Goal: Task Accomplishment & Management: Use online tool/utility

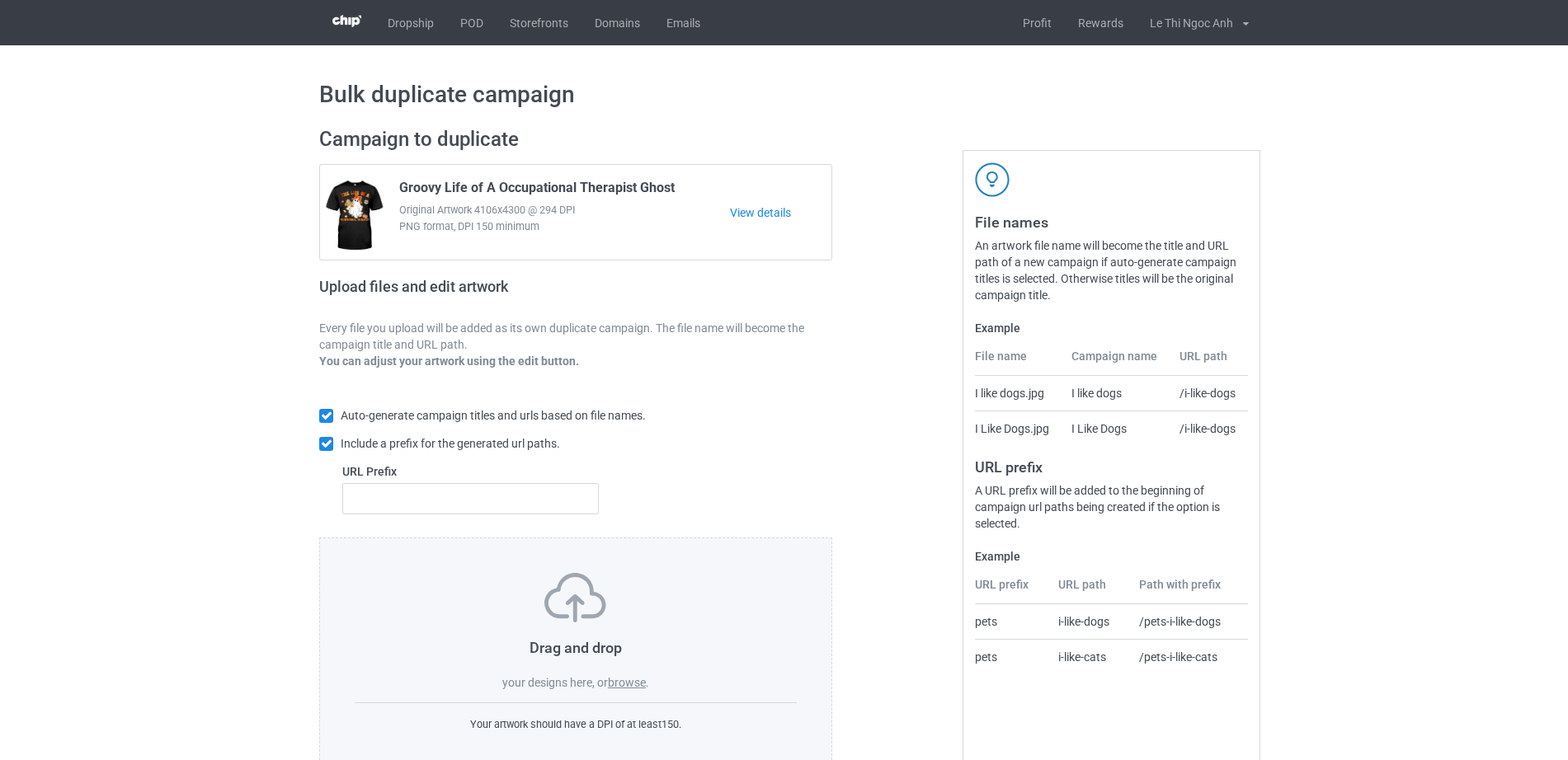
click at [627, 683] on label "browse" at bounding box center [627, 683] width 38 height 13
click at [0, 0] on input "browse" at bounding box center [0, 0] width 0 height 0
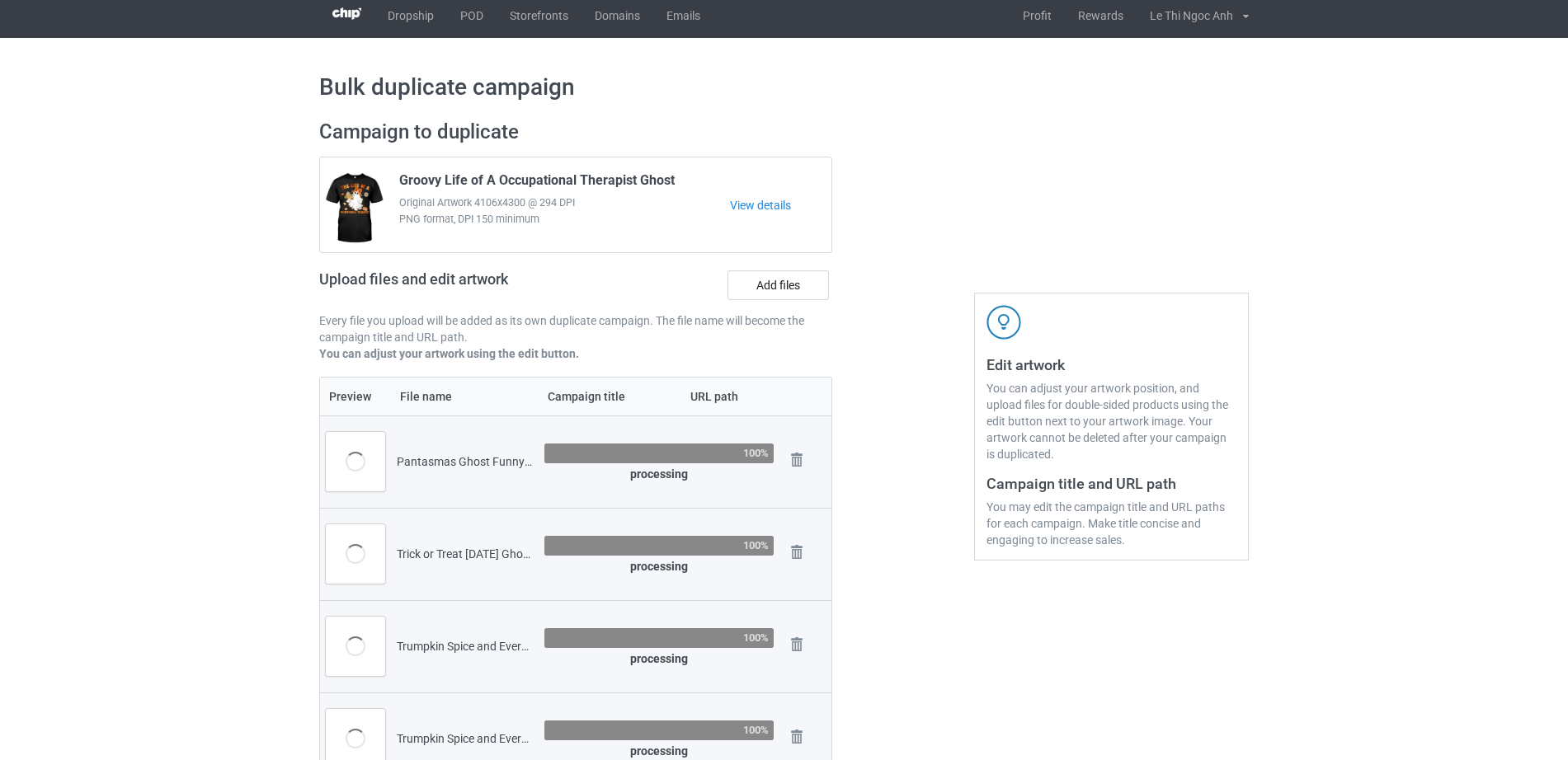
scroll to position [5, 0]
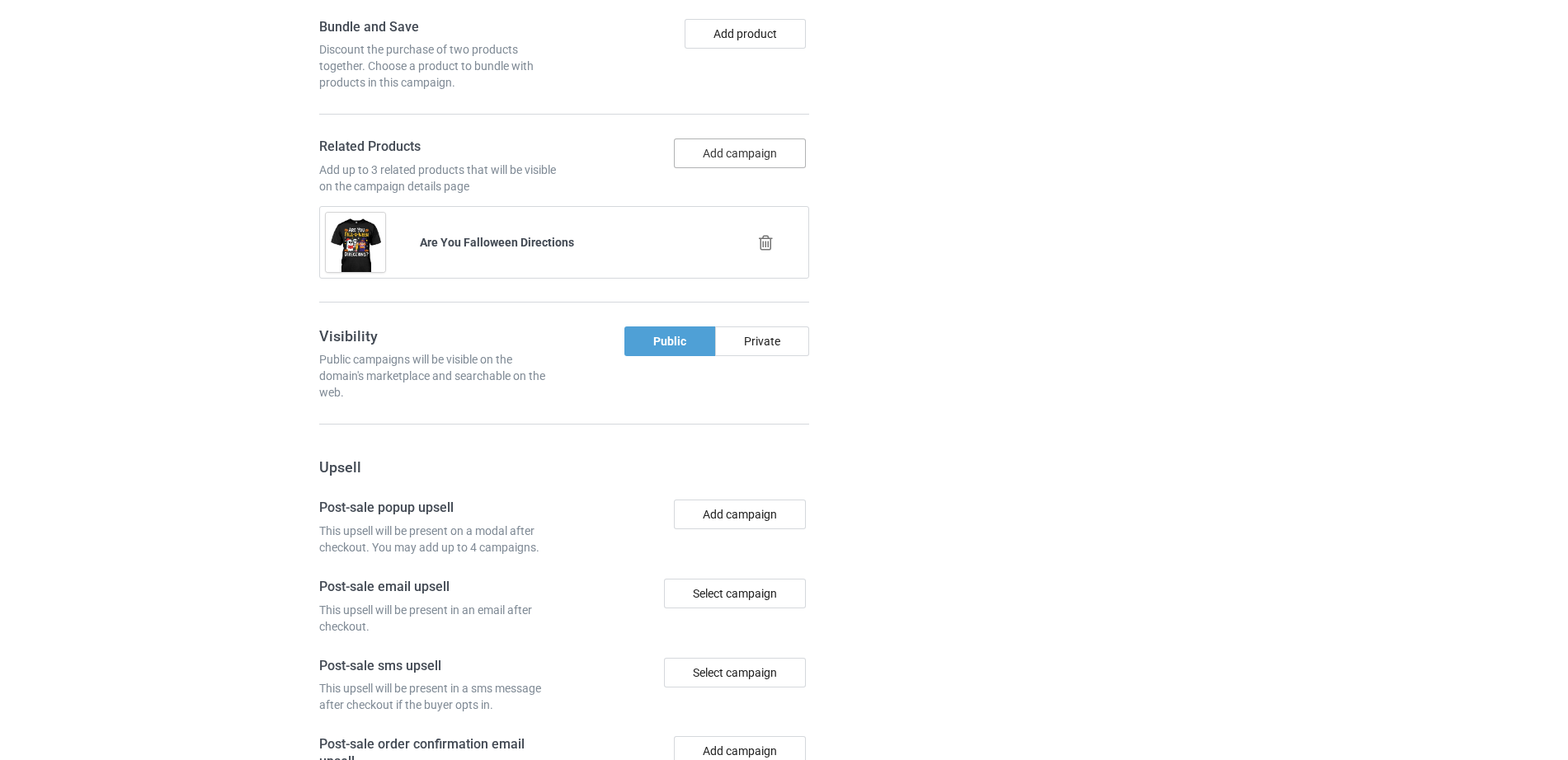
click at [761, 157] on button "Add campaign" at bounding box center [740, 153] width 132 height 30
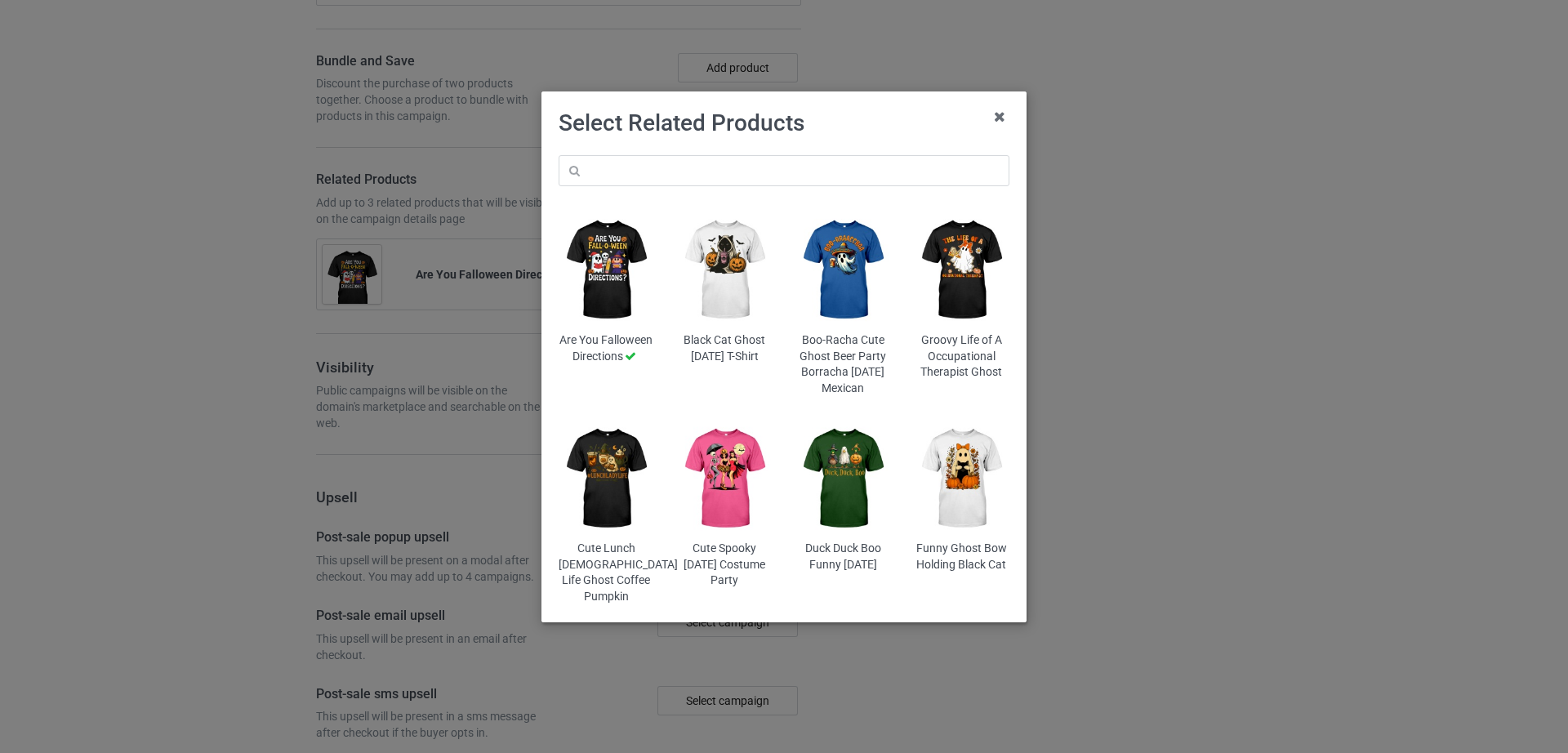
scroll to position [1709, 0]
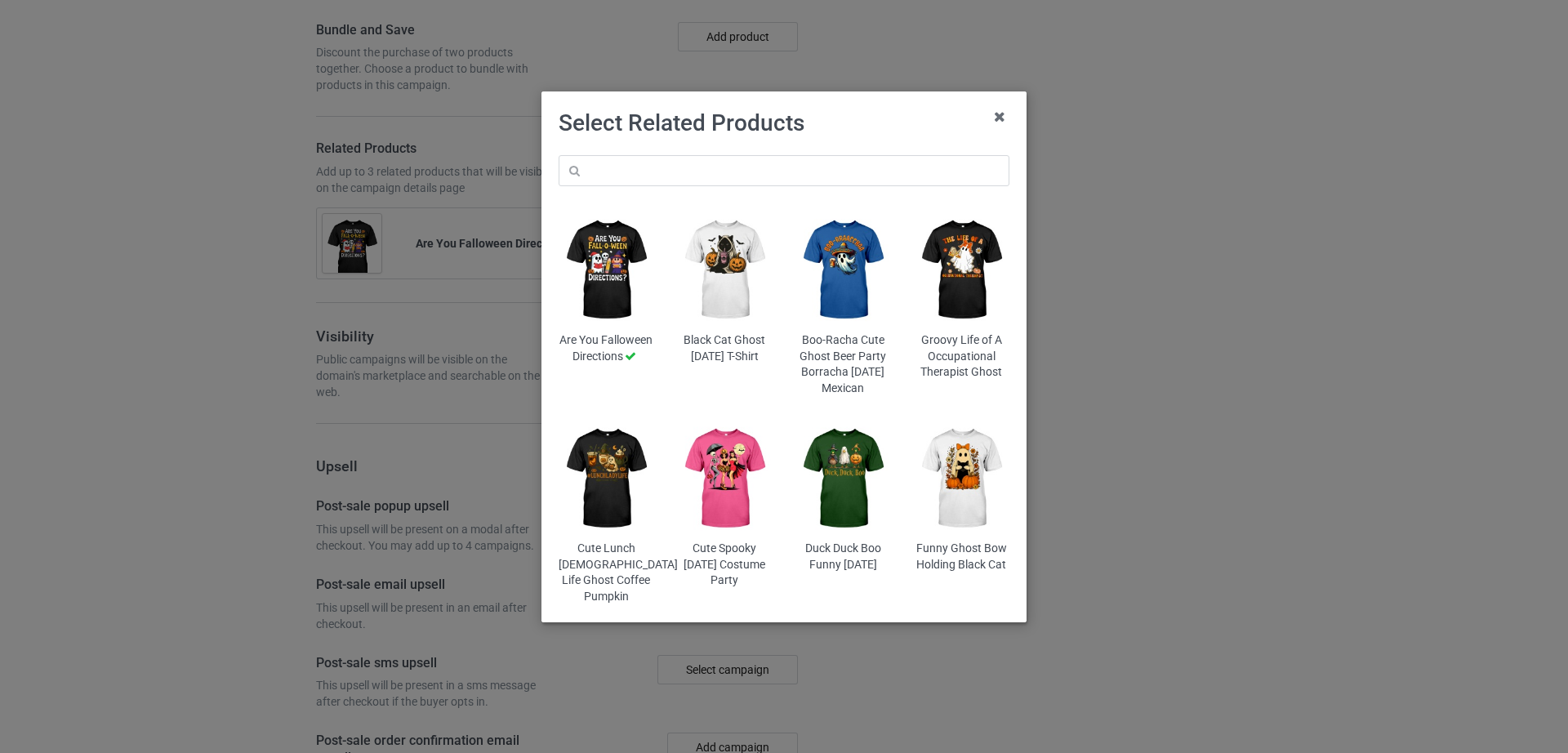
click at [857, 475] on img at bounding box center [844, 478] width 95 height 119
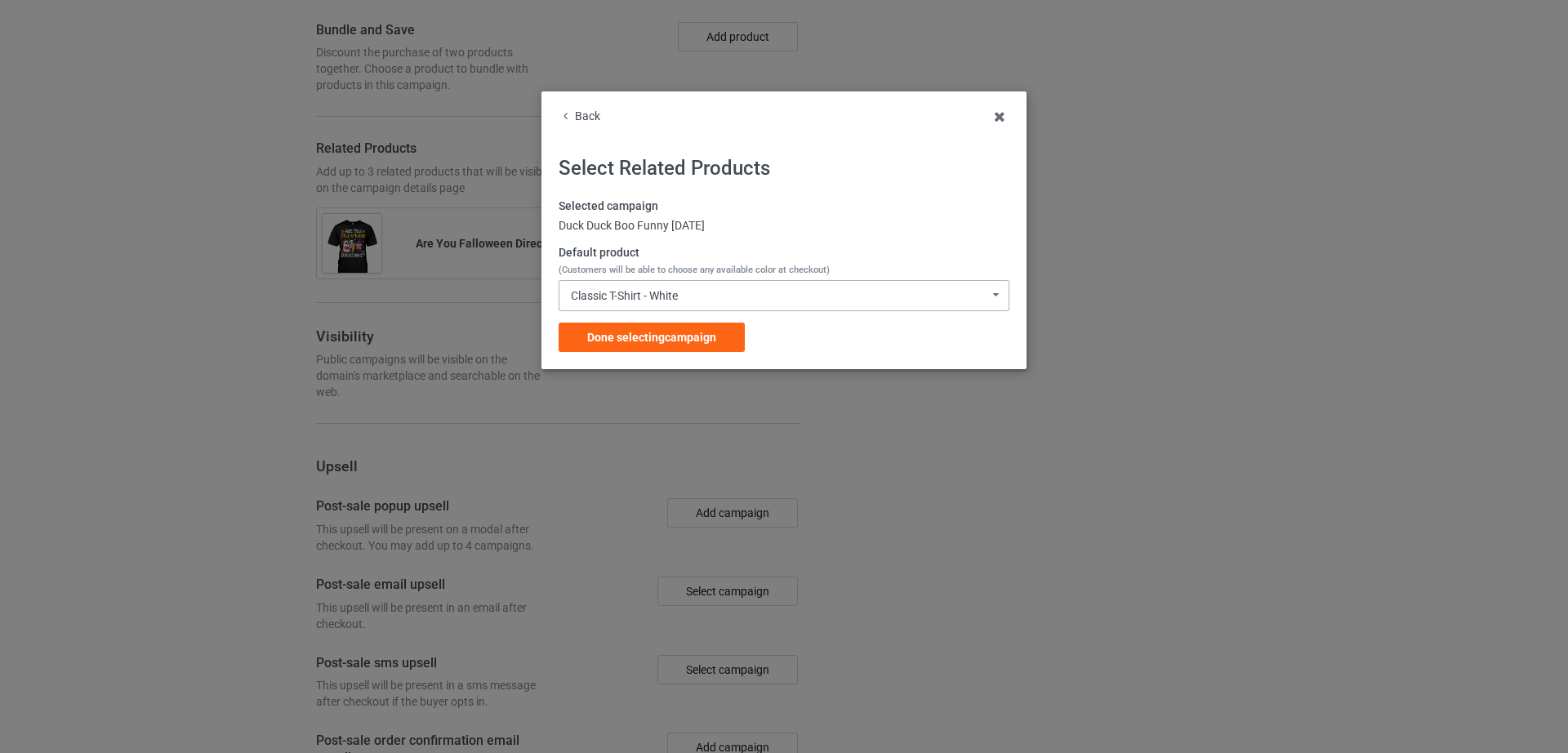
click at [711, 300] on div "Classic T-Shirt - White Classic T-Shirt - White Hooded Sweatshirt - White V-Nec…" at bounding box center [784, 296] width 451 height 31
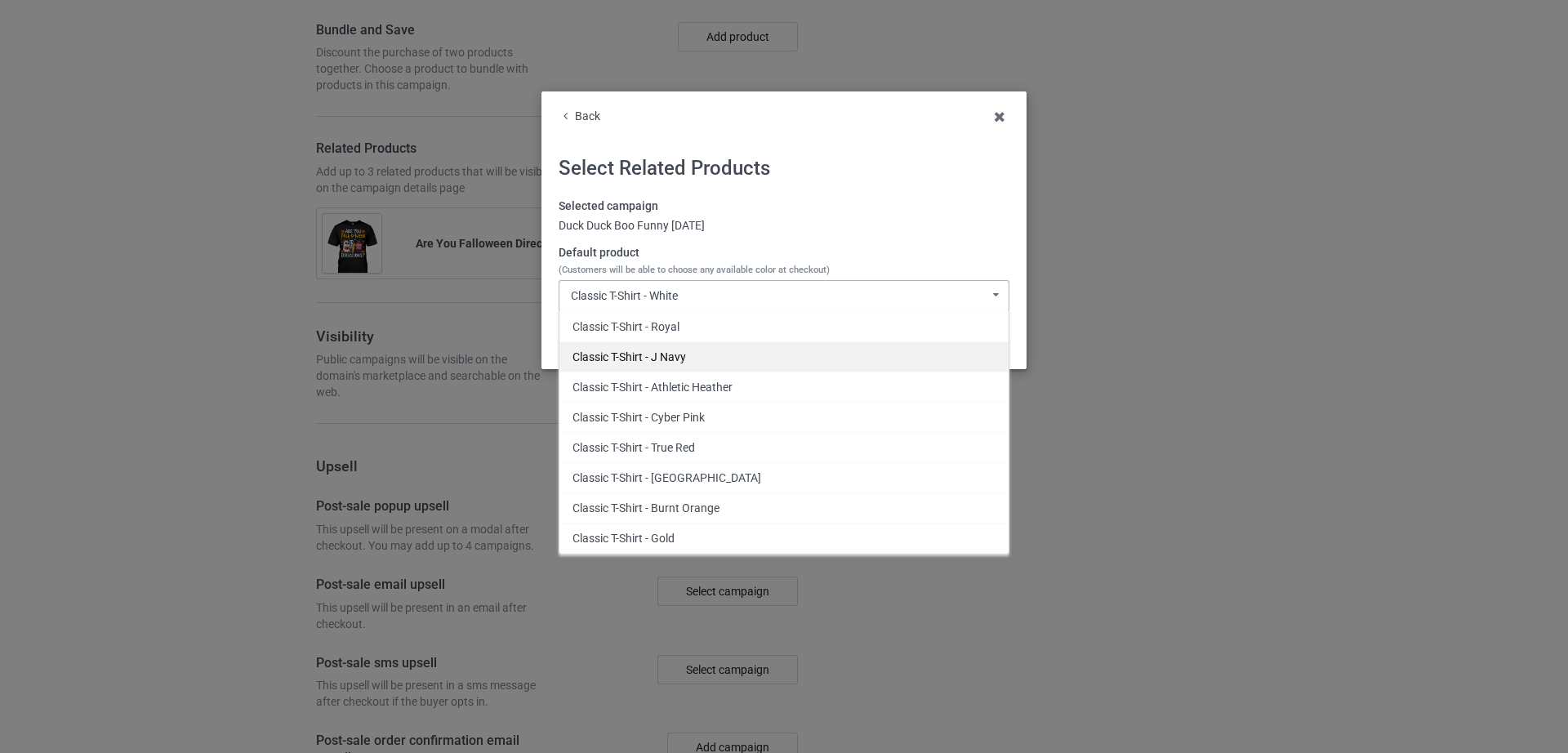
scroll to position [335, 0]
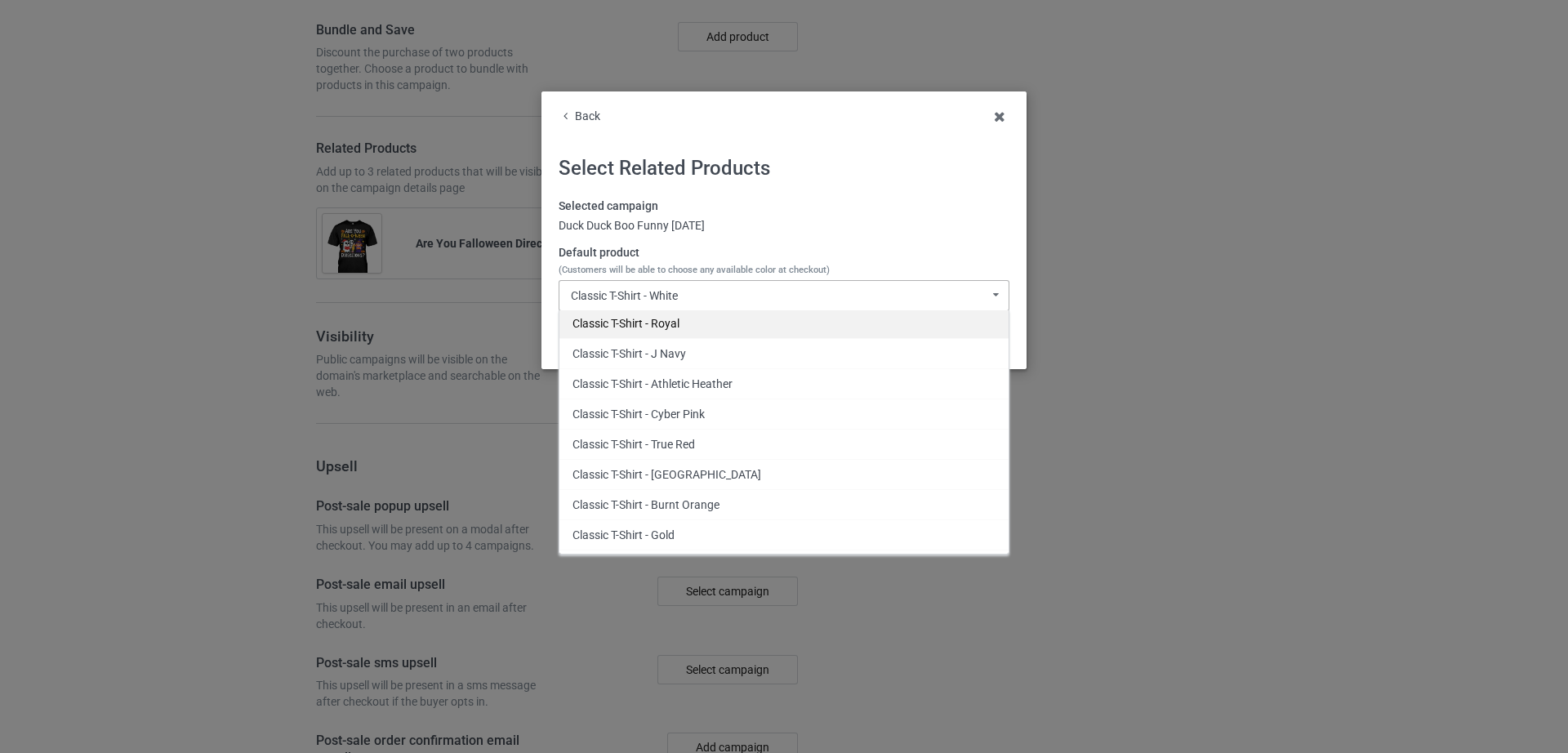
click at [683, 328] on div "Classic T-Shirt - Royal" at bounding box center [784, 323] width 449 height 30
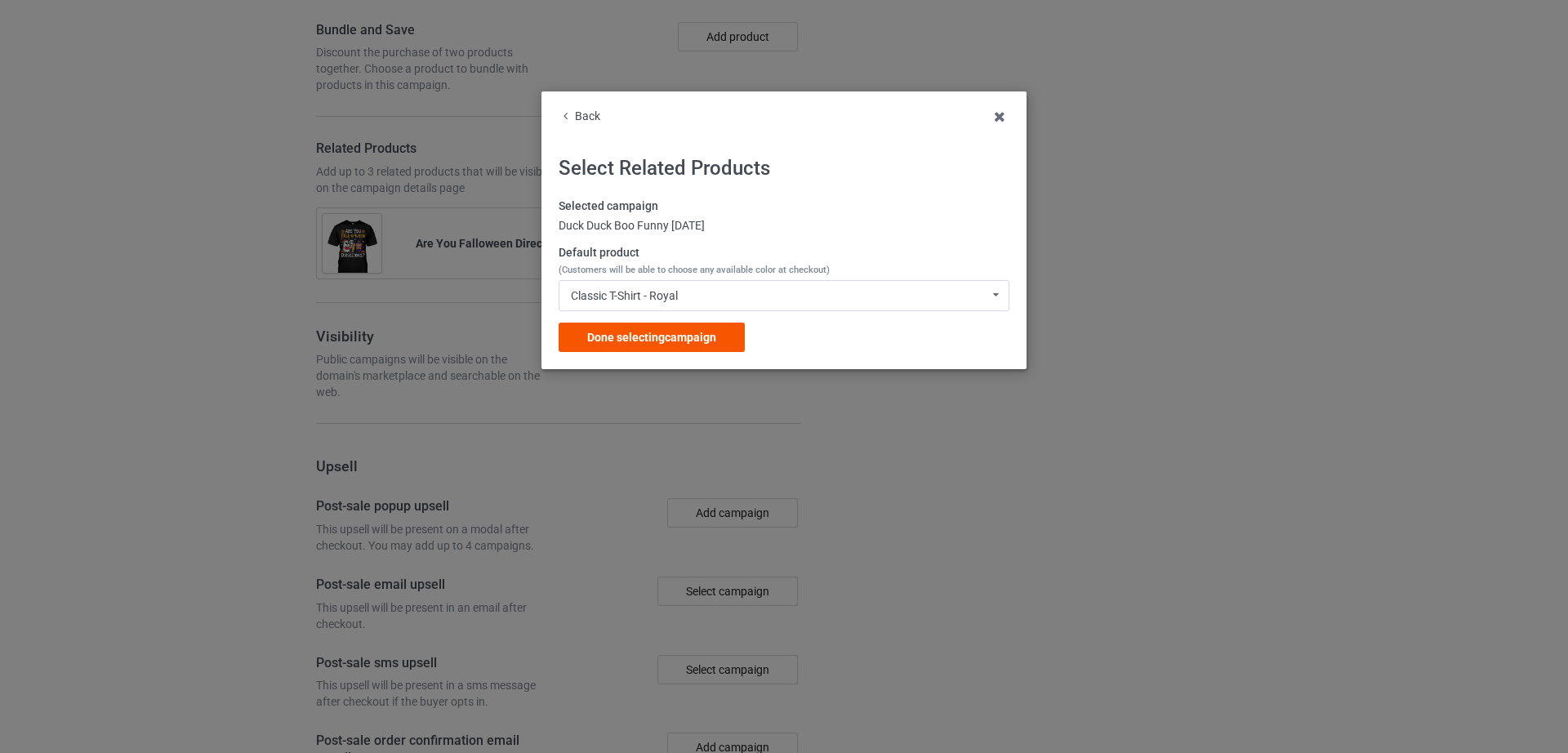
click at [669, 335] on span "Done selecting campaign" at bounding box center [651, 337] width 129 height 13
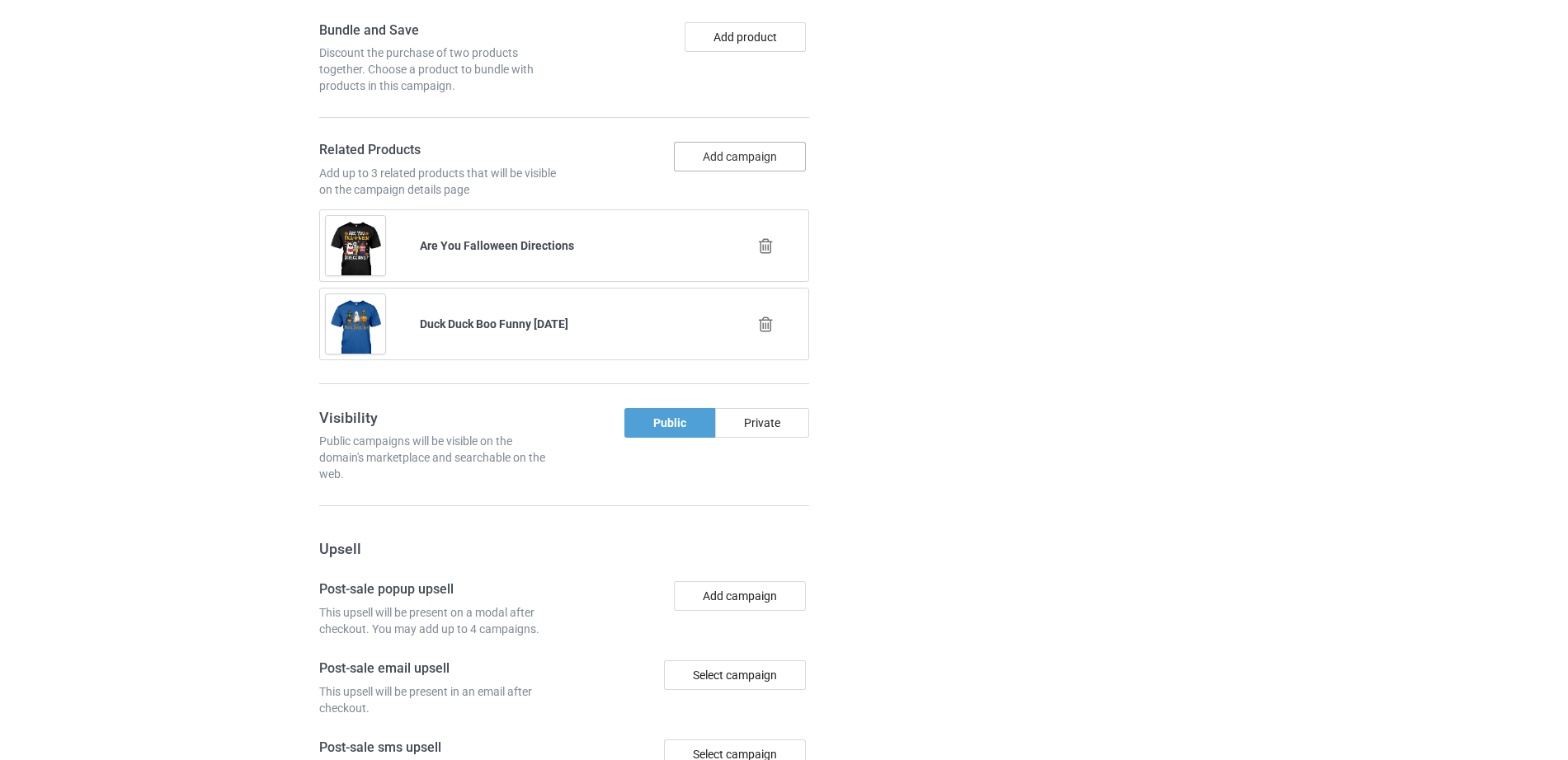
click at [693, 160] on button "Add campaign" at bounding box center [740, 157] width 132 height 30
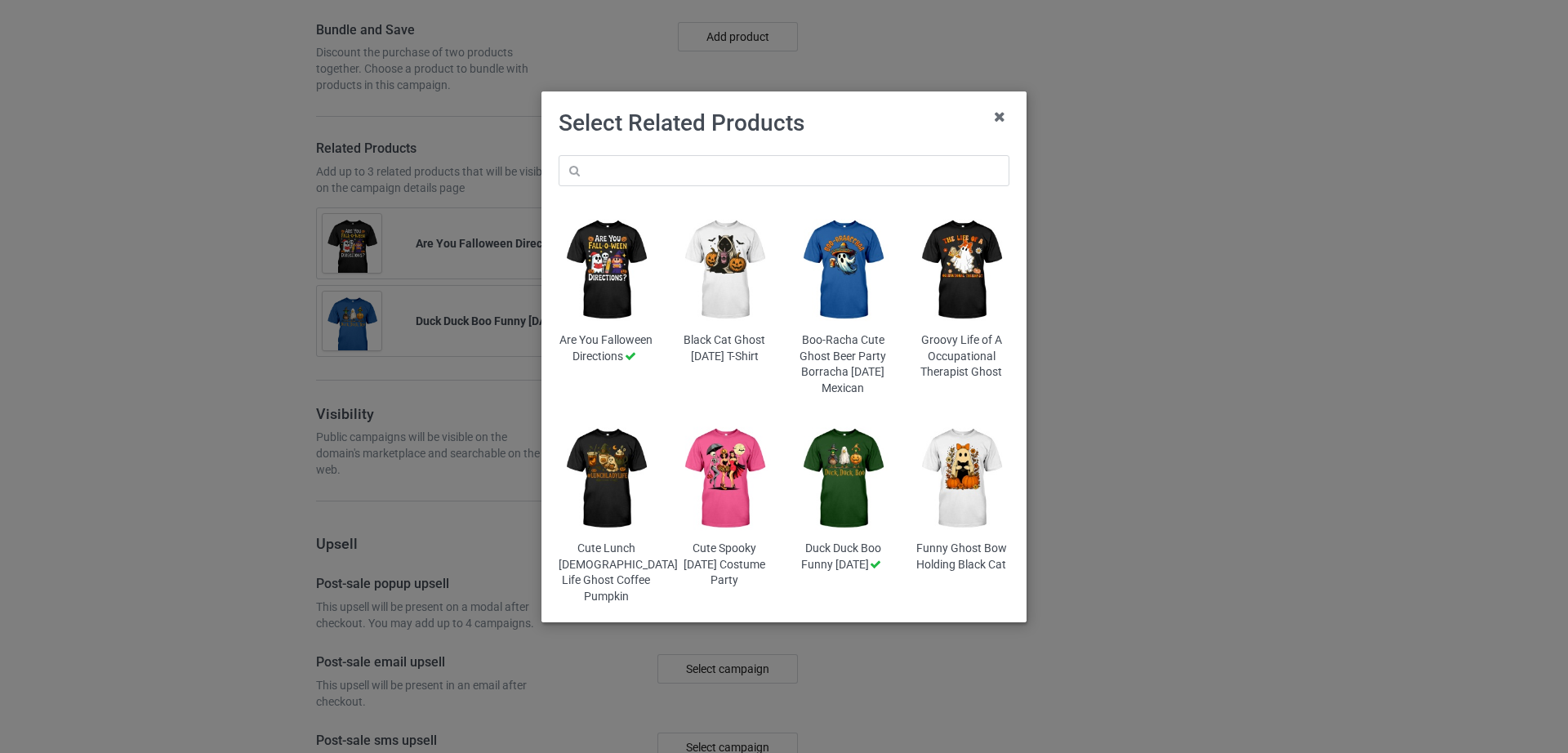
click at [970, 290] on img at bounding box center [962, 270] width 95 height 119
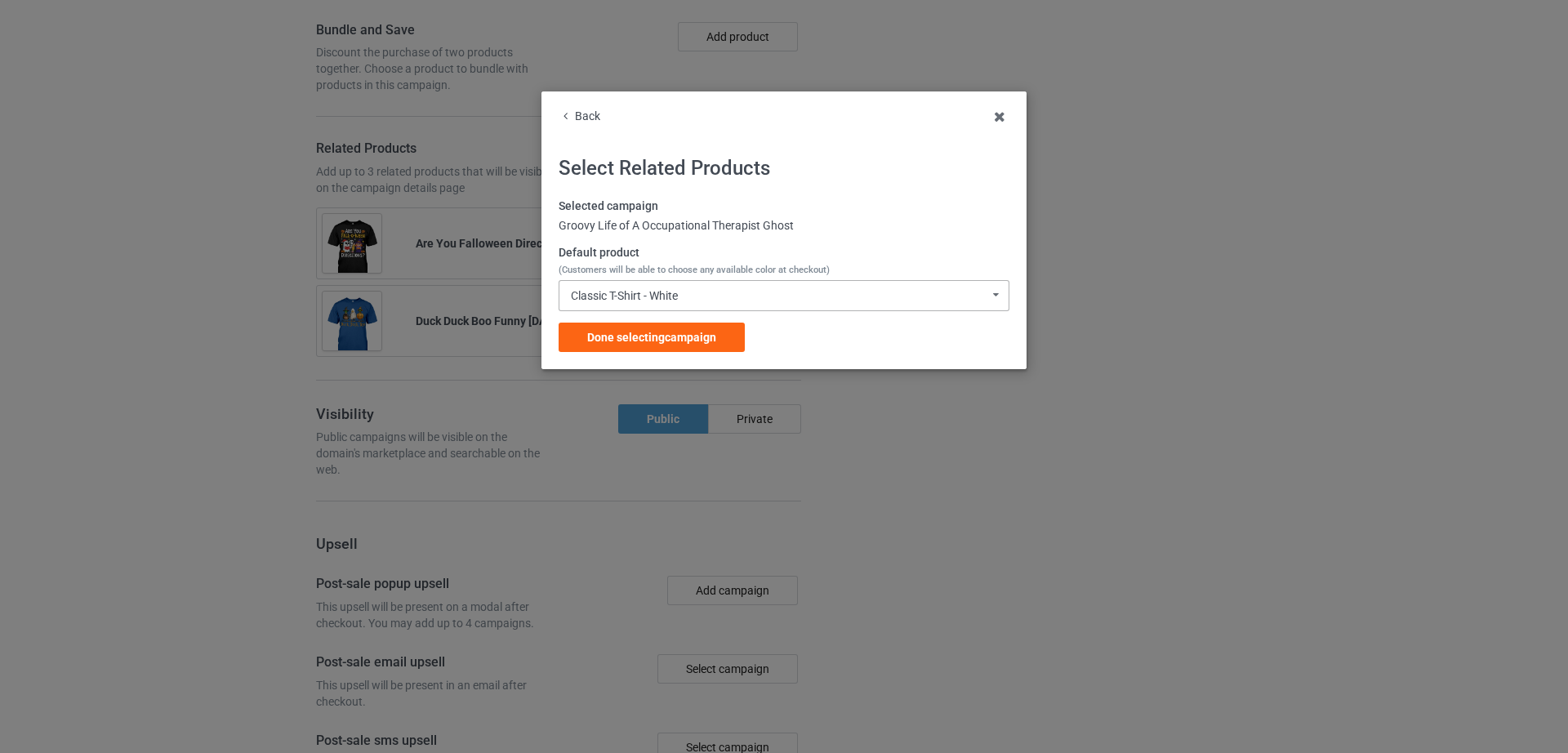
click at [674, 301] on div "Classic T-Shirt - White" at bounding box center [624, 296] width 107 height 11
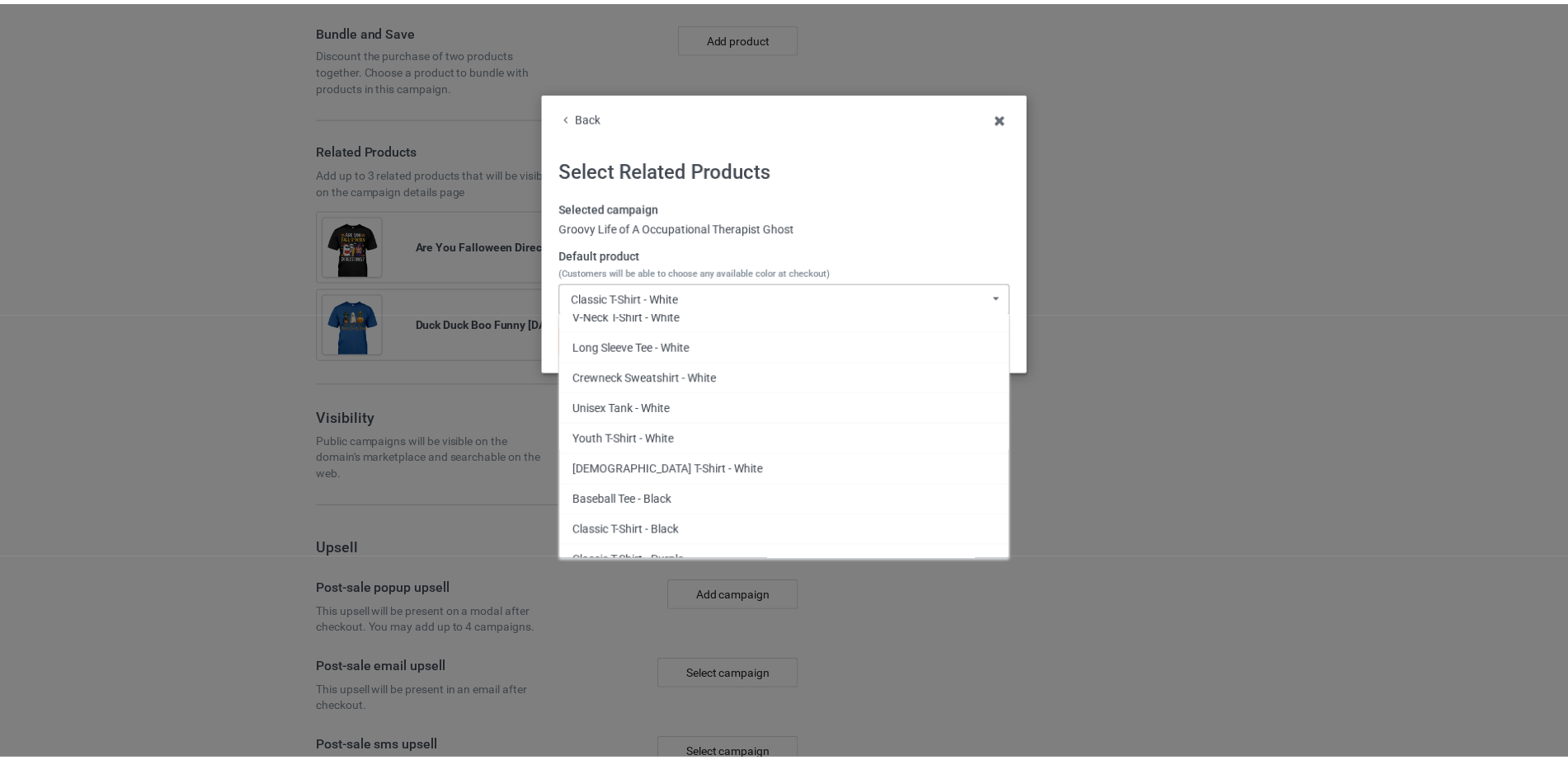
scroll to position [85, 0]
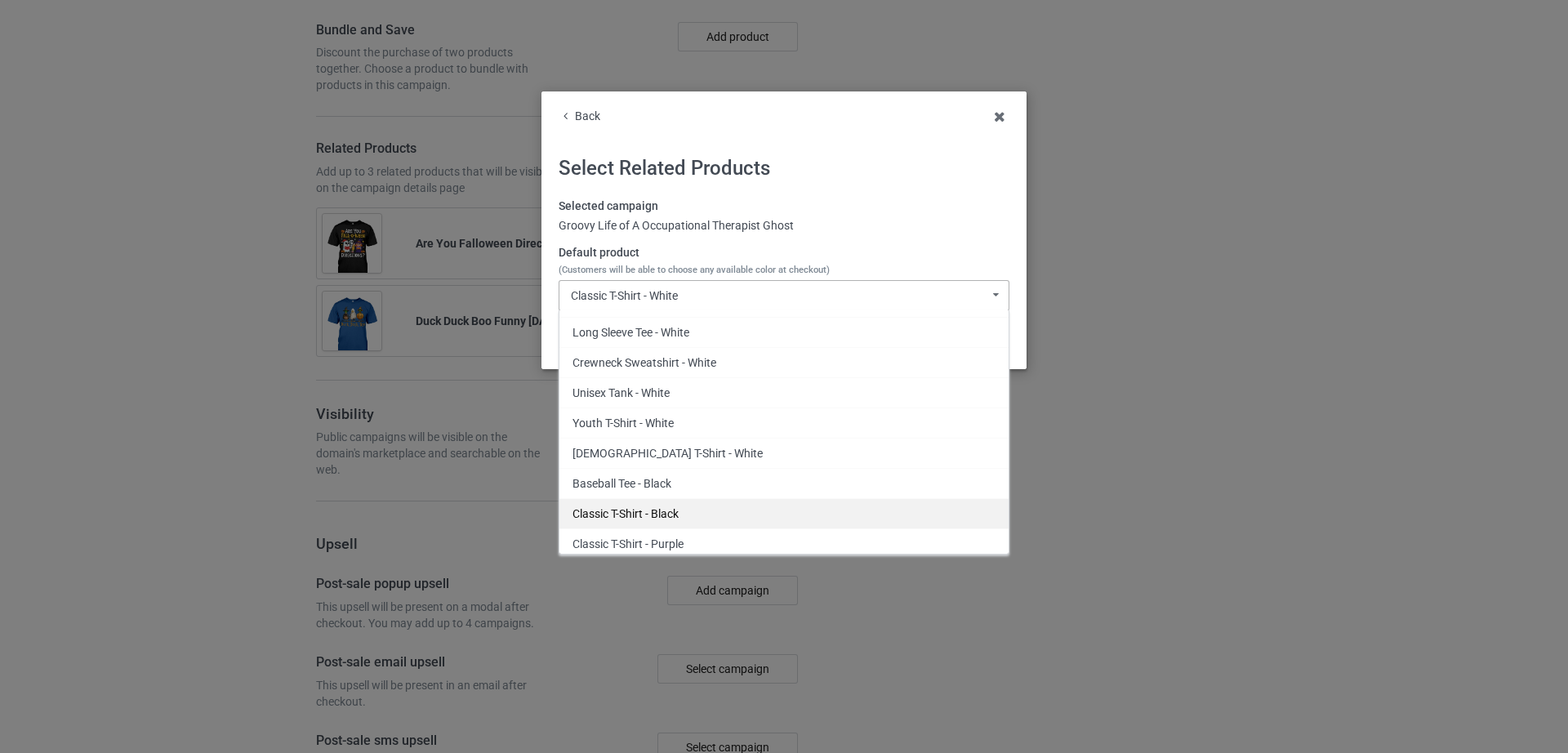
click at [639, 520] on div "Classic T-Shirt - Black" at bounding box center [784, 513] width 449 height 30
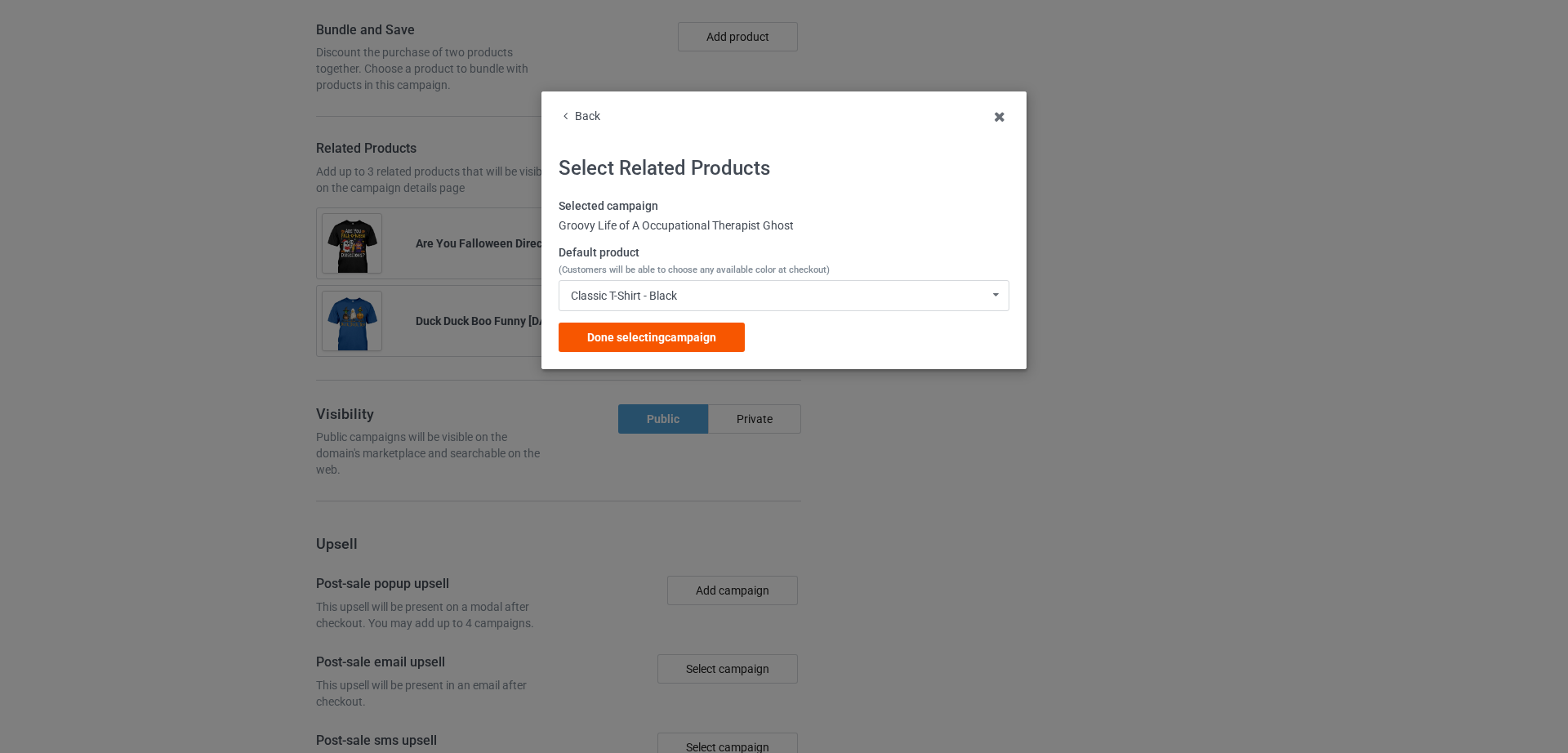
click at [623, 331] on span "Done selecting campaign" at bounding box center [651, 337] width 129 height 13
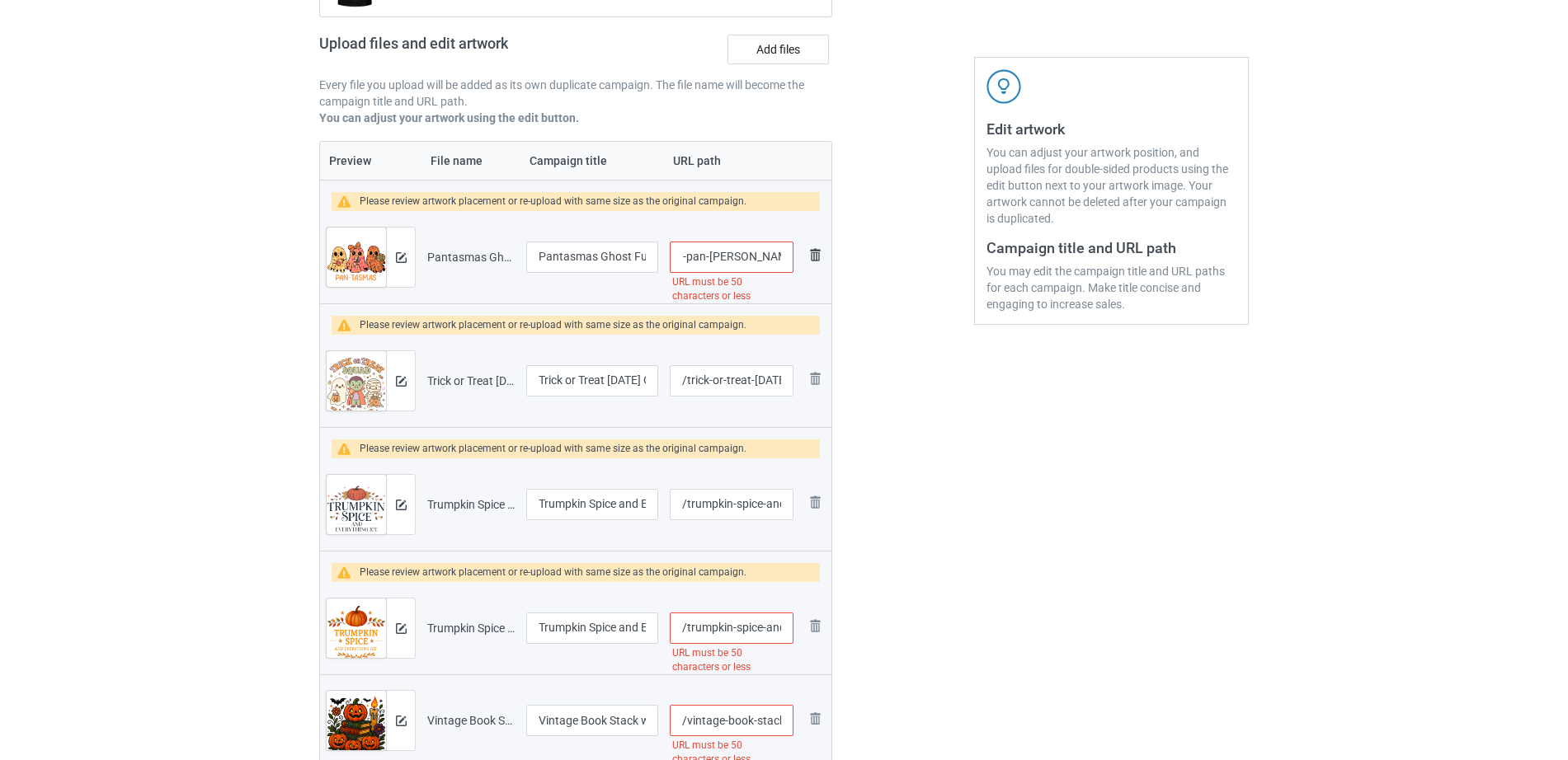
scroll to position [246, 0]
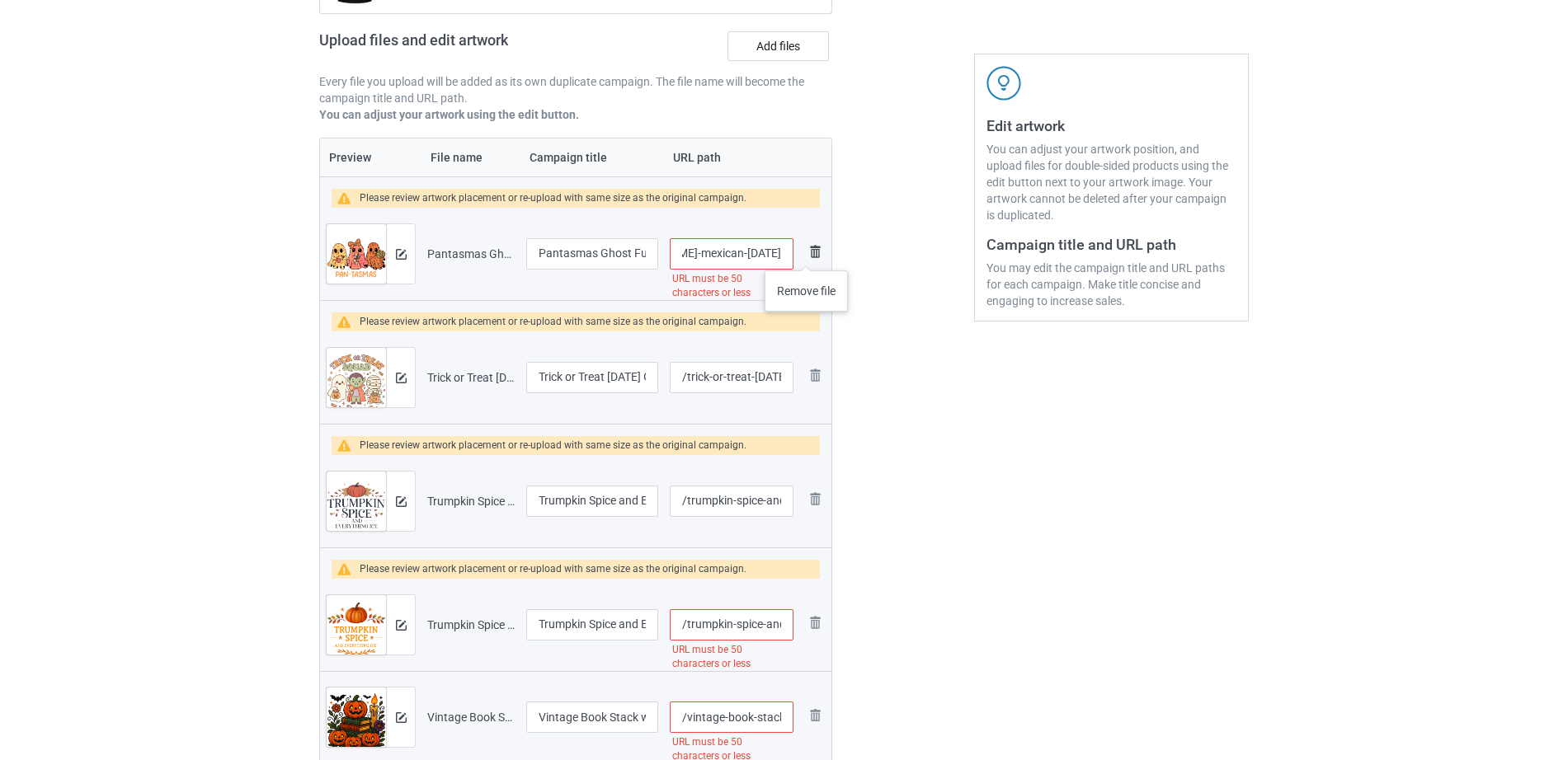
drag, startPoint x: 717, startPoint y: 264, endPoint x: 807, endPoint y: 254, distance: 90.6
click at [807, 254] on tr "Preview and edit artwork Pantasmas Ghost Funny Pan Dulce Conchas Mexican Hallow…" at bounding box center [575, 254] width 512 height 92
click at [726, 251] on input "/pantasmas-ghost-funny-pan-dulce-conchas-mexican-halloween" at bounding box center [731, 254] width 124 height 31
drag, startPoint x: 725, startPoint y: 252, endPoint x: 798, endPoint y: 251, distance: 73.0
click at [798, 251] on td "/pantasmas-ghost-funny-pan-dulce-conchas-mexican-halloween URL must be 50 chara…" at bounding box center [731, 254] width 135 height 92
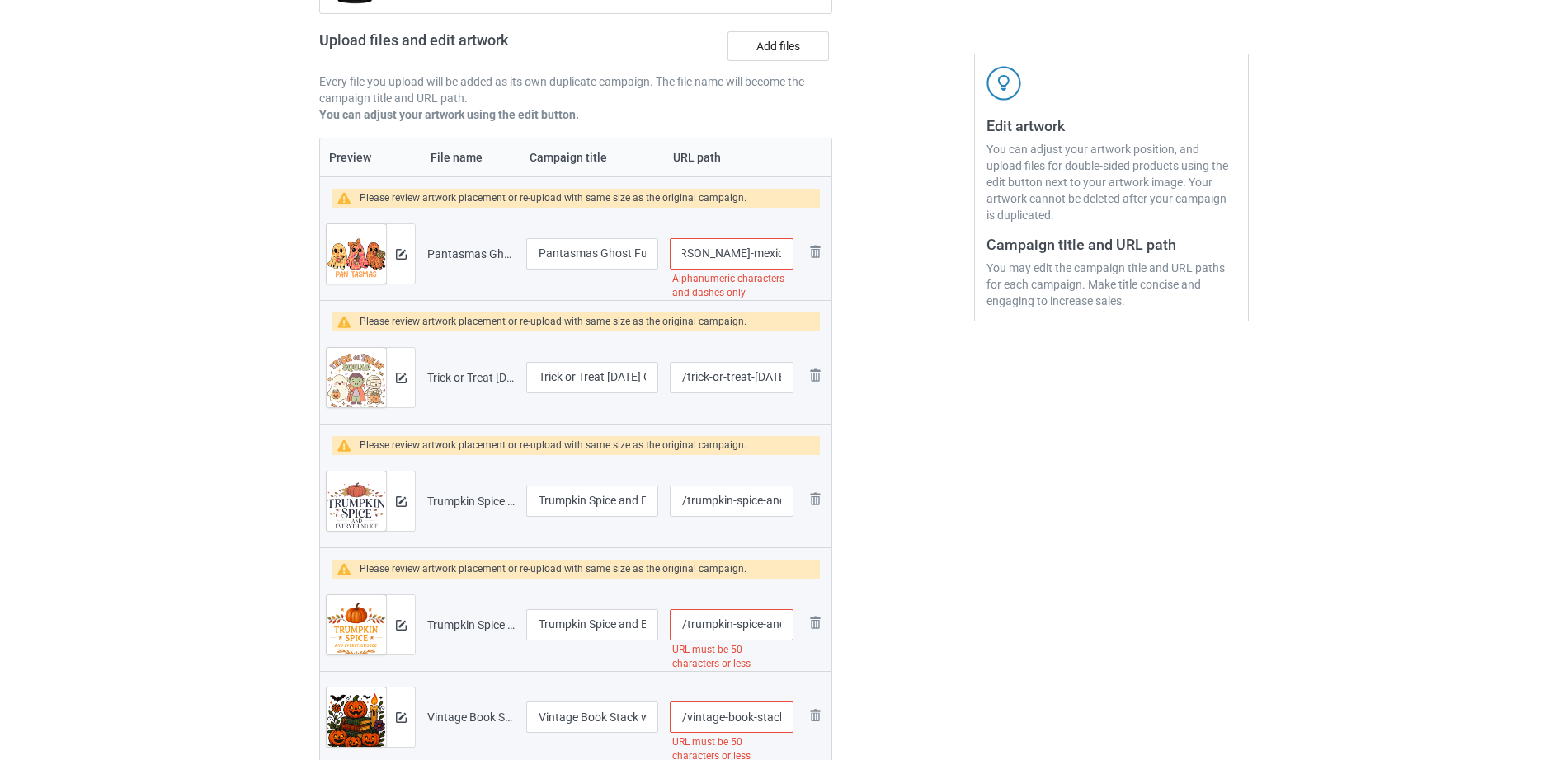
scroll to position [0, 173]
type input "/pantasmas-ghost-funny-pan-dulce-conchas-mexican"
click at [855, 321] on div at bounding box center [902, 386] width 119 height 1035
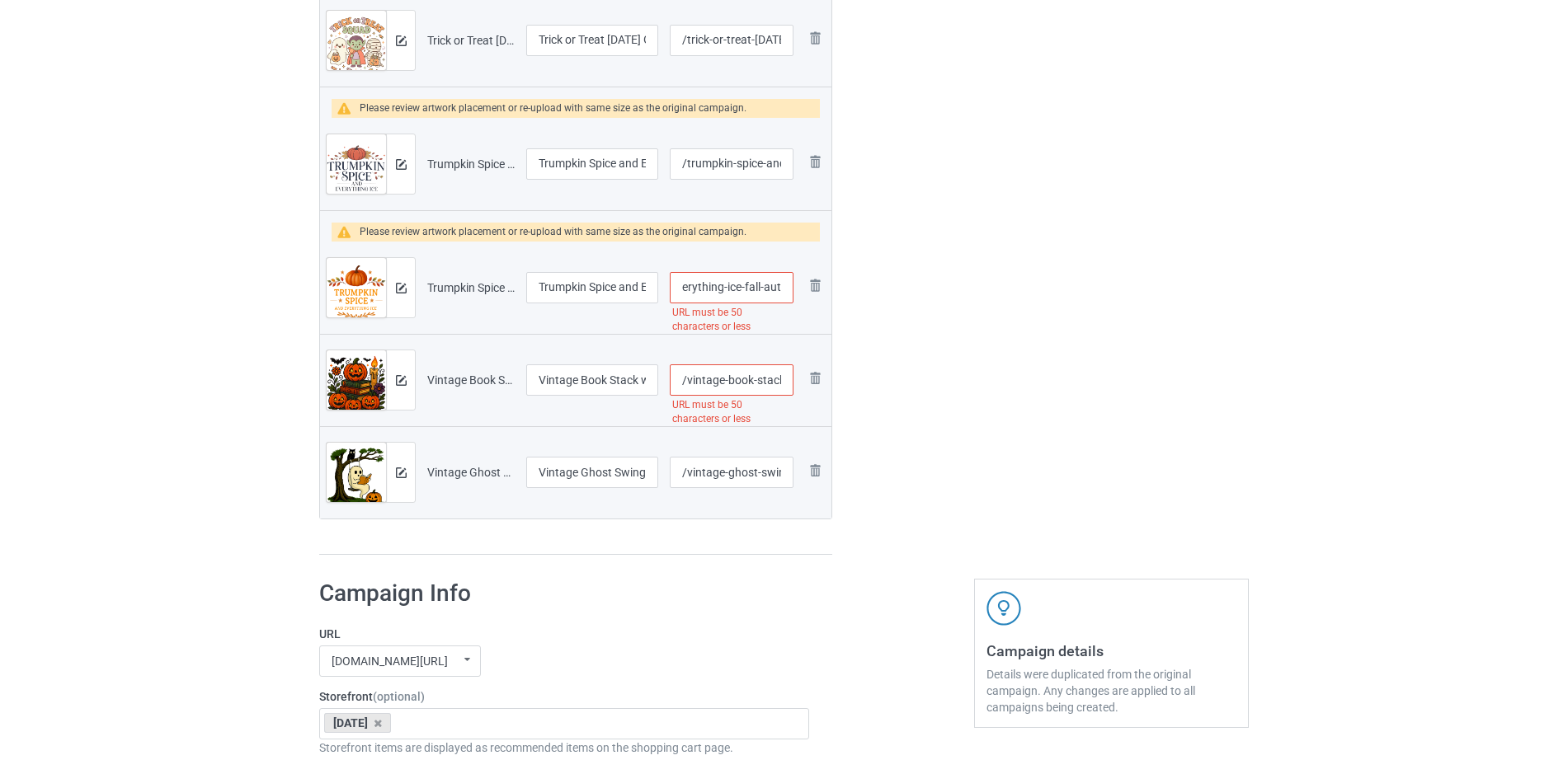
scroll to position [0, 195]
drag, startPoint x: 723, startPoint y: 312, endPoint x: 801, endPoint y: 293, distance: 80.3
click at [801, 293] on tr "Preview and edit artwork Trumpkin Spice and Everything Ice Fall Autumn Hallowee…" at bounding box center [575, 287] width 512 height 92
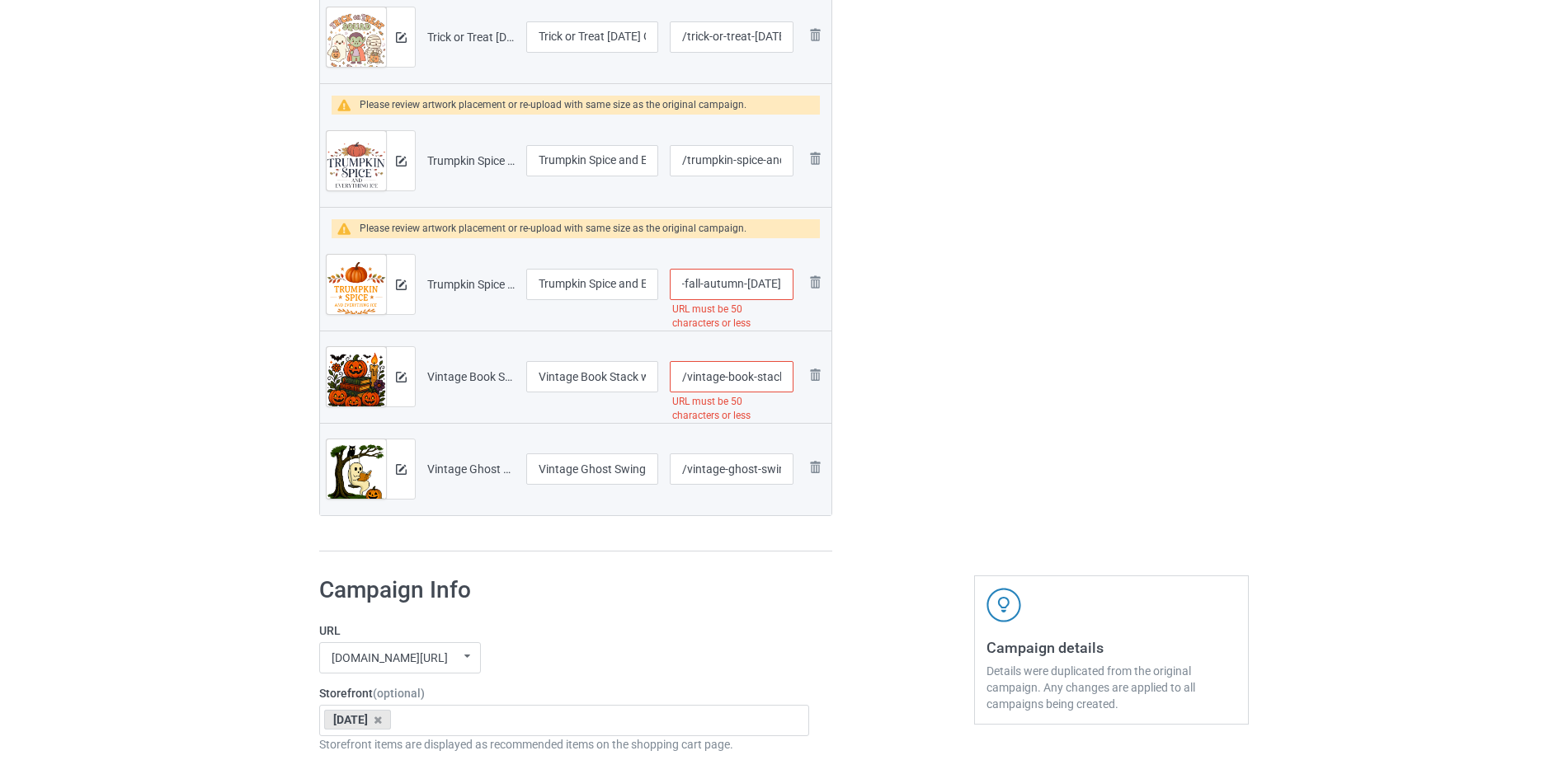
click at [746, 288] on input "/trumpkin-spice-and-everything-ice-fall-autumn-halloween" at bounding box center [731, 284] width 124 height 31
drag, startPoint x: 728, startPoint y: 284, endPoint x: 797, endPoint y: 283, distance: 69.0
click at [797, 283] on td "/trumpkin-spice-and-everything-ice-fall-autumn-halloween URL must be 50 charact…" at bounding box center [731, 283] width 135 height 92
type input "/trumpkin-spice-and-everything-ice-fall-autumn"
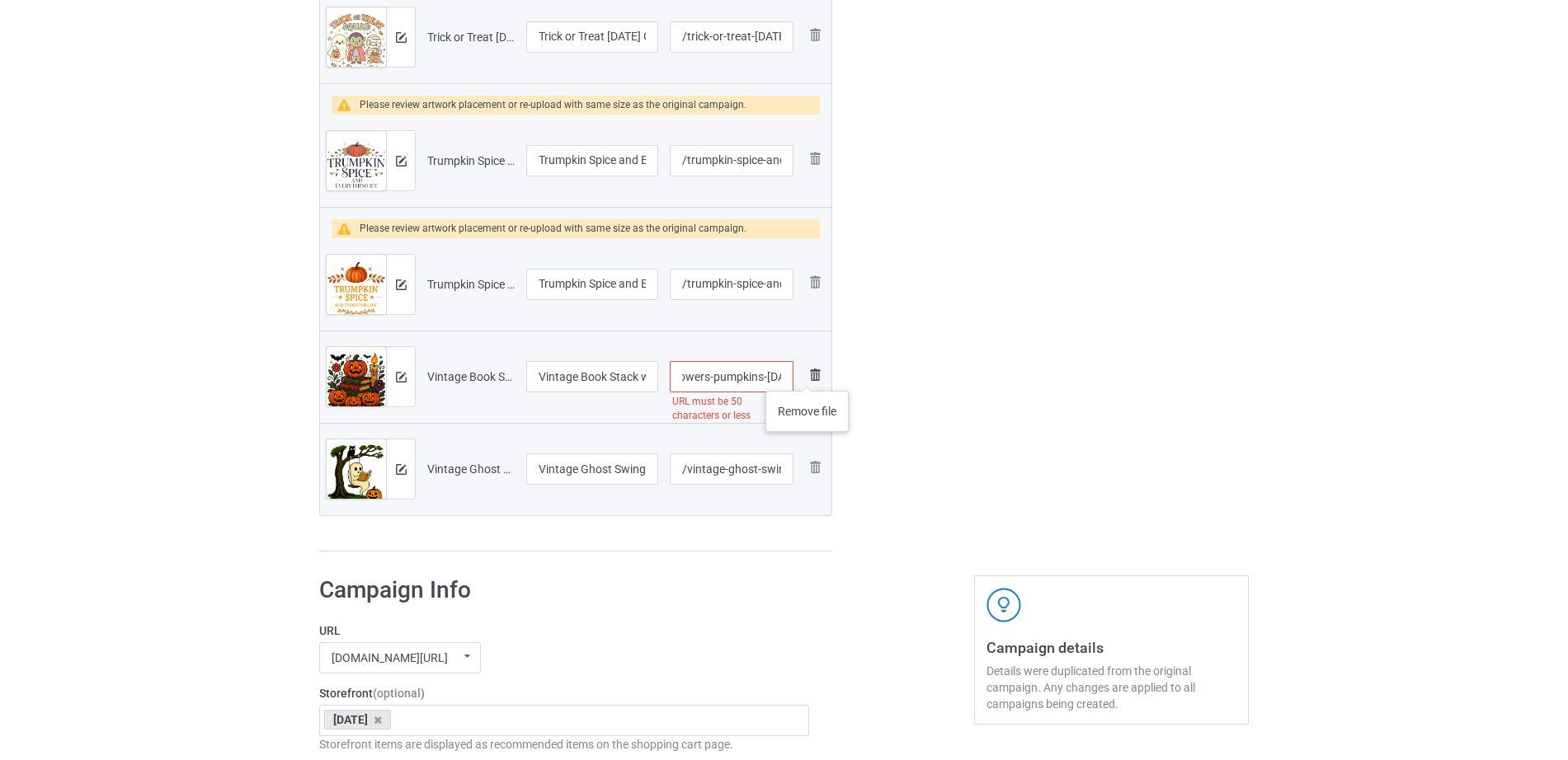
scroll to position [0, 197]
drag, startPoint x: 744, startPoint y: 376, endPoint x: 808, endPoint y: 375, distance: 64.0
click at [808, 375] on tr "Preview and edit artwork Vintage Book Stack with Fall Flowers Pumpkins Hallowee…" at bounding box center [575, 376] width 512 height 92
click at [738, 375] on input "/vintage-book-stack-with-fall-flowers-pumpkins-halloween" at bounding box center [731, 377] width 124 height 31
drag, startPoint x: 726, startPoint y: 376, endPoint x: 808, endPoint y: 373, distance: 82.1
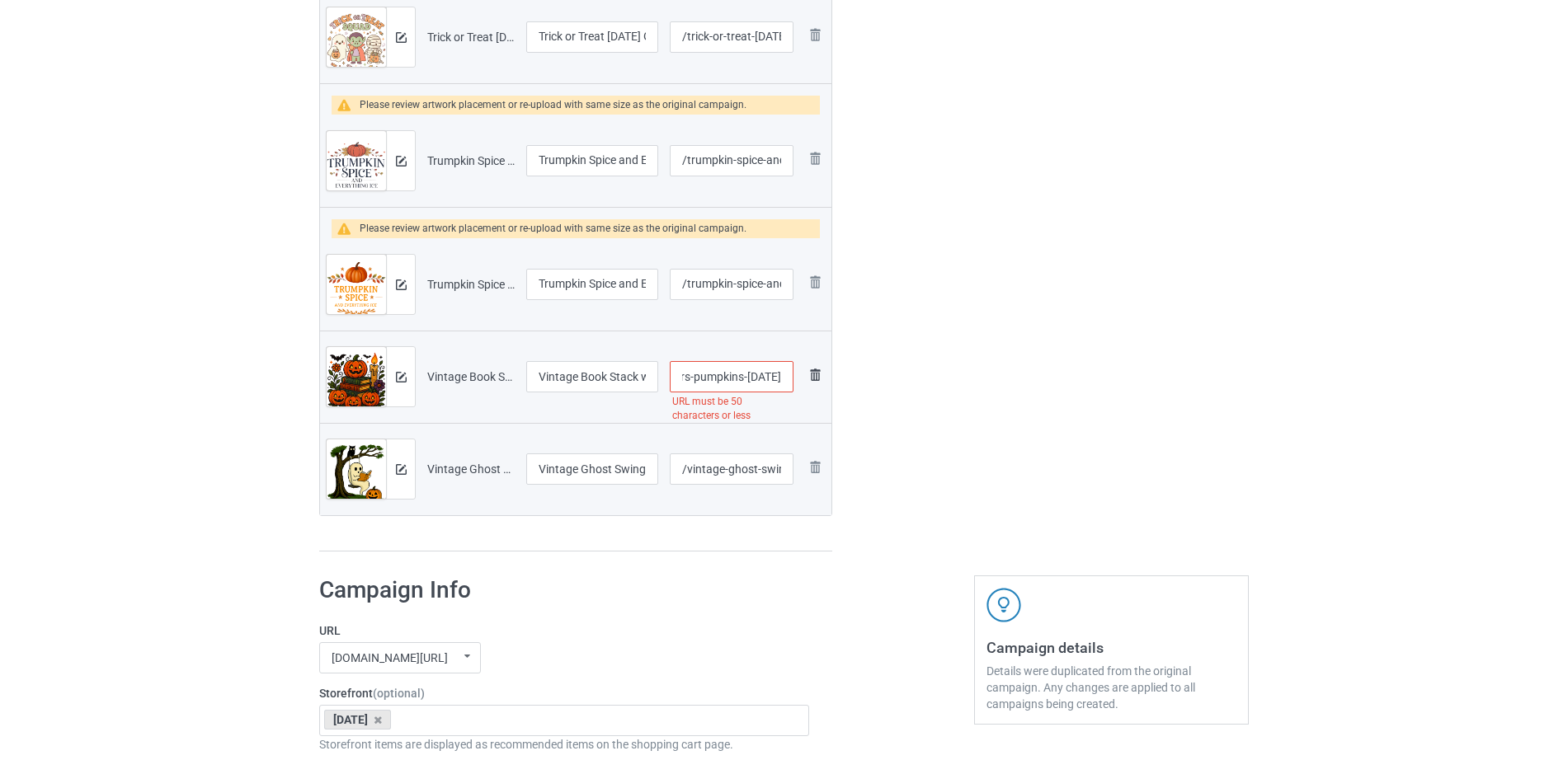
click at [808, 373] on tr "Preview and edit artwork Vintage Book Stack with Fall Flowers Pumpkins Hallowee…" at bounding box center [575, 376] width 512 height 92
type input "/vintage-book-stack-with-fall-flowers-pumpkin"
click at [865, 381] on div at bounding box center [902, 46] width 119 height 1035
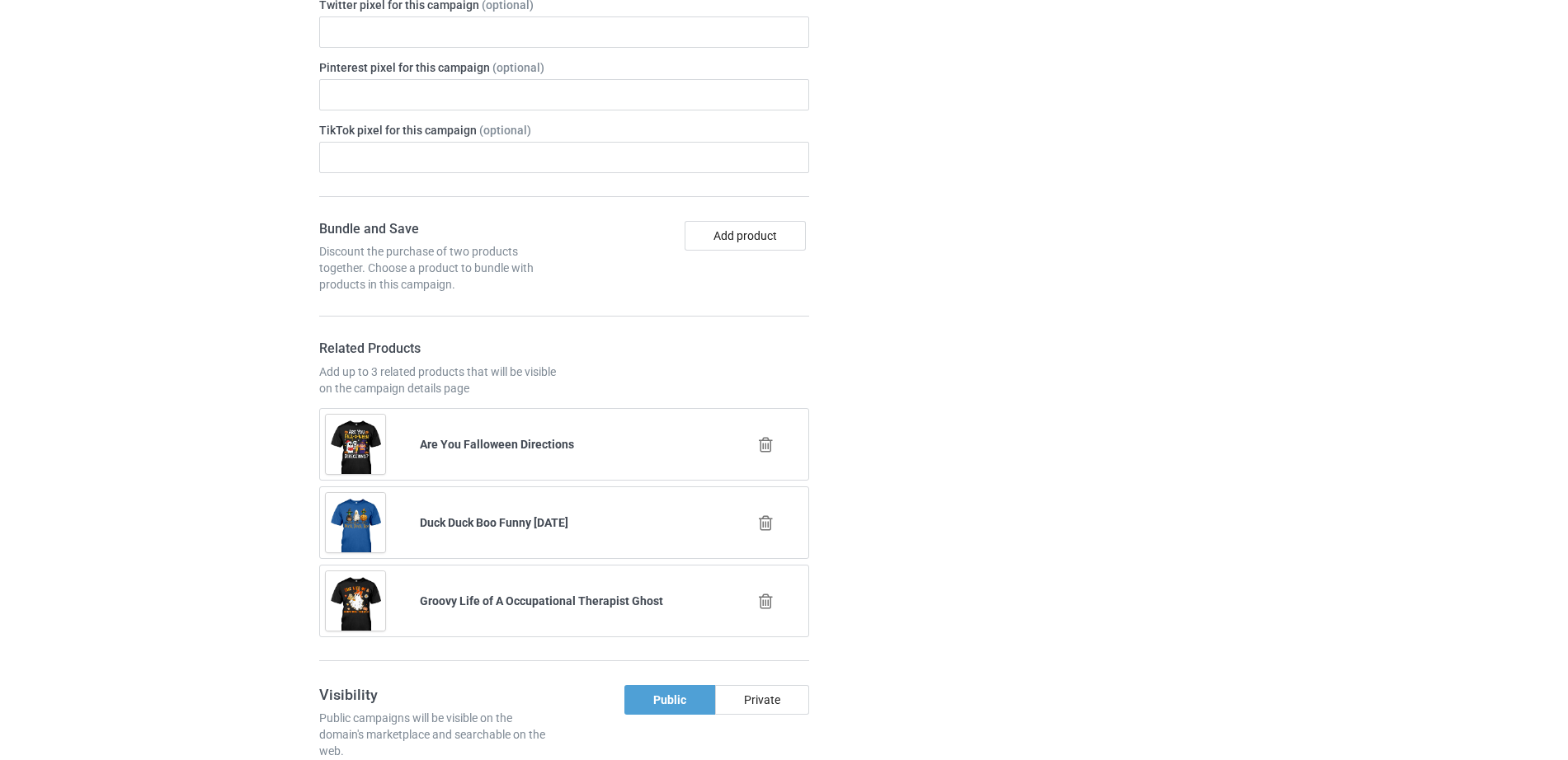
scroll to position [2190, 0]
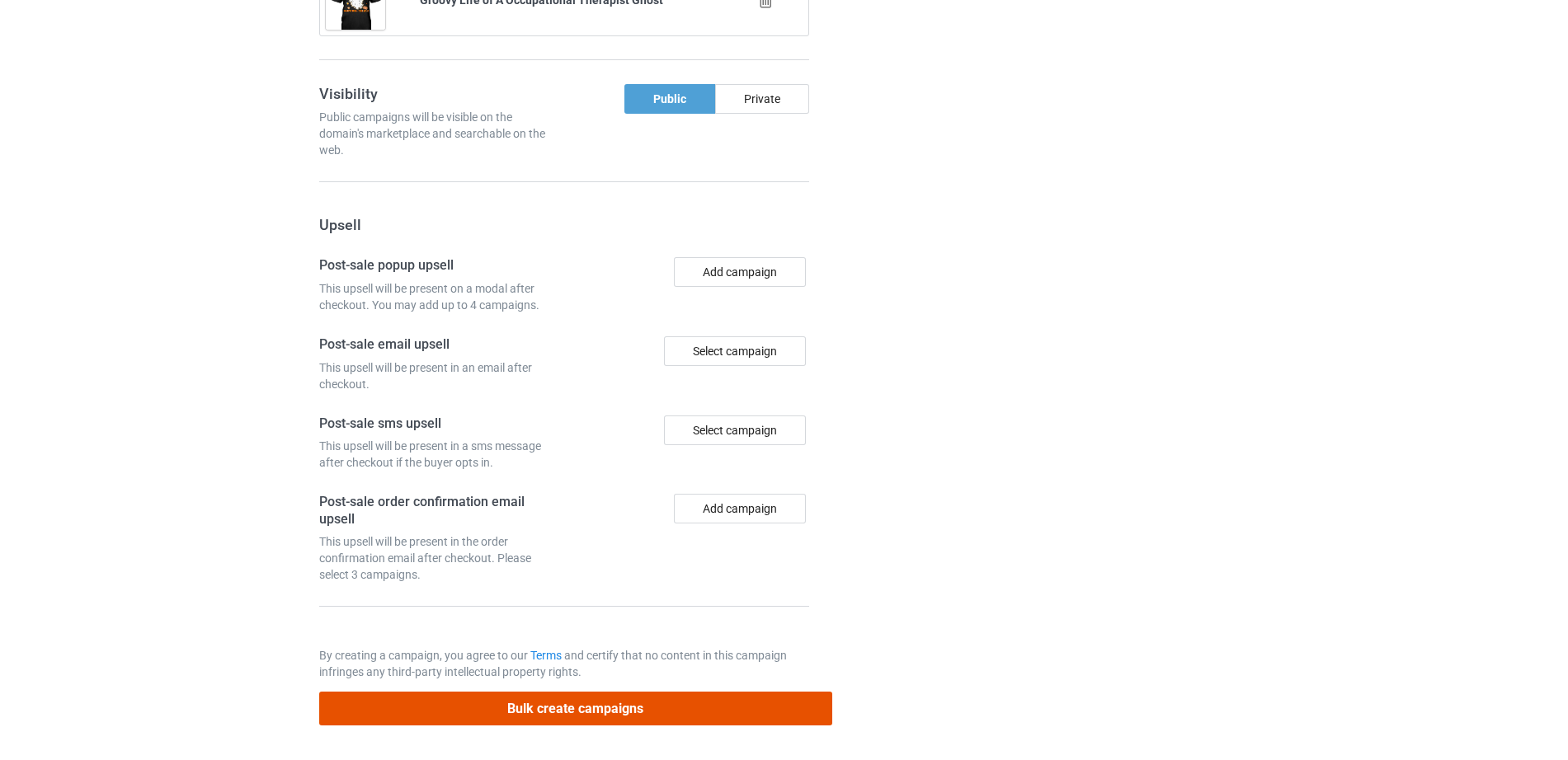
click at [563, 705] on button "Bulk create campaigns" at bounding box center [575, 708] width 513 height 34
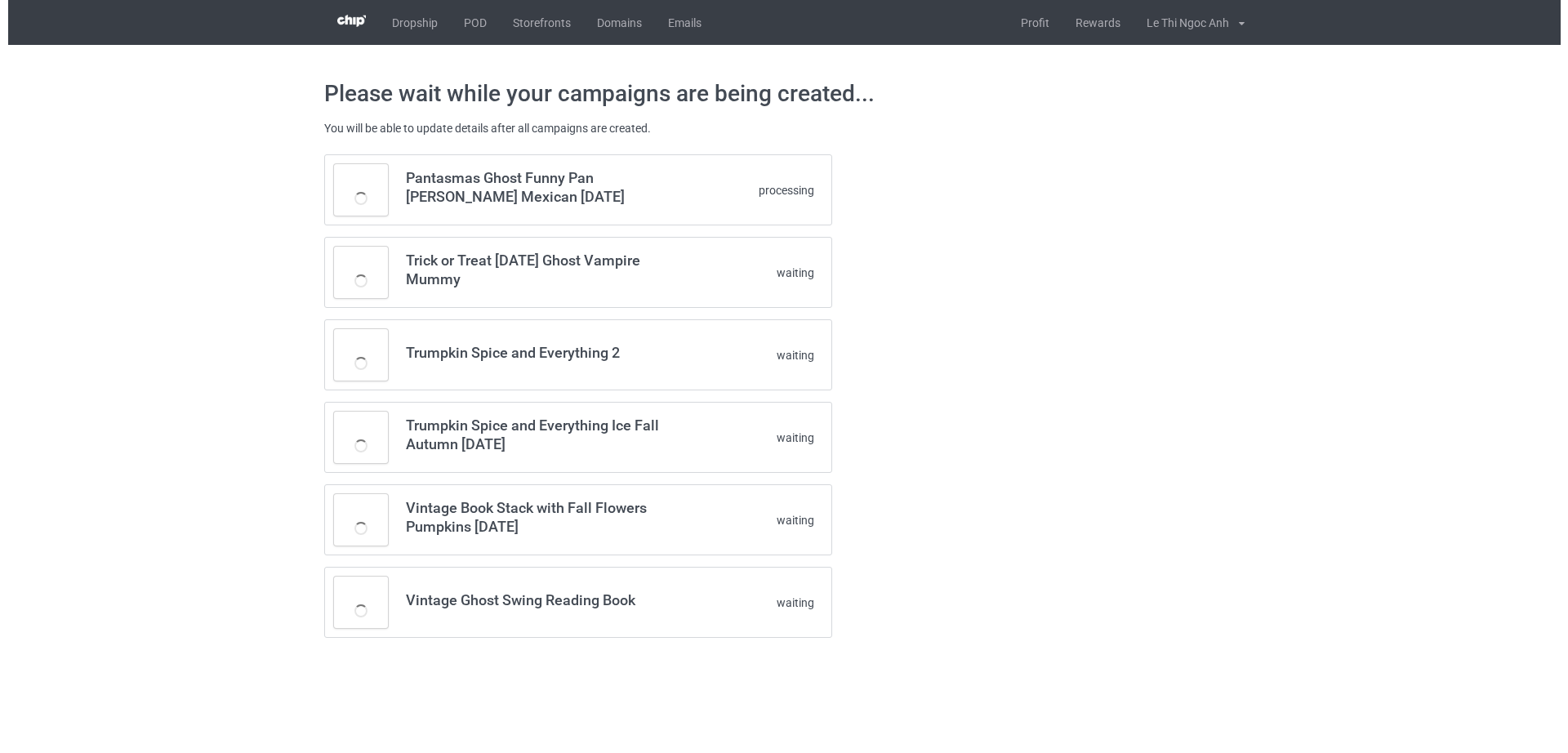
scroll to position [0, 0]
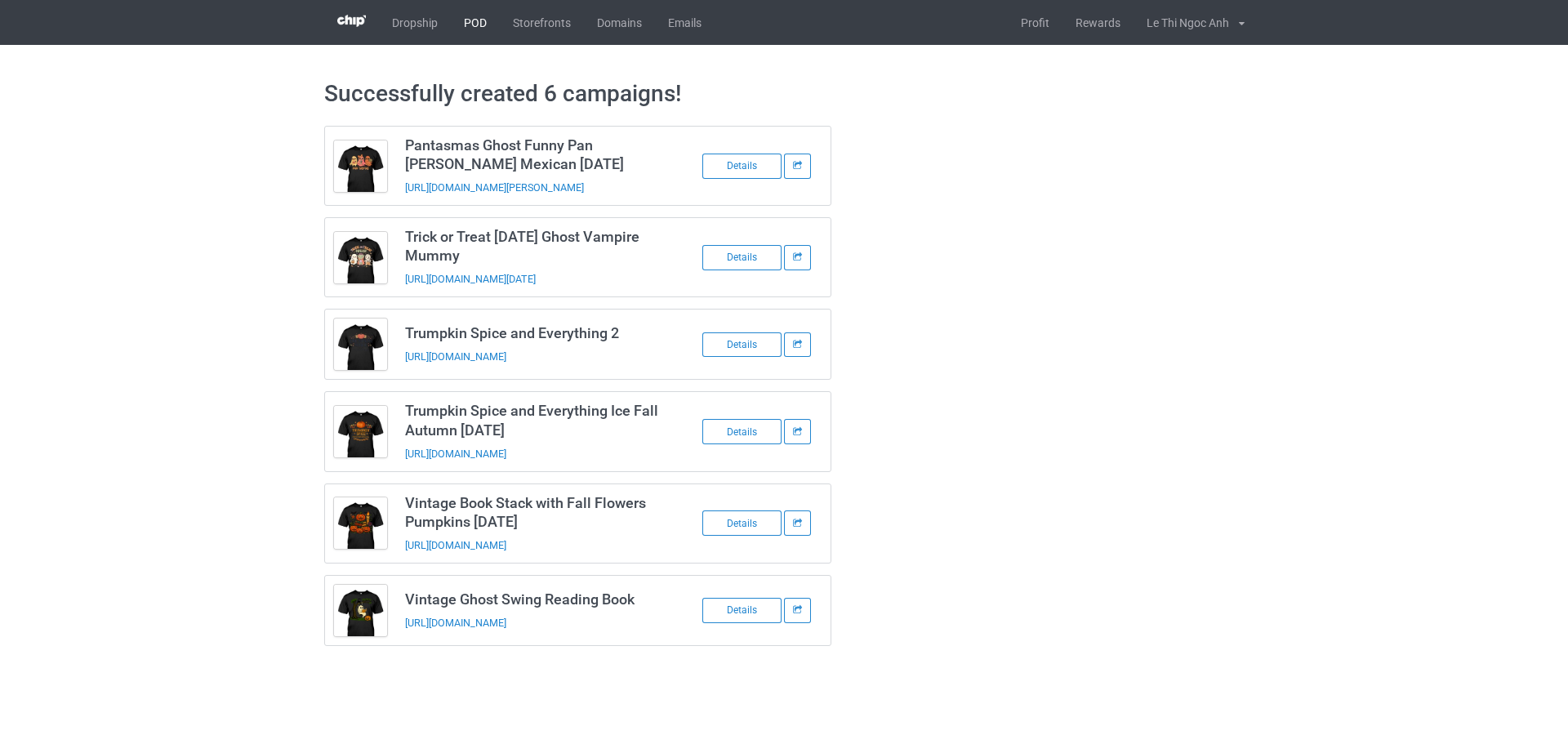
click at [477, 23] on link "POD" at bounding box center [476, 22] width 49 height 45
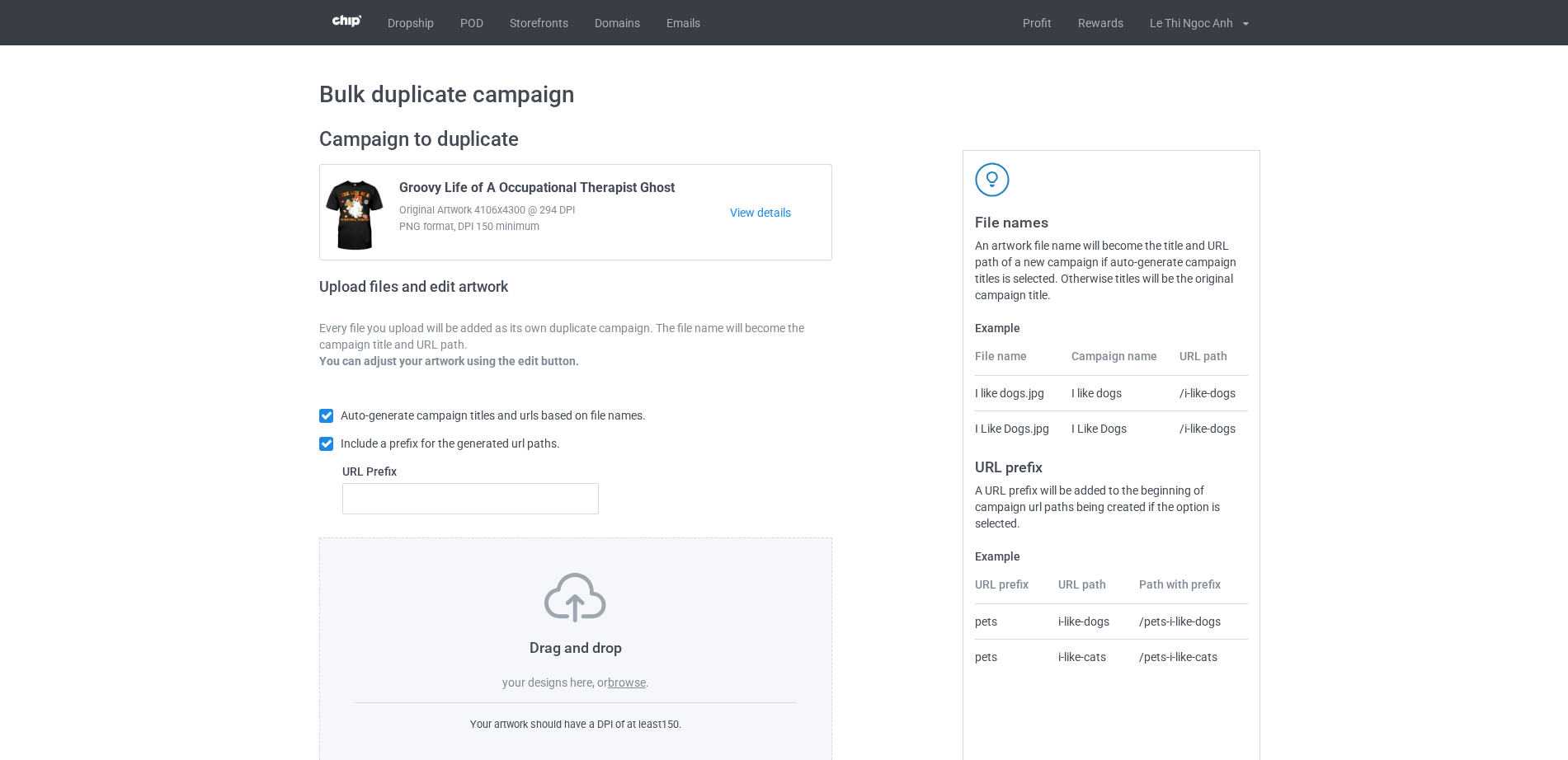
scroll to position [44, 0]
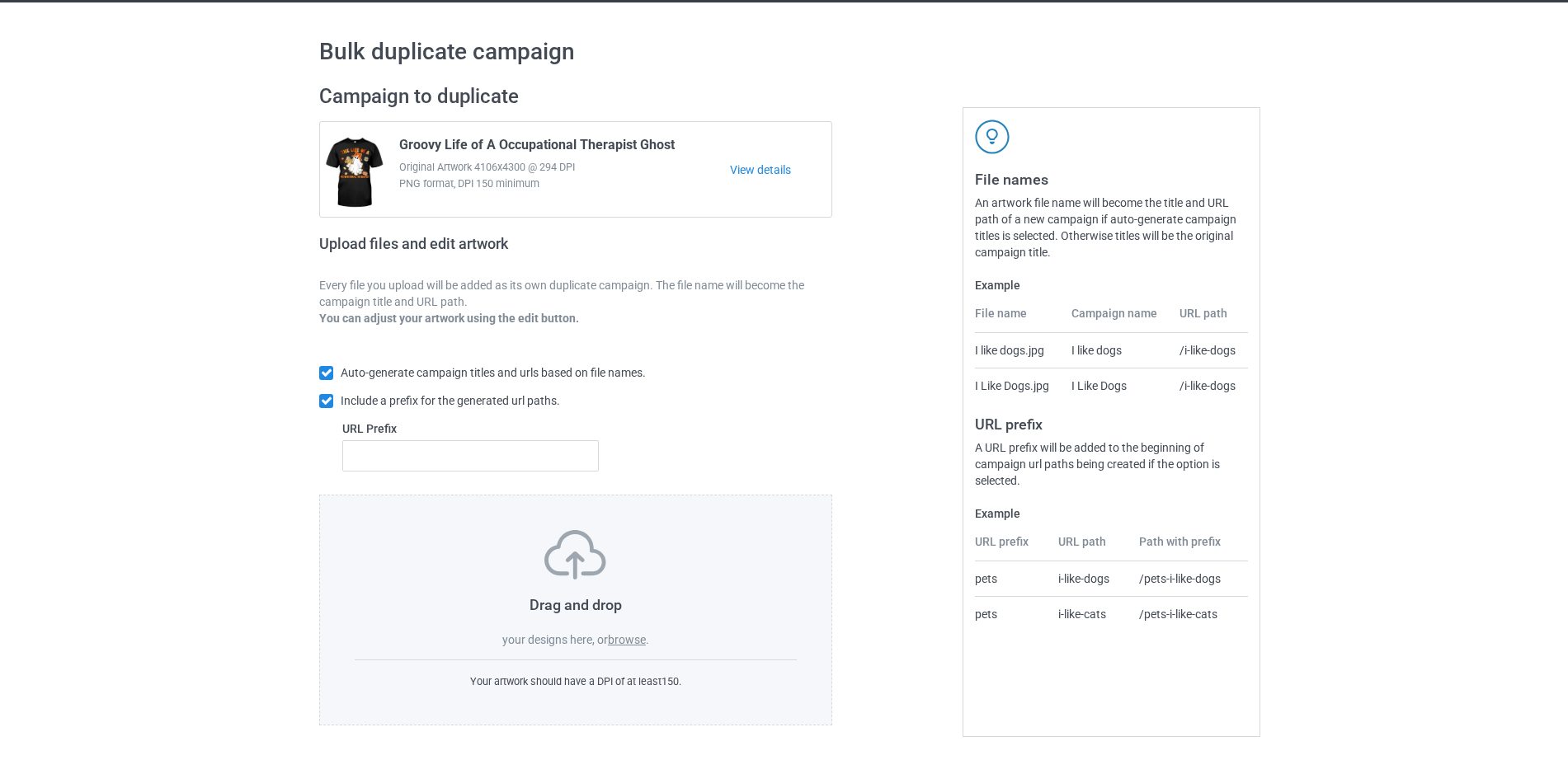
click at [634, 633] on label "browse" at bounding box center [627, 640] width 38 height 13
click at [0, 0] on input "browse" at bounding box center [0, 0] width 0 height 0
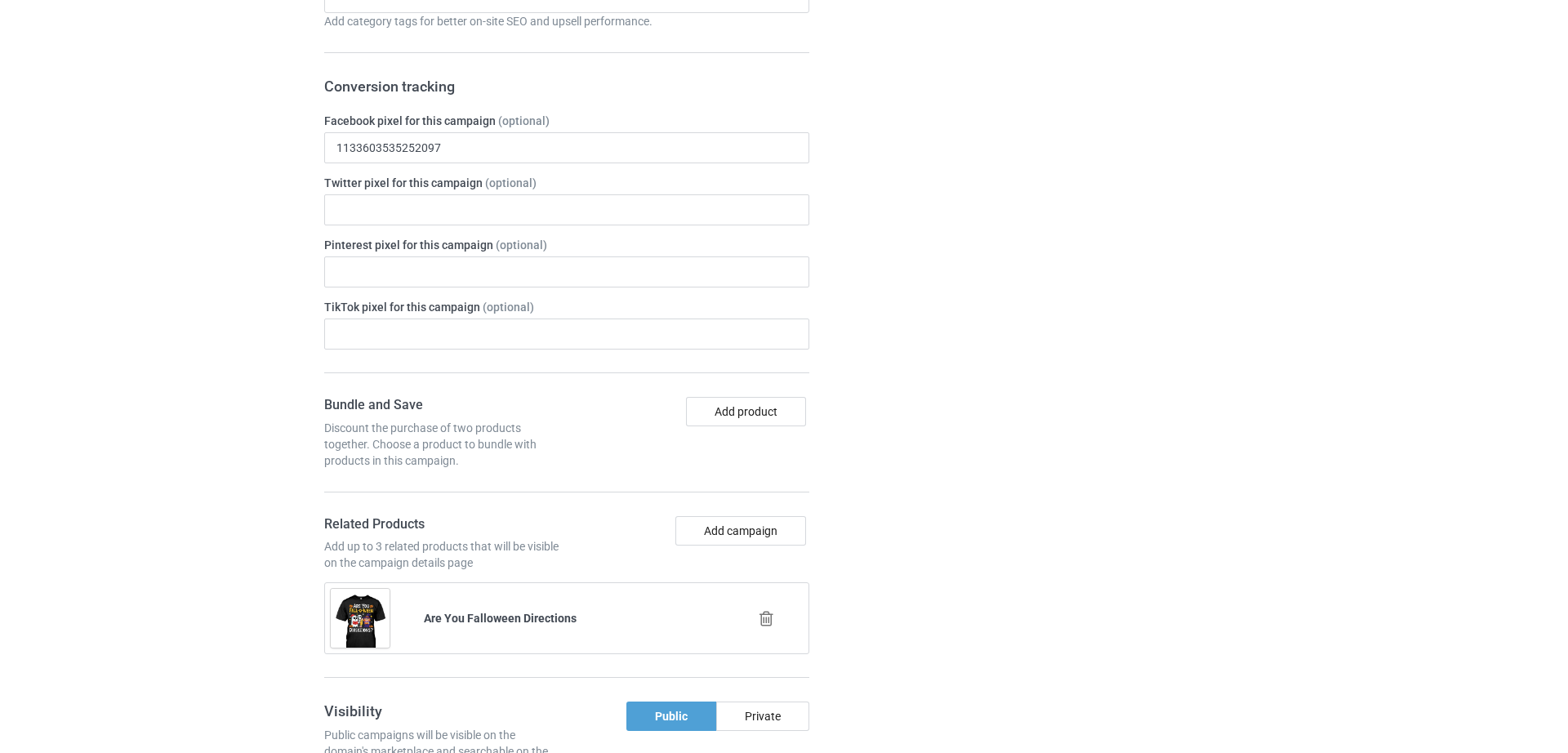
scroll to position [826, 0]
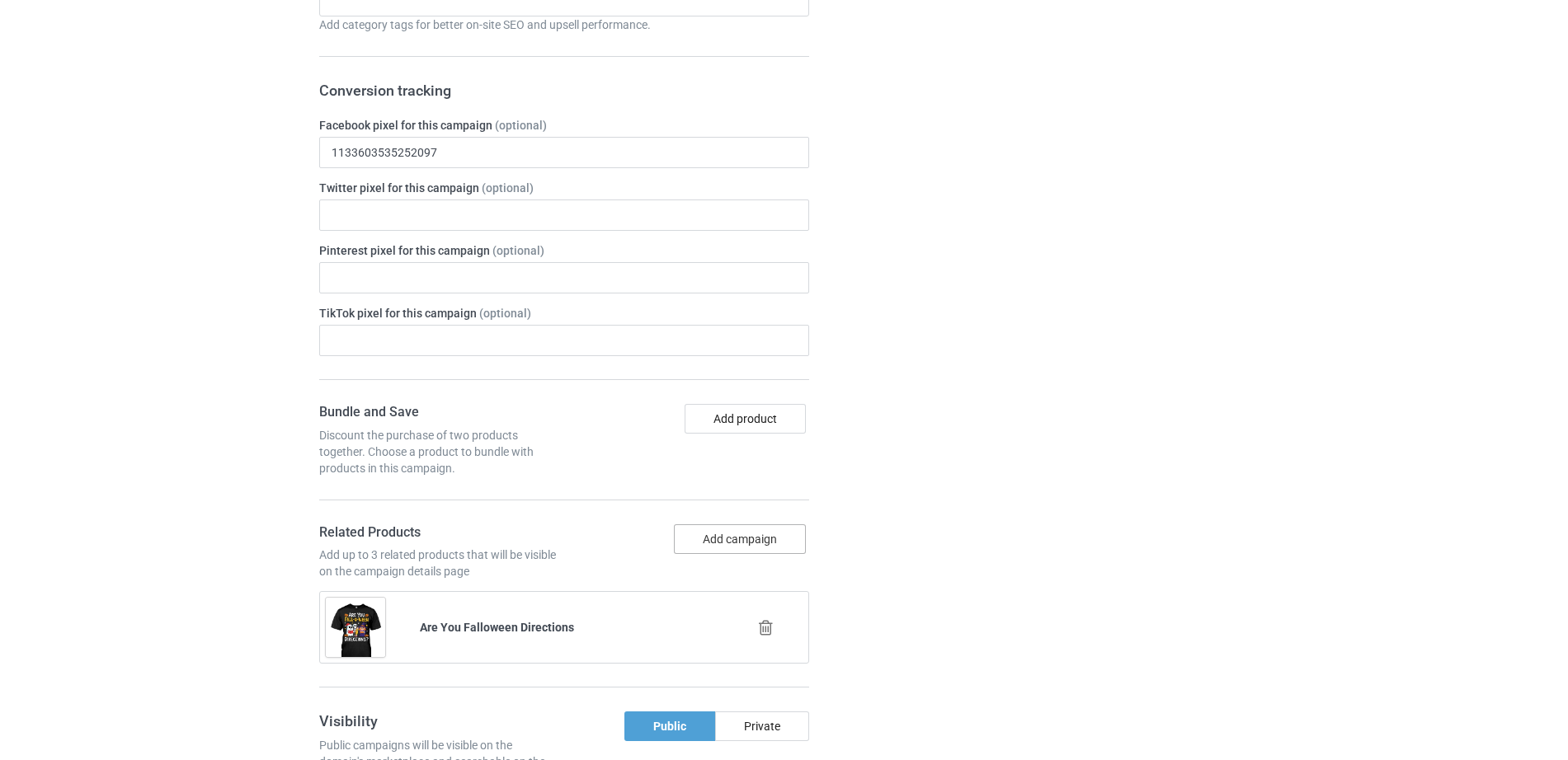
click at [750, 548] on button "Add campaign" at bounding box center [740, 540] width 132 height 30
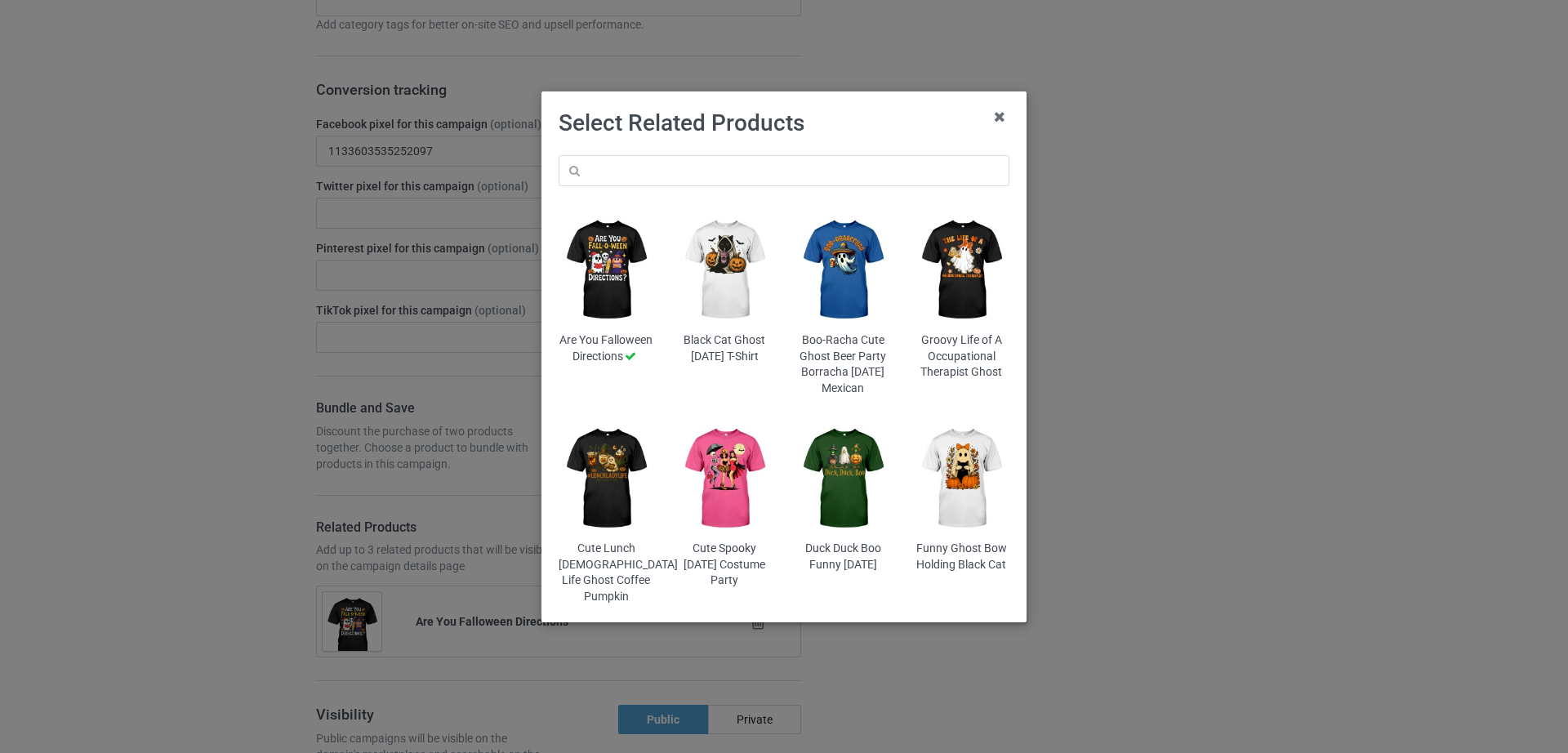
click at [720, 505] on img at bounding box center [724, 478] width 95 height 119
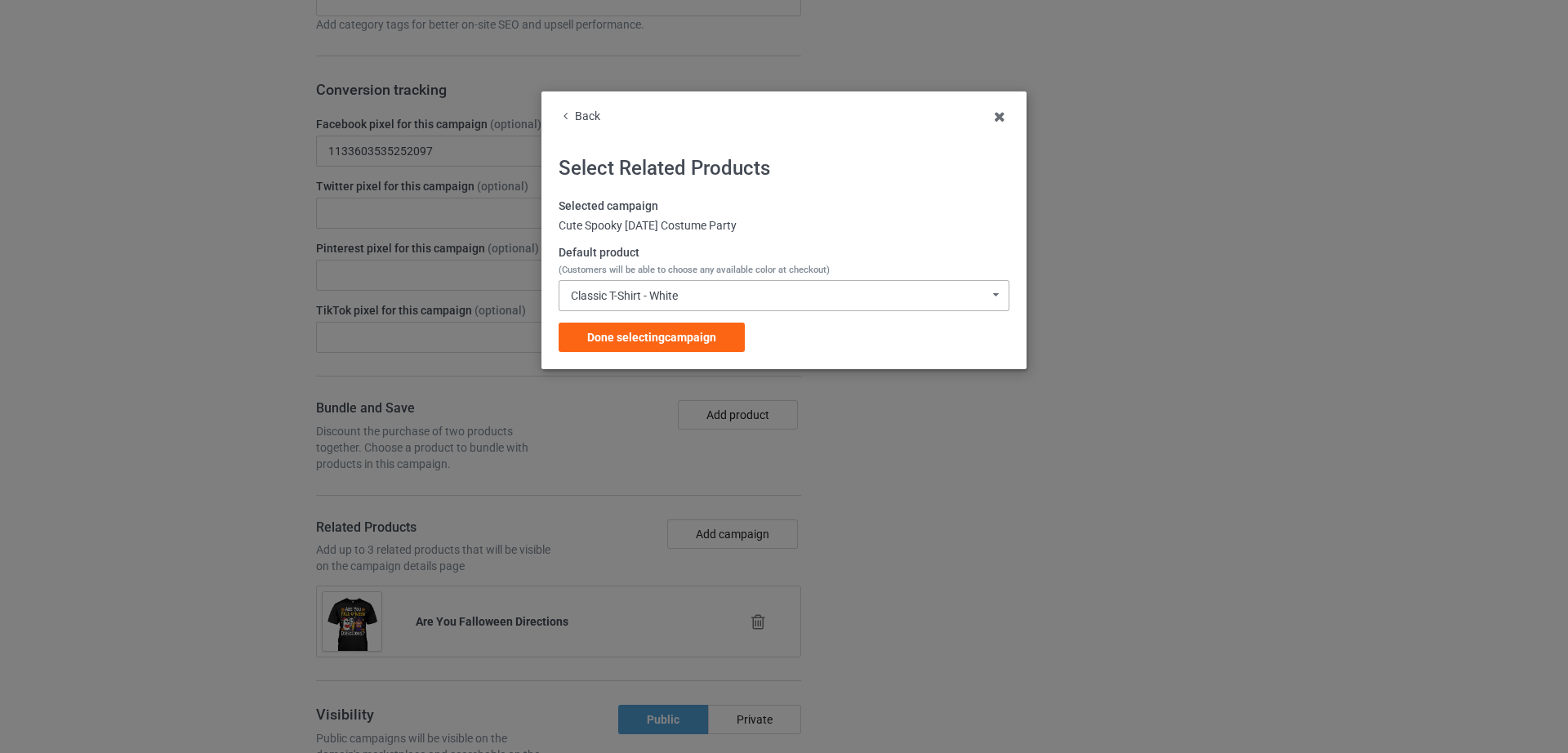
click at [689, 294] on div "Classic T-Shirt - White Classic T-Shirt - White Hooded Sweatshirt - White V-Nec…" at bounding box center [784, 296] width 451 height 31
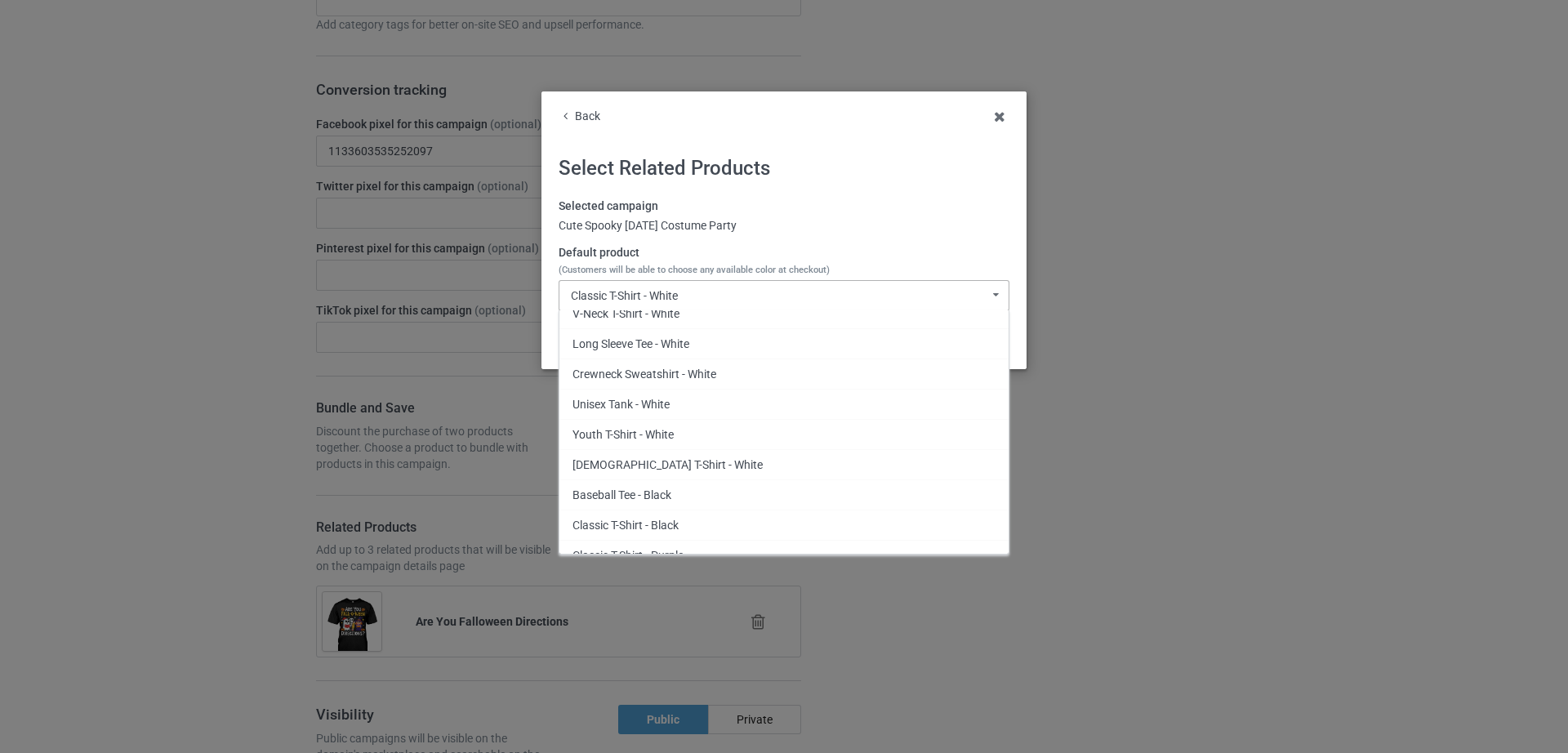
scroll to position [116, 0]
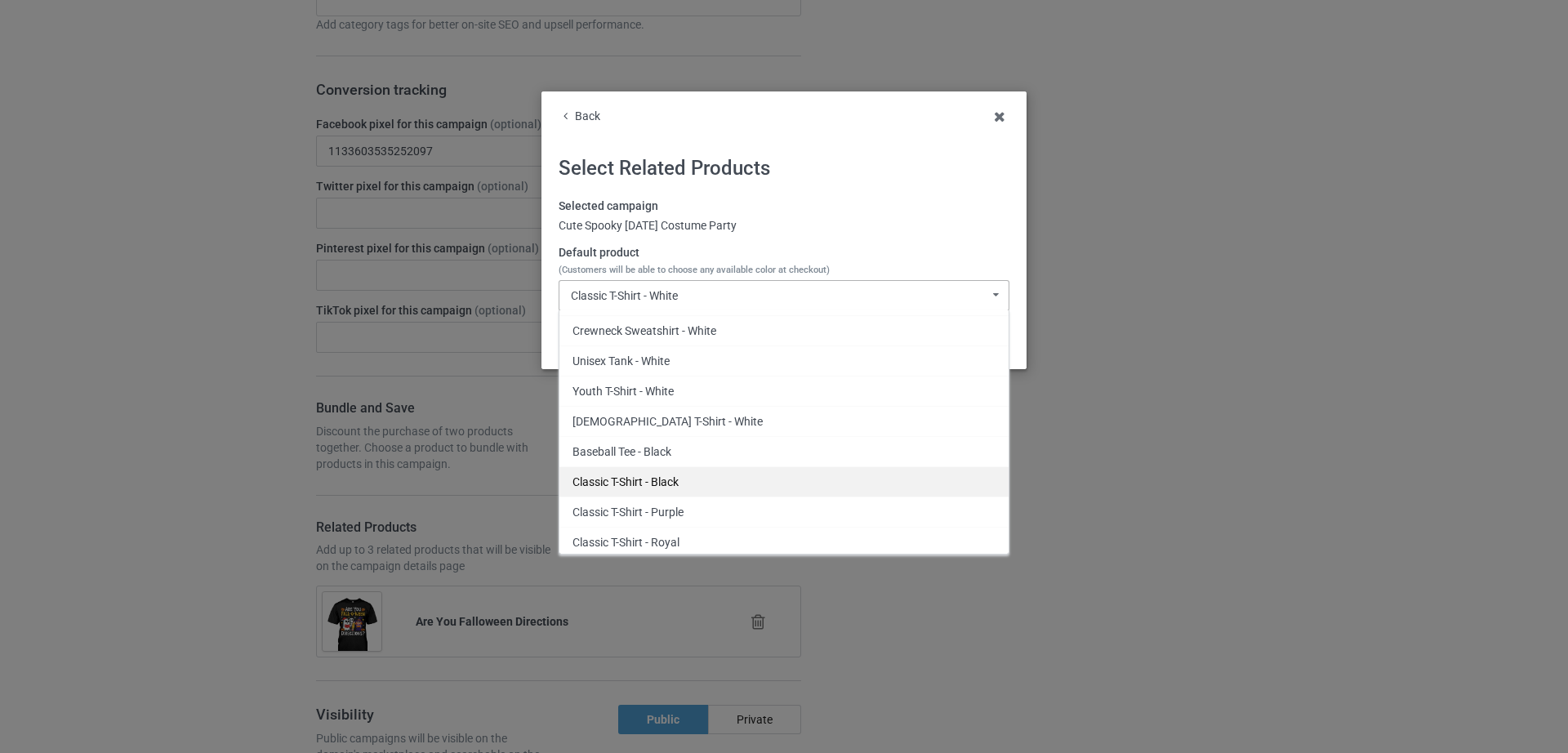
click at [660, 479] on div "Classic T-Shirt - Black" at bounding box center [784, 481] width 449 height 30
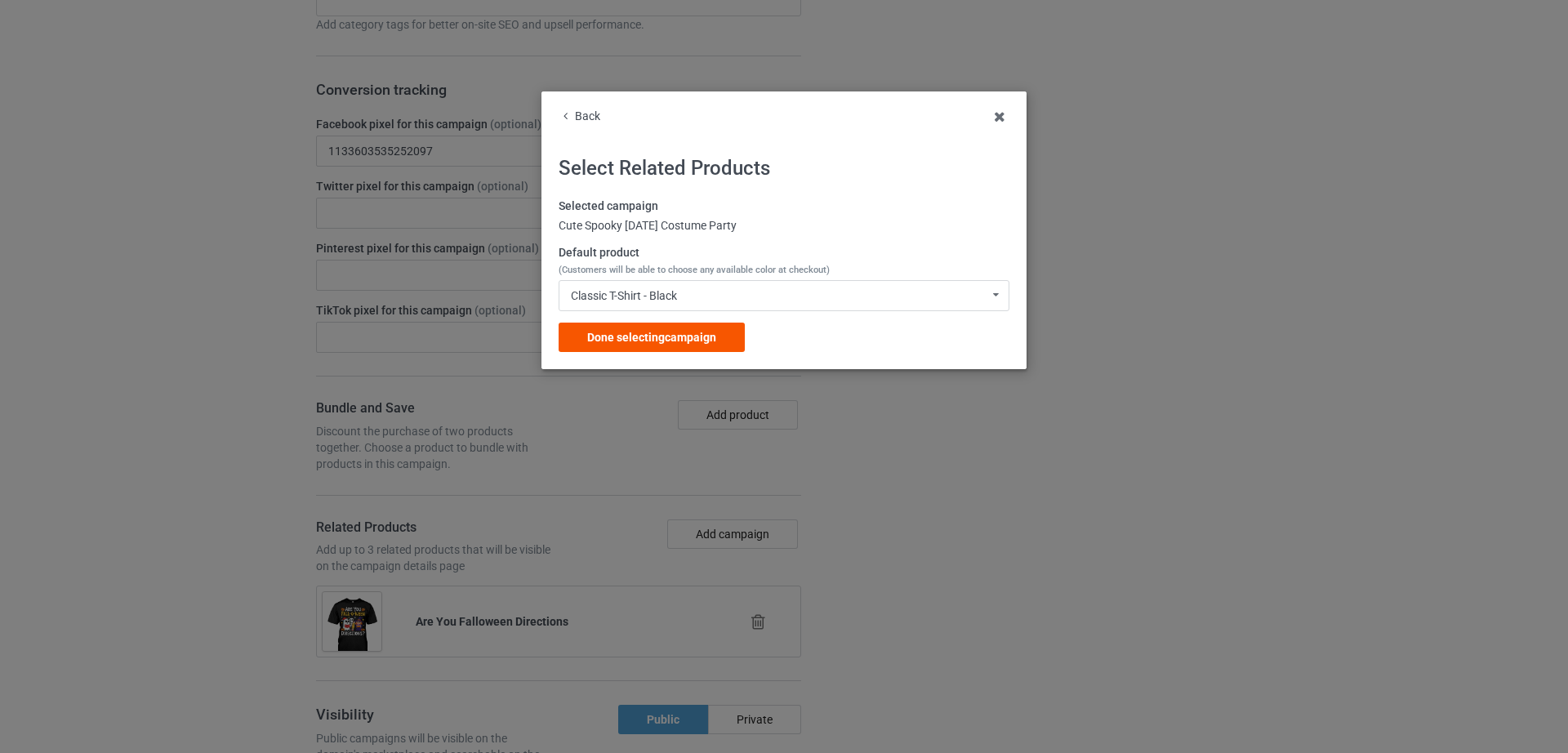
click at [627, 346] on div "Done selecting campaign" at bounding box center [651, 337] width 186 height 30
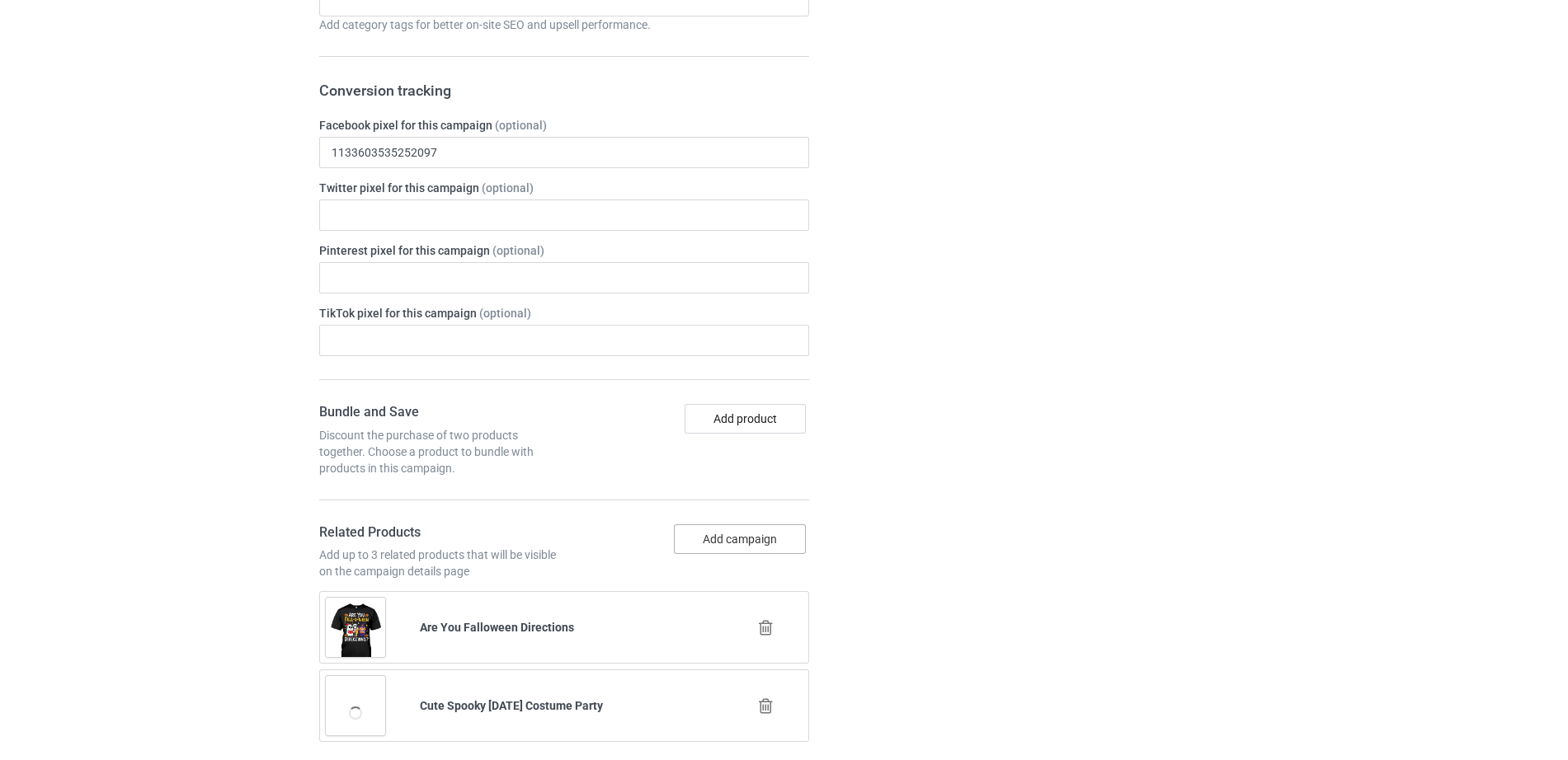
click at [742, 535] on button "Add campaign" at bounding box center [740, 540] width 132 height 30
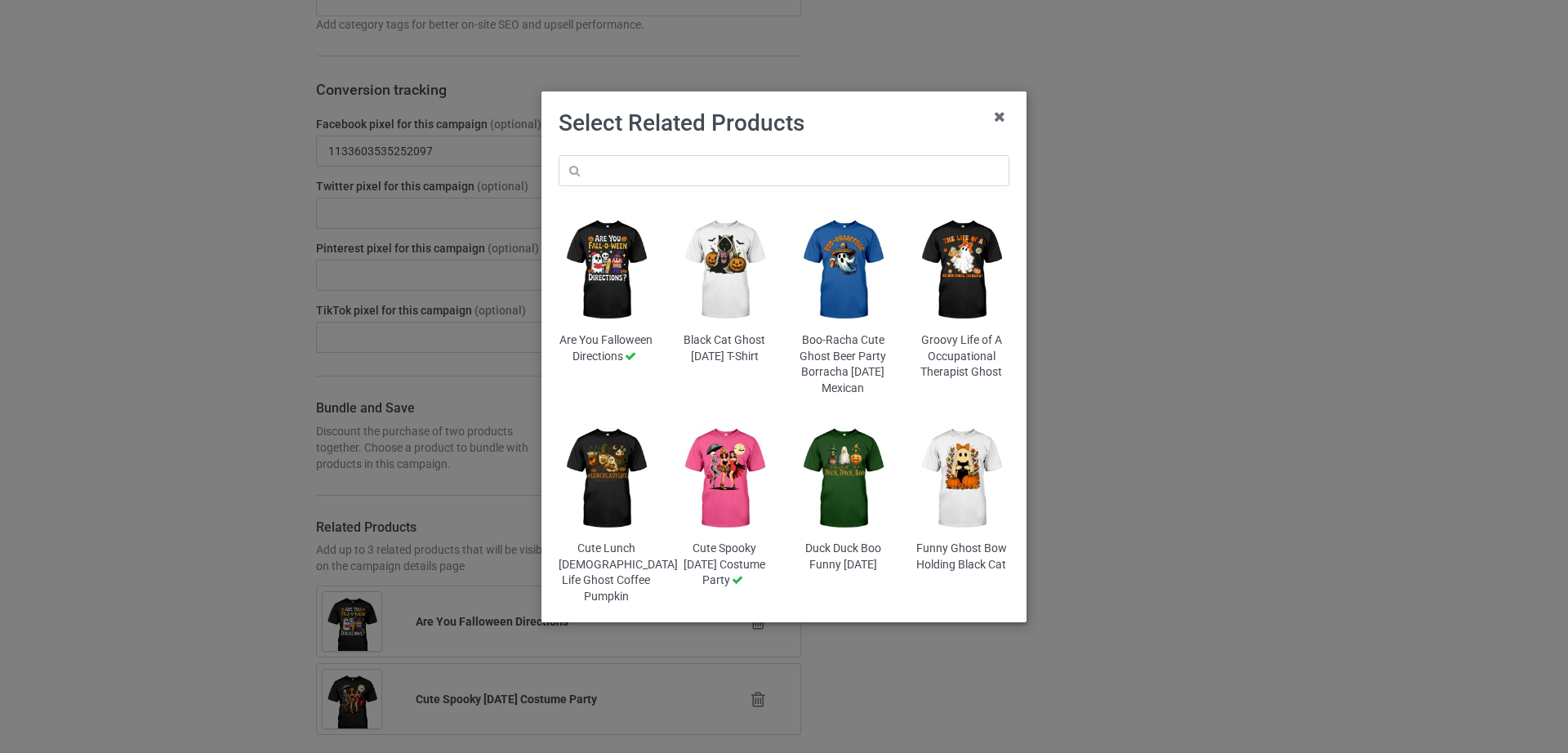
click at [630, 507] on img at bounding box center [606, 478] width 95 height 119
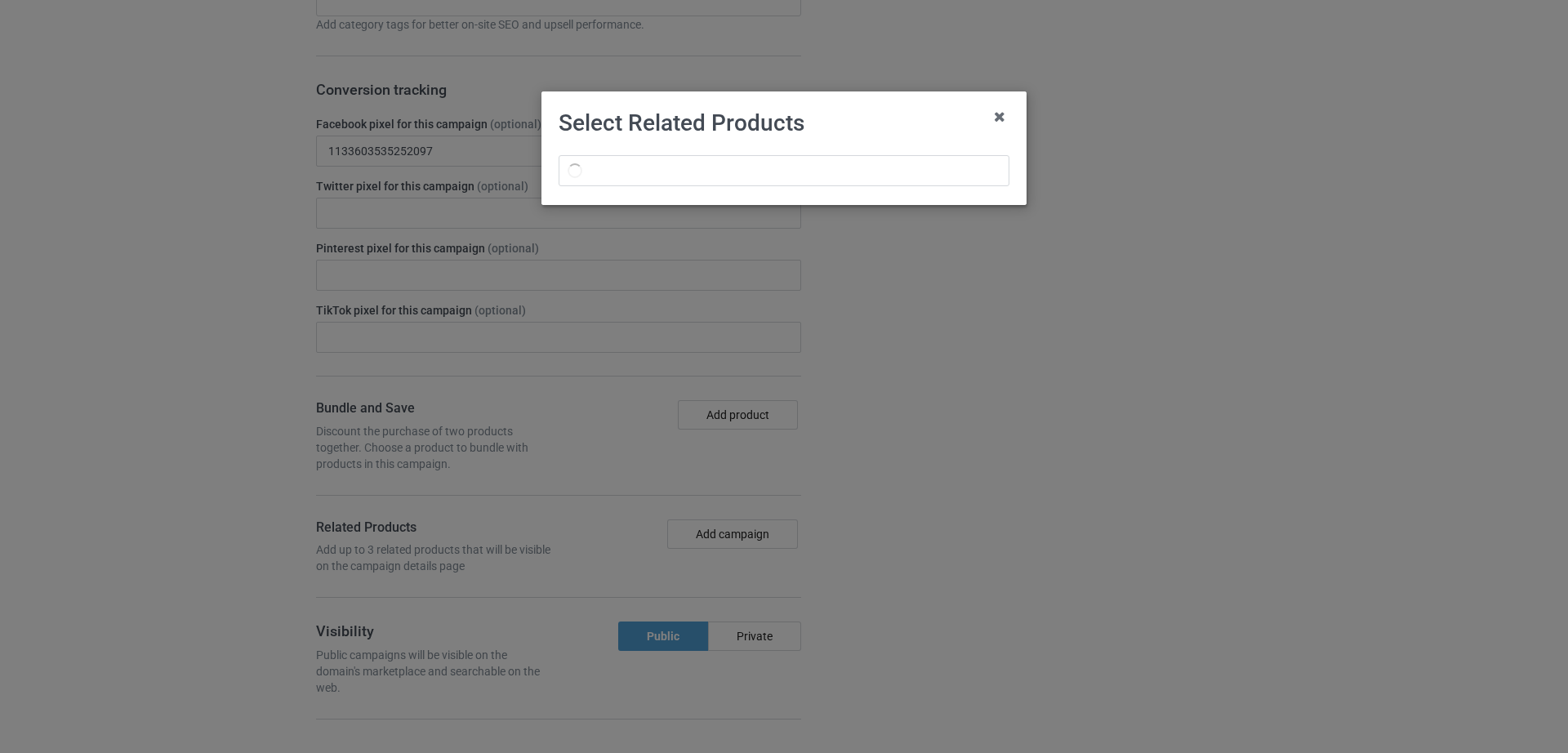
scroll to position [840, 0]
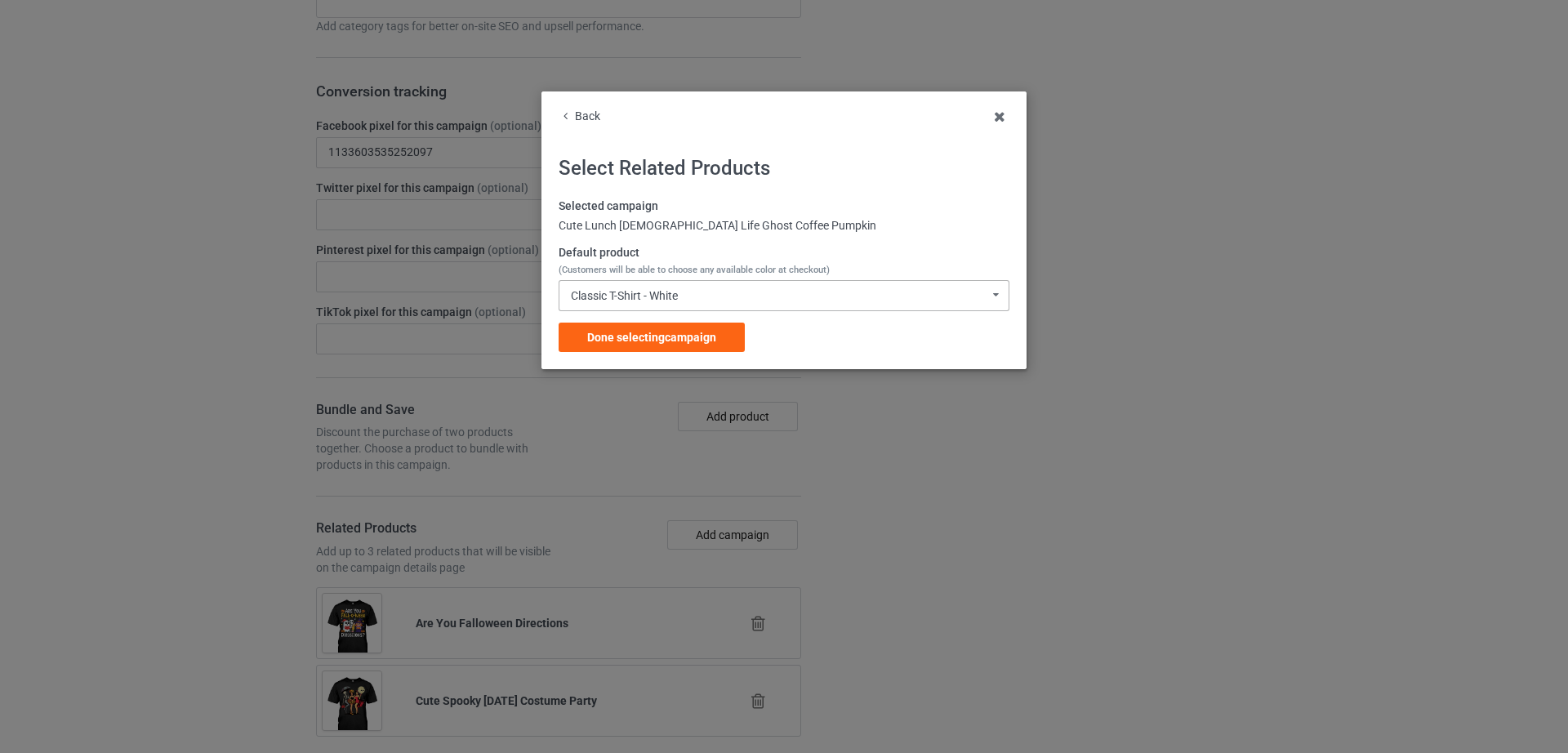
click at [696, 300] on div "Classic T-Shirt - White Classic T-Shirt - White Hooded Sweatshirt - White V-Nec…" at bounding box center [784, 296] width 451 height 31
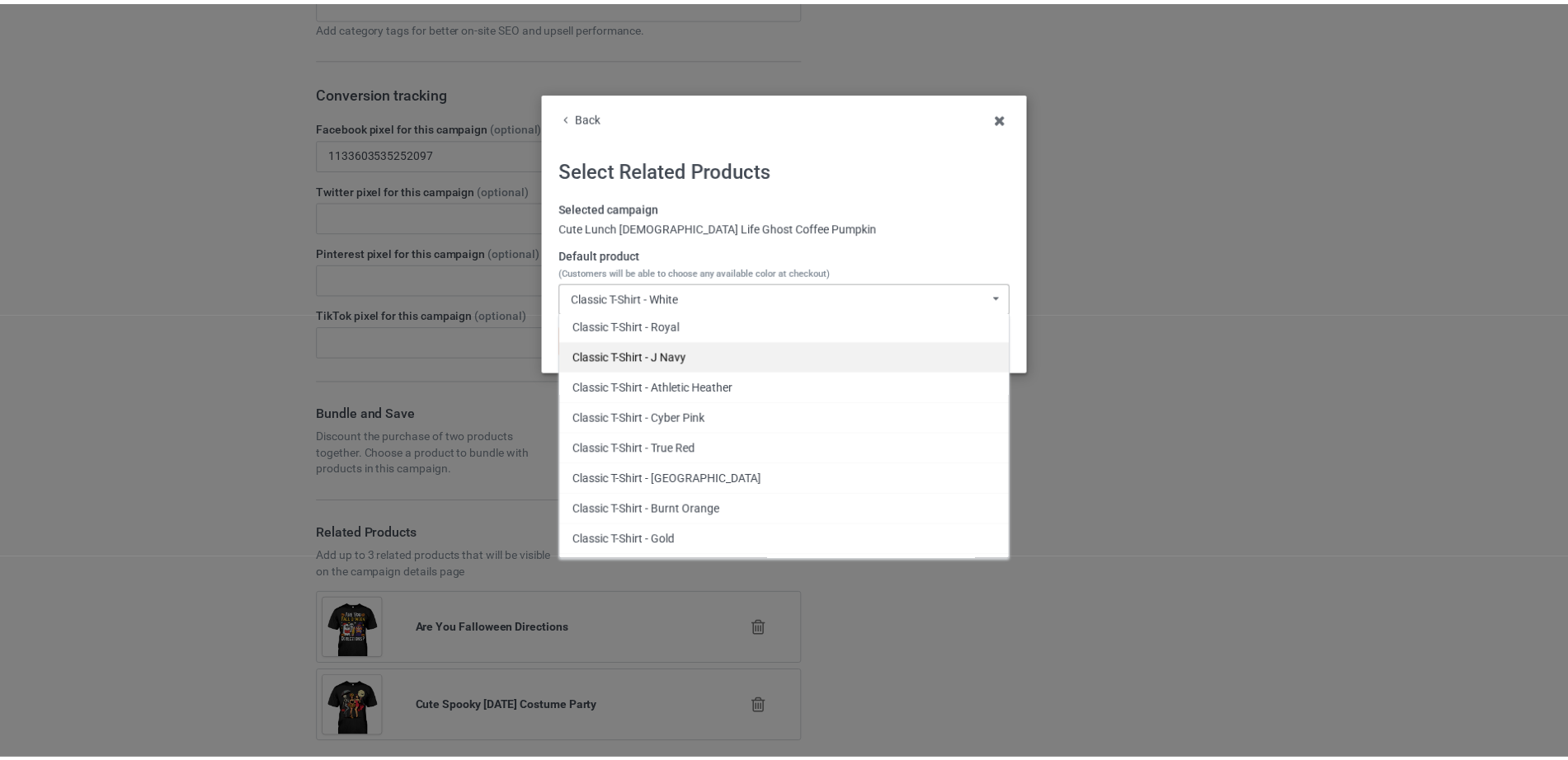
scroll to position [341, 0]
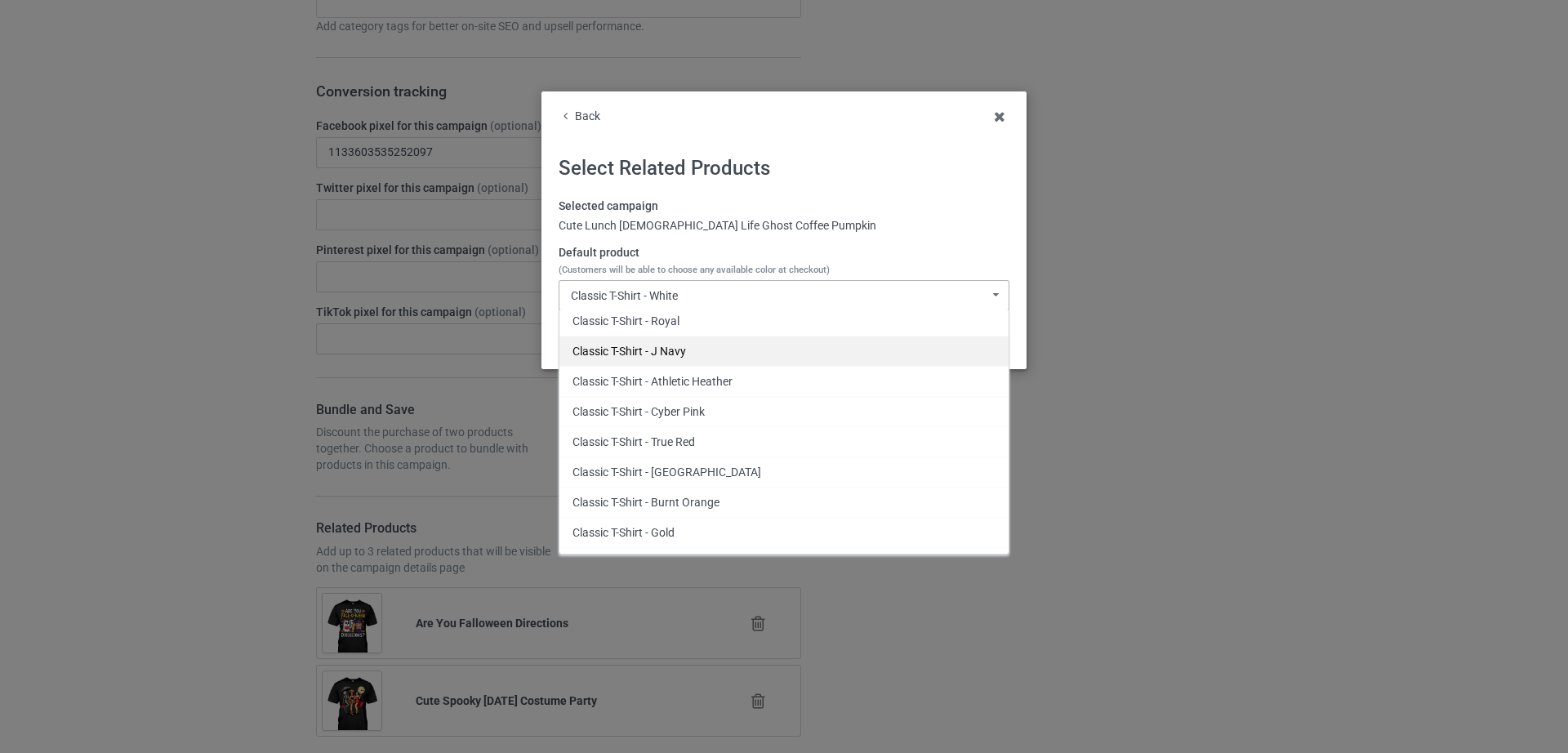
click at [719, 362] on div "Classic T-Shirt - J Navy" at bounding box center [784, 351] width 449 height 30
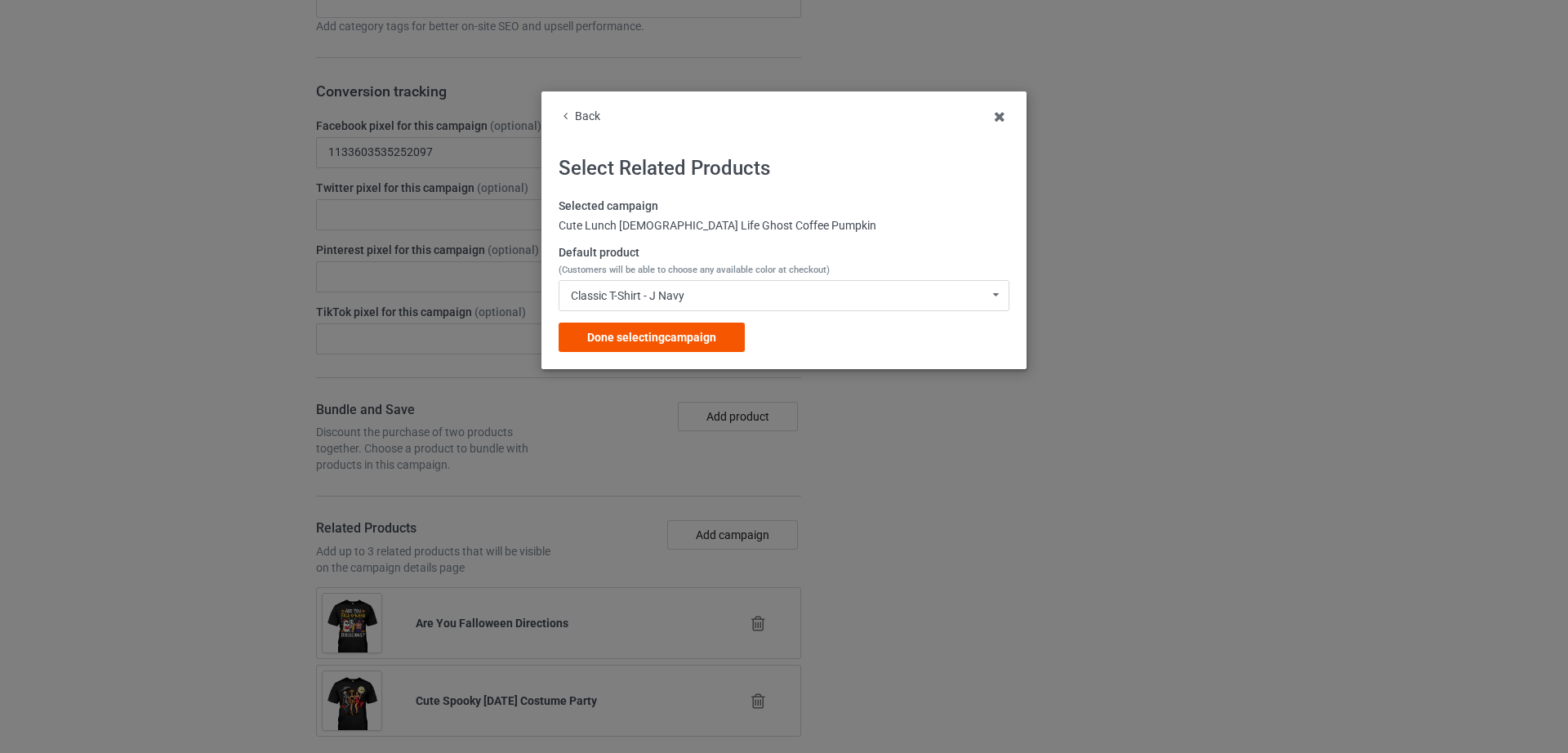
click at [638, 337] on span "Done selecting campaign" at bounding box center [651, 337] width 129 height 13
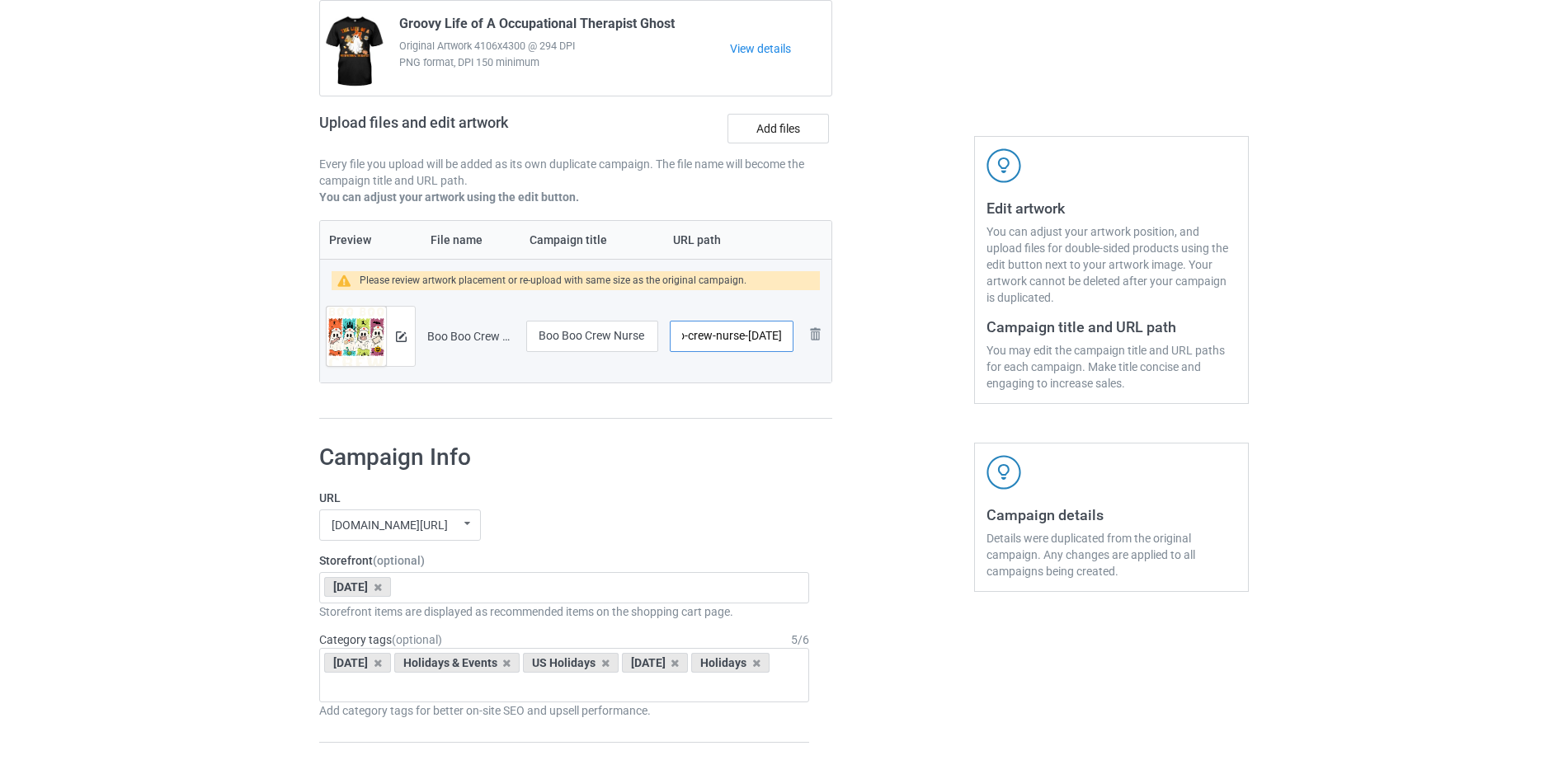
scroll to position [0, 153]
drag, startPoint x: 690, startPoint y: 339, endPoint x: 797, endPoint y: 336, distance: 107.0
click at [797, 336] on td "/boo-boo-crew-nurse-halloween-ghosts-tee-t-shirt" at bounding box center [731, 336] width 135 height 92
click at [724, 335] on input "/boo-boo-crew-nurse-halloween-ghosts-tee-t-shirt" at bounding box center [731, 336] width 124 height 31
click at [729, 339] on input "/boo-boo-crew-nurse-halloween-ghosts-tee-t-shirt" at bounding box center [731, 336] width 124 height 31
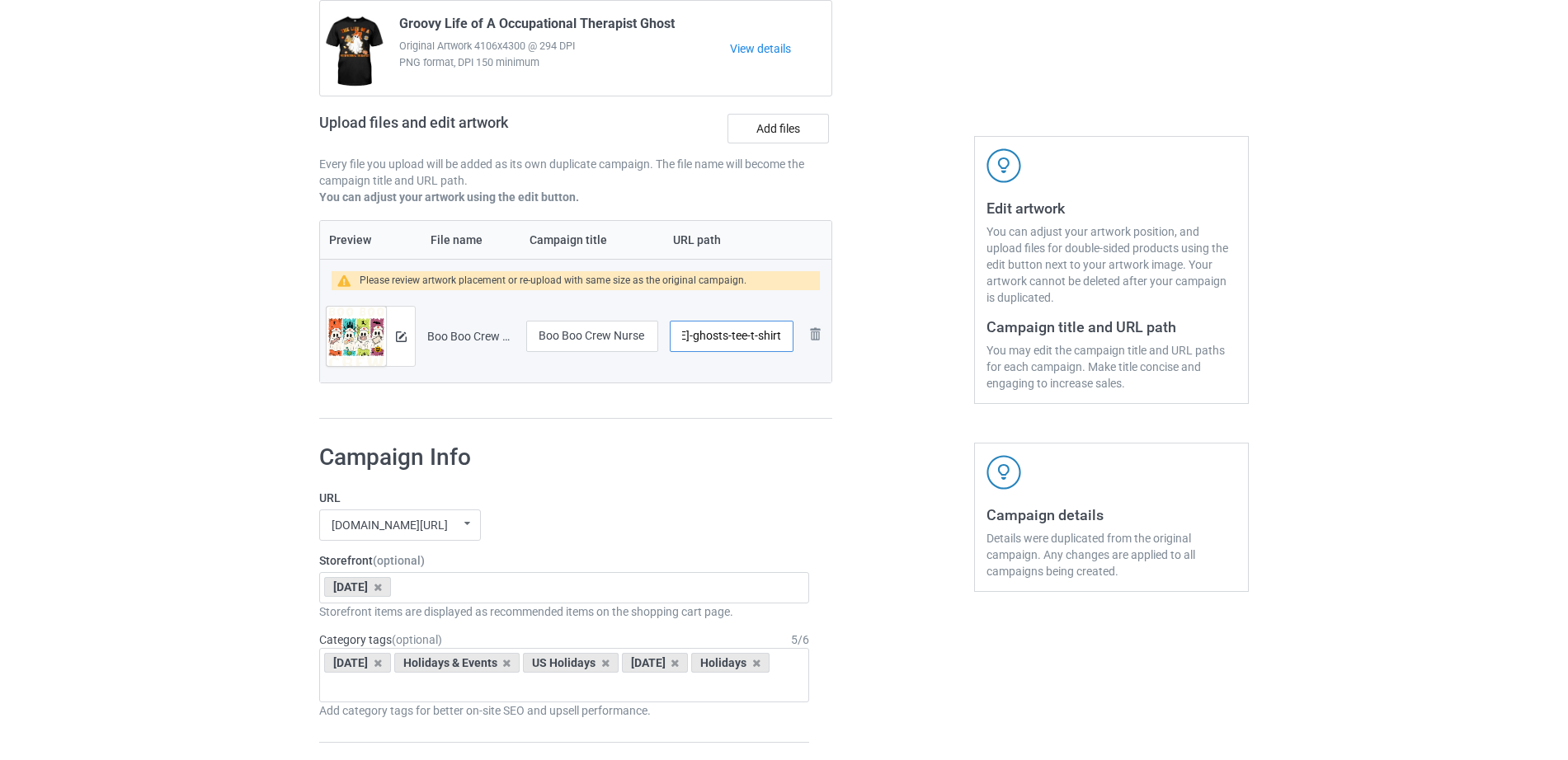
drag, startPoint x: 729, startPoint y: 338, endPoint x: 784, endPoint y: 338, distance: 55.0
click at [784, 338] on input "/boo-boo-crew-nurse-halloween-ghosts-tee-t-shirt" at bounding box center [731, 336] width 124 height 31
type input "/boo-boo-crew-nurse-halloween-ghosts"
click at [892, 342] on div at bounding box center [902, 191] width 119 height 480
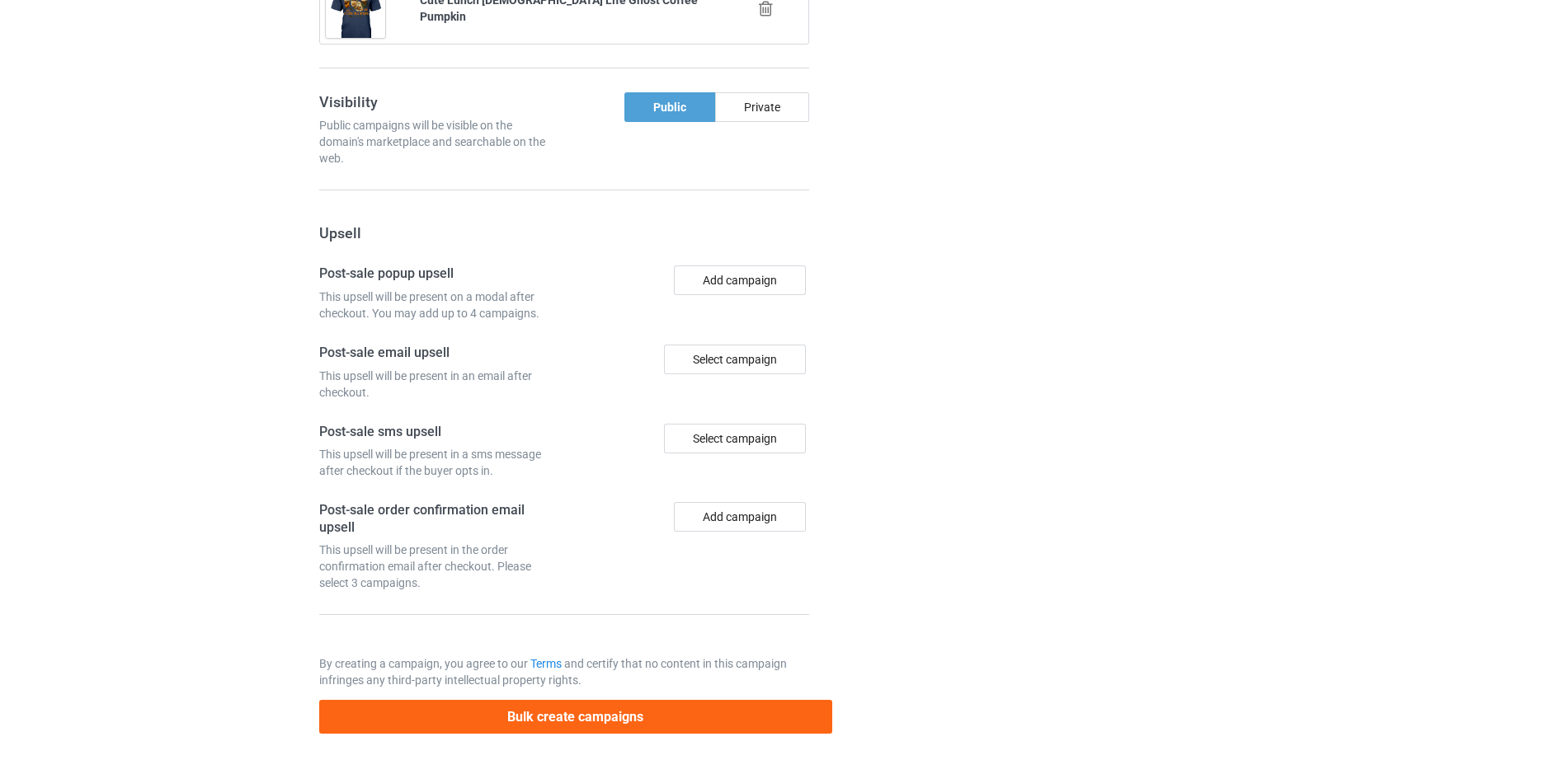
scroll to position [1634, 0]
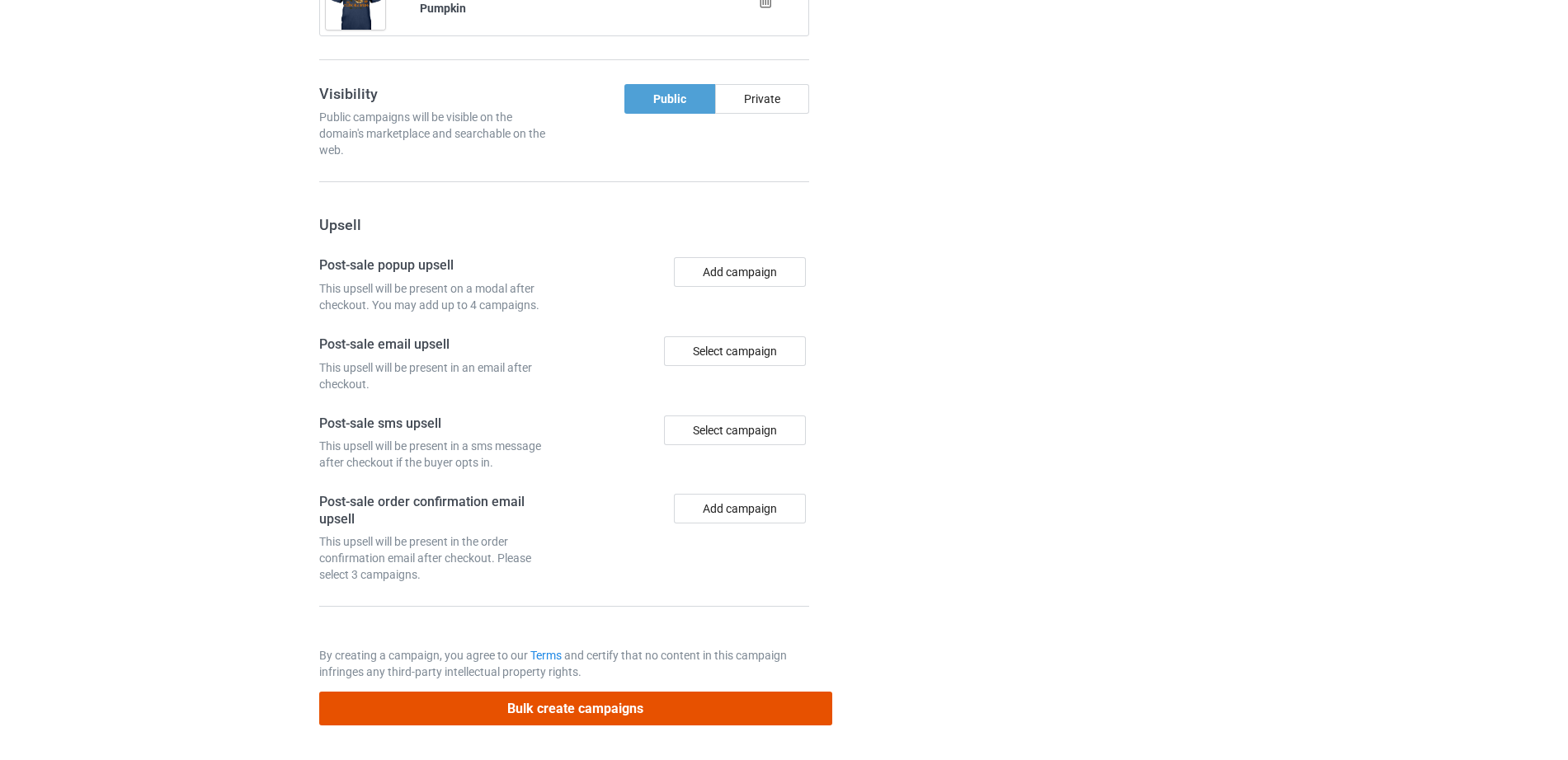
click at [648, 716] on button "Bulk create campaigns" at bounding box center [575, 708] width 513 height 34
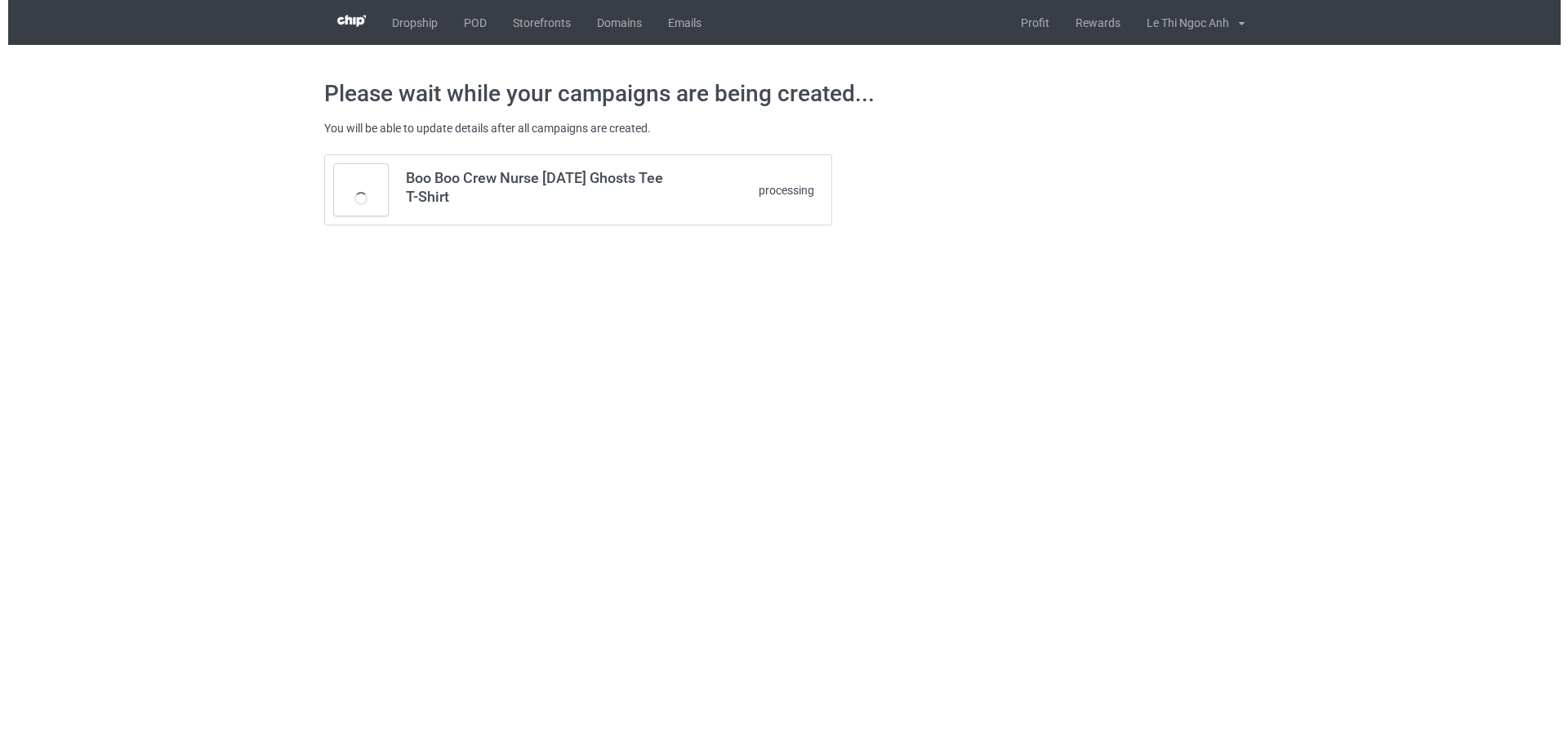
scroll to position [0, 0]
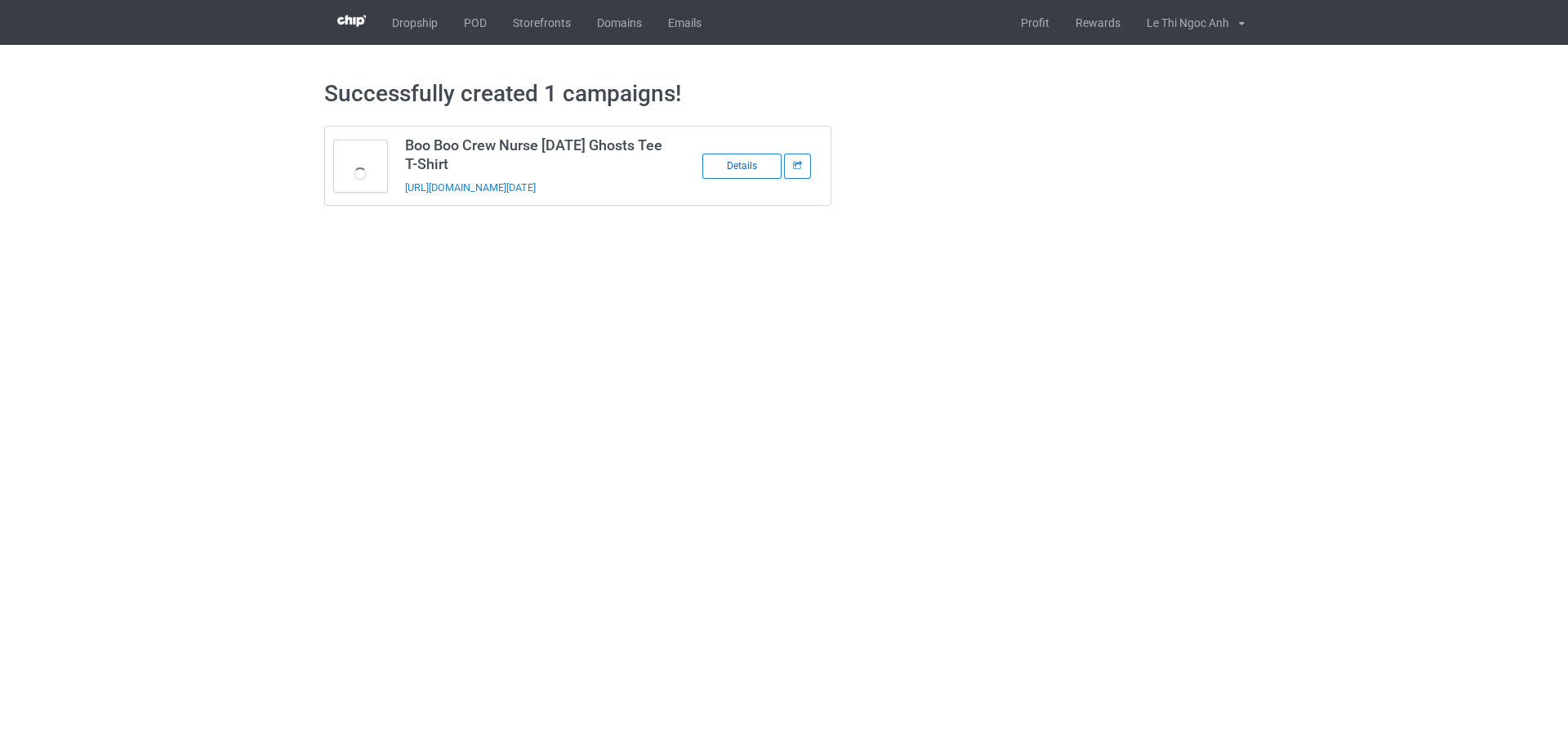
click at [758, 164] on div "Details" at bounding box center [742, 166] width 79 height 25
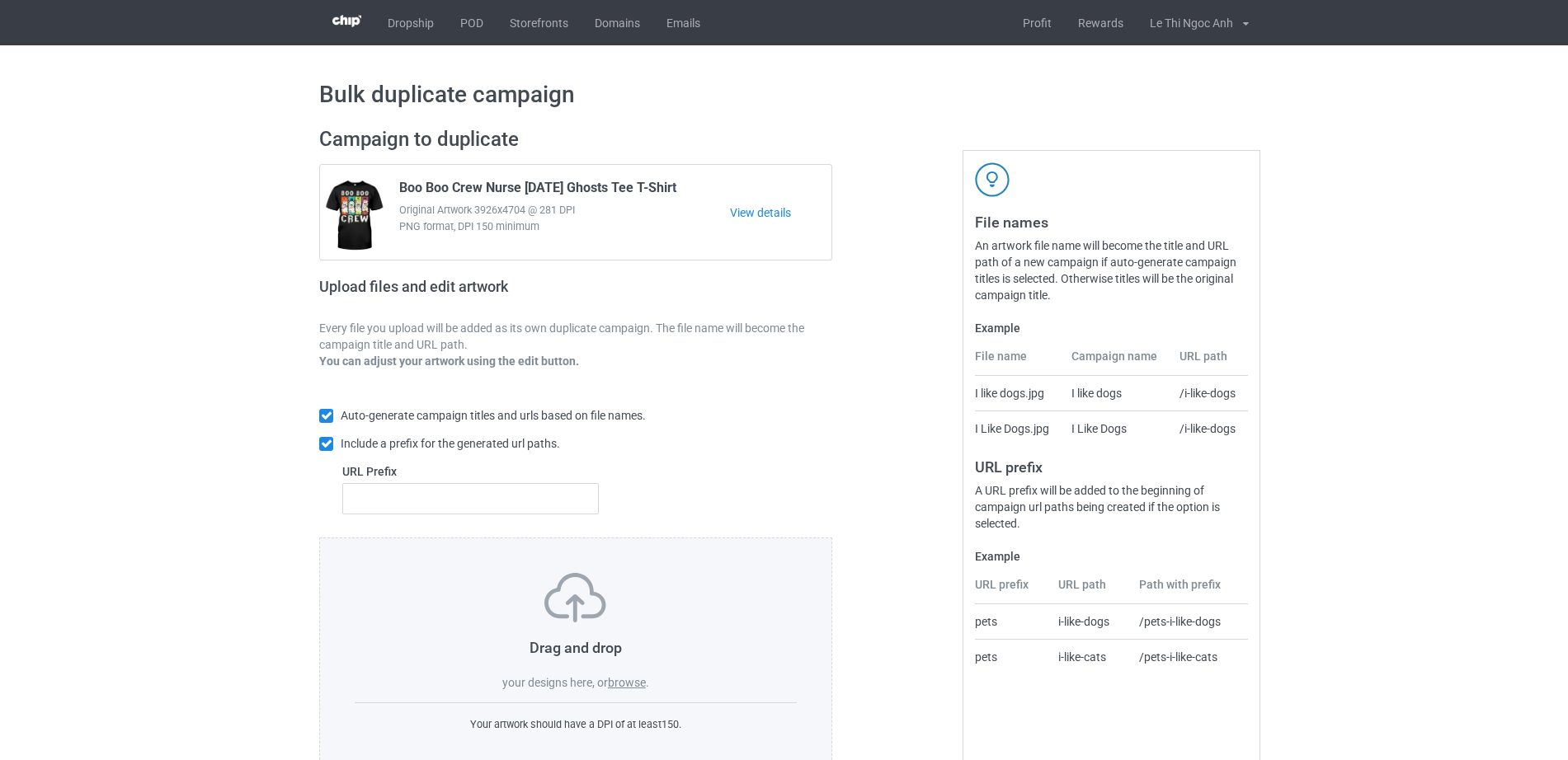
click at [634, 677] on label "browse" at bounding box center [627, 683] width 38 height 13
click at [0, 0] on input "browse" at bounding box center [0, 0] width 0 height 0
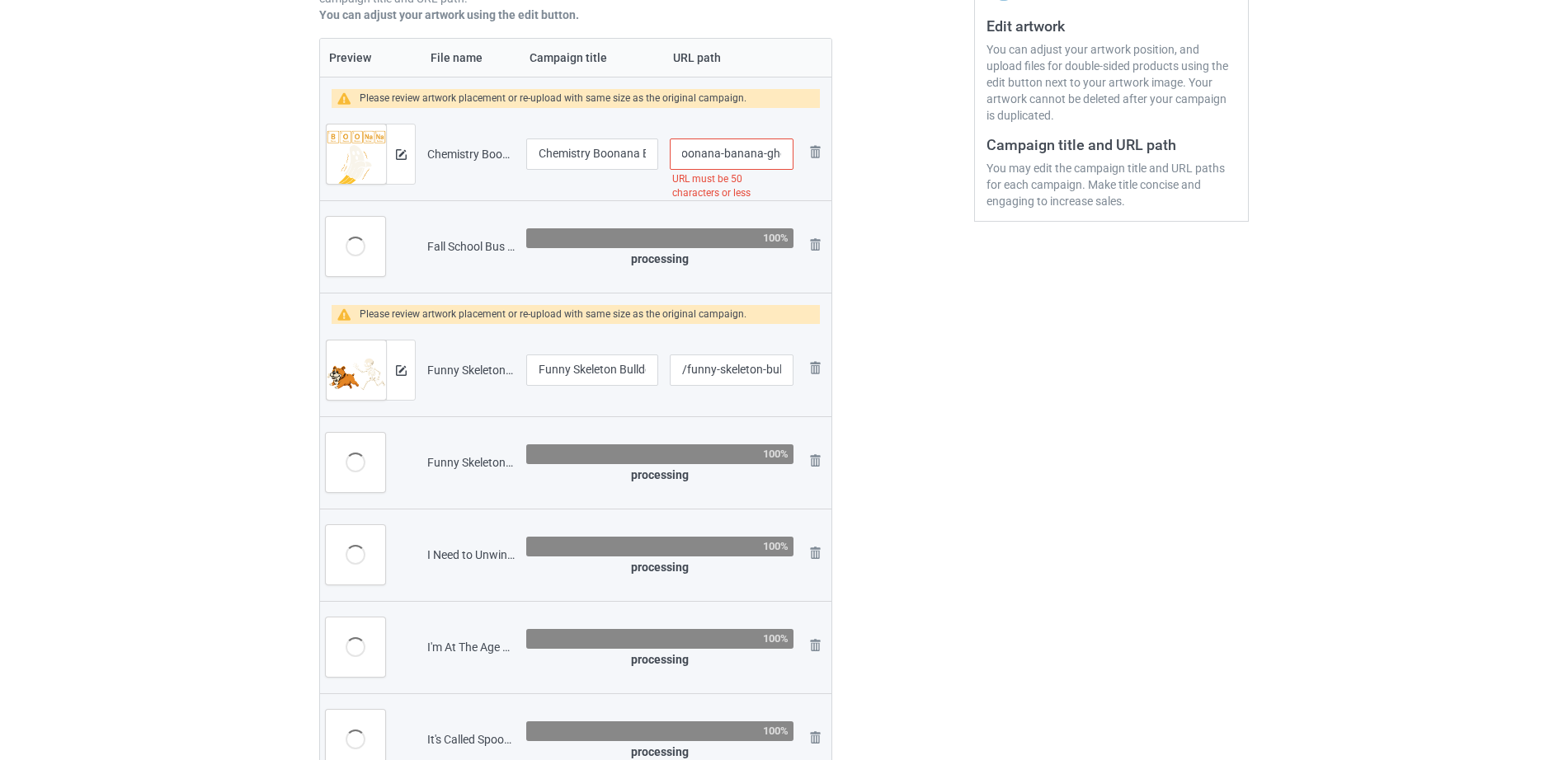
scroll to position [0, 265]
drag, startPoint x: 735, startPoint y: 151, endPoint x: 796, endPoint y: 160, distance: 61.7
click at [796, 160] on td "/chemistry-boonana-banana-ghost-cute-halloween-funny-teacher-t-shirt URL must b…" at bounding box center [731, 153] width 135 height 92
click at [737, 157] on input "/chemistry-boonana-banana-ghost-cute-halloween-funny-teacher-t-shirt" at bounding box center [731, 154] width 124 height 31
click at [745, 153] on input "/chemistry-boonana-banana-ghost-cute-halloween-funny-teacher-t-shirt" at bounding box center [731, 154] width 124 height 31
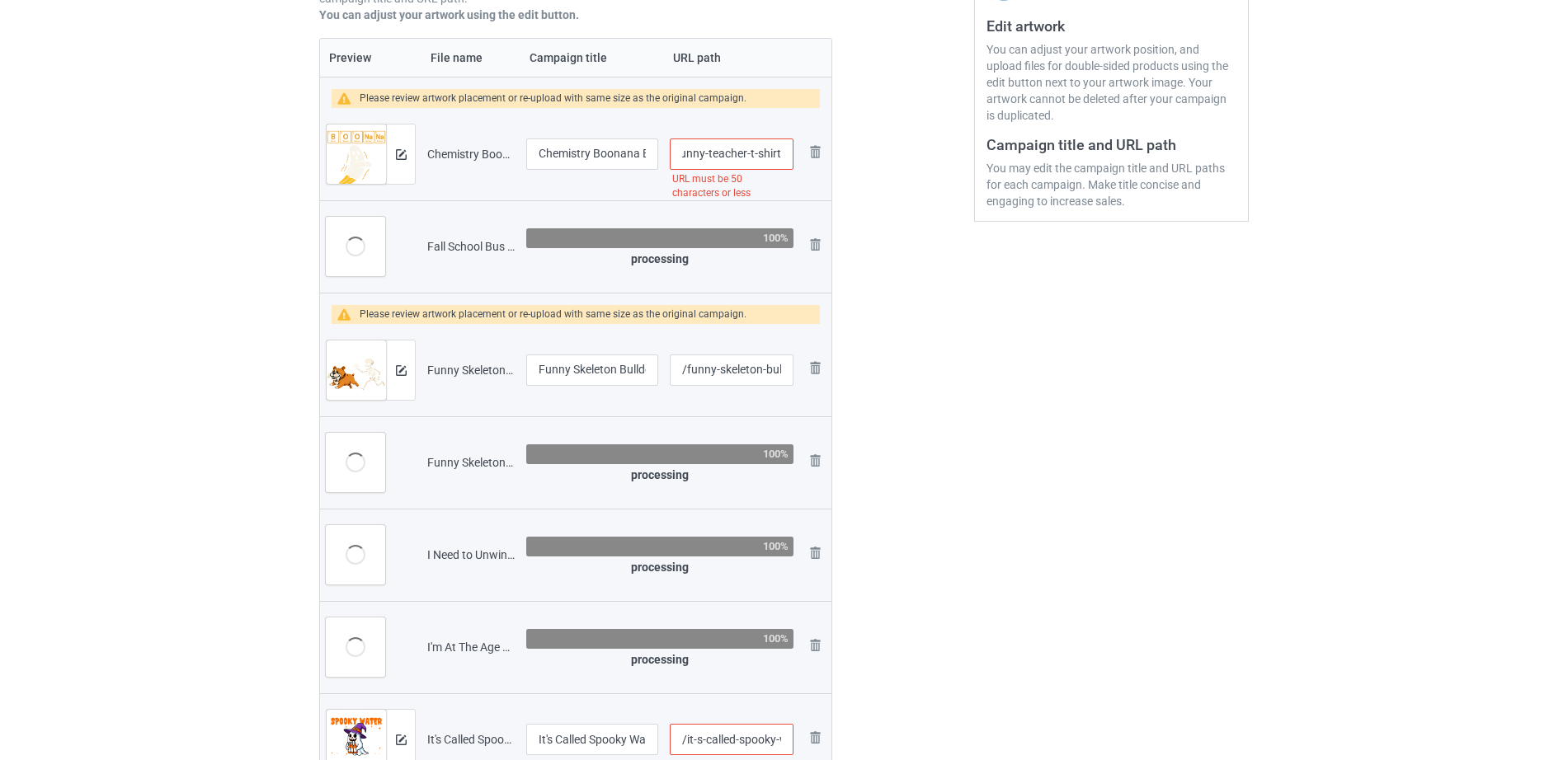
drag, startPoint x: 749, startPoint y: 154, endPoint x: 796, endPoint y: 152, distance: 47.0
click at [796, 152] on td "/chemistry-boonana-banana-ghost-cute-halloween-funny-teacher-t-shirt URL must b…" at bounding box center [731, 153] width 135 height 92
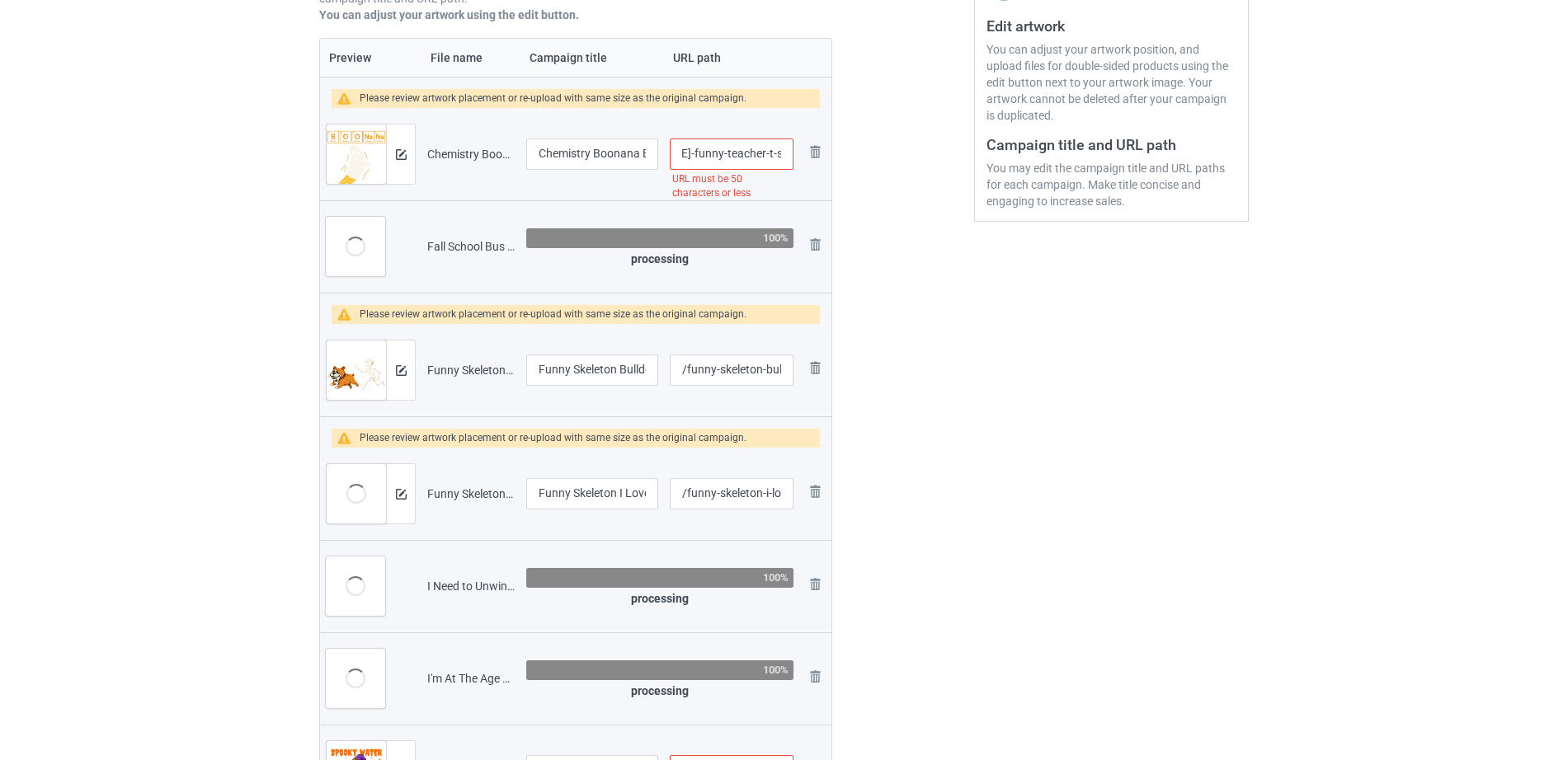
scroll to position [0, 261]
click at [867, 207] on div at bounding box center [902, 687] width 119 height 1835
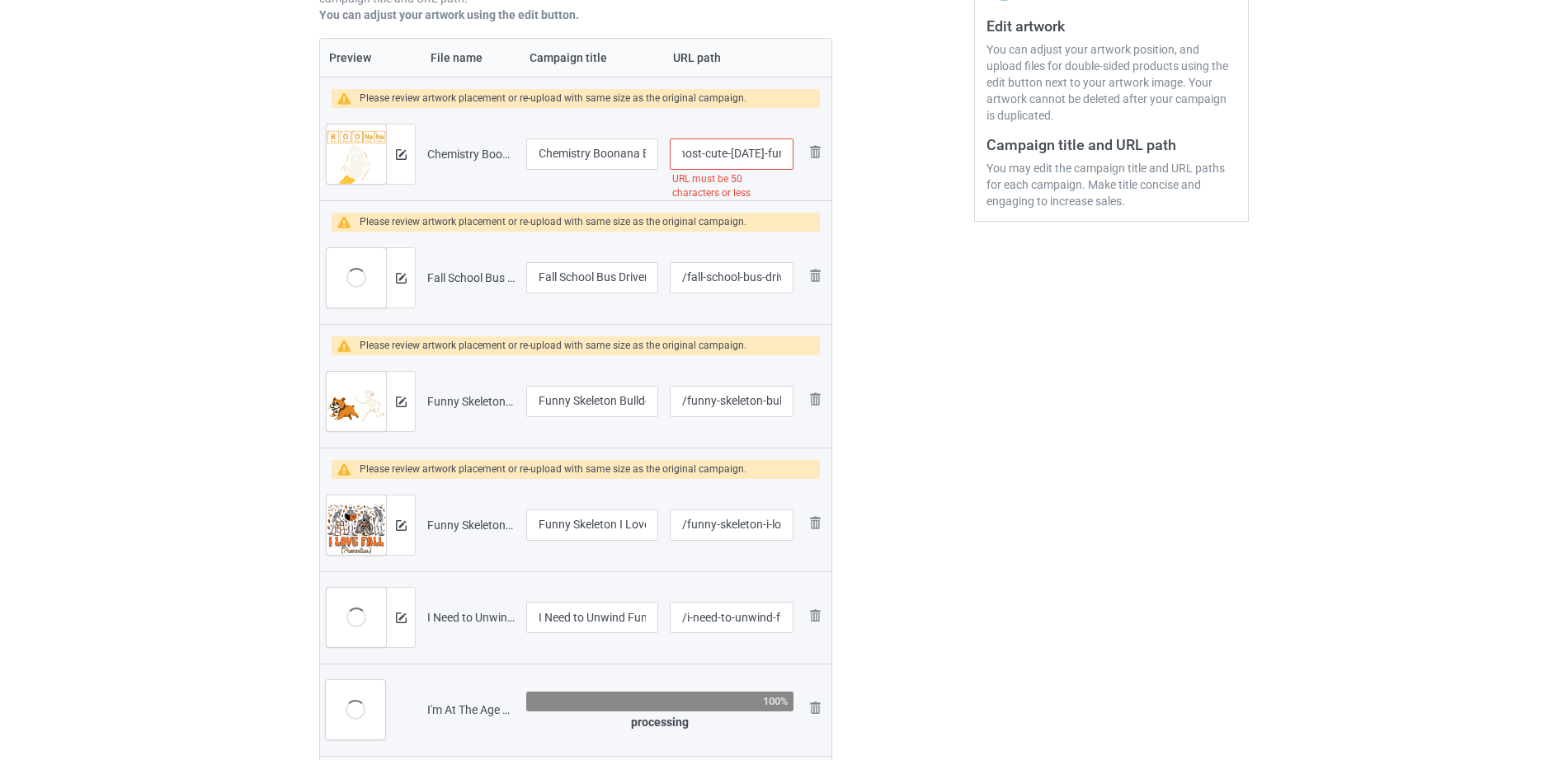
scroll to position [0, 265]
drag, startPoint x: 729, startPoint y: 152, endPoint x: 802, endPoint y: 153, distance: 73.0
click at [802, 153] on tr "Preview and edit artwork Chemistry Boonana Banana Ghost Cute Halloween Funny Te…" at bounding box center [575, 153] width 512 height 92
click at [741, 156] on input "/chemistry-boonana-banana-ghost-cute-halloween-funny-teacher-t-shirt" at bounding box center [731, 154] width 124 height 31
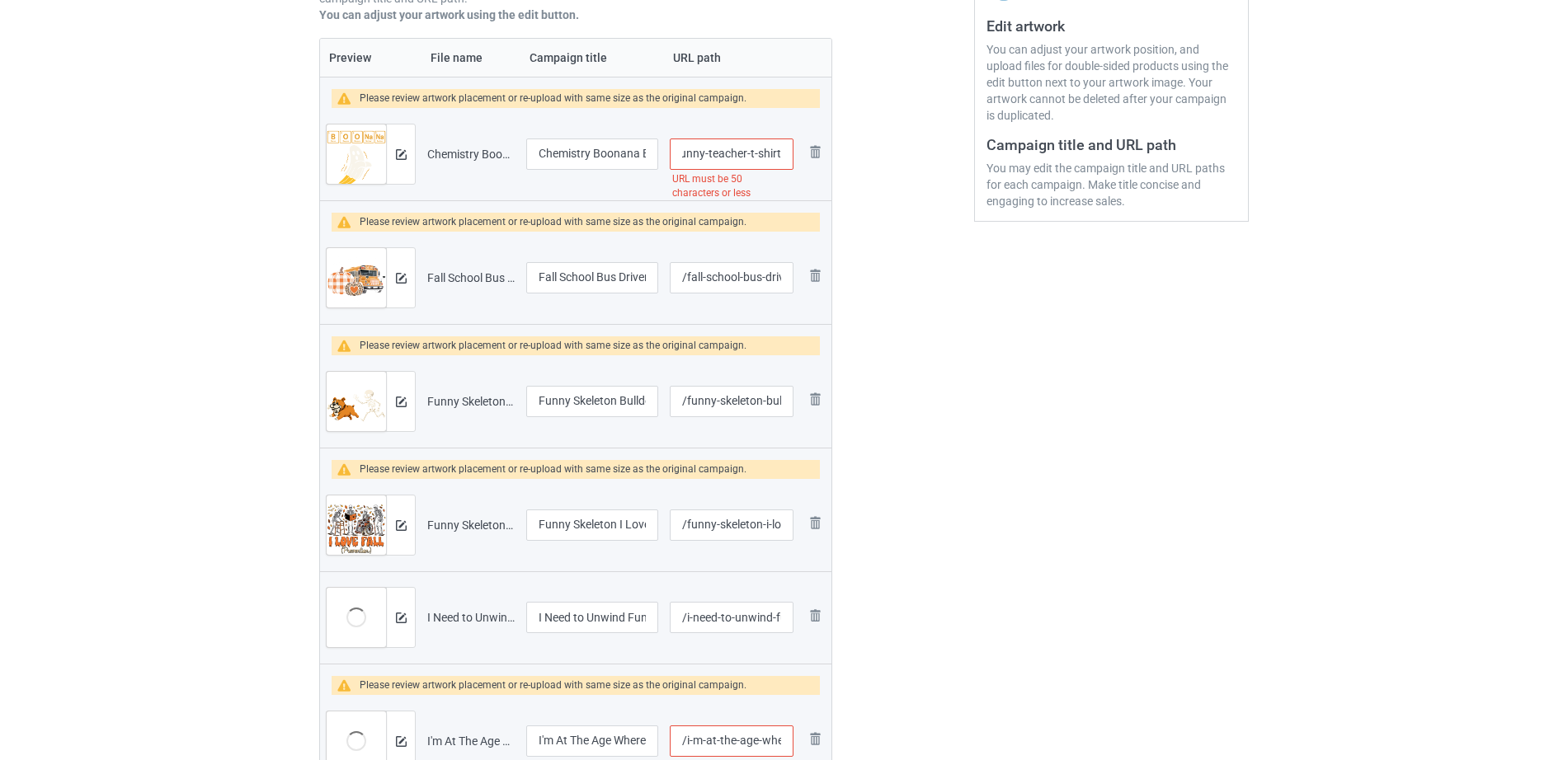
drag, startPoint x: 707, startPoint y: 152, endPoint x: 787, endPoint y: 150, distance: 80.0
click at [787, 150] on input "/chemistry-boonana-banana-ghost-cute-halloween-funny-teacher-t-shirt" at bounding box center [731, 154] width 124 height 31
click at [849, 200] on div at bounding box center [902, 733] width 119 height 1929
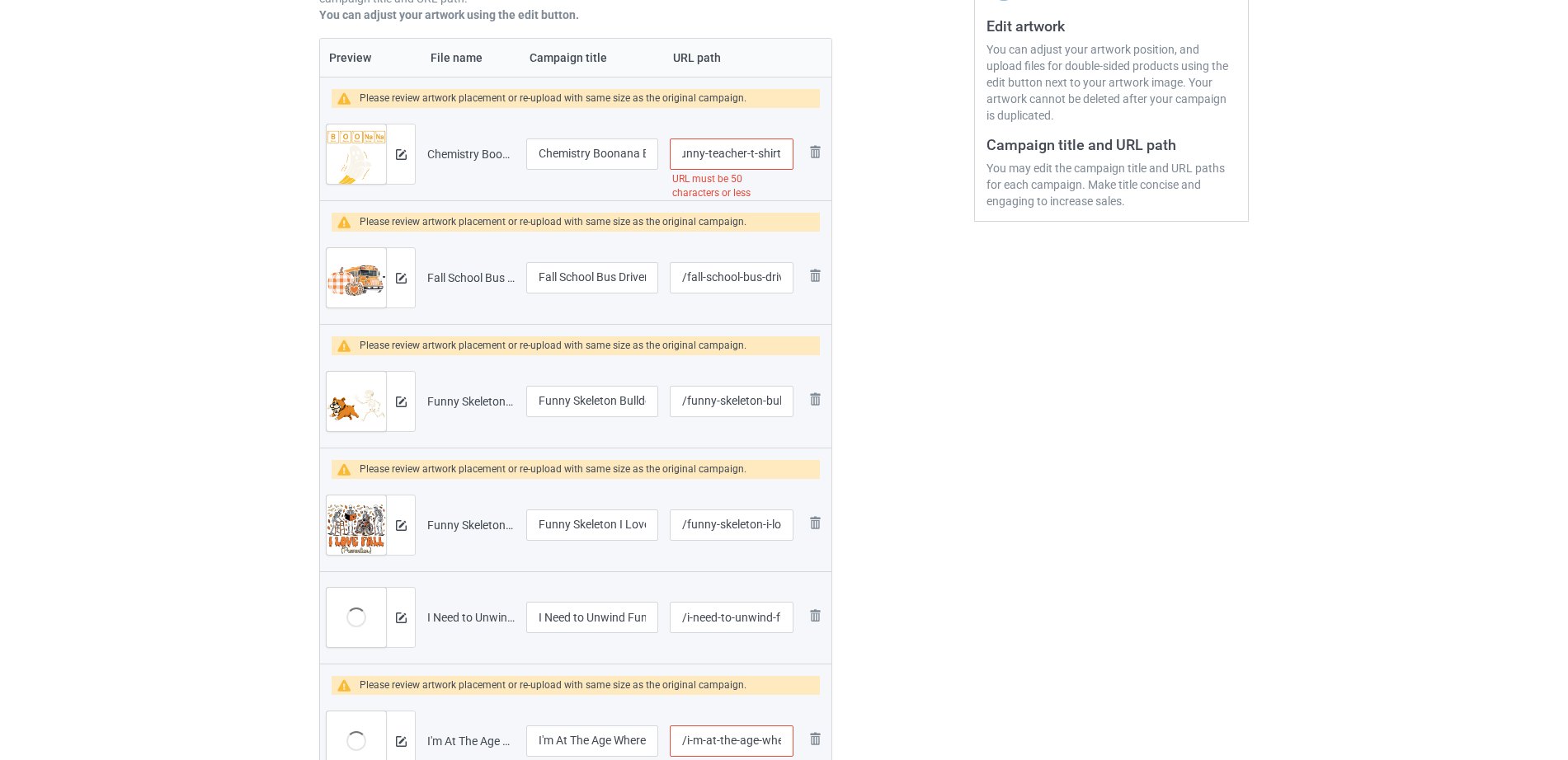
drag, startPoint x: 742, startPoint y: 158, endPoint x: 803, endPoint y: 154, distance: 61.1
click at [803, 154] on tr "Preview and edit artwork Chemistry Boonana Banana Ghost Cute Halloween Funny Te…" at bounding box center [575, 153] width 512 height 92
click at [741, 150] on input "/chemistry-boonana-banana-ghost-cute-halloween-funny-teacher-t-shirt" at bounding box center [731, 154] width 124 height 31
drag, startPoint x: 706, startPoint y: 154, endPoint x: 794, endPoint y: 155, distance: 88.0
click at [794, 155] on td "/chemistry-boonana-banana-ghost-cute-halloween-funny-teacher-t-shirt URL must b…" at bounding box center [731, 153] width 135 height 92
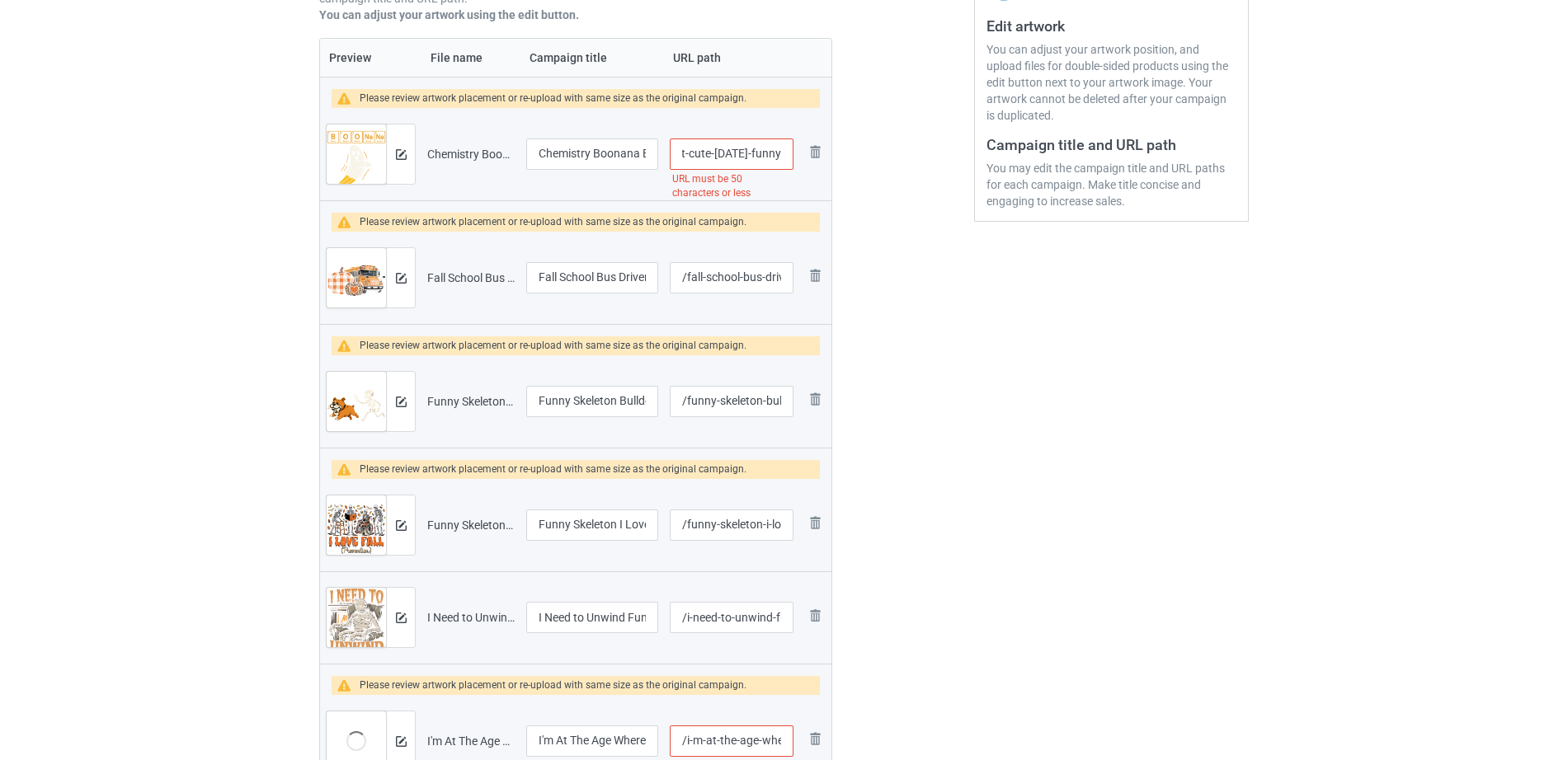
scroll to position [0, 190]
click at [848, 164] on div at bounding box center [902, 749] width 119 height 1960
click at [724, 157] on input "/chemistry-boonana-banana-ghost-cute-halloween-funny" at bounding box center [731, 154] width 124 height 31
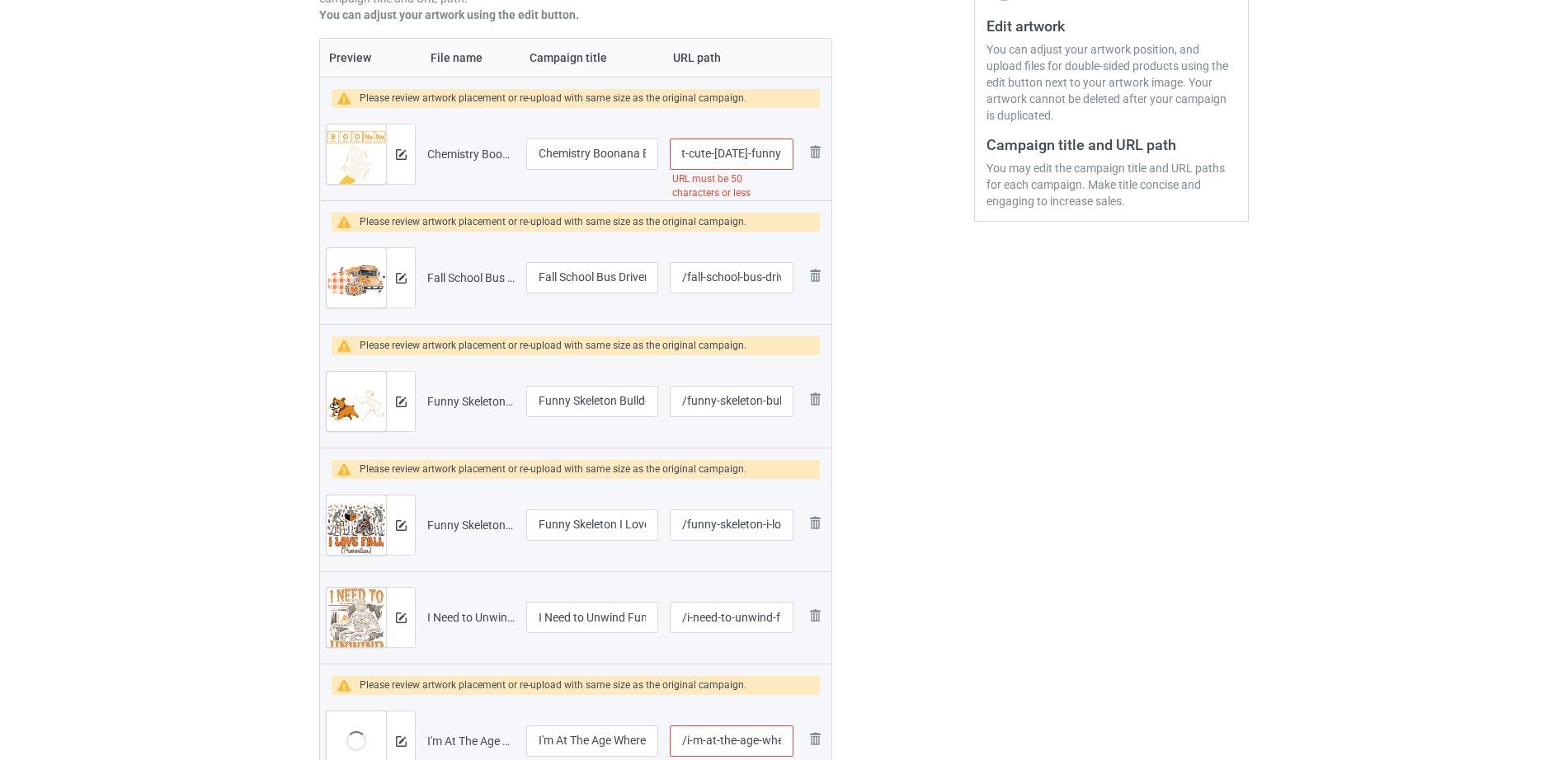
drag, startPoint x: 741, startPoint y: 156, endPoint x: 800, endPoint y: 155, distance: 59.0
click at [800, 155] on tr "Preview and edit artwork Chemistry Boonana Banana Ghost Cute Halloween Funny Te…" at bounding box center [575, 153] width 512 height 92
click at [747, 151] on input "/chemistry-boonana-banana-ghost-cute-halloween-funny" at bounding box center [731, 154] width 124 height 31
drag, startPoint x: 697, startPoint y: 154, endPoint x: 823, endPoint y: 149, distance: 126.1
click at [823, 149] on tr "Preview and edit artwork Chemistry Boonana Banana Ghost Cute Halloween Funny Te…" at bounding box center [575, 153] width 512 height 92
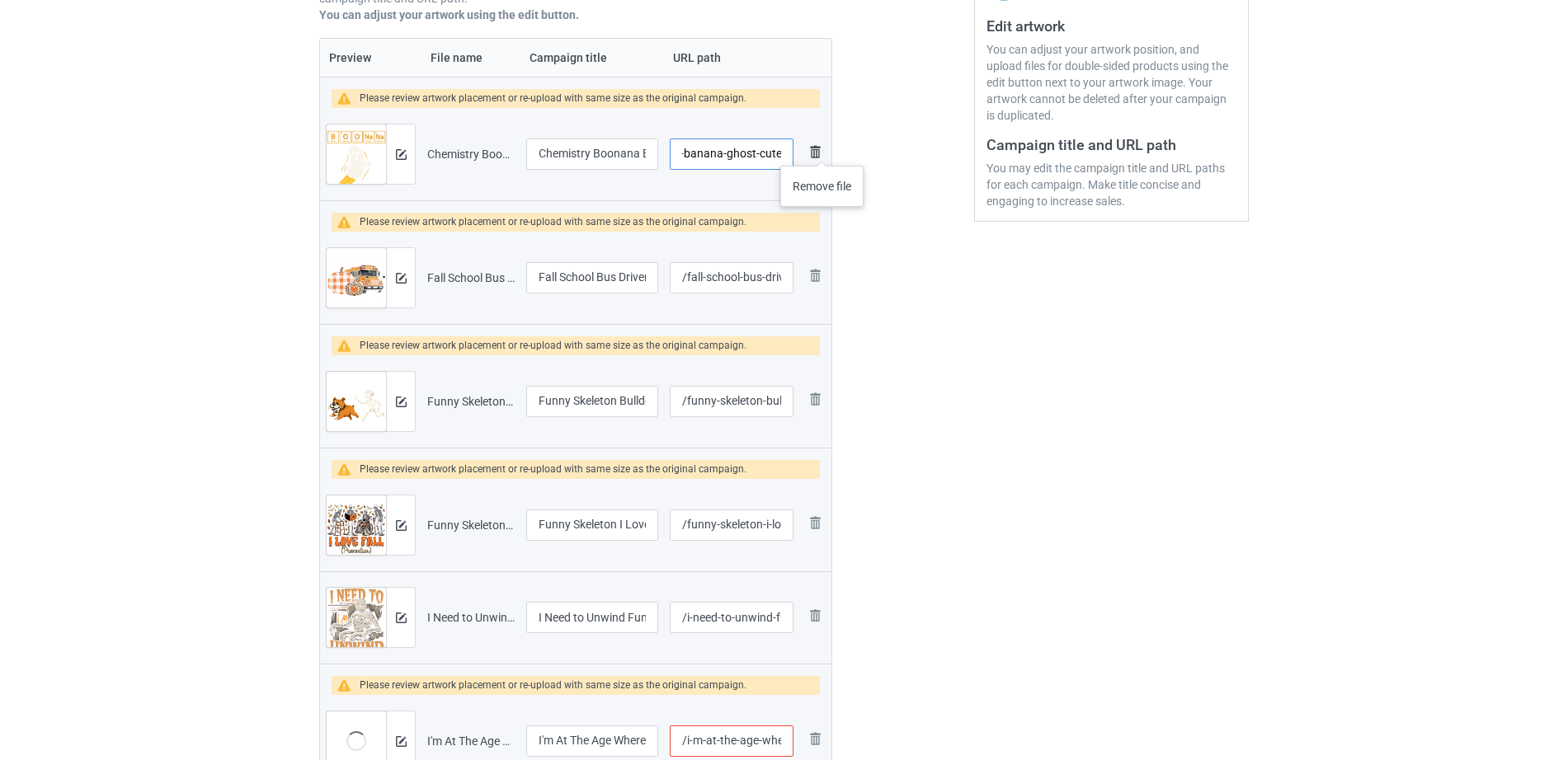
scroll to position [0, 103]
type input "/chemistry-boonana-banana-ghost-cute"
click at [867, 156] on div at bounding box center [902, 749] width 119 height 1960
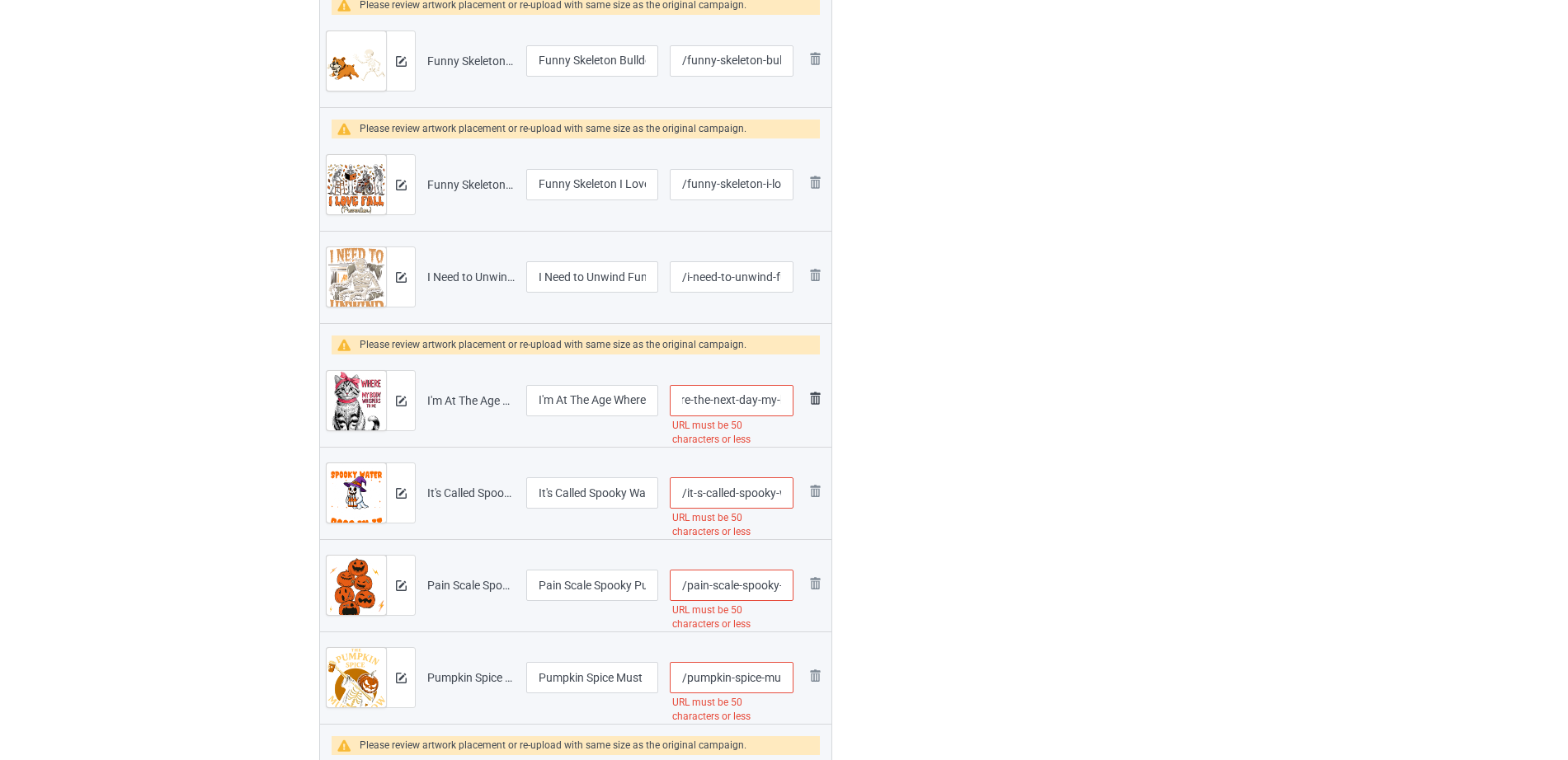
scroll to position [0, 224]
drag, startPoint x: 723, startPoint y: 408, endPoint x: 812, endPoint y: 392, distance: 90.4
click at [812, 392] on tr "Preview and edit artwork I'm At The Age Where The Next Day My Body Whispers Fun…" at bounding box center [575, 400] width 512 height 92
click at [747, 396] on input "/i-m-at-the-age-where-the-next-day-my-body-whispers-funny-cat" at bounding box center [731, 400] width 124 height 31
click at [731, 399] on input "/i-m-at-the-age-where-the-next-day-my-body-whispers-funny-cat" at bounding box center [731, 400] width 124 height 31
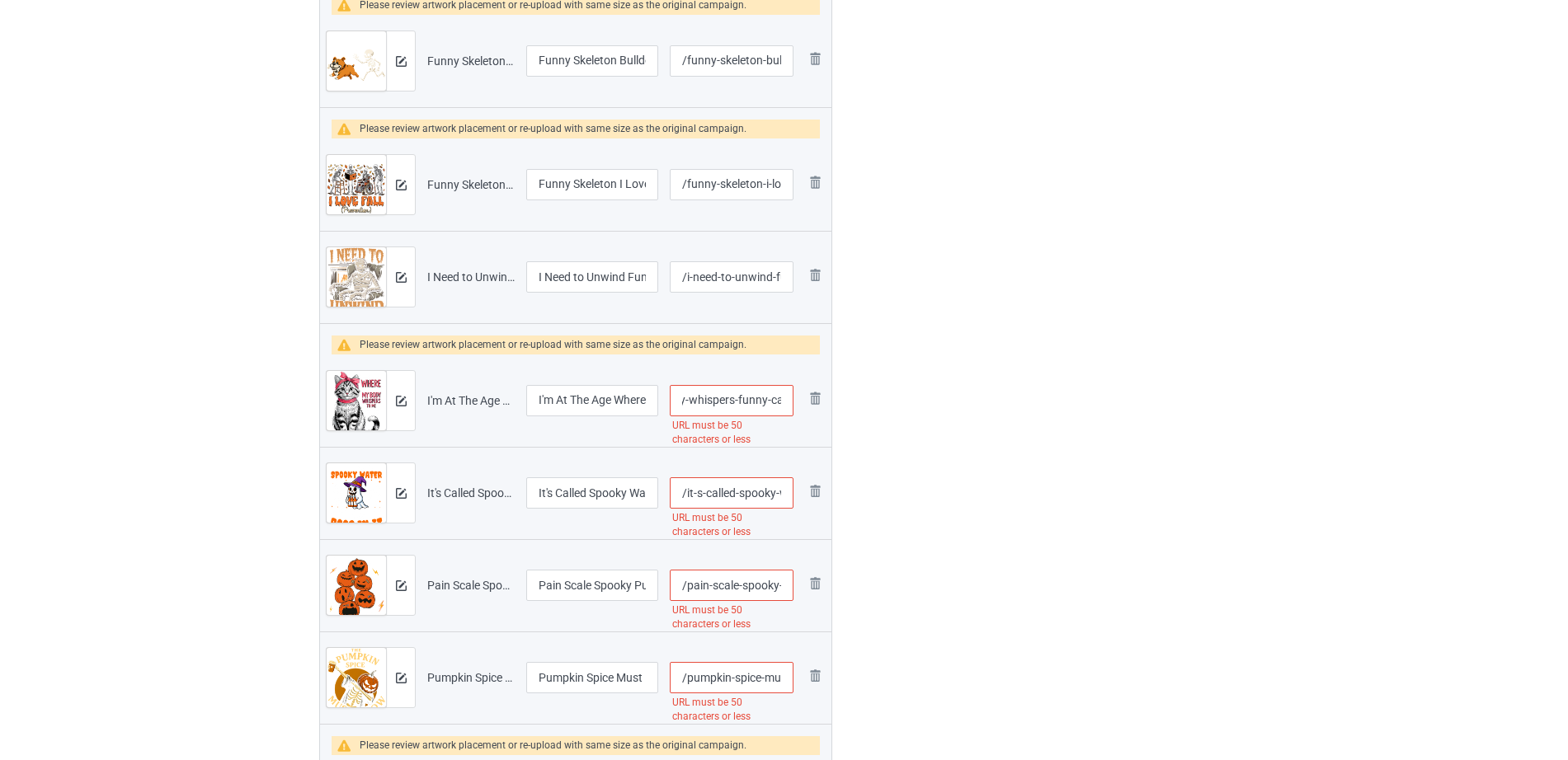
drag, startPoint x: 729, startPoint y: 399, endPoint x: 792, endPoint y: 399, distance: 63.0
click at [792, 399] on input "/i-m-at-the-age-where-the-next-day-my-body-whispers-funny-cat" at bounding box center [731, 400] width 124 height 31
type input "/i-m-at-the-age-where-the-next-day-my-body-whispers"
click at [876, 368] on div at bounding box center [902, 409] width 119 height 1960
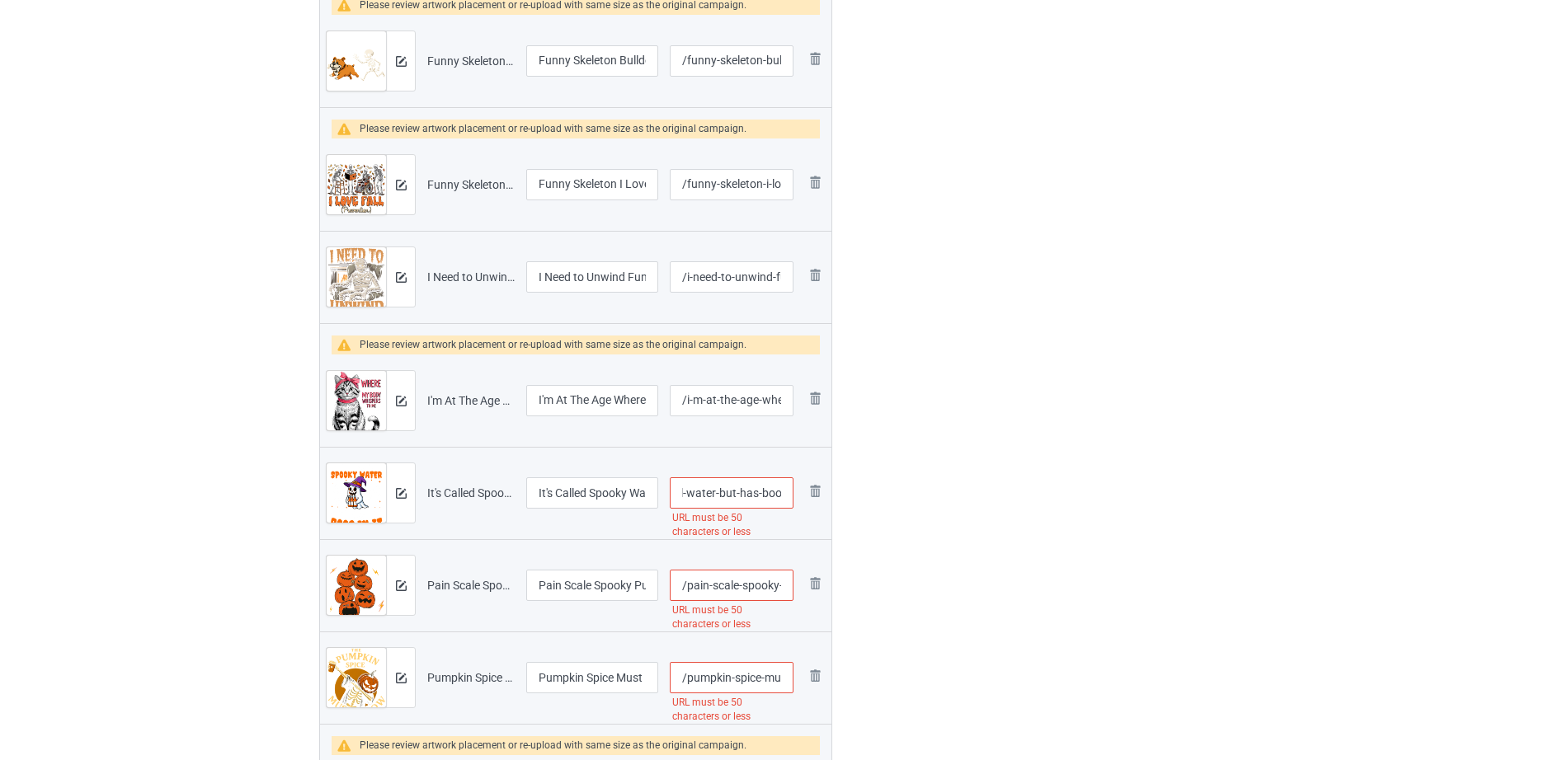
scroll to position [0, 208]
drag, startPoint x: 743, startPoint y: 484, endPoint x: 803, endPoint y: 486, distance: 60.0
click at [803, 486] on tr "Preview and edit artwork It's Called Spooky Water It's Like Normal Water But Ha…" at bounding box center [575, 492] width 512 height 92
click at [754, 493] on input "/it-s-called-spooky-water-it-s-like-normal-water-but-has-boos" at bounding box center [731, 493] width 124 height 31
drag, startPoint x: 707, startPoint y: 493, endPoint x: 799, endPoint y: 489, distance: 92.1
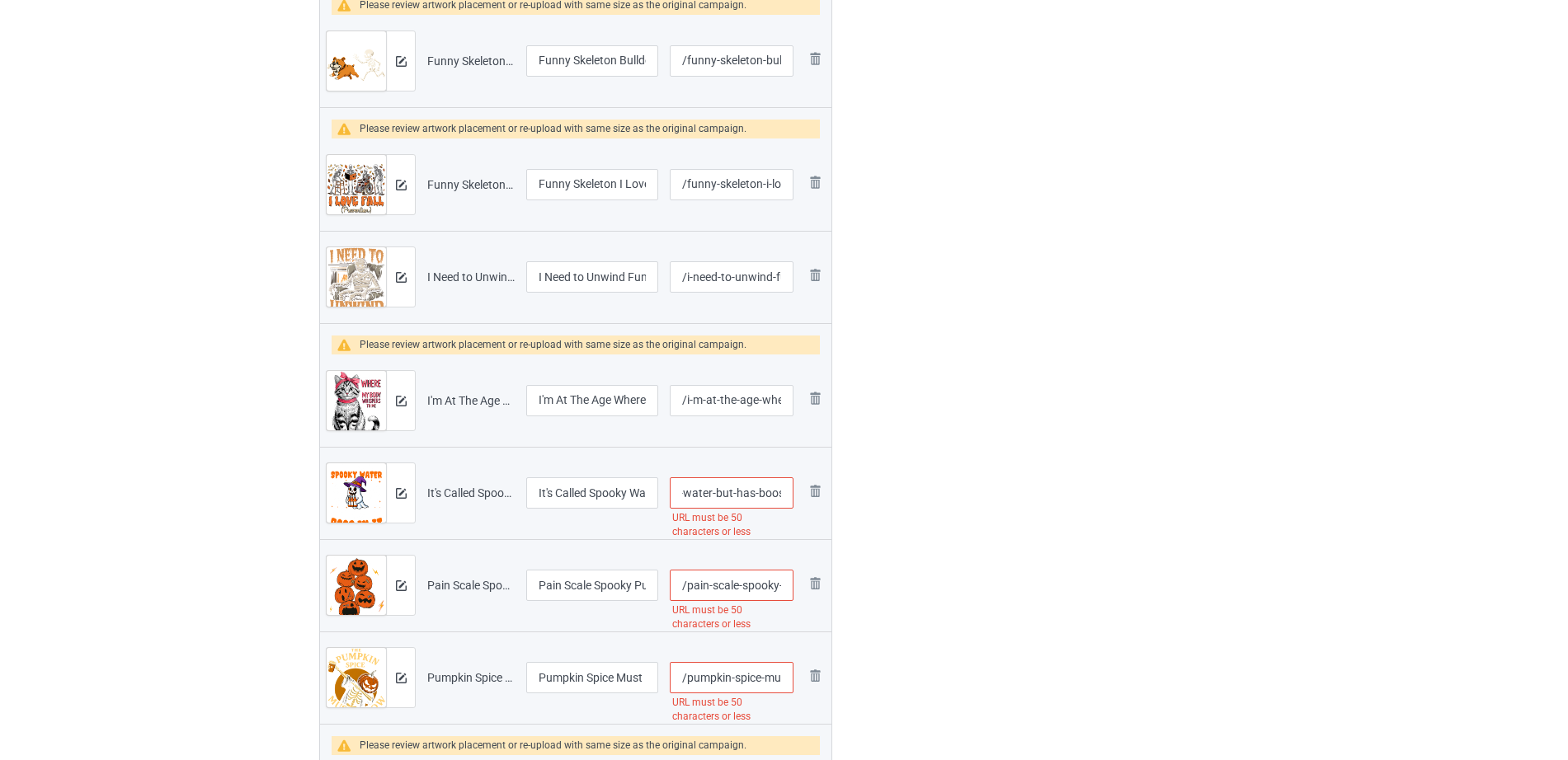
click at [799, 489] on tr "Preview and edit artwork It's Called Spooky Water It's Like Normal Water But Ha…" at bounding box center [575, 492] width 512 height 92
type input "/it-s-called-spooky-water-it-s-like-normal"
click at [873, 501] on div at bounding box center [902, 409] width 119 height 1960
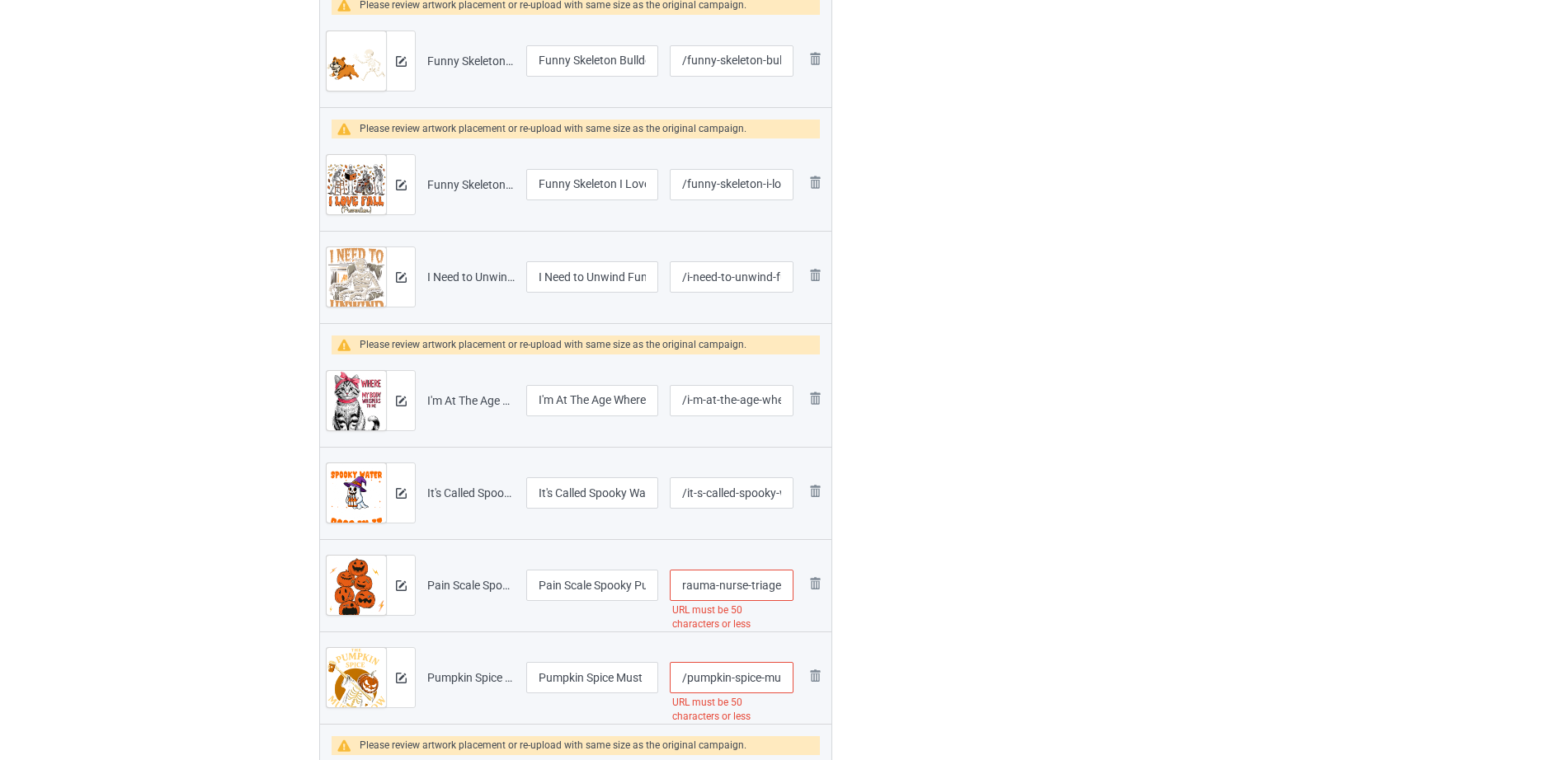
drag, startPoint x: 744, startPoint y: 586, endPoint x: 801, endPoint y: 581, distance: 57.2
click at [801, 581] on tr "Preview and edit artwork Pain Scale Spooky Pumpkin Fall Halloween Trauma Nurse …" at bounding box center [575, 584] width 512 height 92
click at [743, 585] on input "/pain-scale-spooky-pumpkin-fall-halloween-trauma-nurse-triage" at bounding box center [731, 585] width 124 height 31
drag, startPoint x: 716, startPoint y: 588, endPoint x: 802, endPoint y: 583, distance: 86.1
click at [802, 583] on tr "Preview and edit artwork Pain Scale Spooky Pumpkin Fall Halloween Trauma Nurse …" at bounding box center [575, 584] width 512 height 92
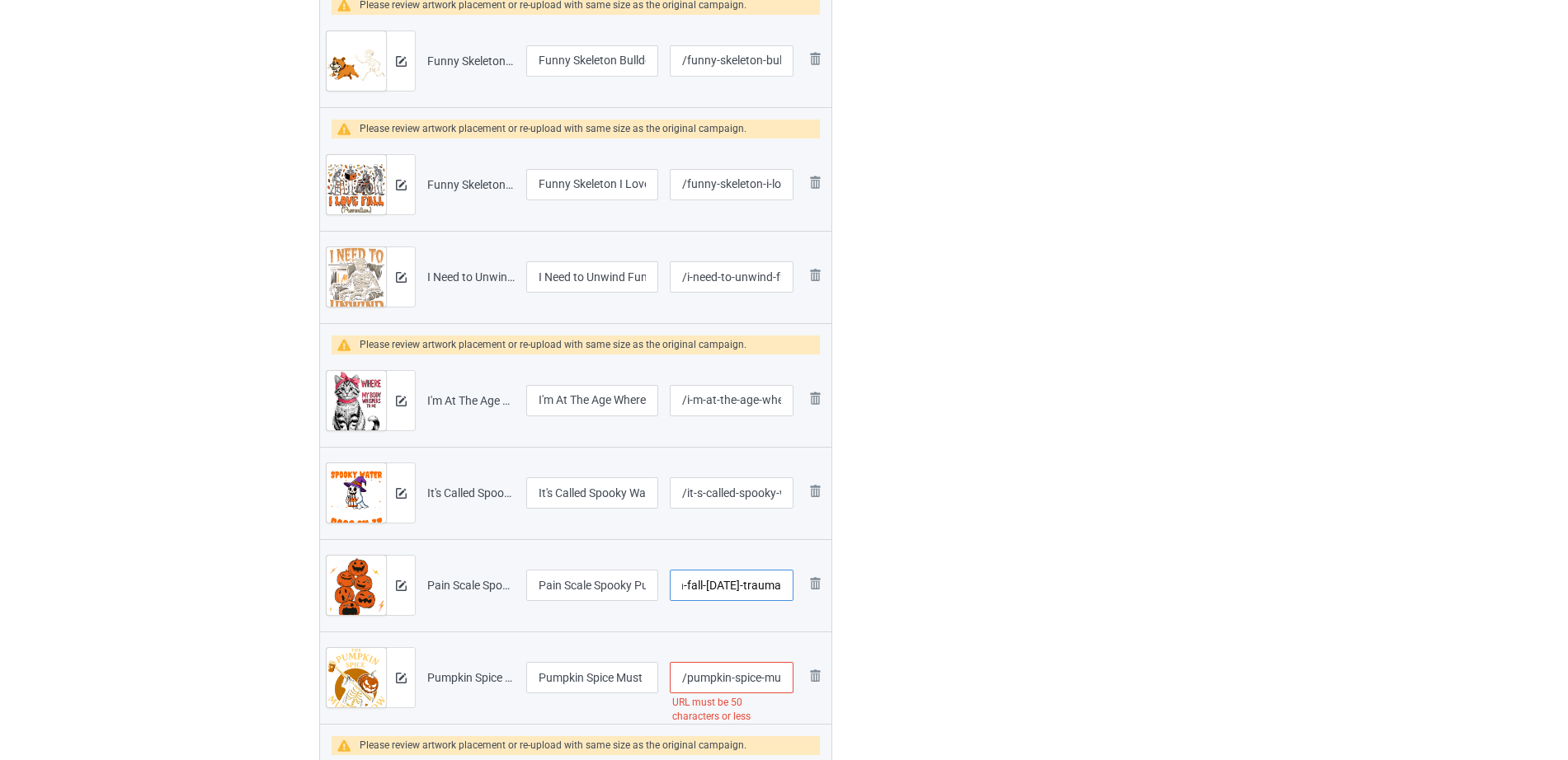
scroll to position [0, 159]
type input "/pain-scale-spooky-pumpkin-fall-halloween-trauma"
drag, startPoint x: 711, startPoint y: 697, endPoint x: 786, endPoint y: 690, distance: 75.3
click at [786, 690] on div "/pumpkin-spice-must-flow-halloween-skeleton-coffee-lover URL must be 50 charact…" at bounding box center [731, 678] width 124 height 31
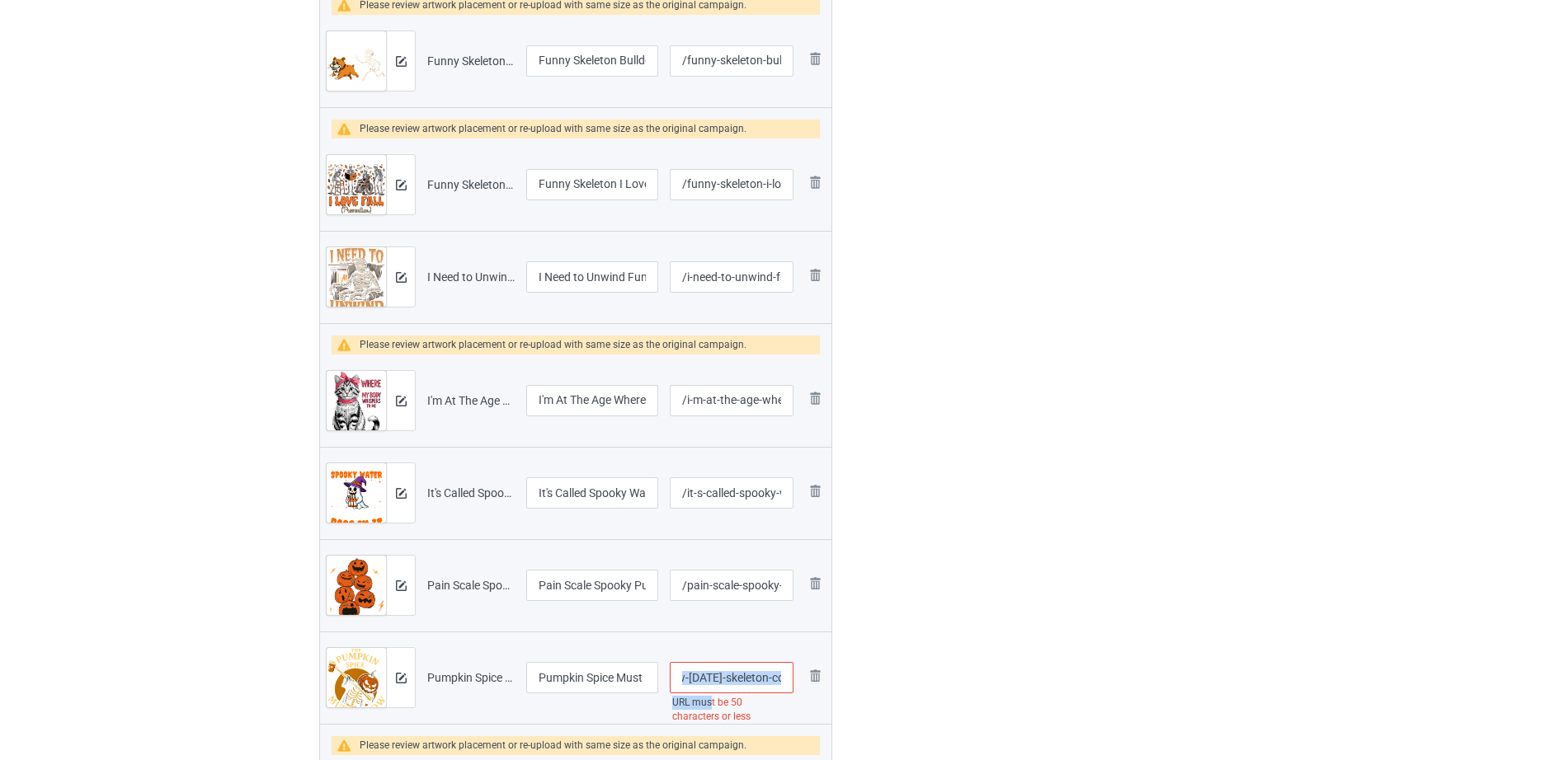
scroll to position [0, 201]
drag, startPoint x: 718, startPoint y: 680, endPoint x: 794, endPoint y: 686, distance: 76.2
click at [794, 686] on td "/pumpkin-spice-must-flow-halloween-skeleton-coffee-lover URL must be 50 charact…" at bounding box center [731, 677] width 135 height 92
type input "/pumpkin-spice-must-flow-halloween-skeleton"
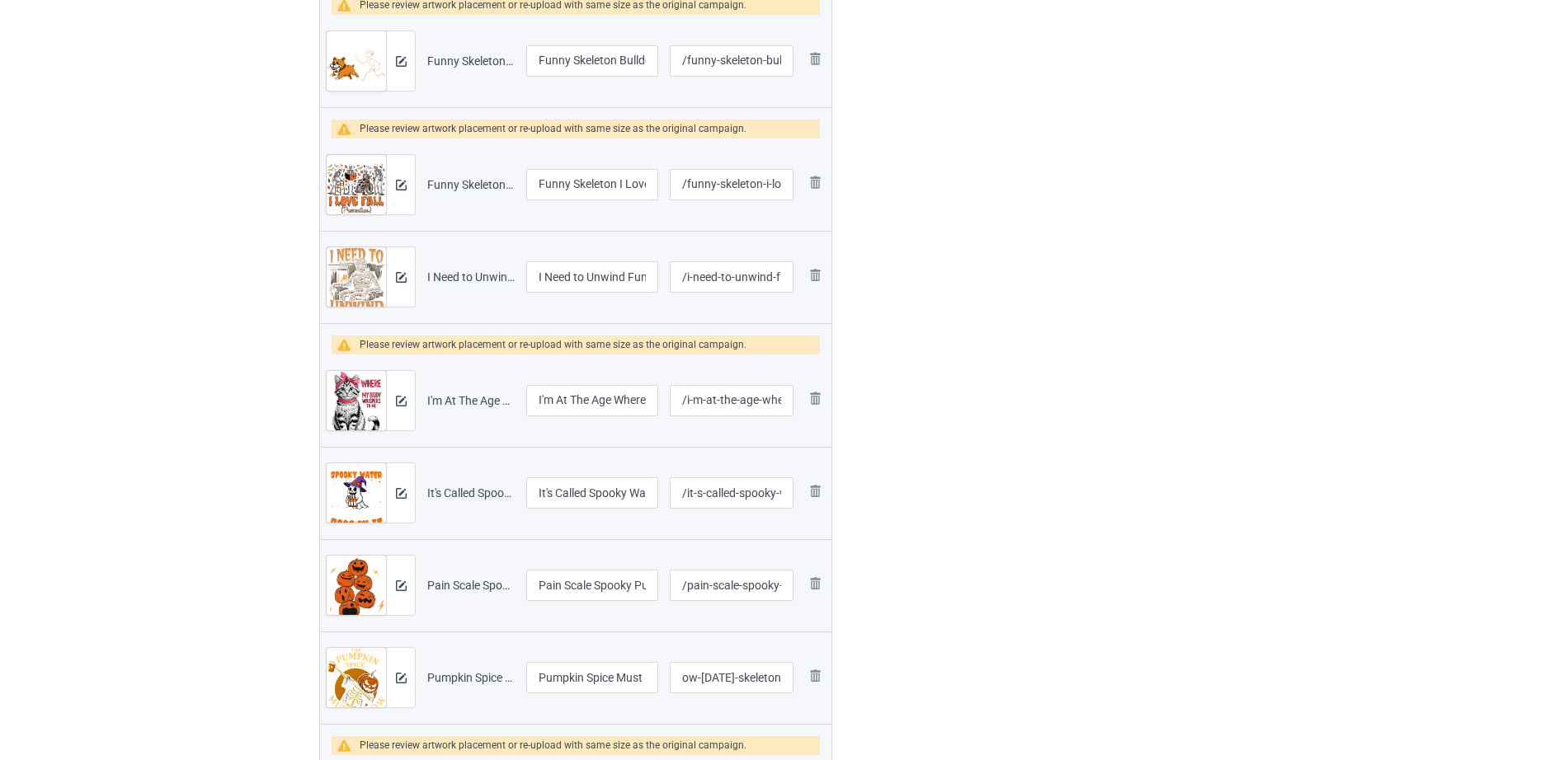
click at [885, 601] on div at bounding box center [902, 409] width 119 height 1960
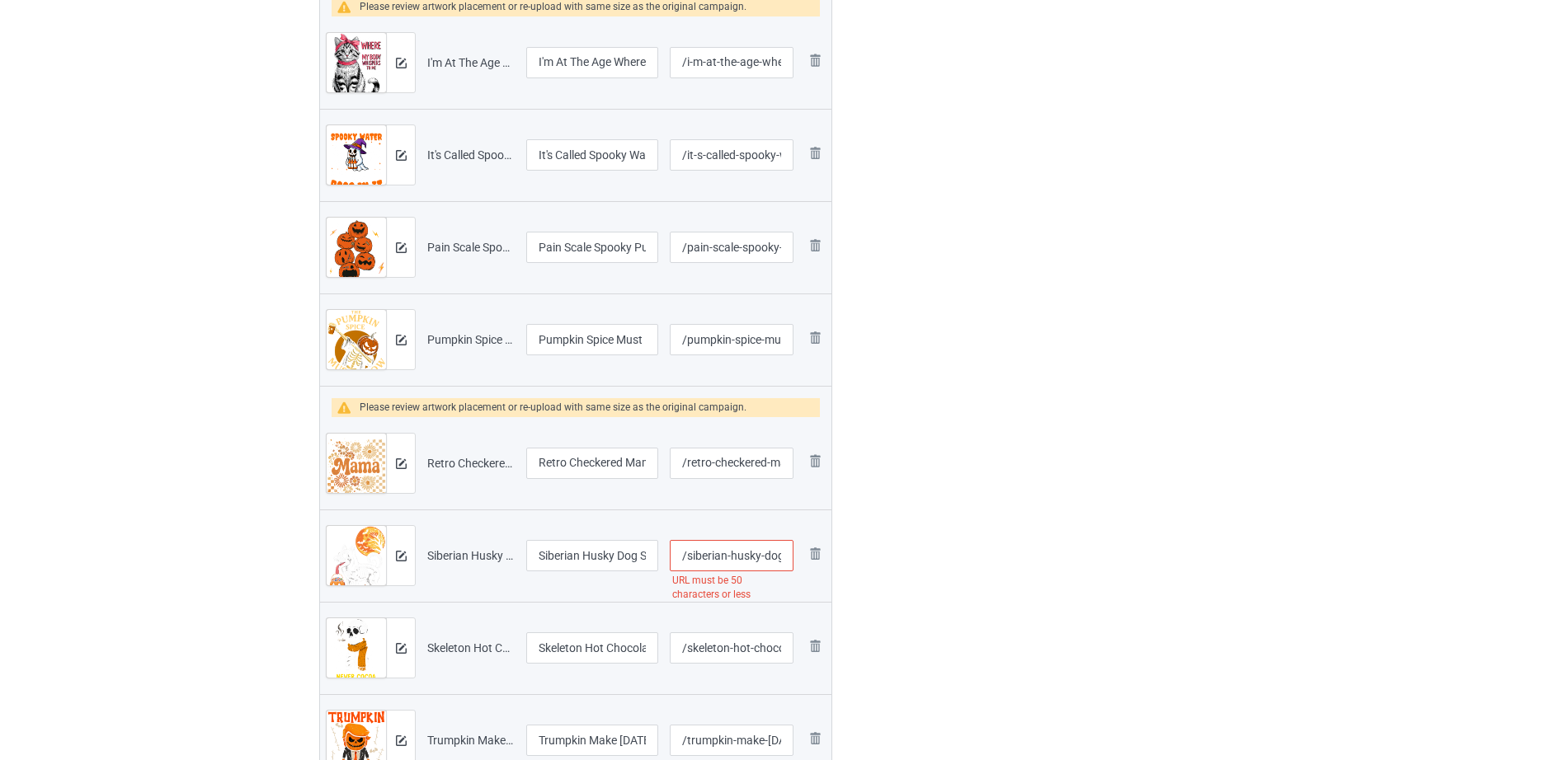
scroll to position [1028, 0]
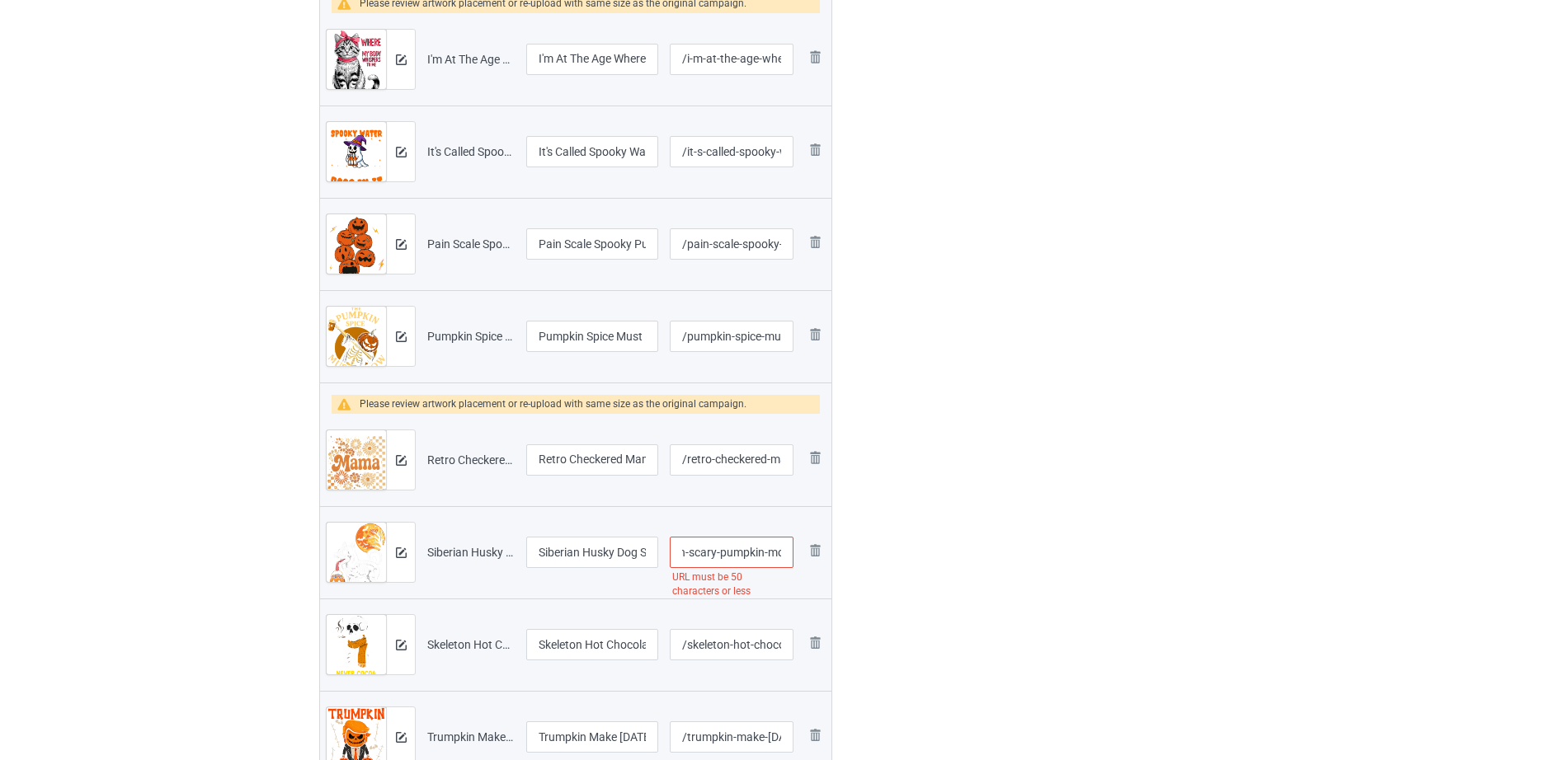
drag, startPoint x: 726, startPoint y: 549, endPoint x: 779, endPoint y: 546, distance: 53.1
click at [779, 546] on input "/siberian-husky-dog-skeleton-scary-pumpkin-moon-halloween" at bounding box center [731, 552] width 124 height 31
click at [747, 548] on input "/siberian-husky-dog-skeleton-scary-pumpkin-moon-halloween" at bounding box center [731, 552] width 124 height 31
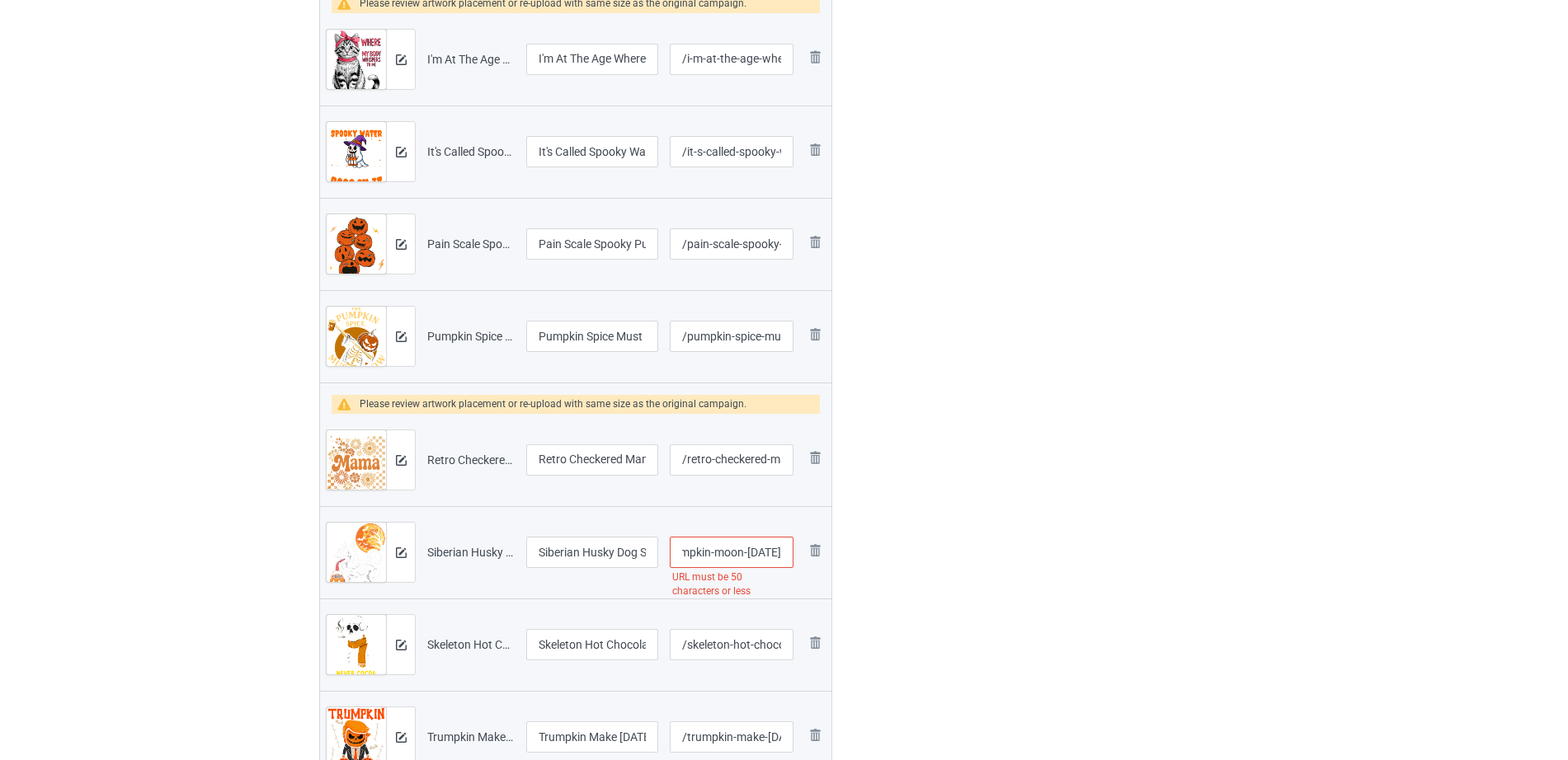
drag, startPoint x: 719, startPoint y: 553, endPoint x: 786, endPoint y: 553, distance: 67.0
click at [786, 553] on input "/siberian-husky-dog-skeleton-scary-pumpkin-moon-halloween" at bounding box center [731, 552] width 124 height 31
click at [729, 553] on input "/siberian-husky-dog-skeleton-scary-pumpkin-moon-halloween" at bounding box center [731, 552] width 124 height 31
drag, startPoint x: 694, startPoint y: 554, endPoint x: 790, endPoint y: 554, distance: 96.0
click at [790, 554] on input "/siberian-husky-dog-skeleton-scary-pumpkin-moon-halloween" at bounding box center [731, 552] width 124 height 31
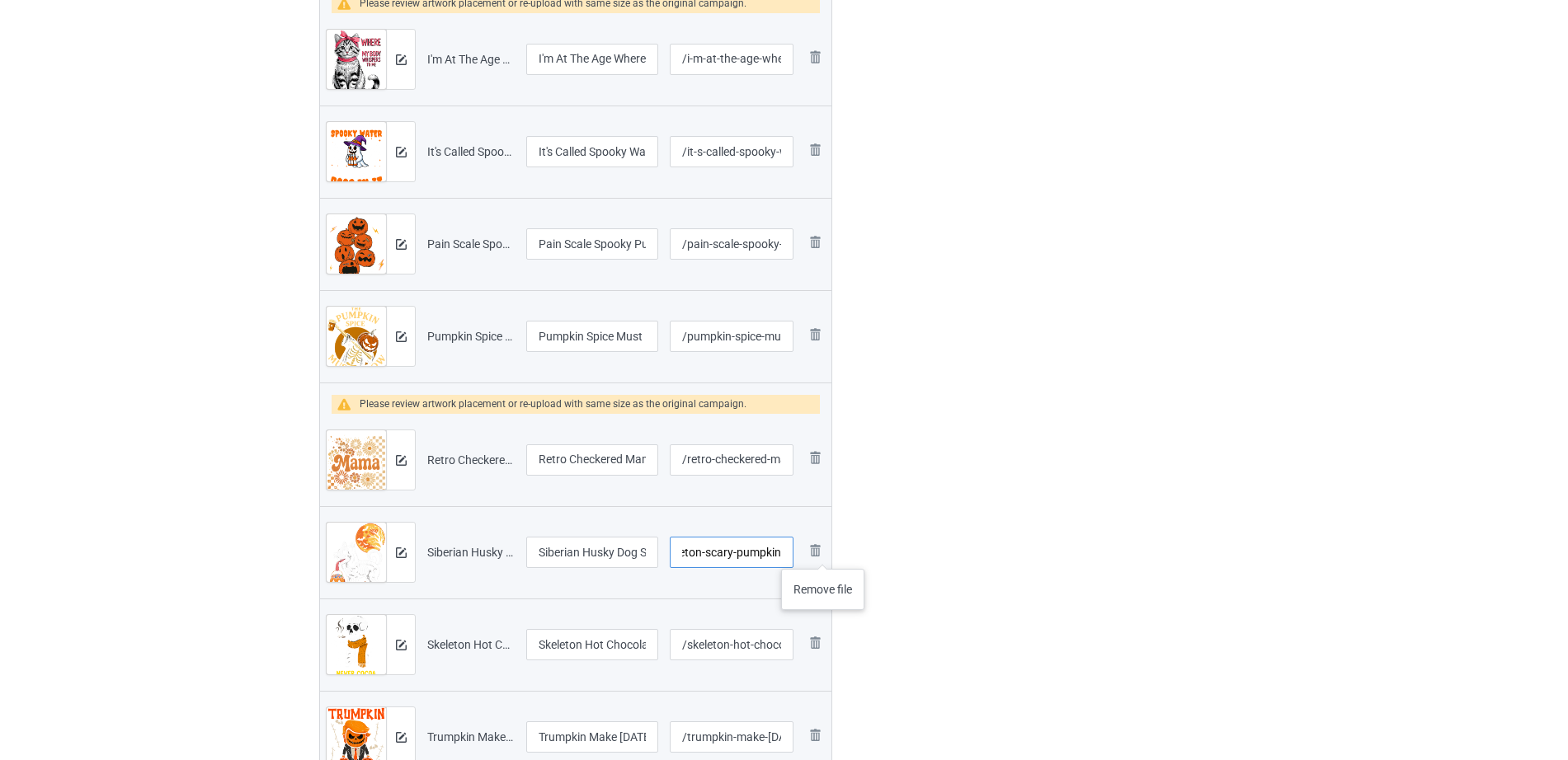
scroll to position [0, 127]
type input "/siberian-husky-dog-skeleton-scary-pumpkin"
click at [855, 543] on div at bounding box center [902, 67] width 119 height 1960
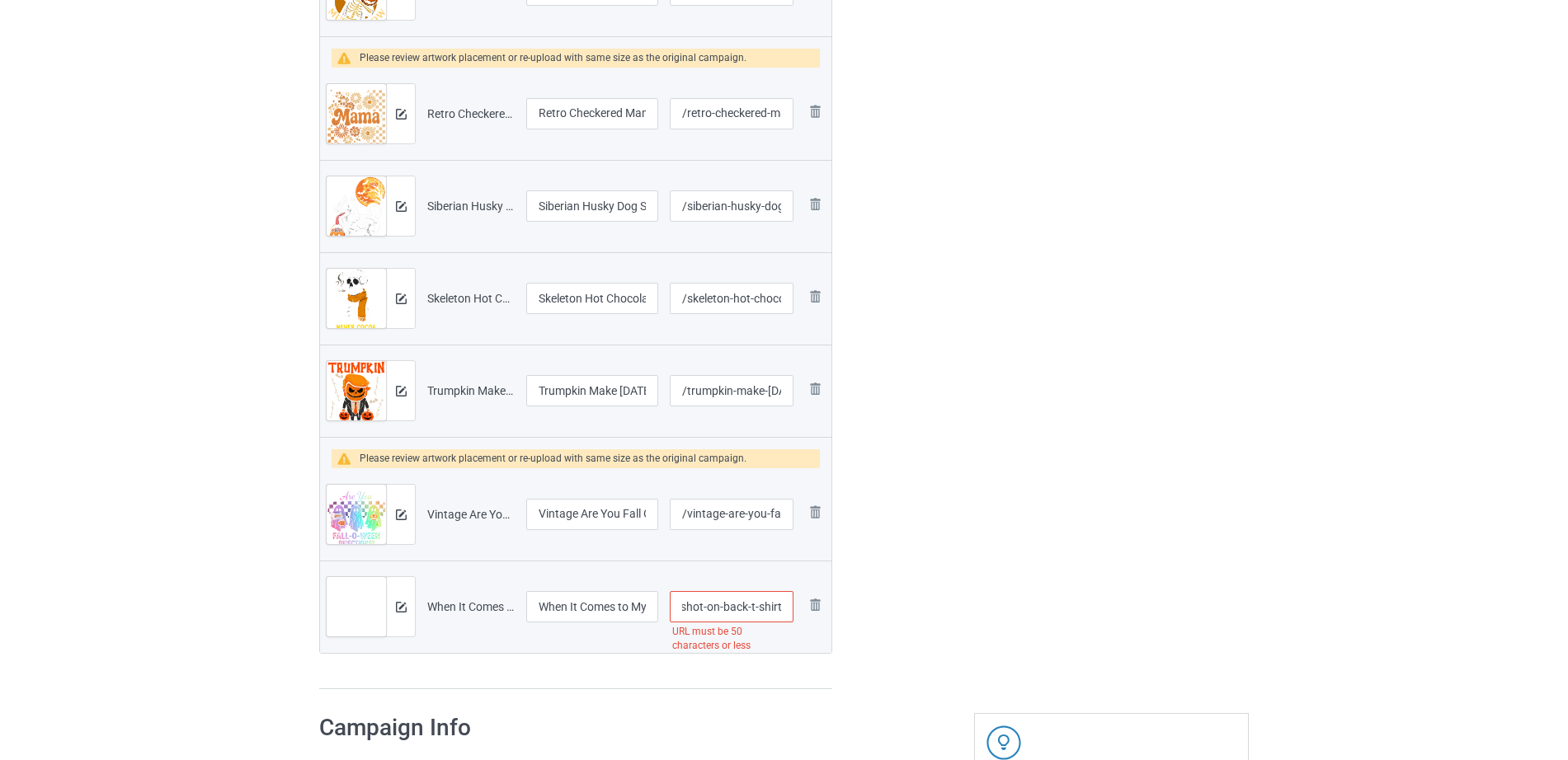
drag, startPoint x: 721, startPoint y: 603, endPoint x: 803, endPoint y: 610, distance: 82.3
click at [803, 610] on tr "Preview and edit artwork When It Comes to My Child I Will Smile in My Mugshot O…" at bounding box center [575, 606] width 512 height 92
click at [737, 614] on input "/when-it-comes-to-my-child-i-will-smile-in-my-mugshot-on-back-t-shirt" at bounding box center [731, 607] width 124 height 31
click at [721, 603] on input "/when-it-comes-to-my-child-i-will-smile-in-my-mugshot-on-back-t-shirt" at bounding box center [731, 607] width 124 height 31
drag, startPoint x: 704, startPoint y: 608, endPoint x: 793, endPoint y: 605, distance: 89.1
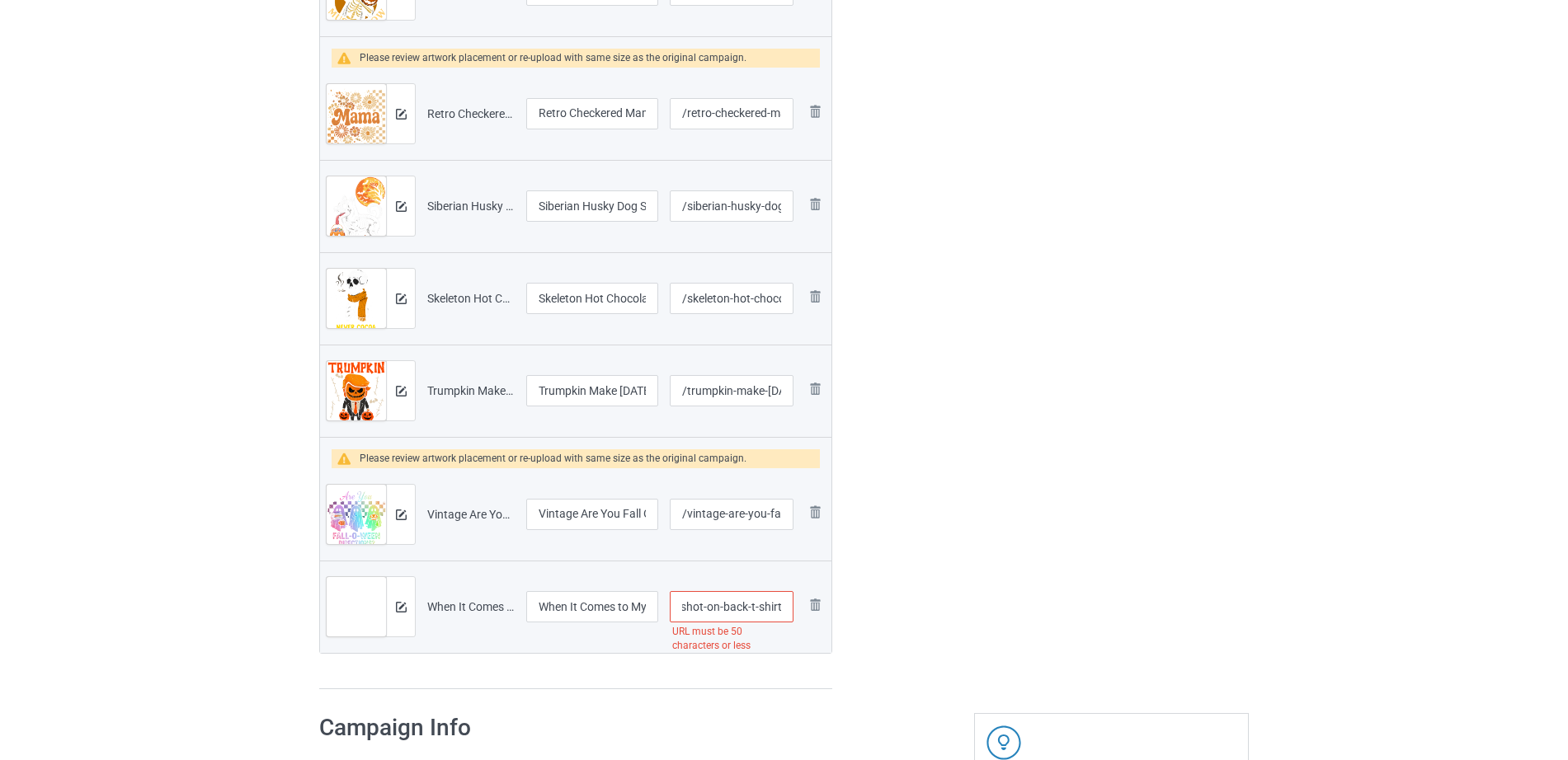
click at [793, 605] on input "/when-it-comes-to-my-child-i-will-smile-in-my-mugshot-on-back-t-shirt" at bounding box center [731, 607] width 124 height 31
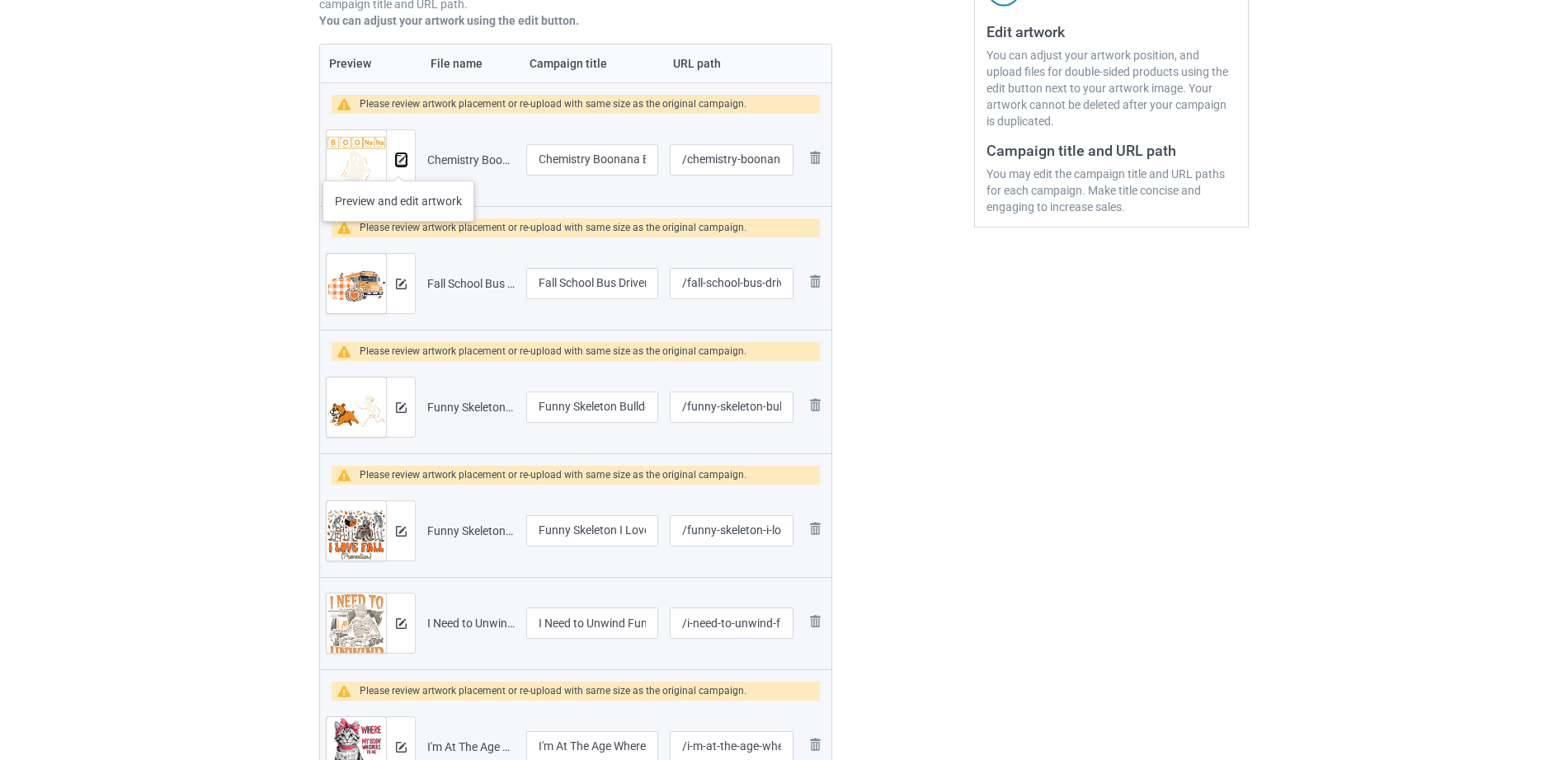
click at [398, 163] on img at bounding box center [400, 160] width 11 height 11
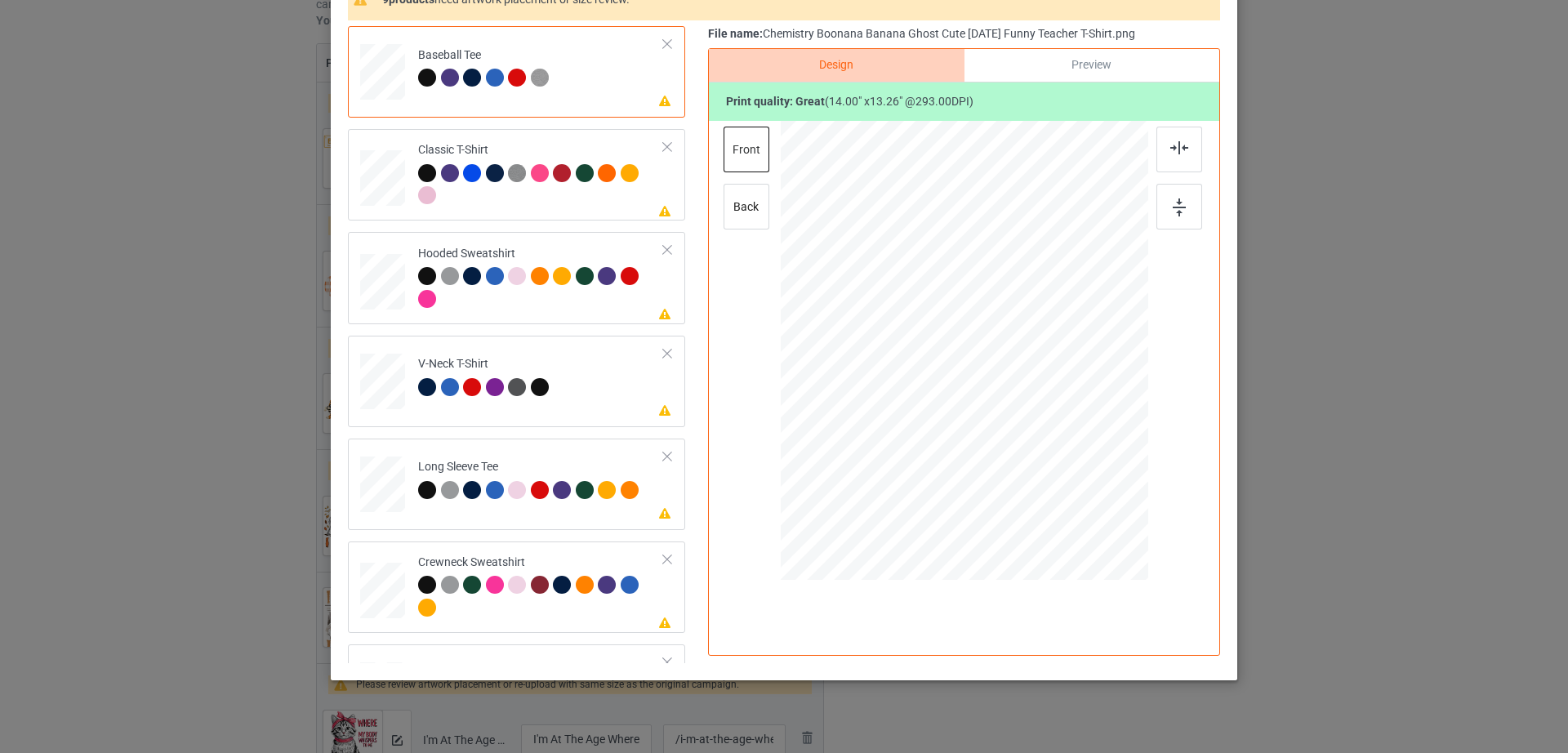
click at [662, 44] on div at bounding box center [668, 44] width 11 height 11
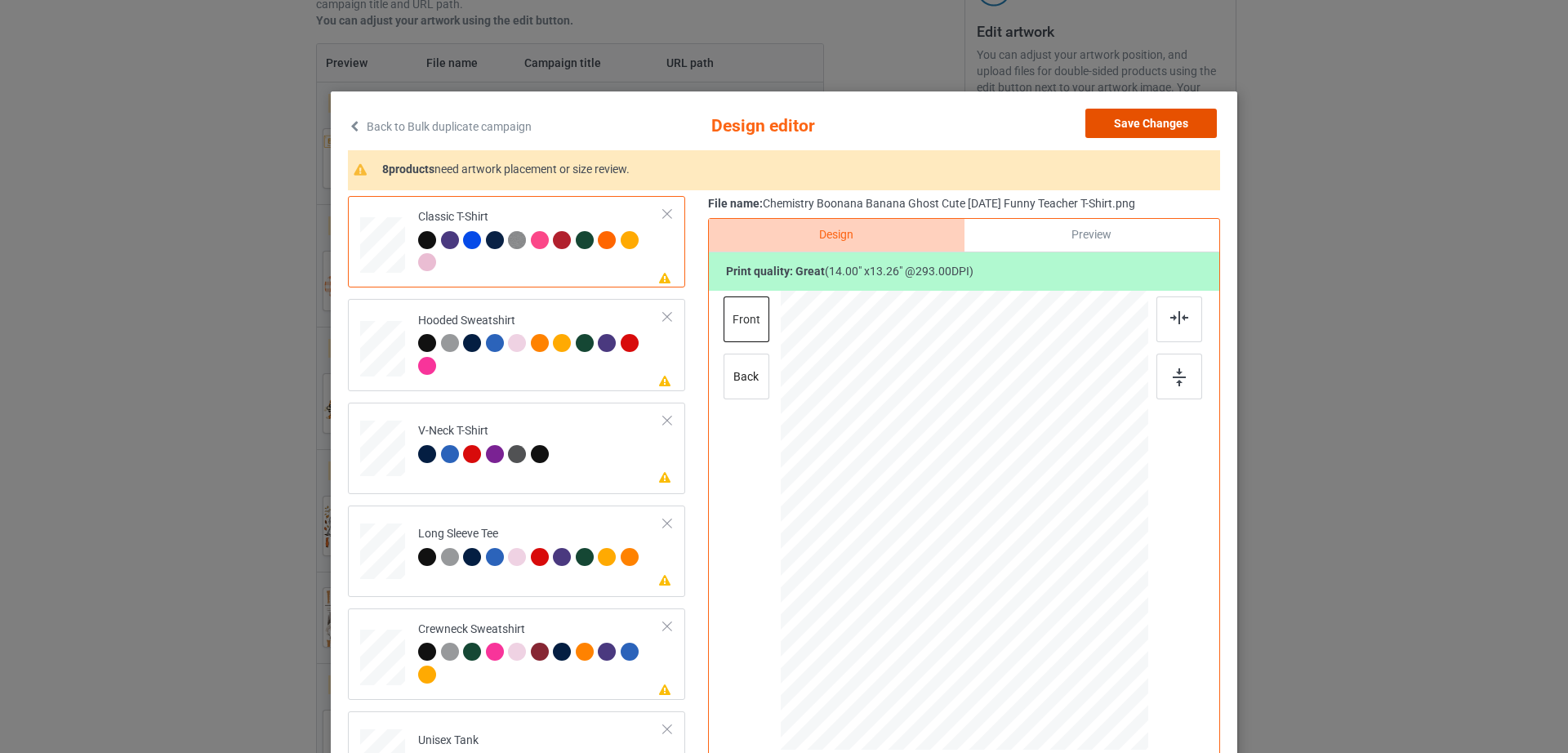
click at [1158, 131] on button "Save Changes" at bounding box center [1152, 123] width 131 height 30
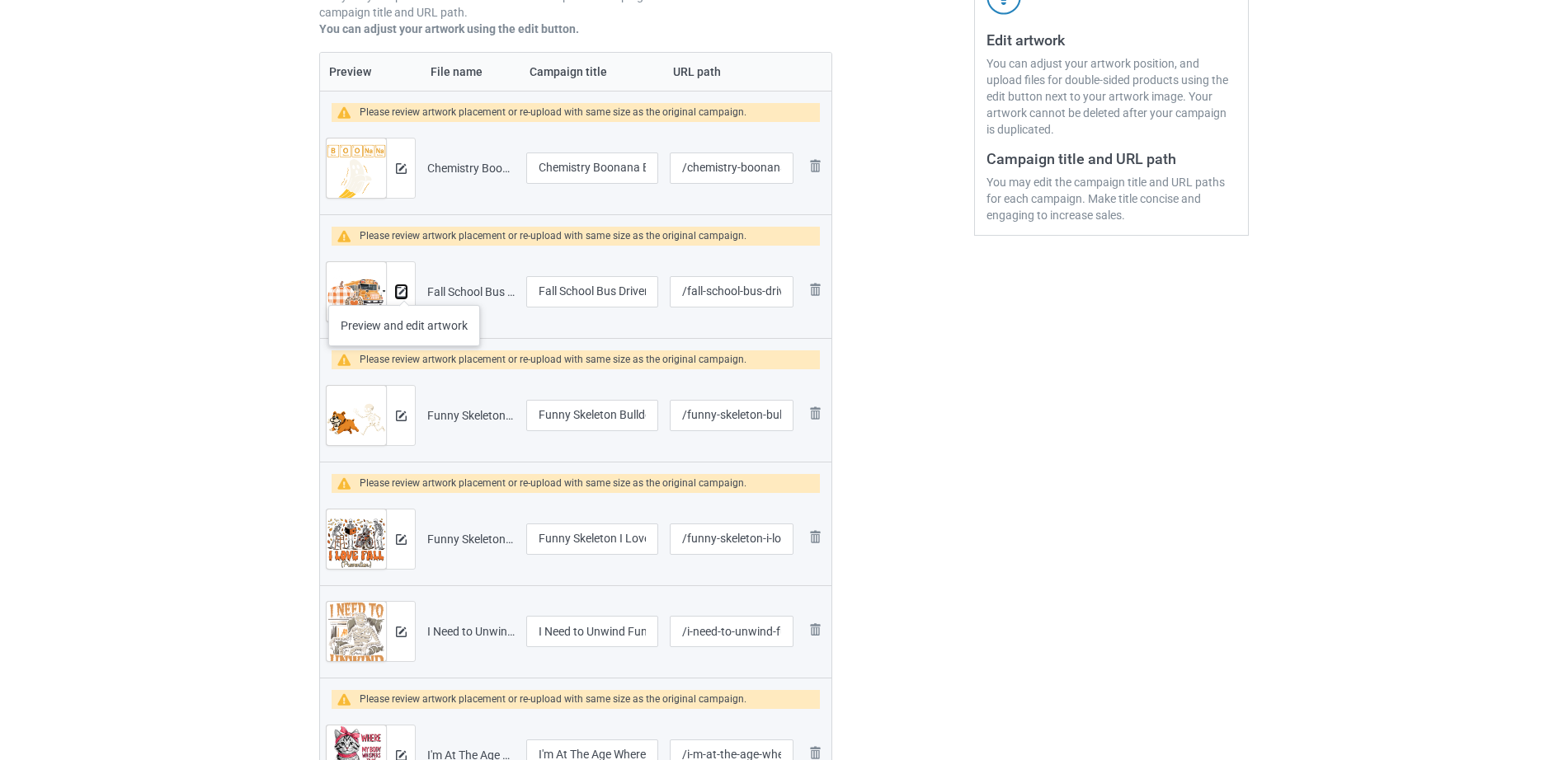
click at [405, 288] on img at bounding box center [400, 292] width 11 height 11
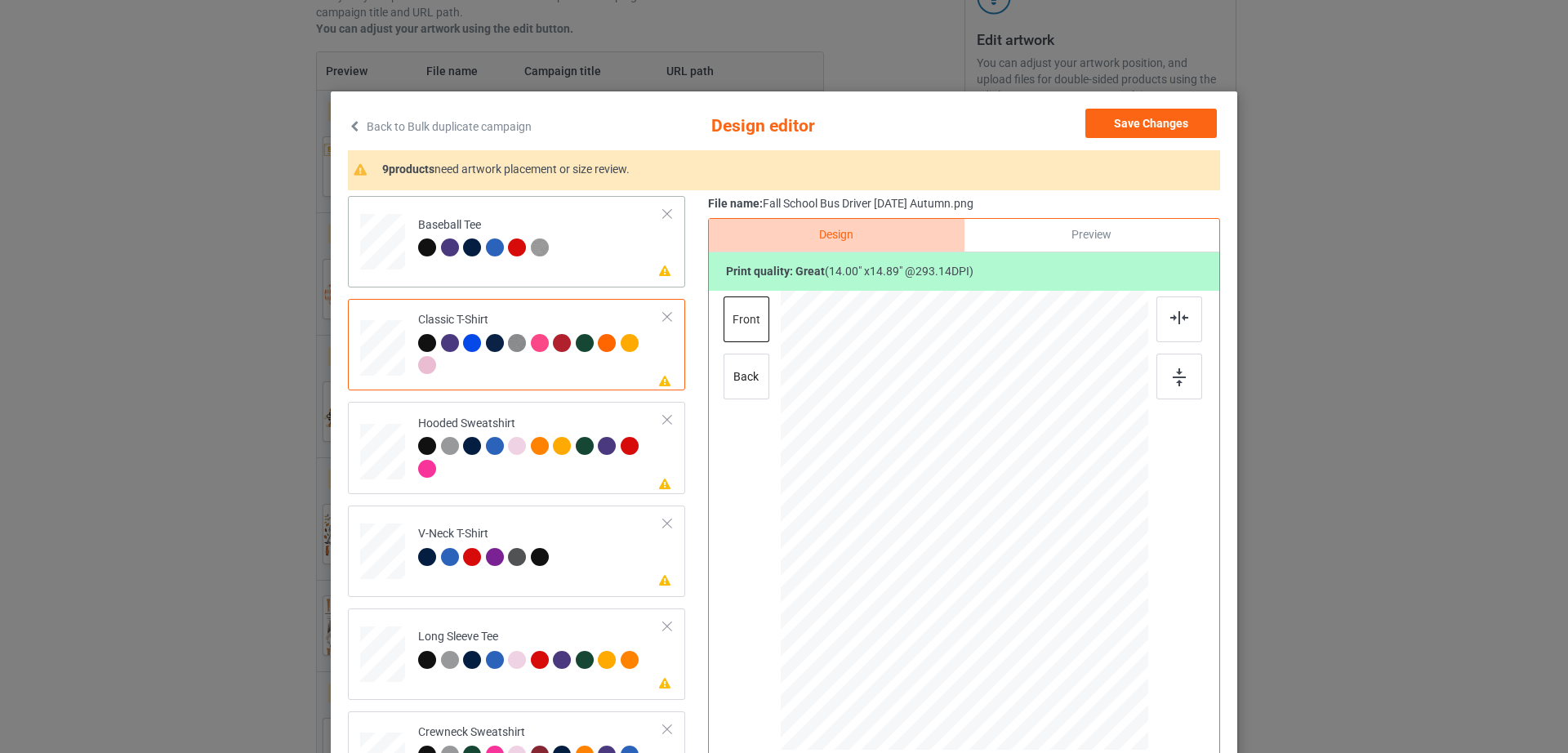
click at [584, 219] on td "Please review artwork placement Baseball Tee" at bounding box center [540, 239] width 264 height 72
click at [662, 211] on div at bounding box center [668, 214] width 11 height 11
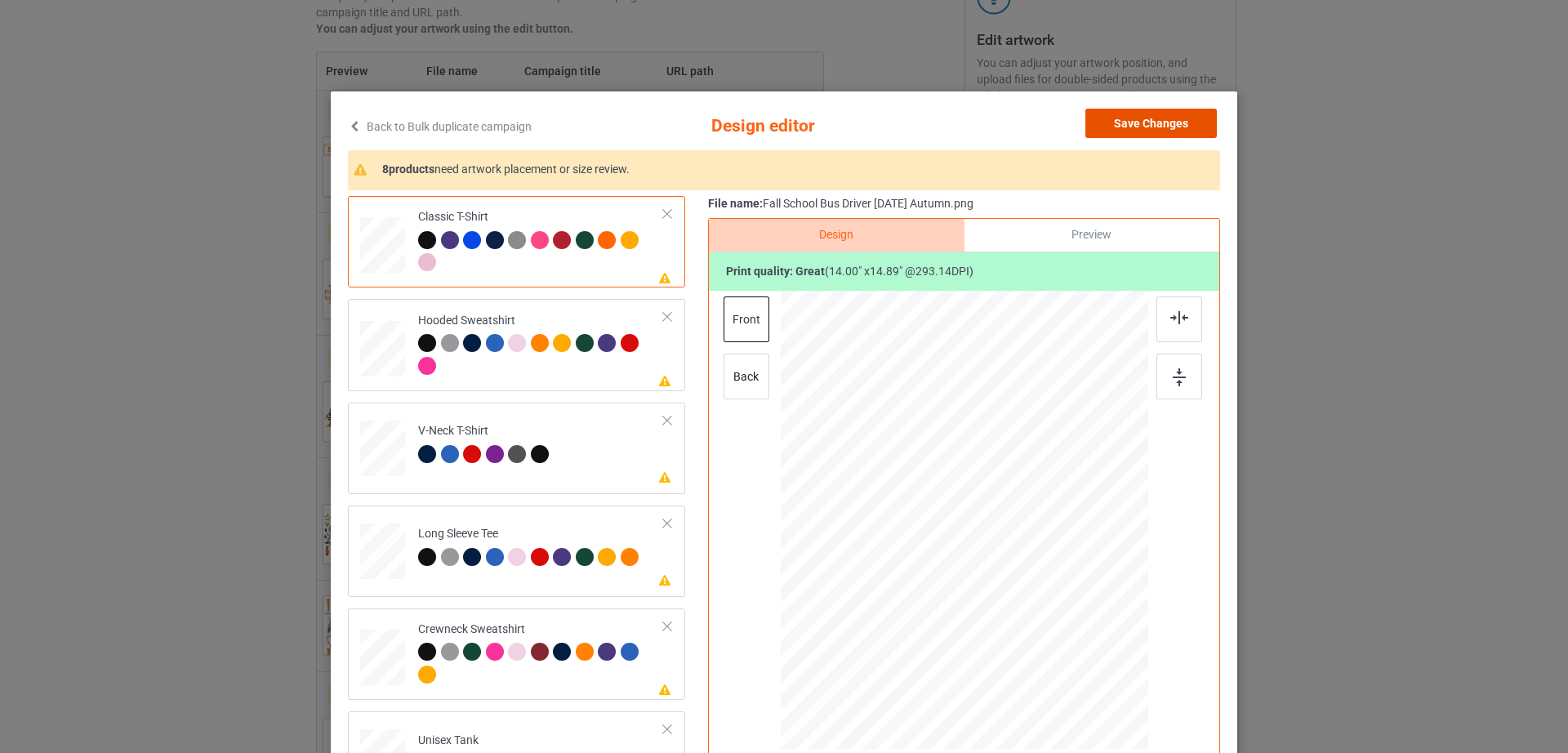
click at [1184, 115] on button "Save Changes" at bounding box center [1152, 123] width 131 height 30
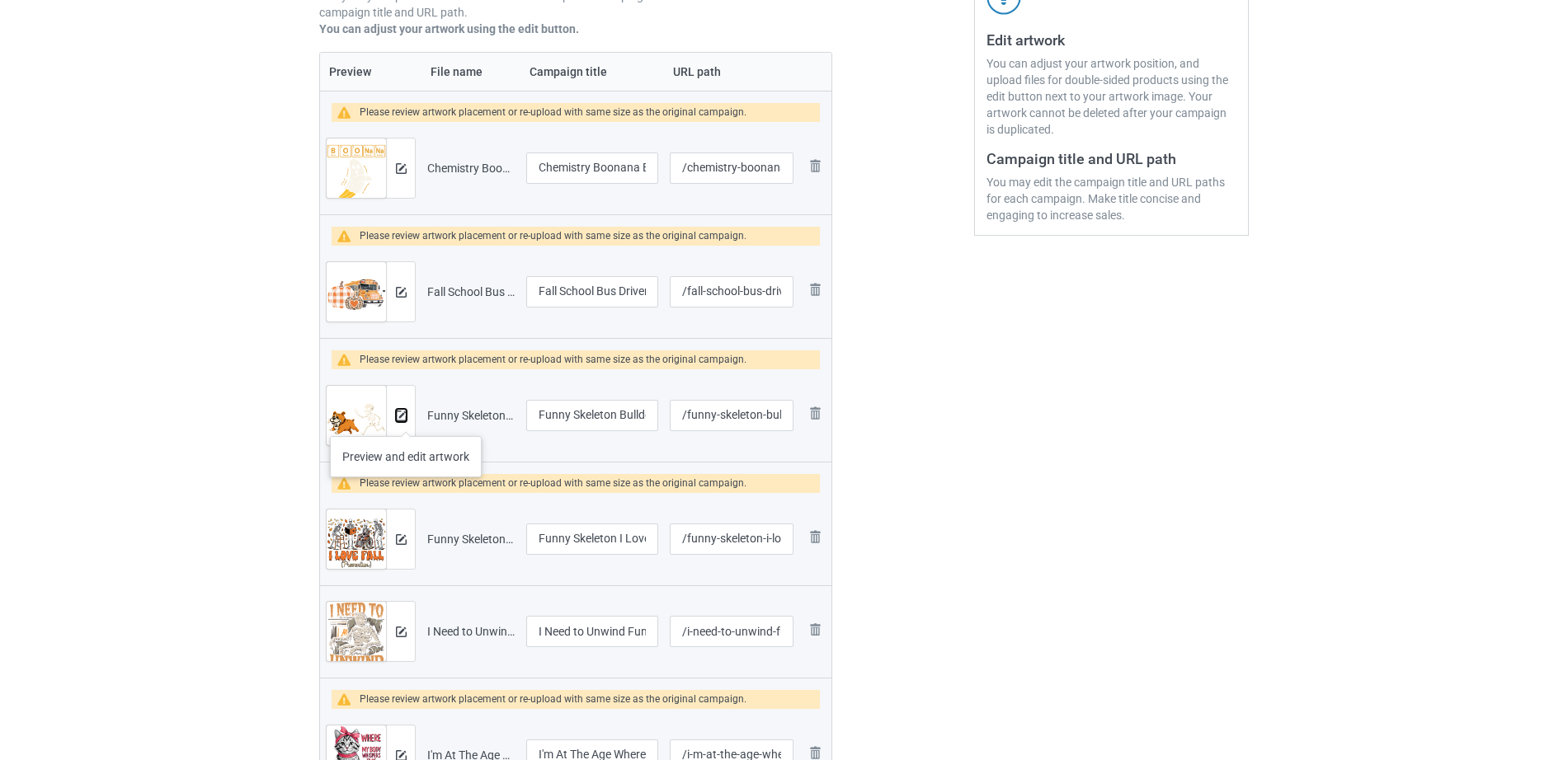
click at [405, 419] on img at bounding box center [400, 415] width 11 height 11
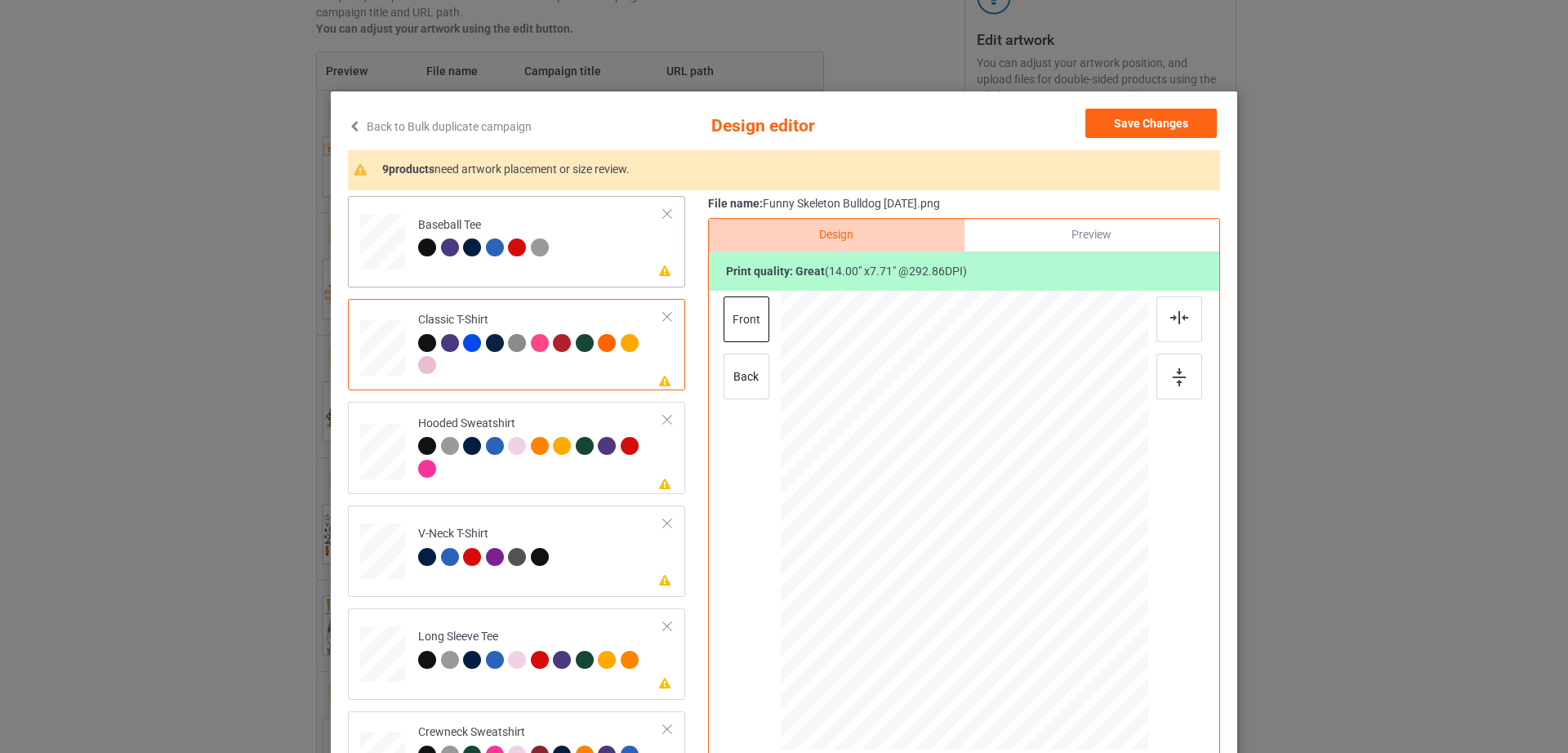
click at [536, 221] on div "Baseball Tee" at bounding box center [485, 236] width 135 height 39
click at [662, 214] on div at bounding box center [668, 214] width 11 height 11
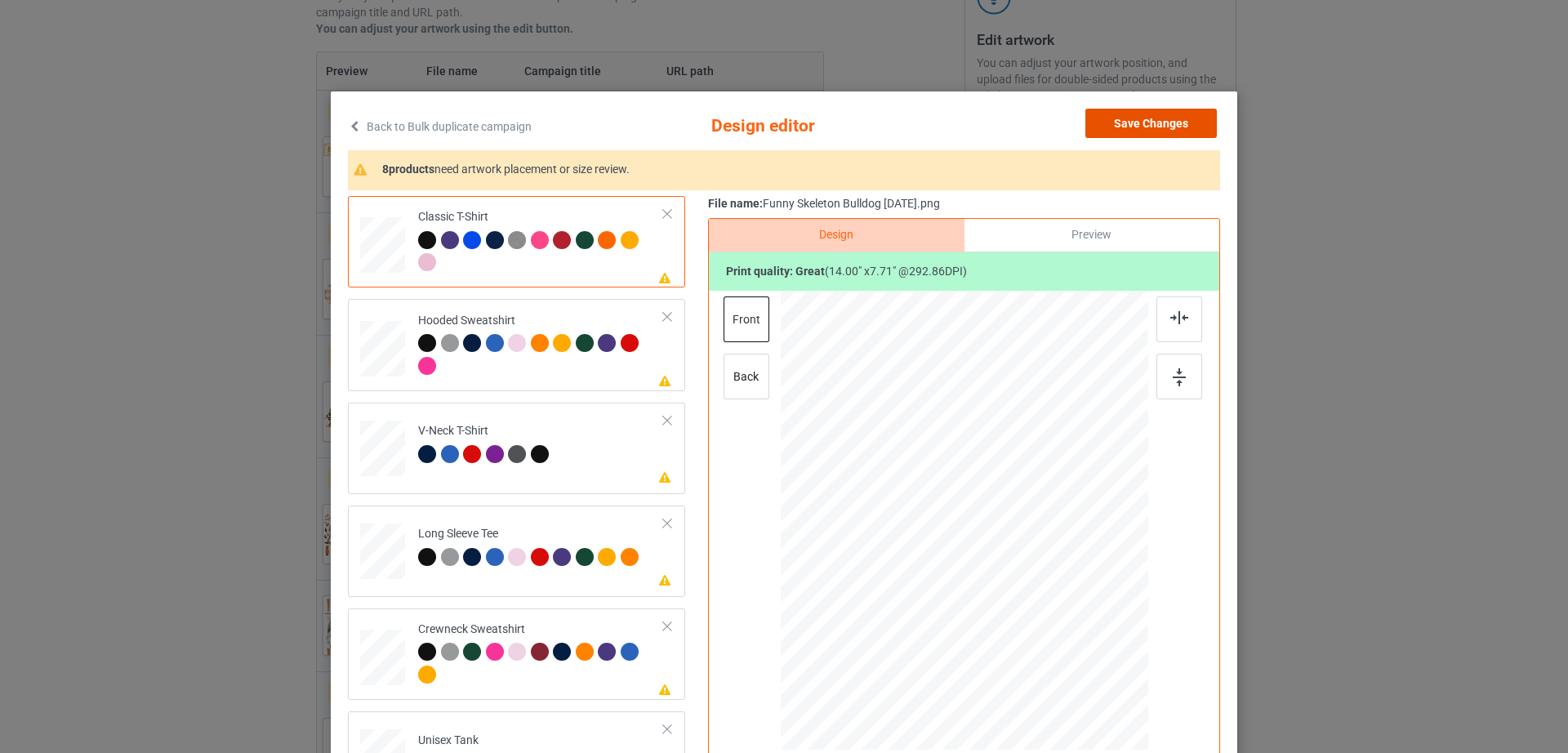
click at [1144, 126] on button "Save Changes" at bounding box center [1152, 123] width 131 height 30
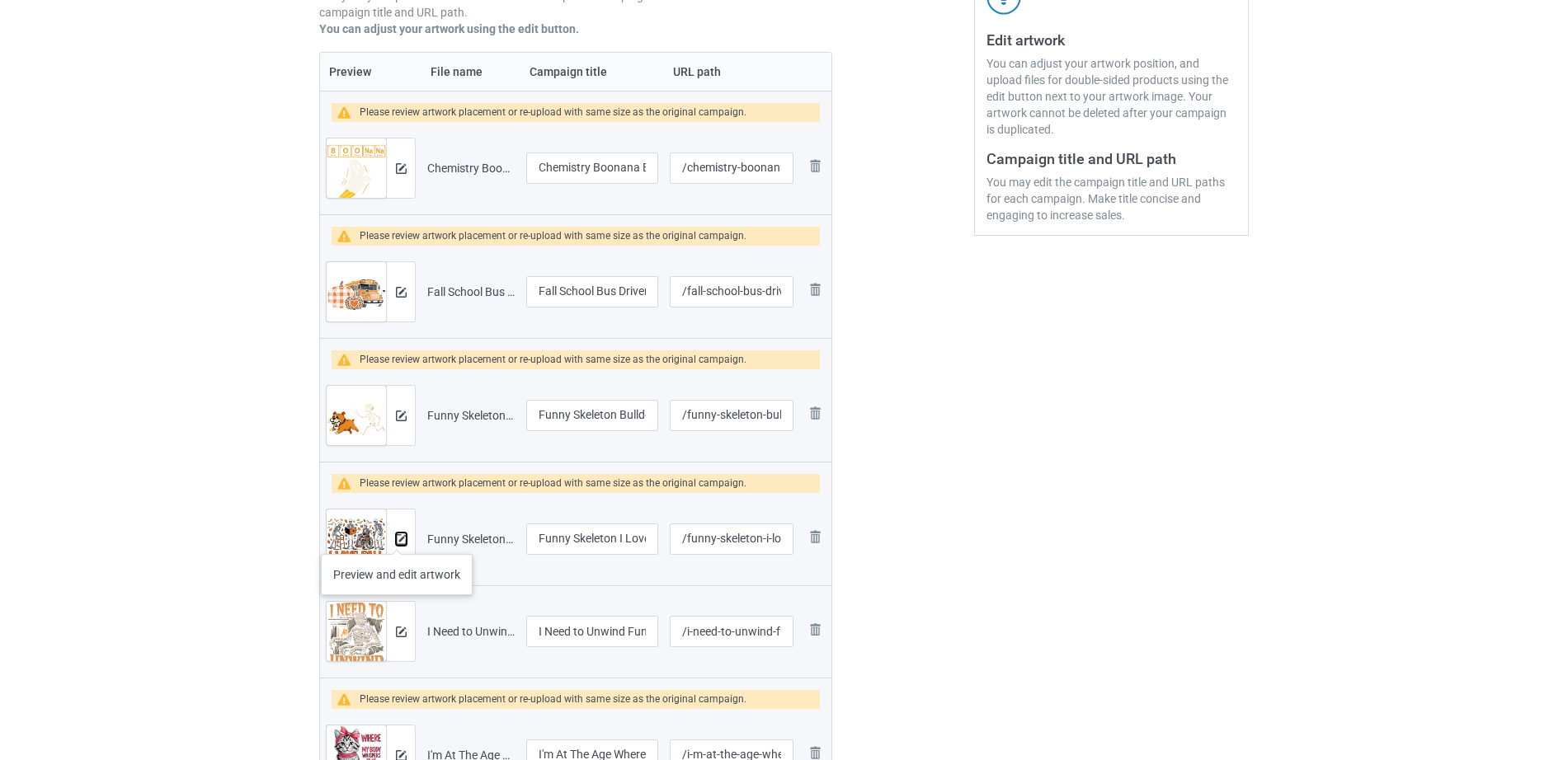
click at [396, 535] on img at bounding box center [400, 539] width 11 height 11
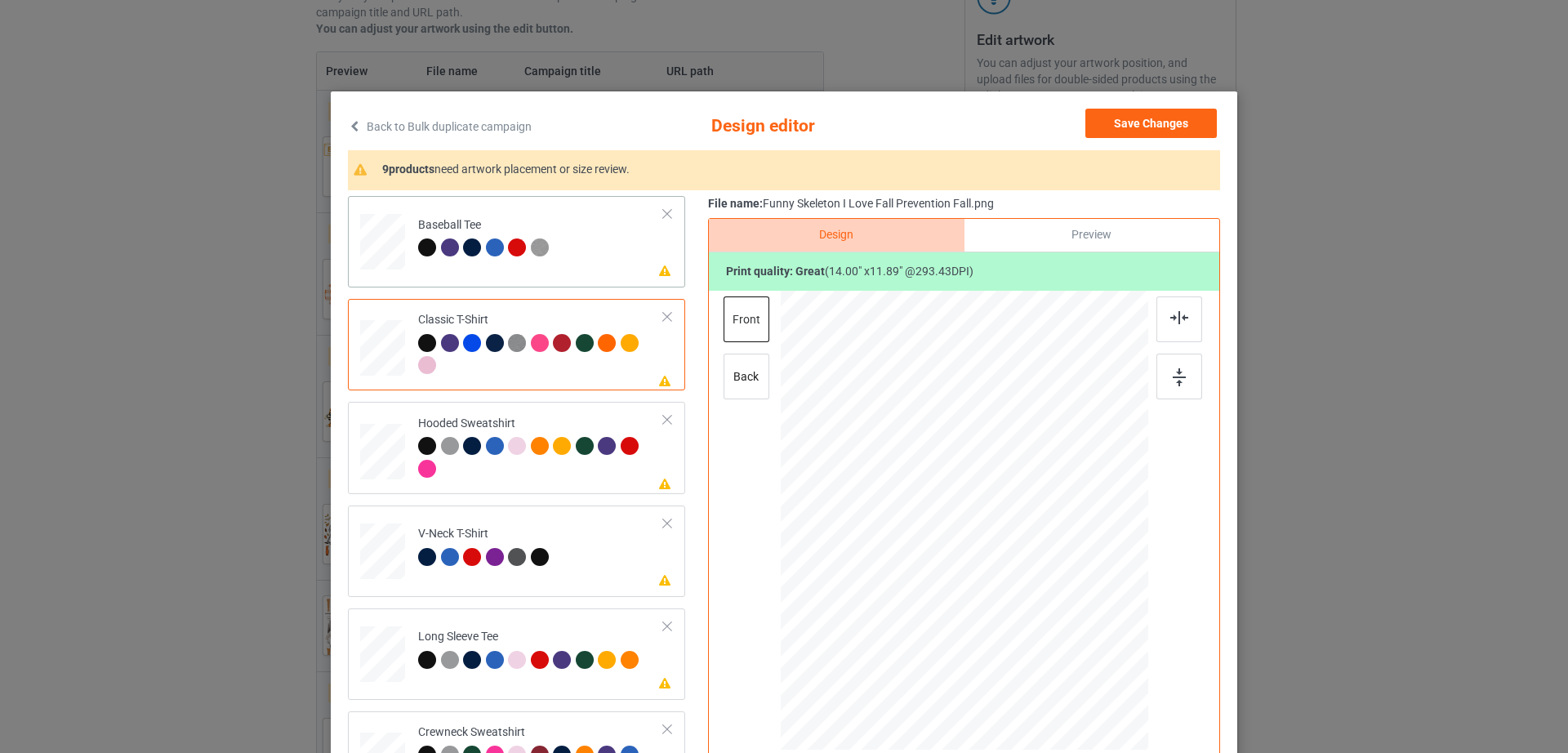
click at [605, 214] on td "Please review artwork placement Baseball Tee" at bounding box center [540, 239] width 264 height 72
click at [662, 211] on div at bounding box center [668, 214] width 11 height 11
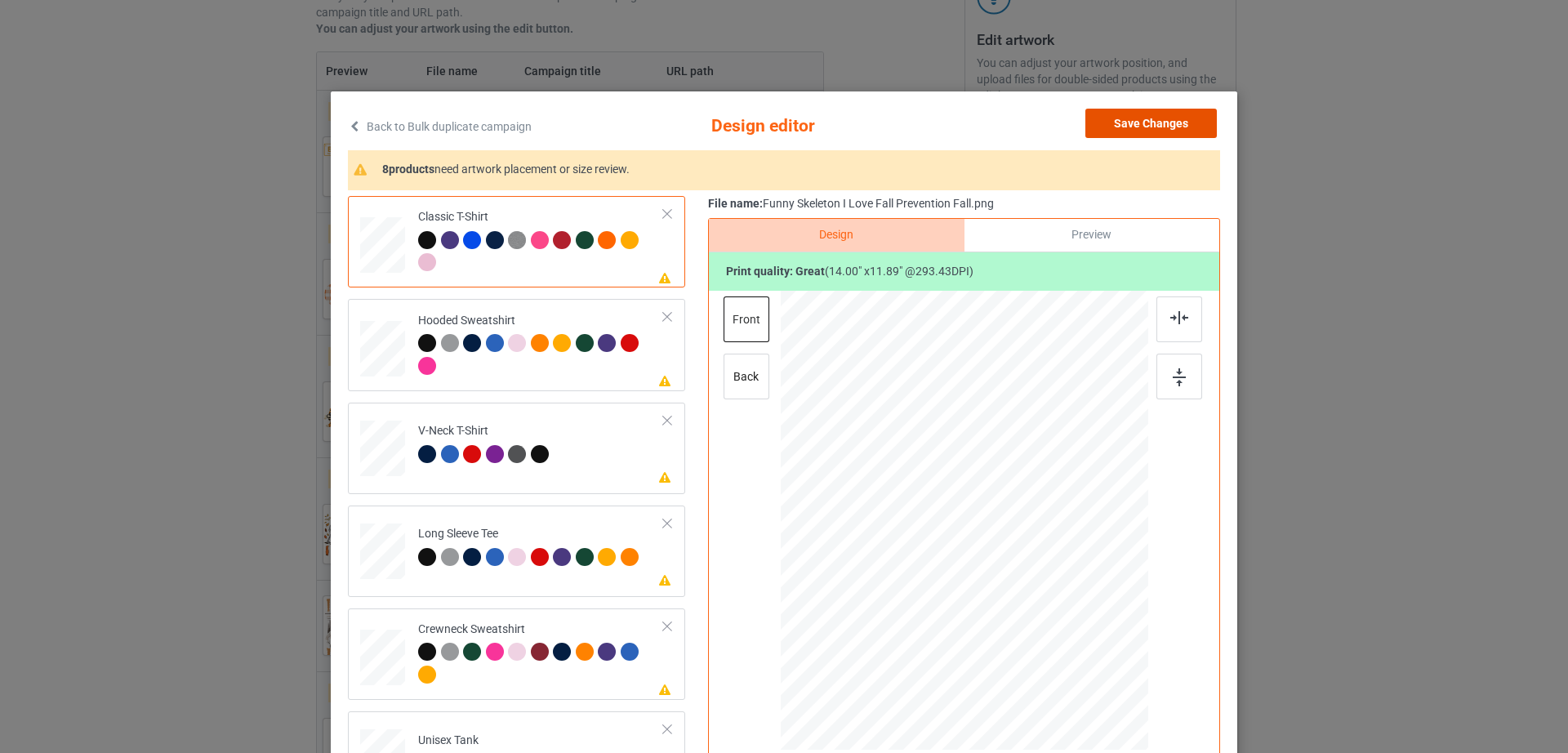
click at [1171, 127] on button "Save Changes" at bounding box center [1152, 123] width 131 height 30
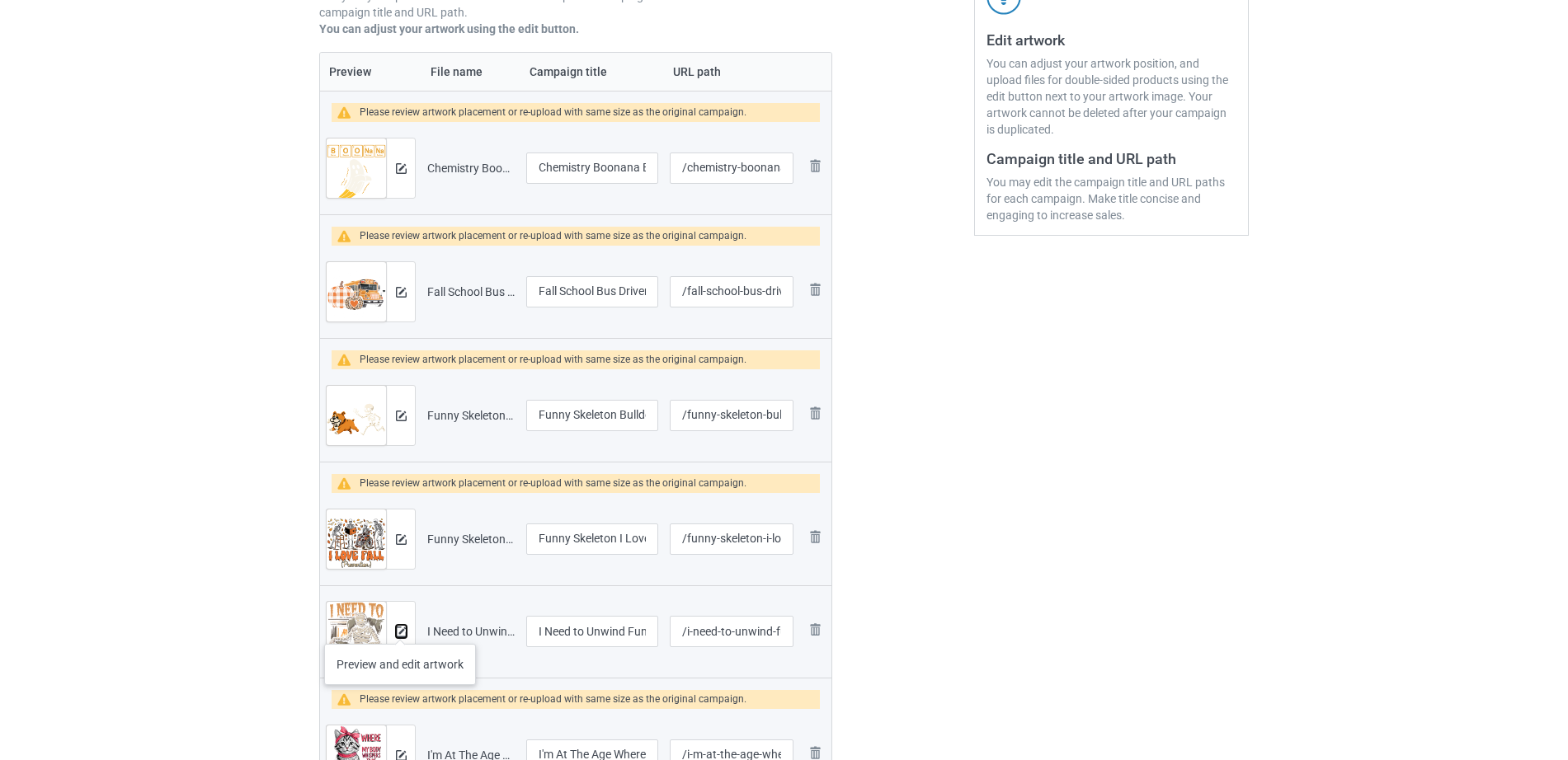
click at [401, 628] on img at bounding box center [400, 632] width 11 height 11
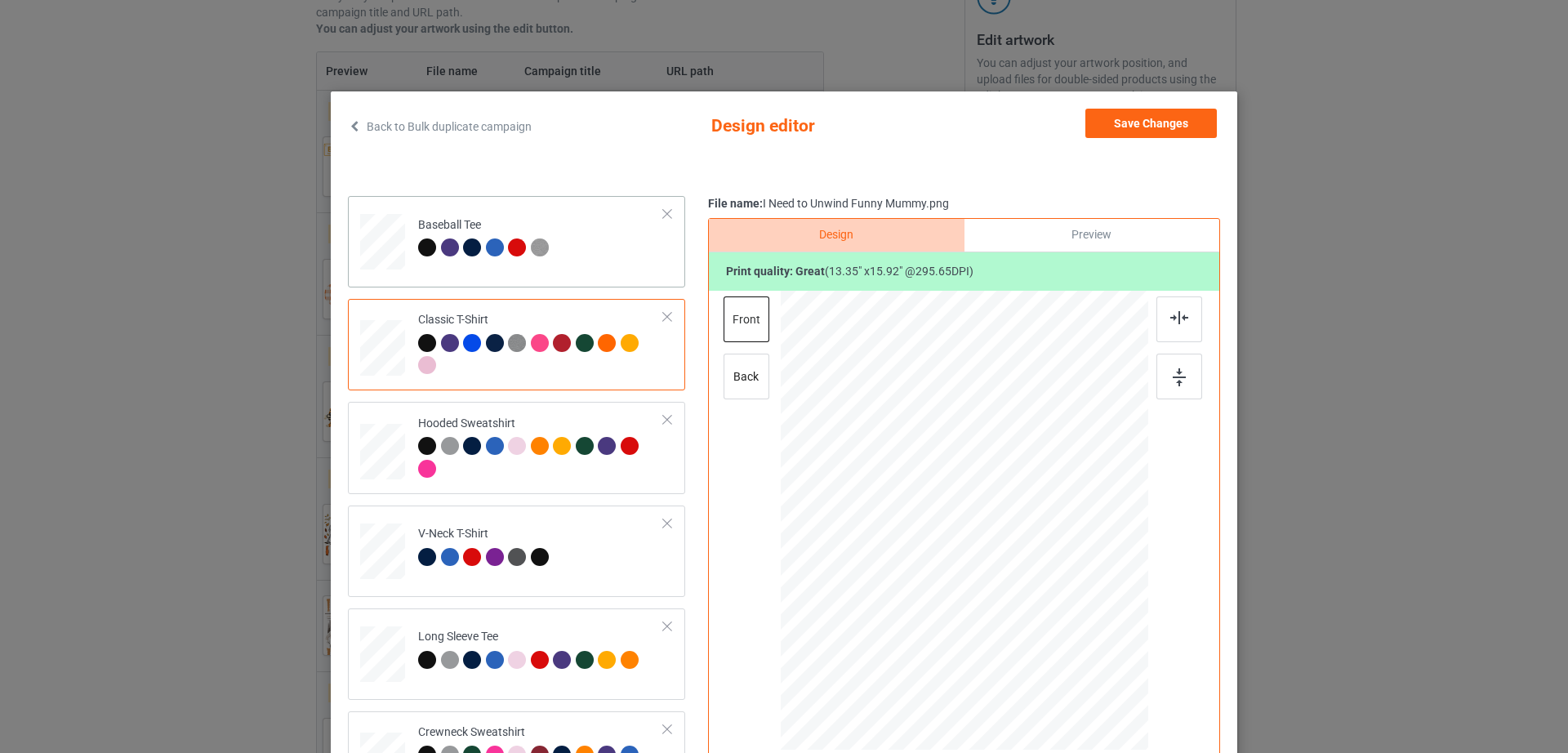
click at [430, 225] on div "Baseball Tee" at bounding box center [485, 236] width 135 height 39
click at [662, 213] on div at bounding box center [668, 214] width 11 height 11
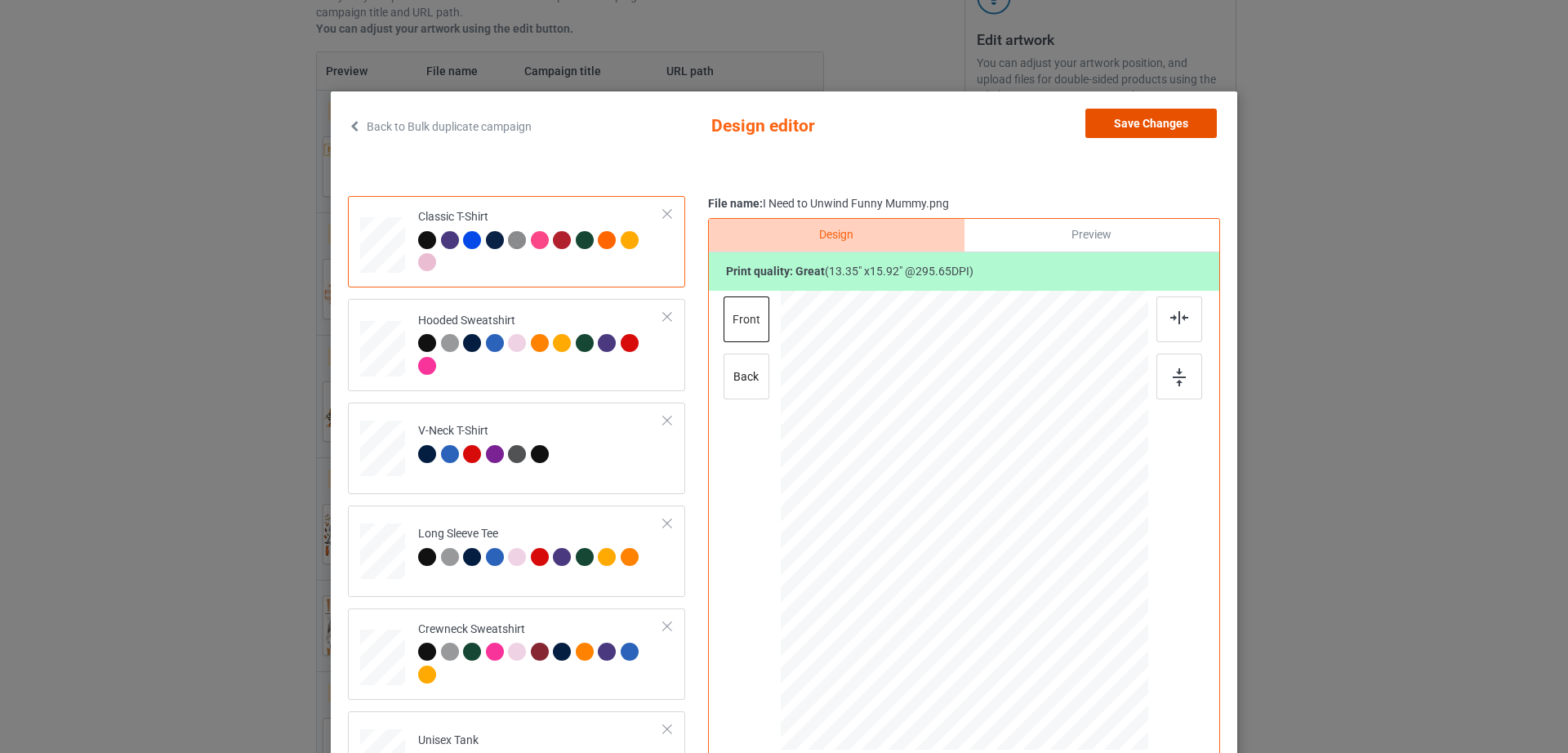
click at [1197, 121] on button "Save Changes" at bounding box center [1152, 123] width 131 height 30
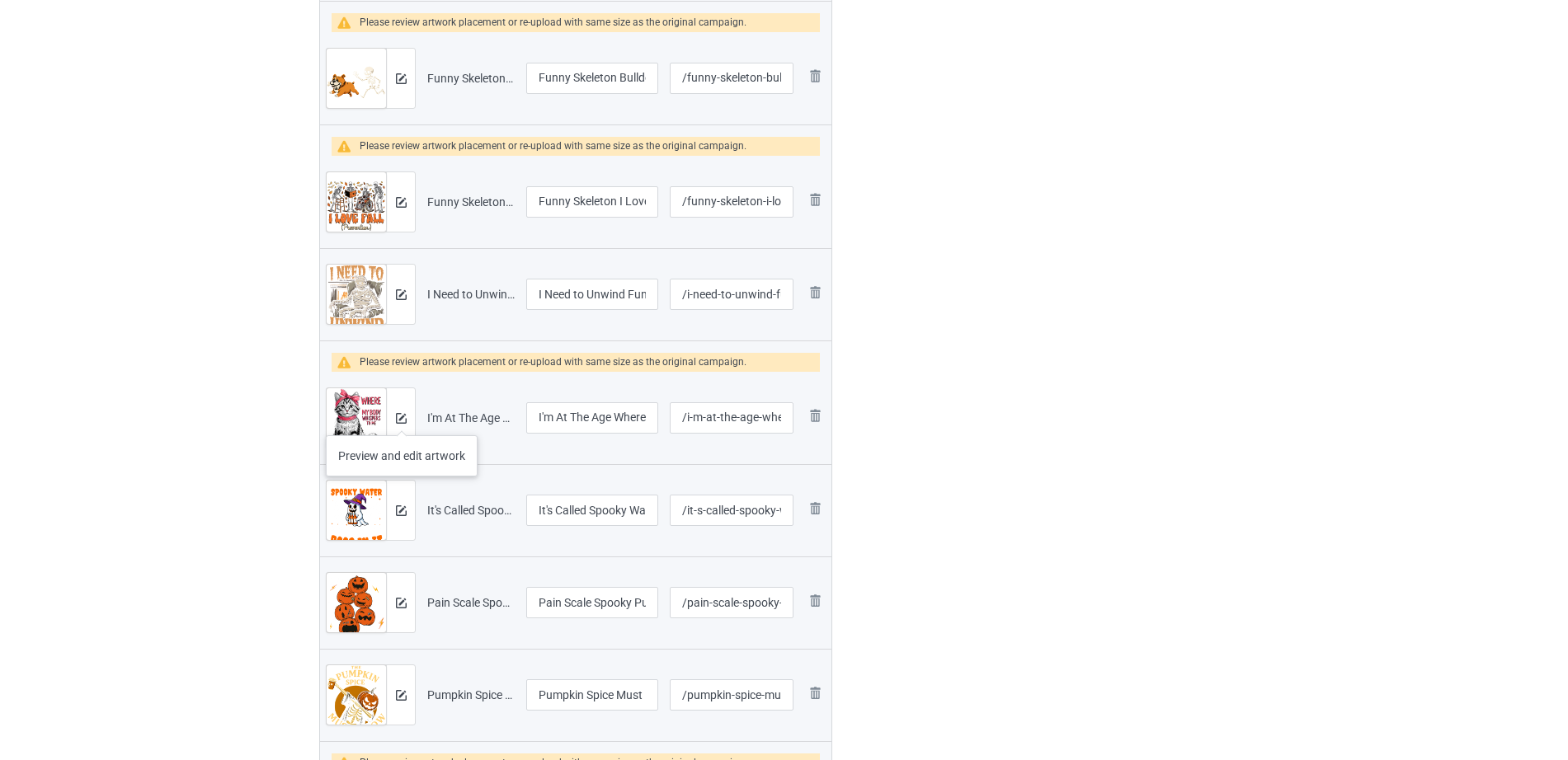
scroll to position [673, 0]
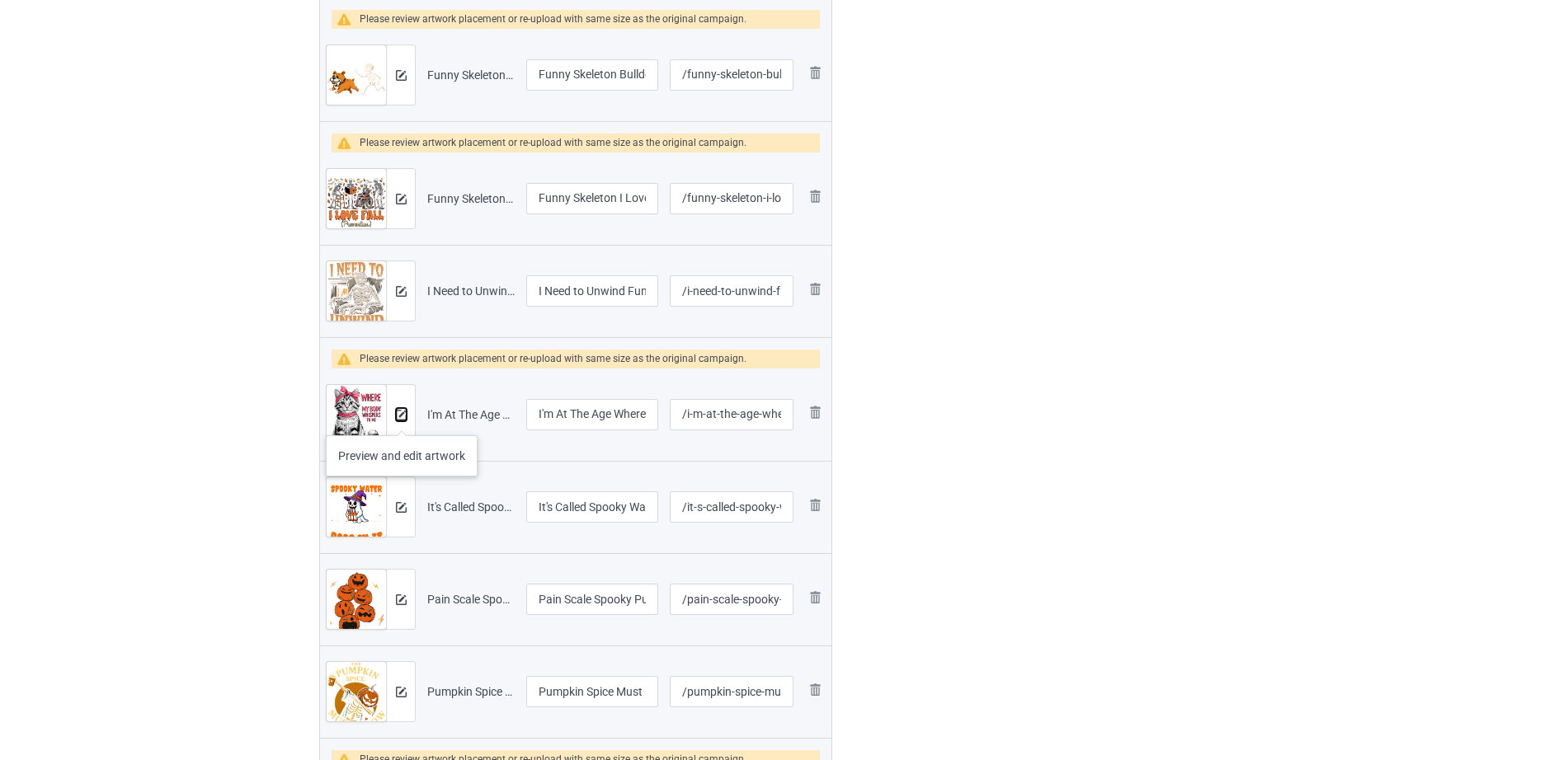
click at [401, 420] on button at bounding box center [400, 414] width 11 height 13
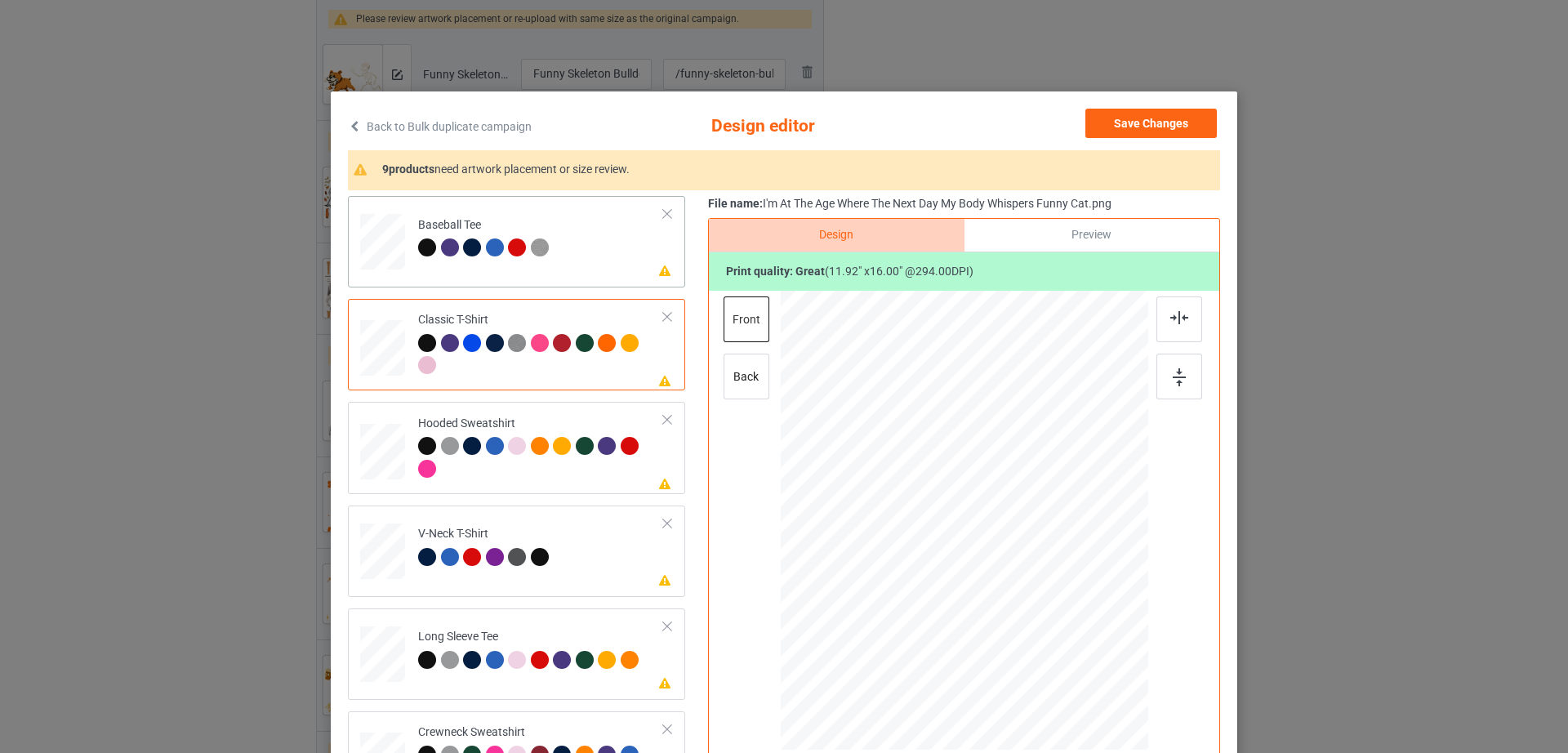
click at [572, 233] on td "Please review artwork placement Baseball Tee" at bounding box center [540, 239] width 264 height 72
click at [653, 211] on div "Please review artwork placement Baseball Tee" at bounding box center [517, 241] width 338 height 91
click at [662, 212] on div at bounding box center [668, 214] width 11 height 11
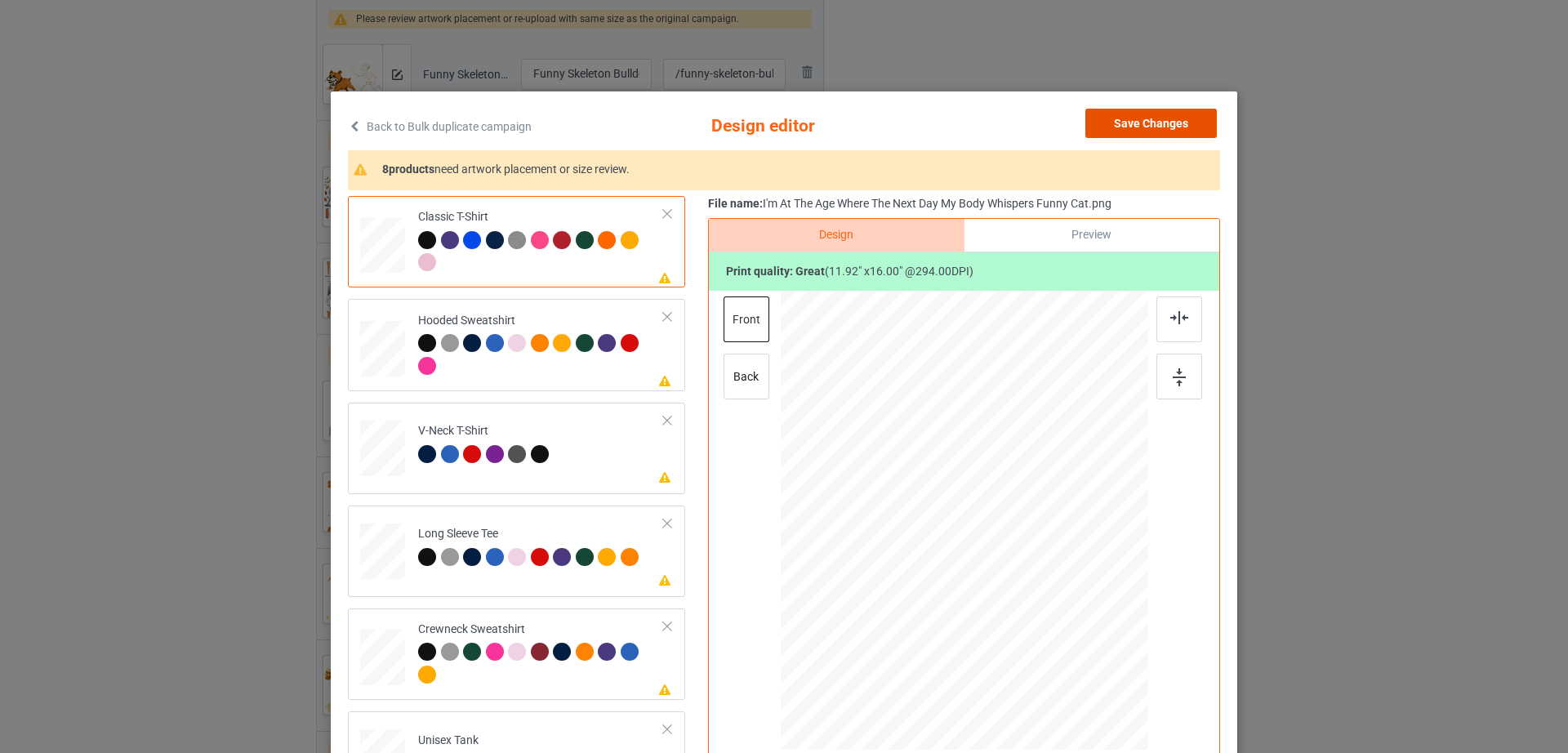
click at [1127, 125] on button "Save Changes" at bounding box center [1152, 123] width 131 height 30
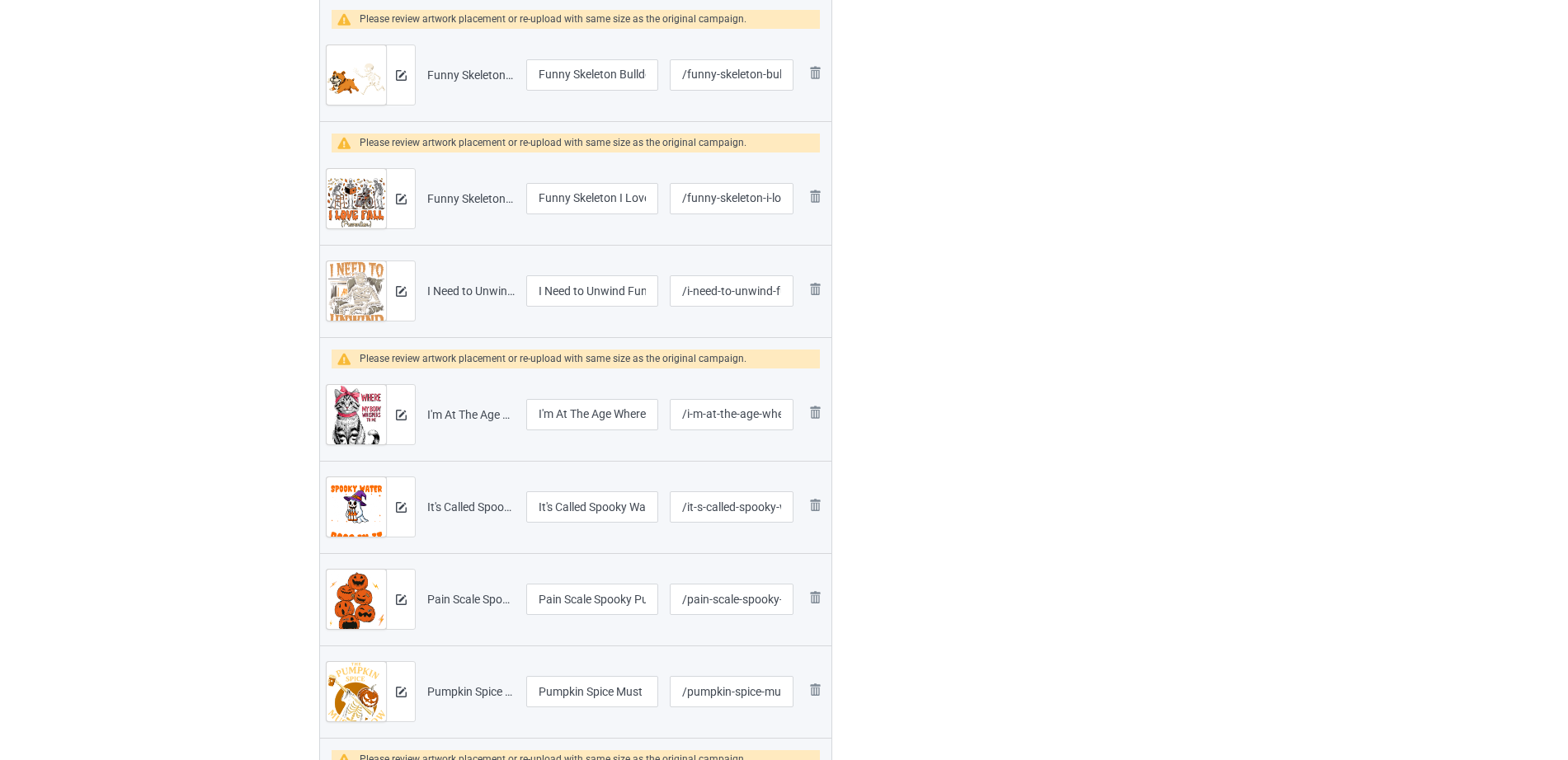
click at [358, 506] on img at bounding box center [357, 511] width 60 height 68
click at [400, 506] on img at bounding box center [400, 507] width 11 height 11
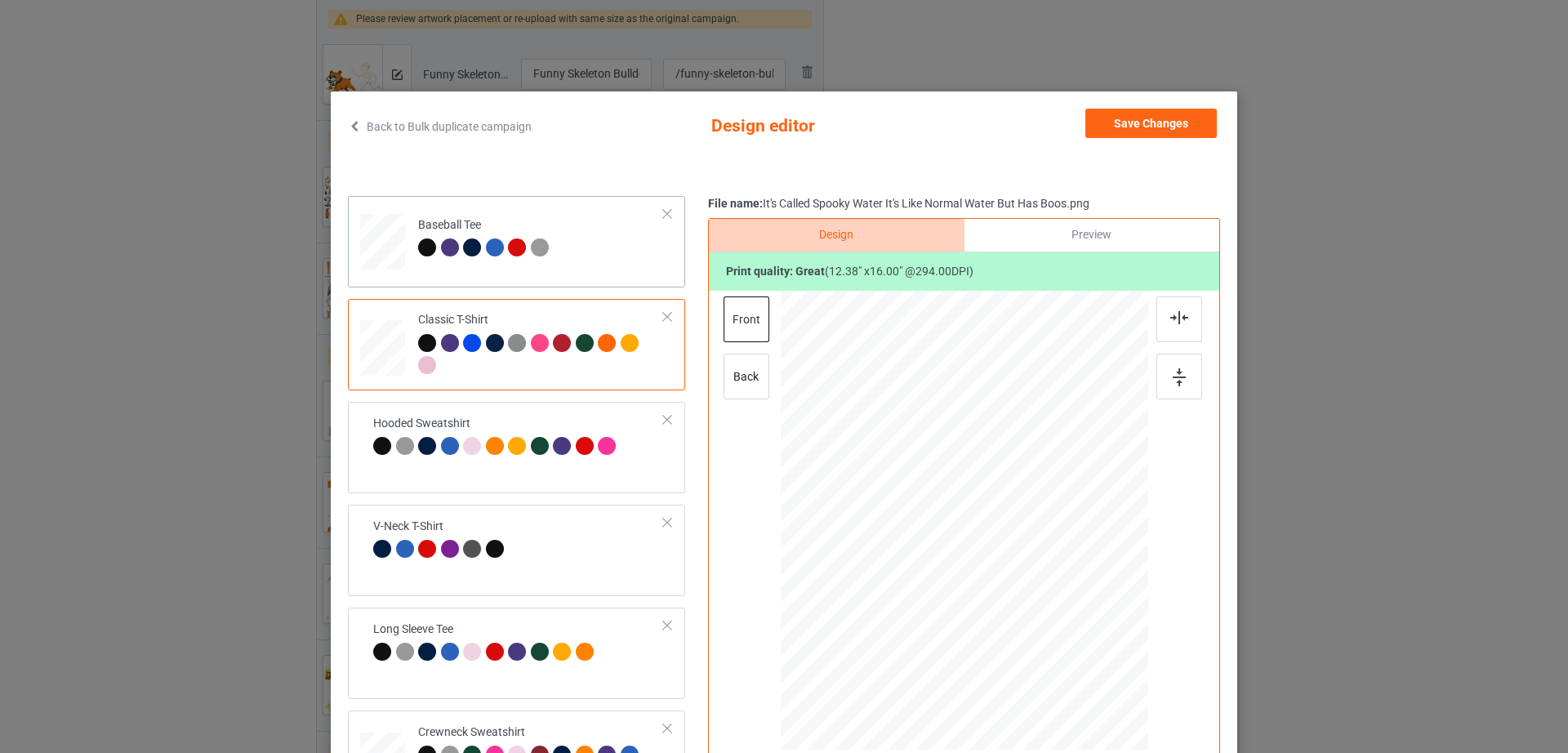
click at [481, 221] on div "Baseball Tee" at bounding box center [485, 236] width 135 height 39
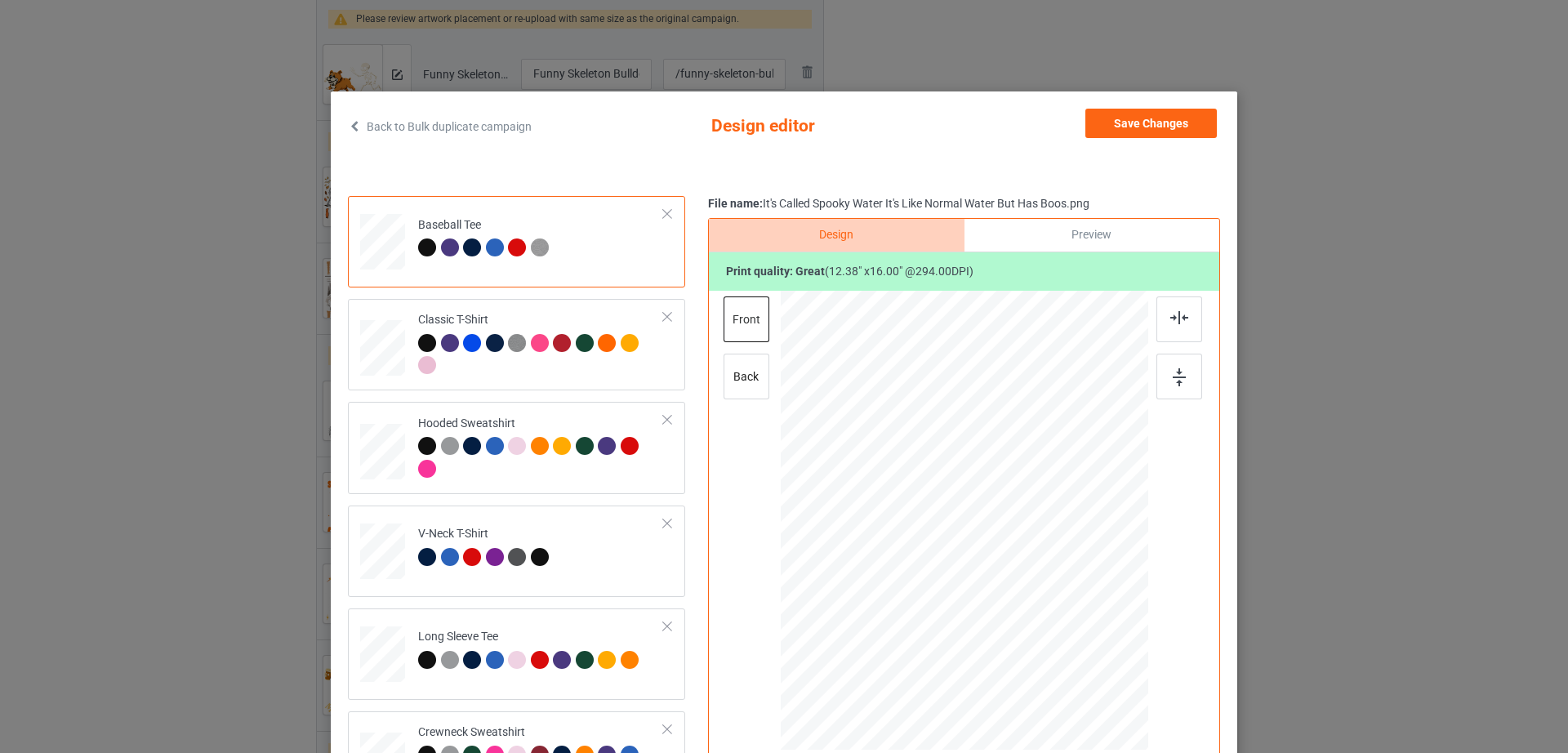
click at [662, 218] on div at bounding box center [668, 214] width 11 height 11
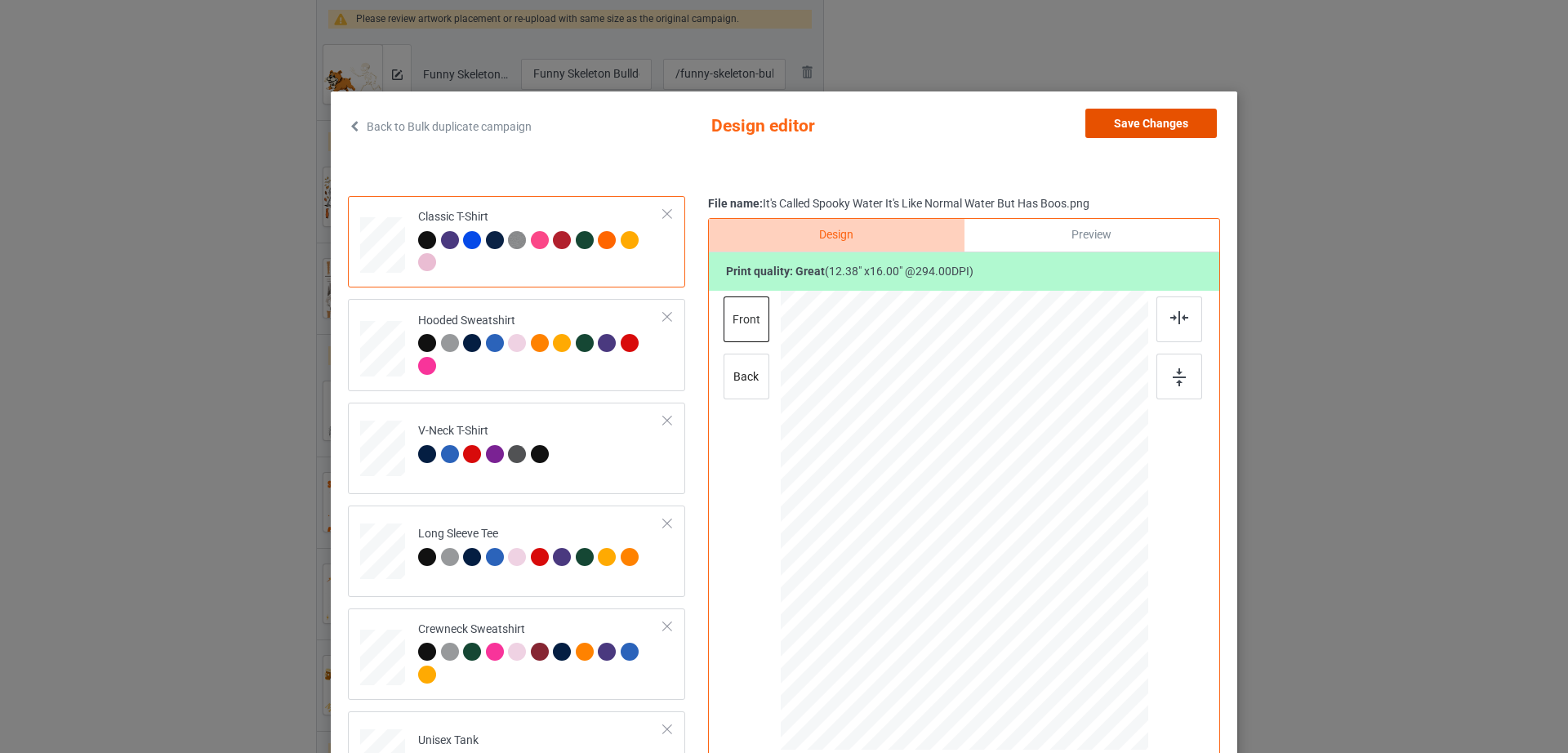
click at [1170, 124] on button "Save Changes" at bounding box center [1152, 123] width 131 height 30
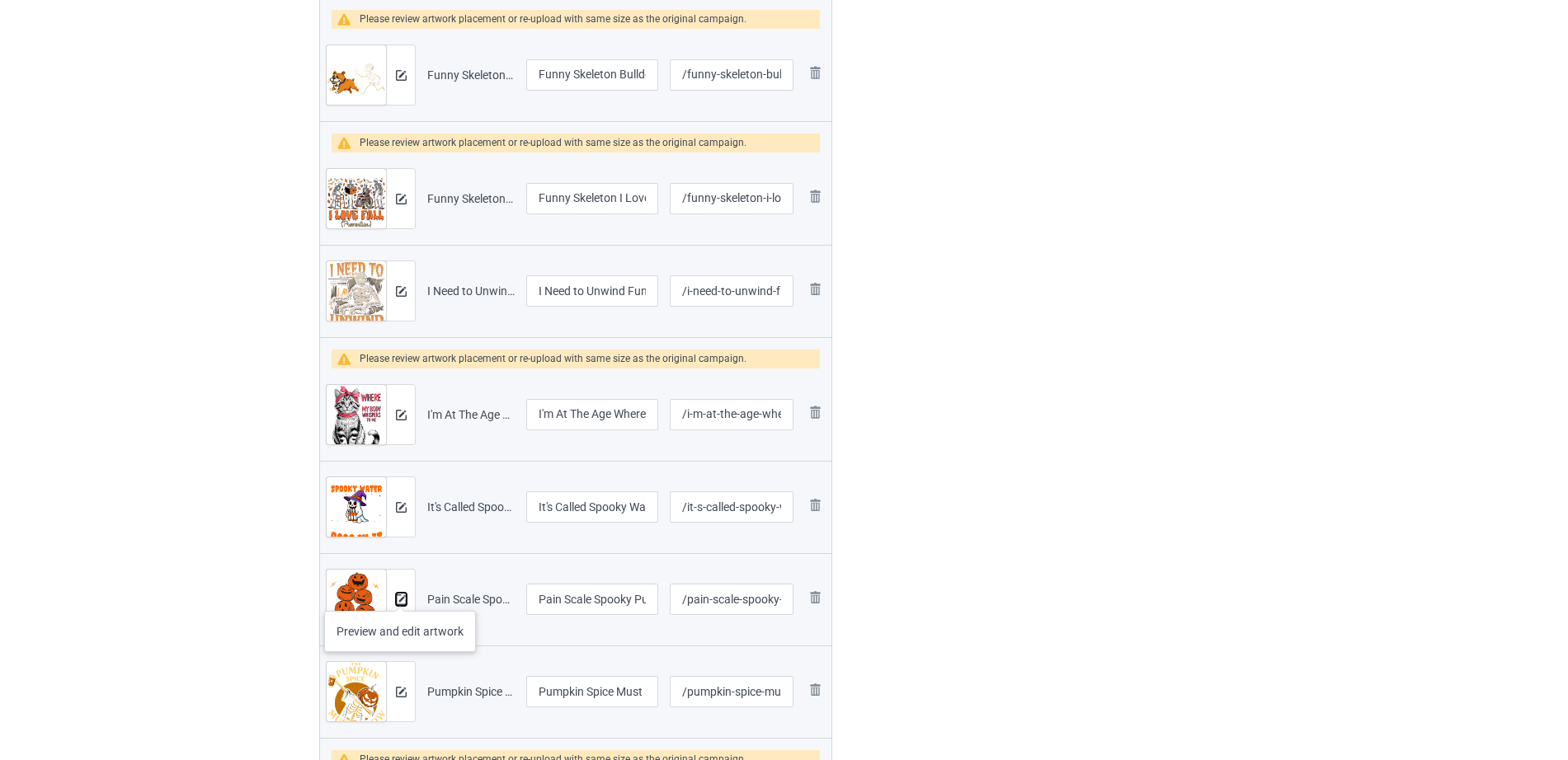
click at [400, 597] on img at bounding box center [400, 599] width 11 height 11
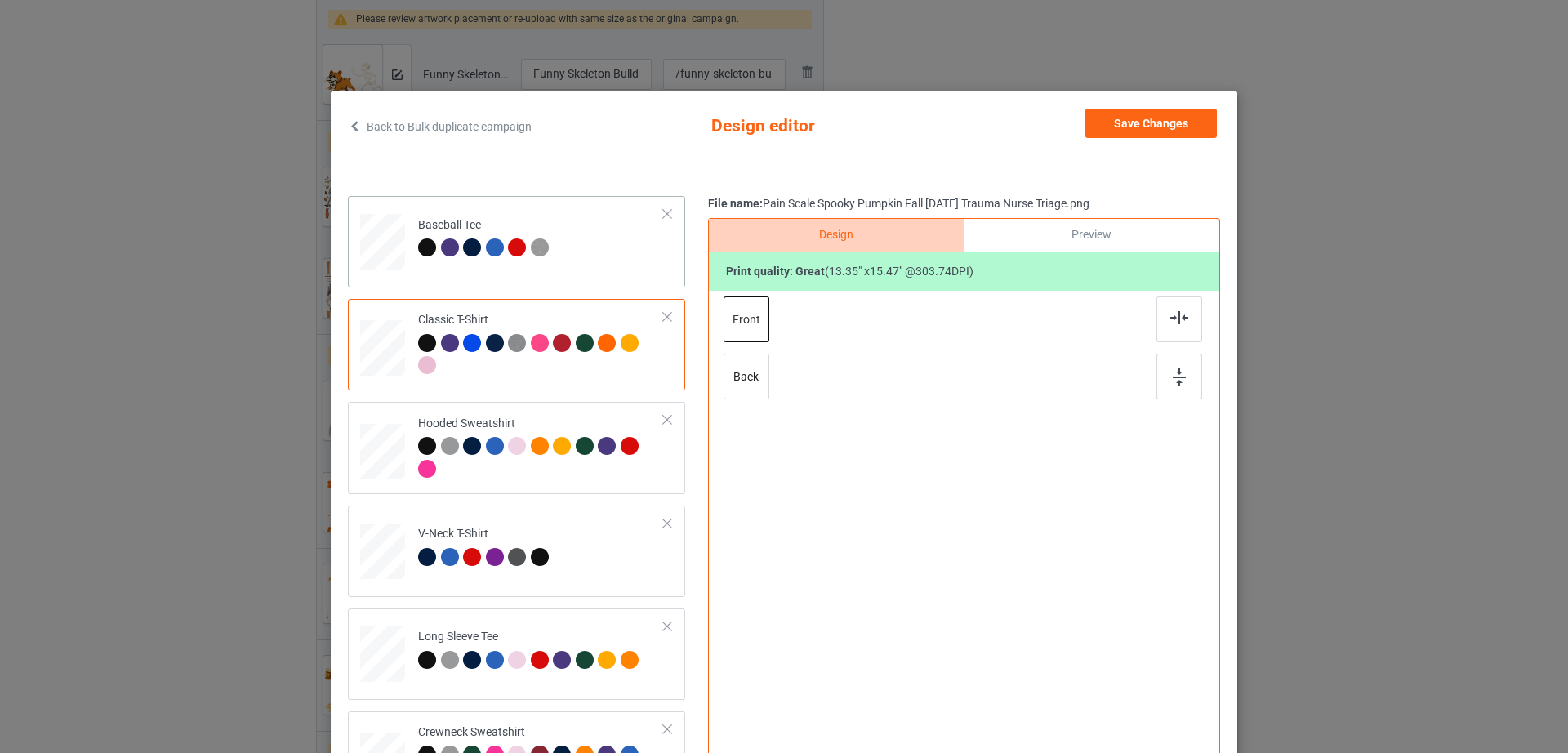
click at [535, 225] on div "Baseball Tee" at bounding box center [485, 236] width 135 height 39
click at [662, 214] on div at bounding box center [668, 214] width 11 height 11
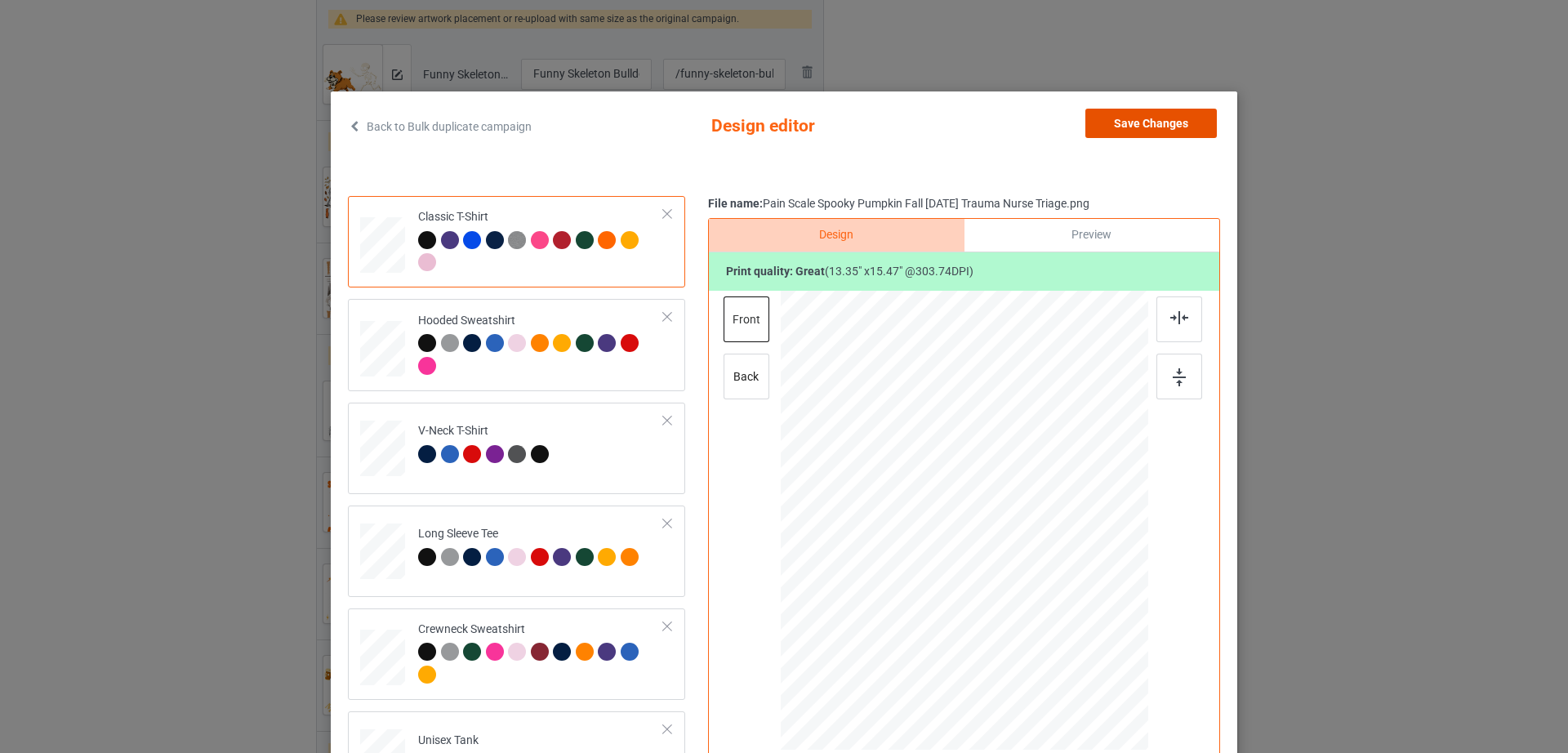
click at [1184, 117] on button "Save Changes" at bounding box center [1152, 123] width 131 height 30
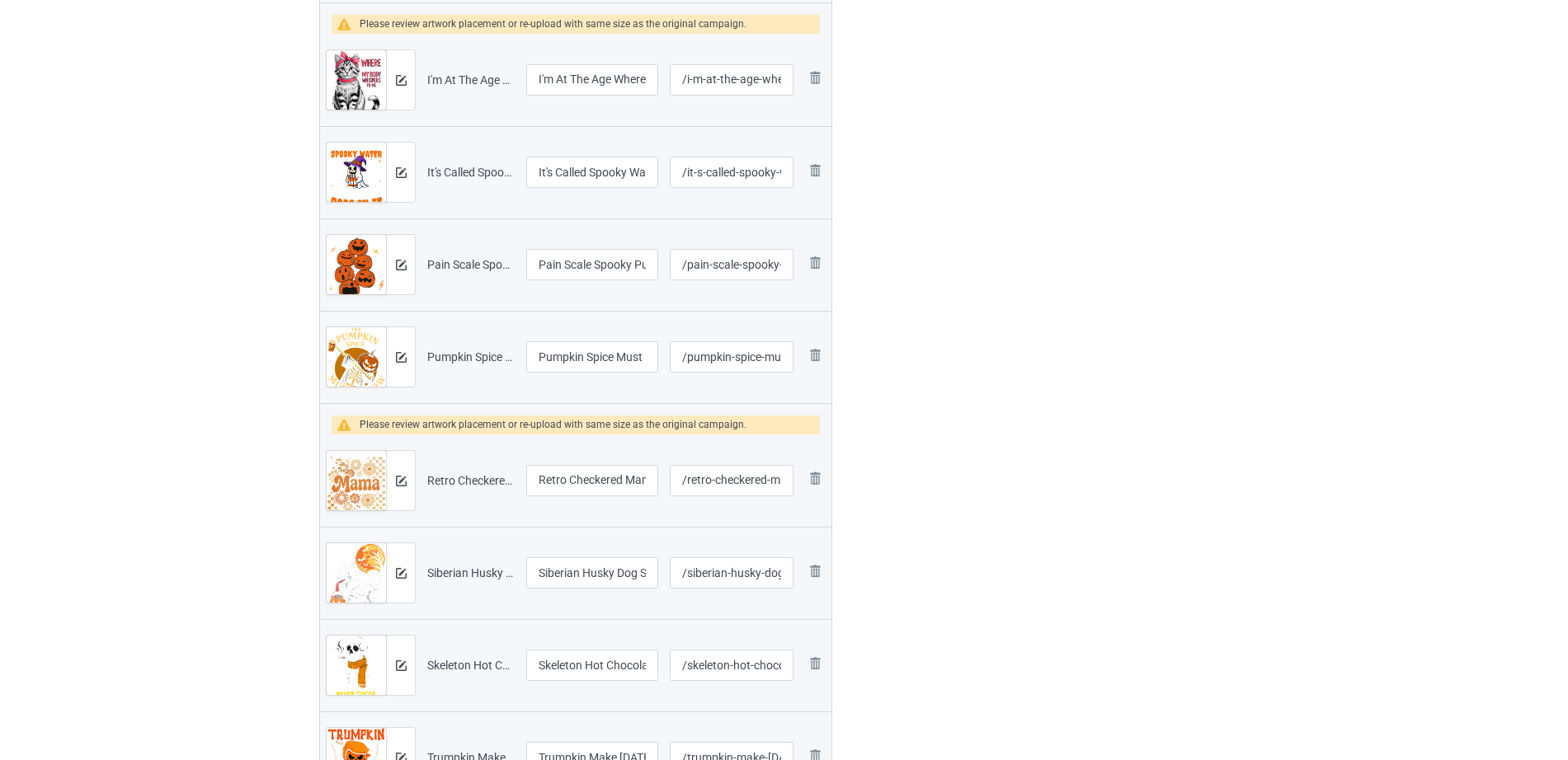
scroll to position [1013, 0]
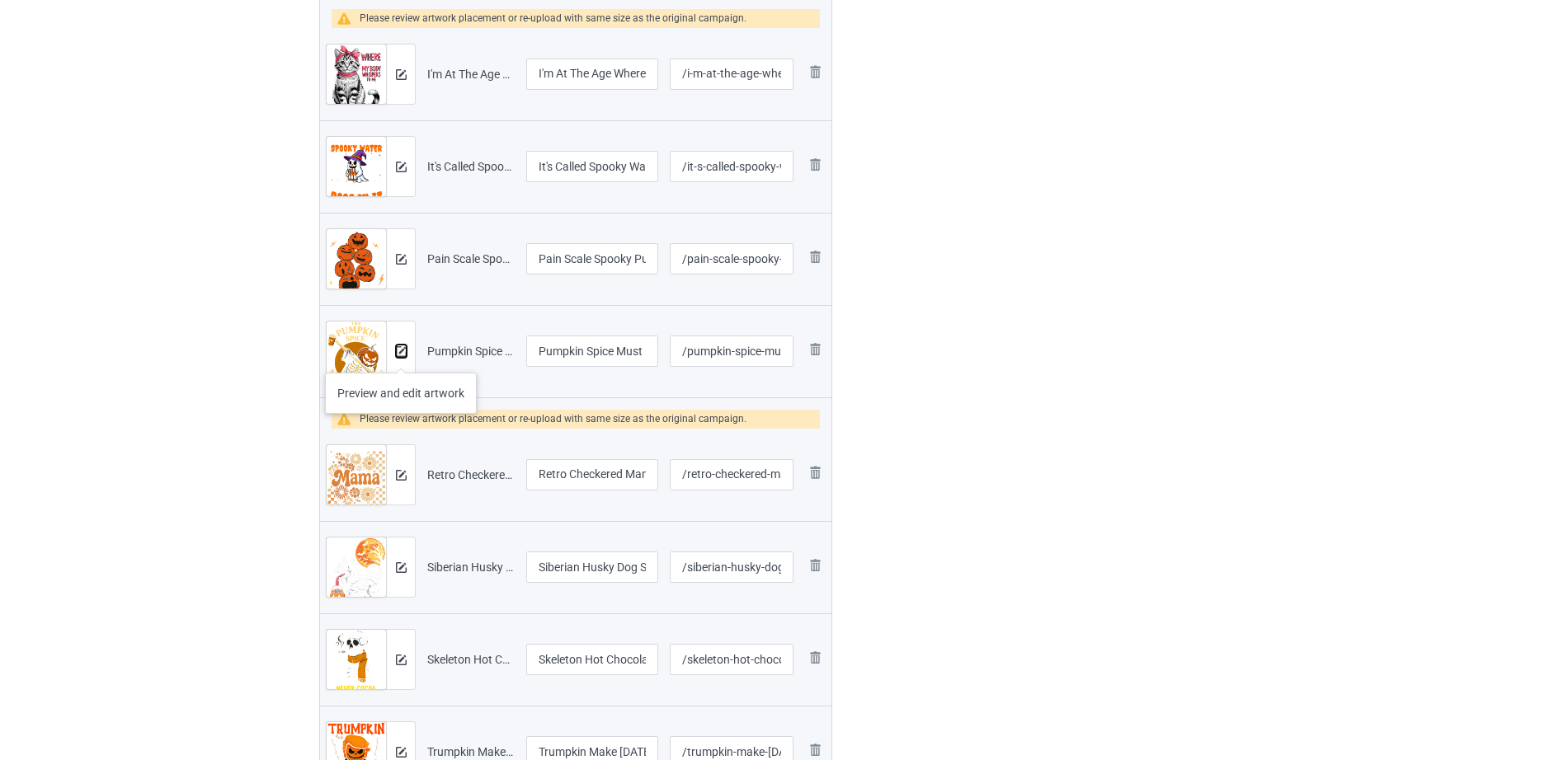
click at [400, 356] on img at bounding box center [400, 351] width 11 height 11
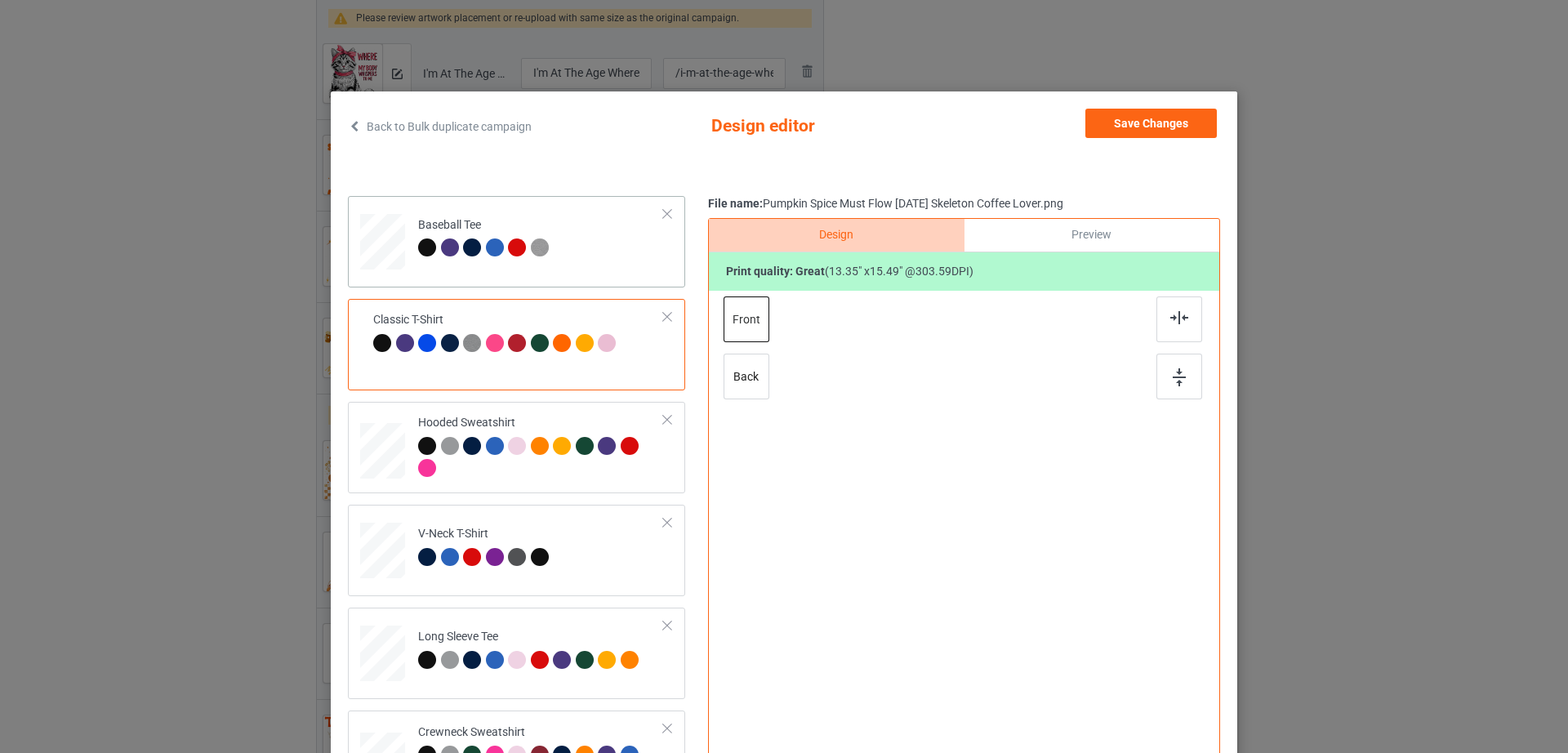
drag, startPoint x: 458, startPoint y: 223, endPoint x: 501, endPoint y: 223, distance: 43.0
click at [458, 223] on div "Baseball Tee" at bounding box center [485, 236] width 135 height 39
click at [662, 211] on div at bounding box center [668, 214] width 11 height 11
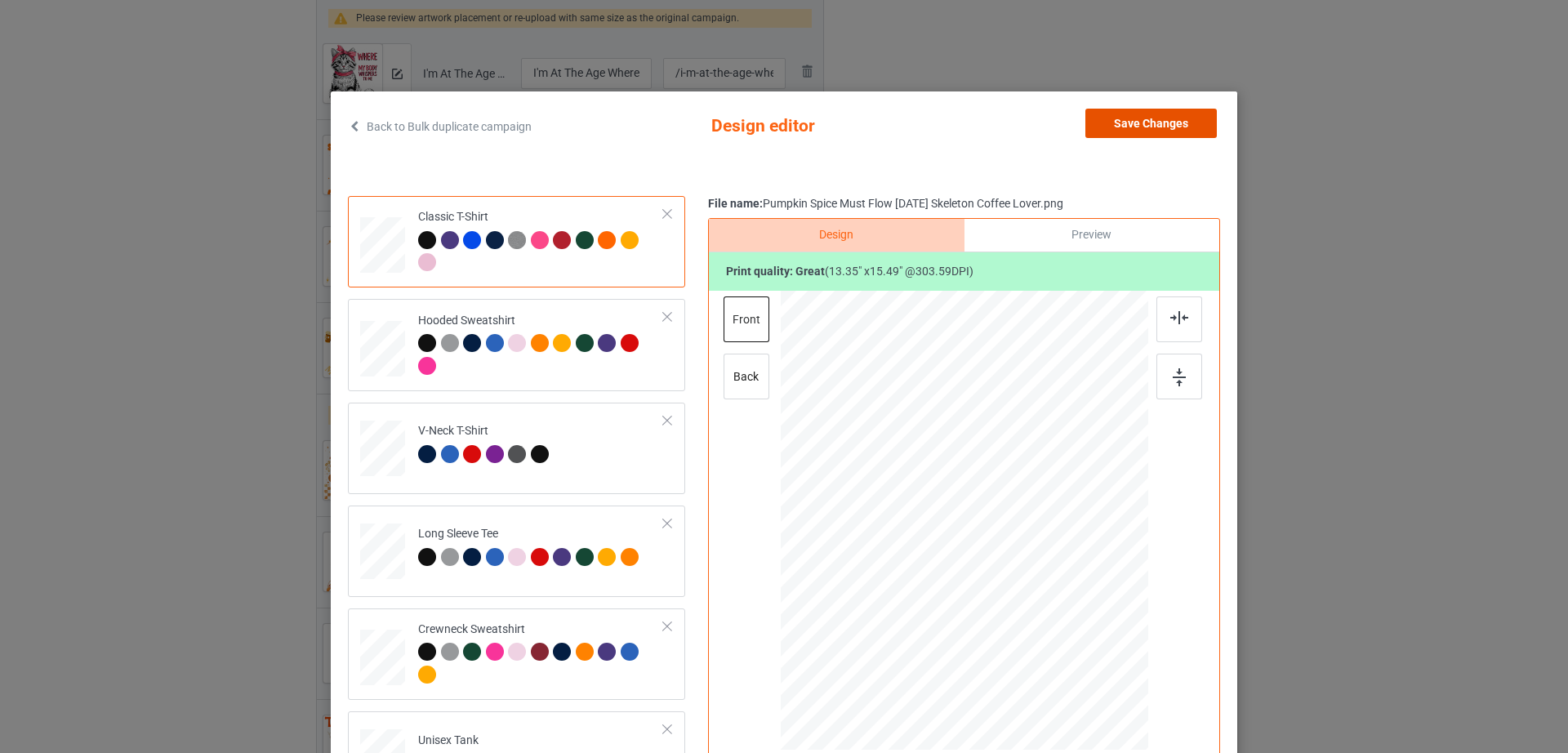
click at [1115, 119] on button "Save Changes" at bounding box center [1152, 123] width 131 height 30
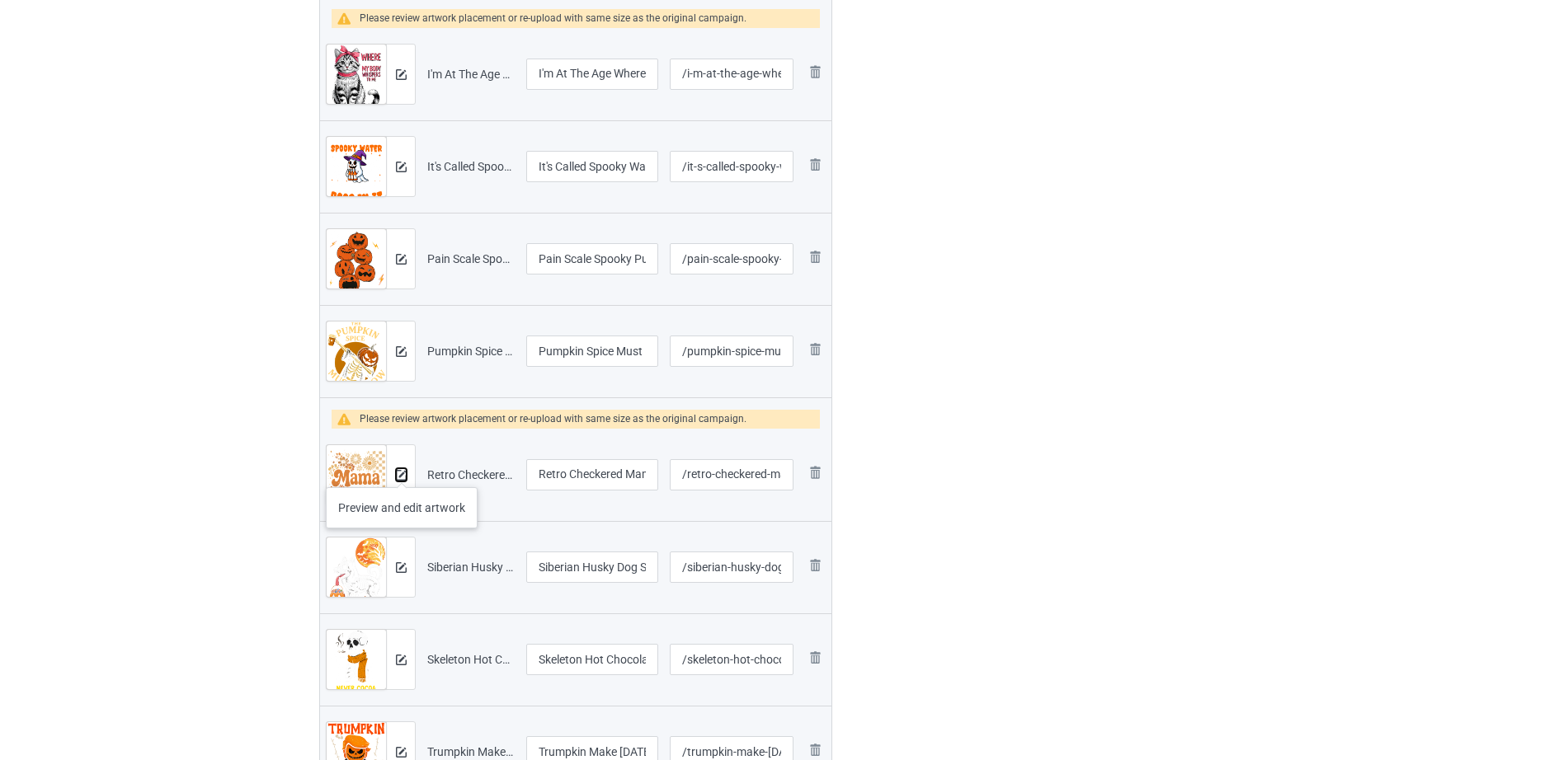
click at [401, 471] on img at bounding box center [400, 475] width 11 height 11
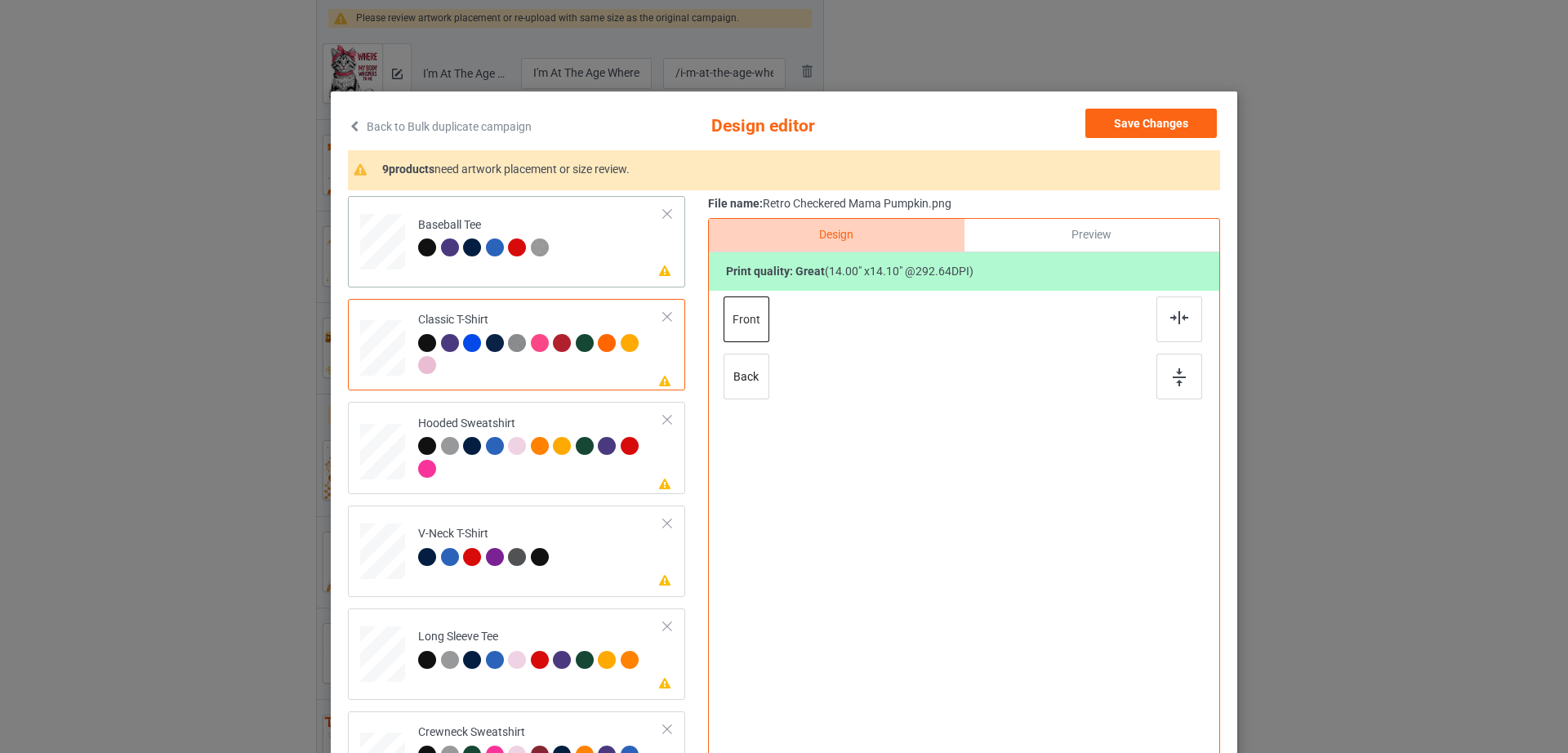
click at [522, 206] on td "Please review artwork placement Baseball Tee" at bounding box center [540, 239] width 264 height 72
click at [662, 214] on div at bounding box center [668, 214] width 11 height 11
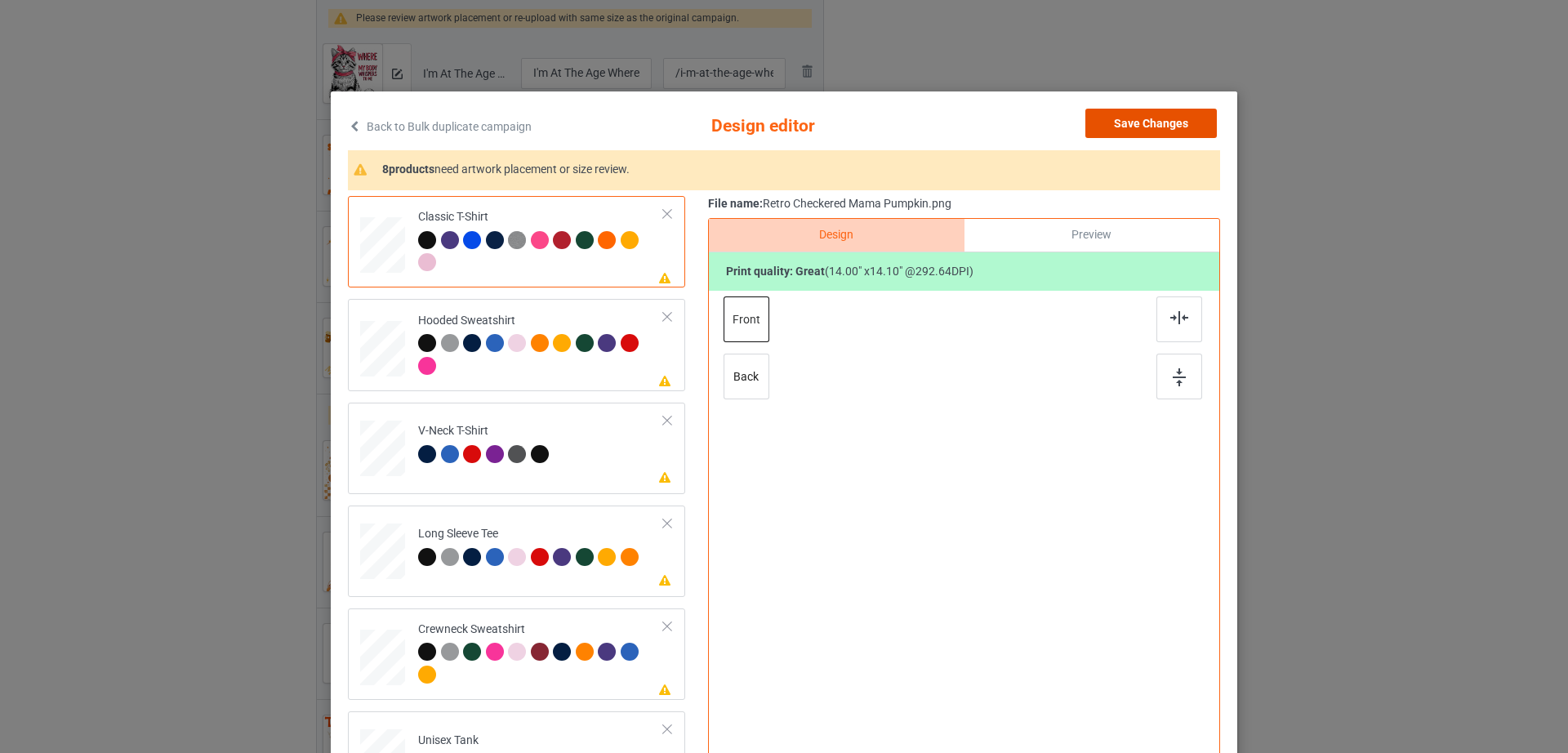
click at [1086, 124] on button "Save Changes" at bounding box center [1152, 123] width 131 height 30
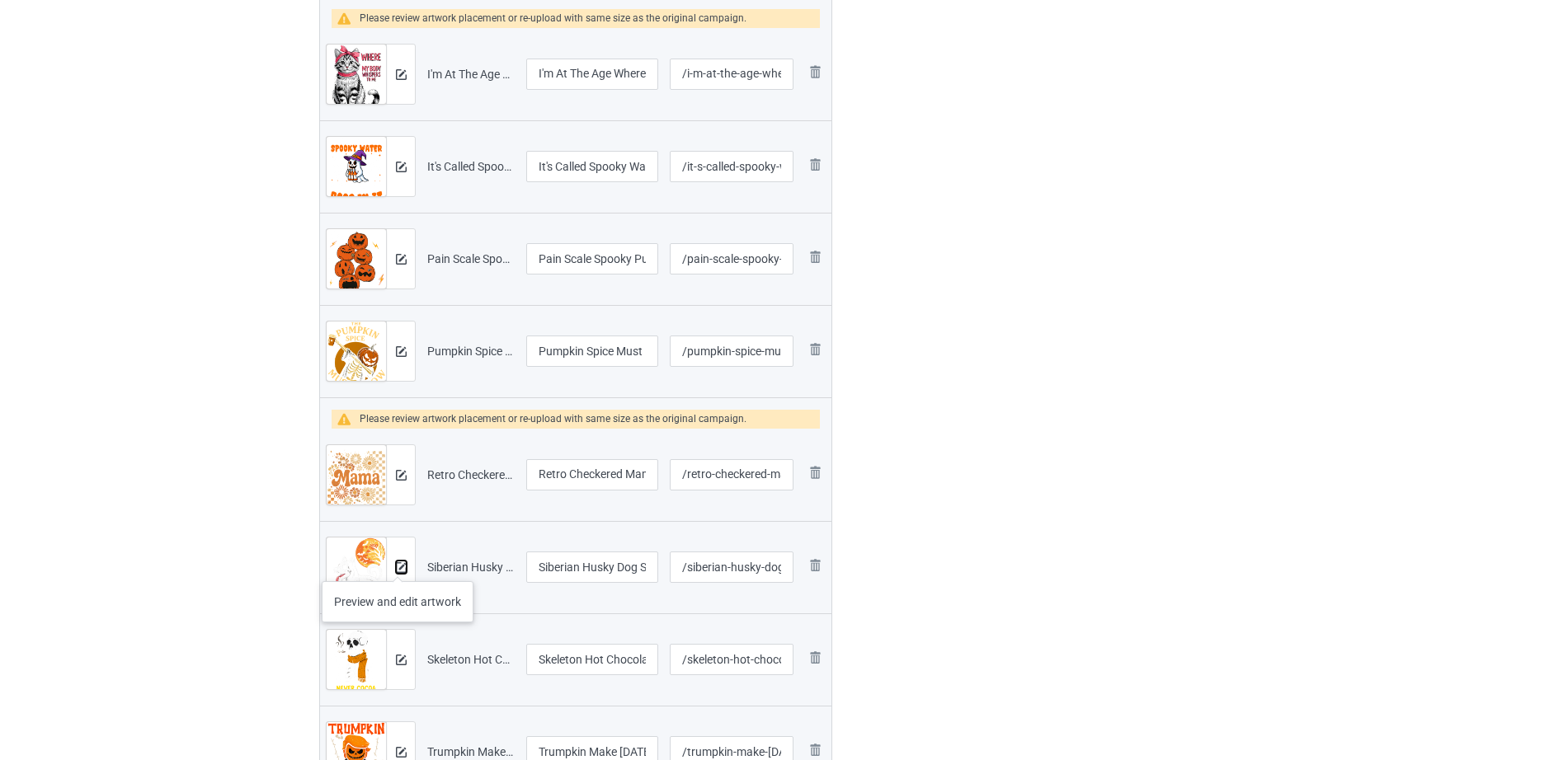
click at [396, 566] on img at bounding box center [400, 567] width 11 height 11
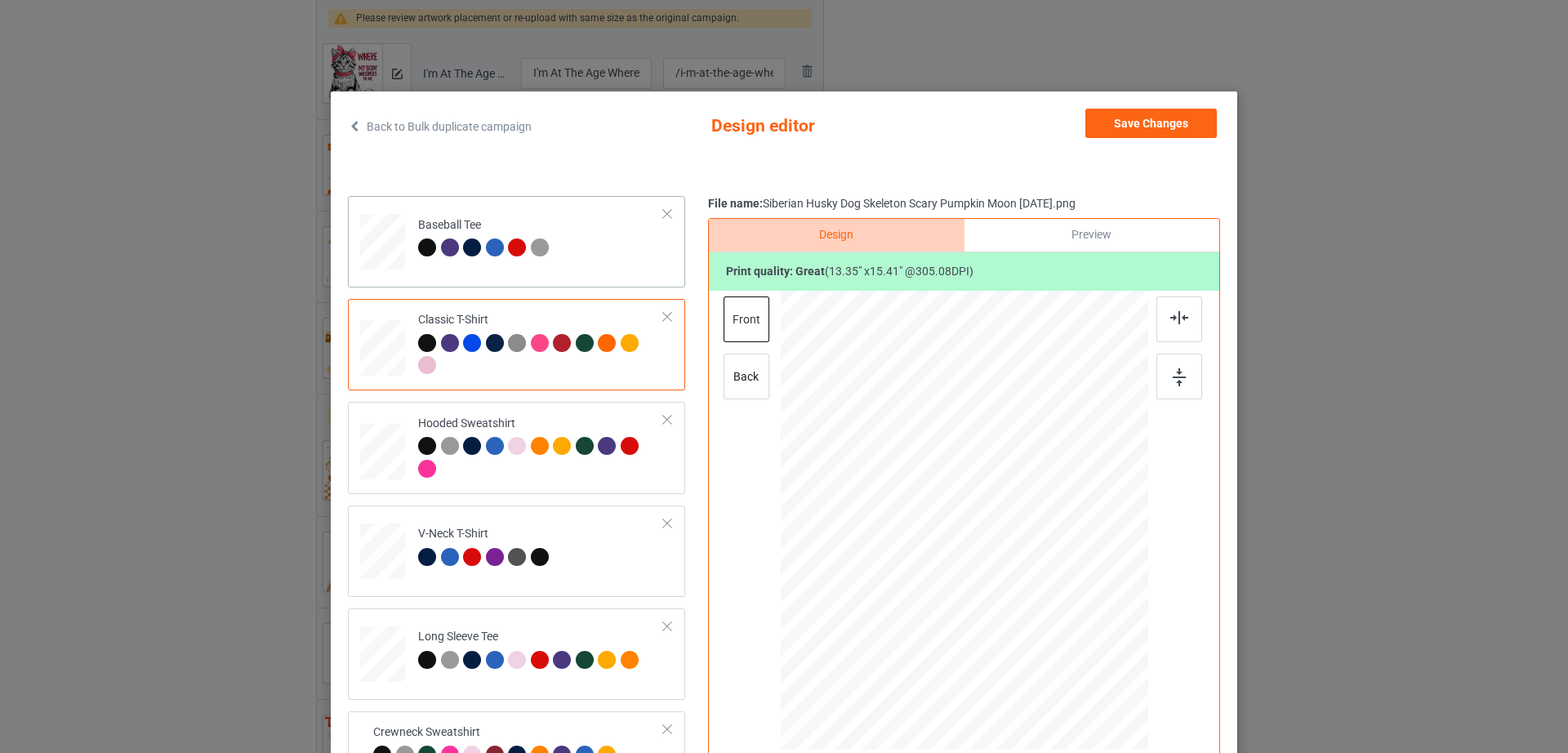
click at [514, 232] on div "Baseball Tee" at bounding box center [485, 236] width 135 height 39
click at [662, 209] on div at bounding box center [668, 214] width 11 height 11
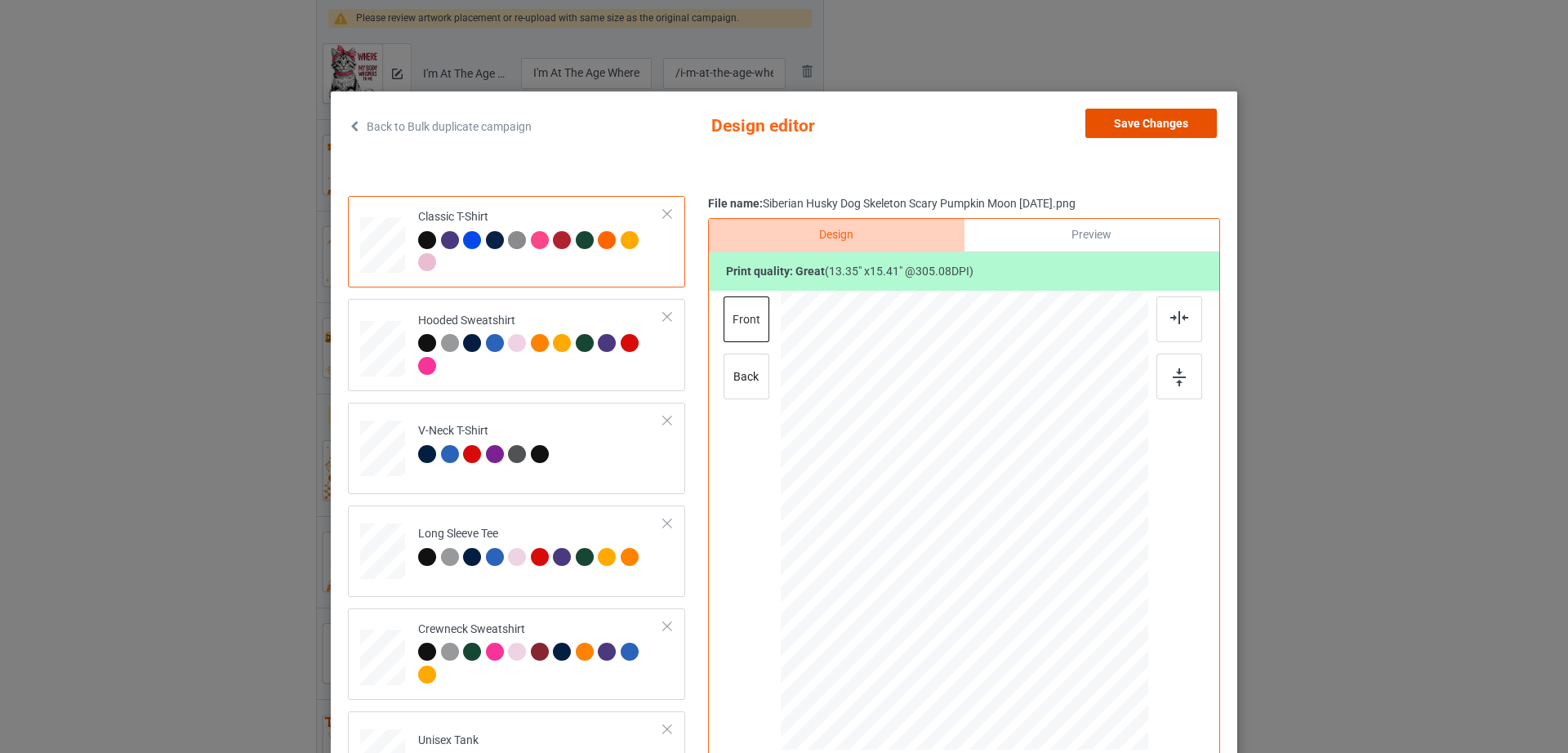
click at [1113, 125] on button "Save Changes" at bounding box center [1152, 123] width 131 height 30
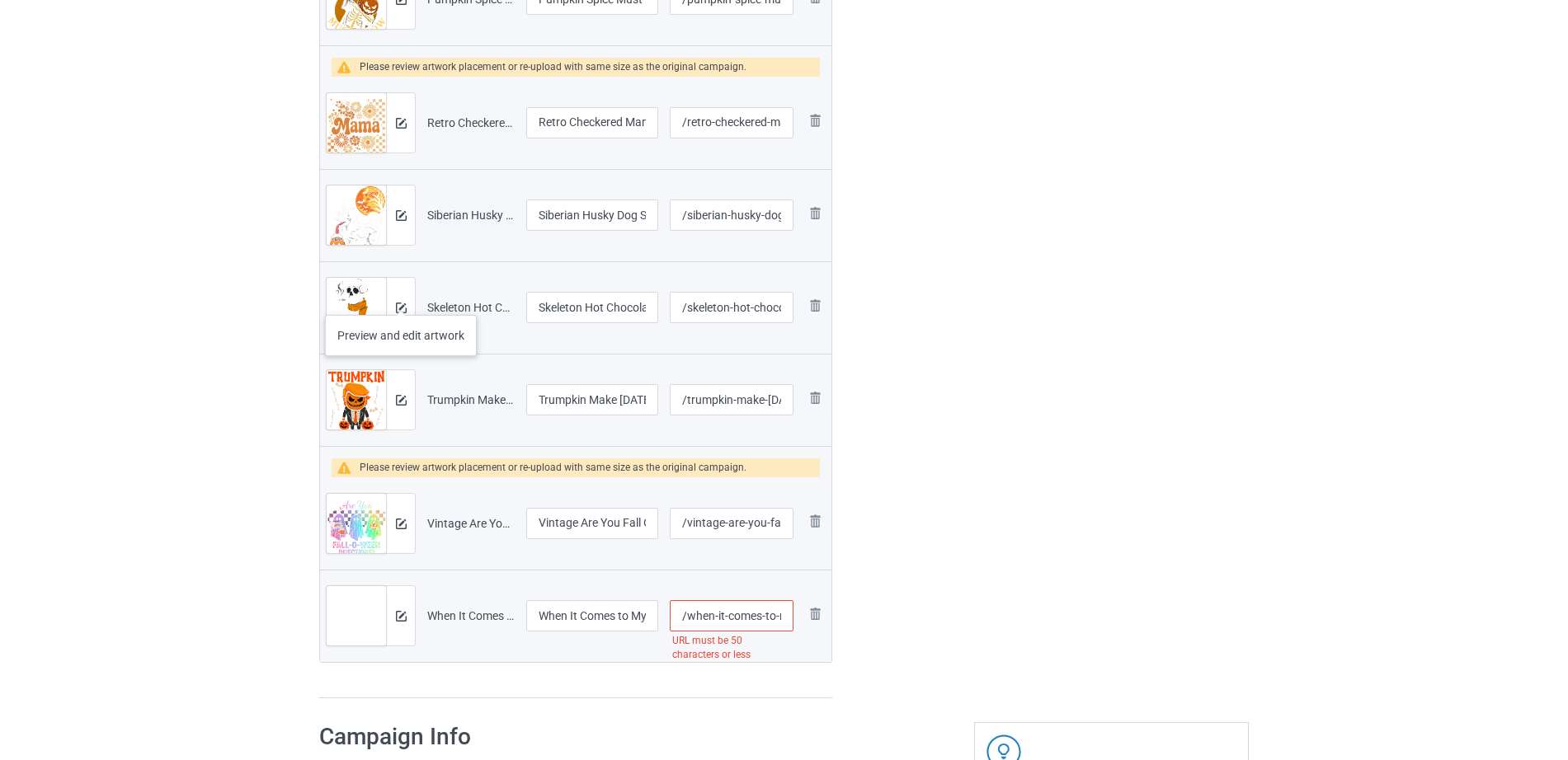
click at [400, 297] on div at bounding box center [400, 307] width 29 height 60
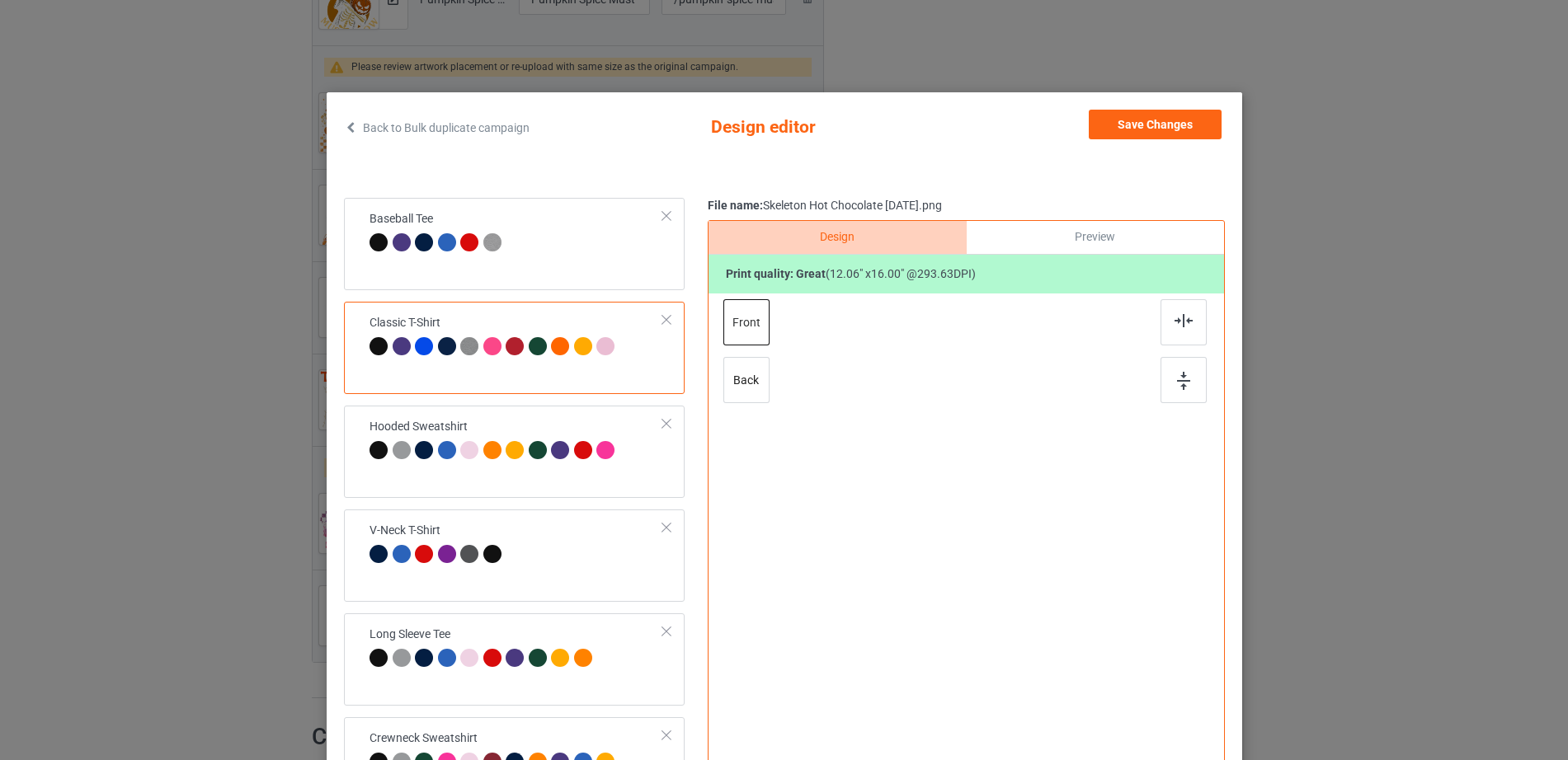
scroll to position [1363, 0]
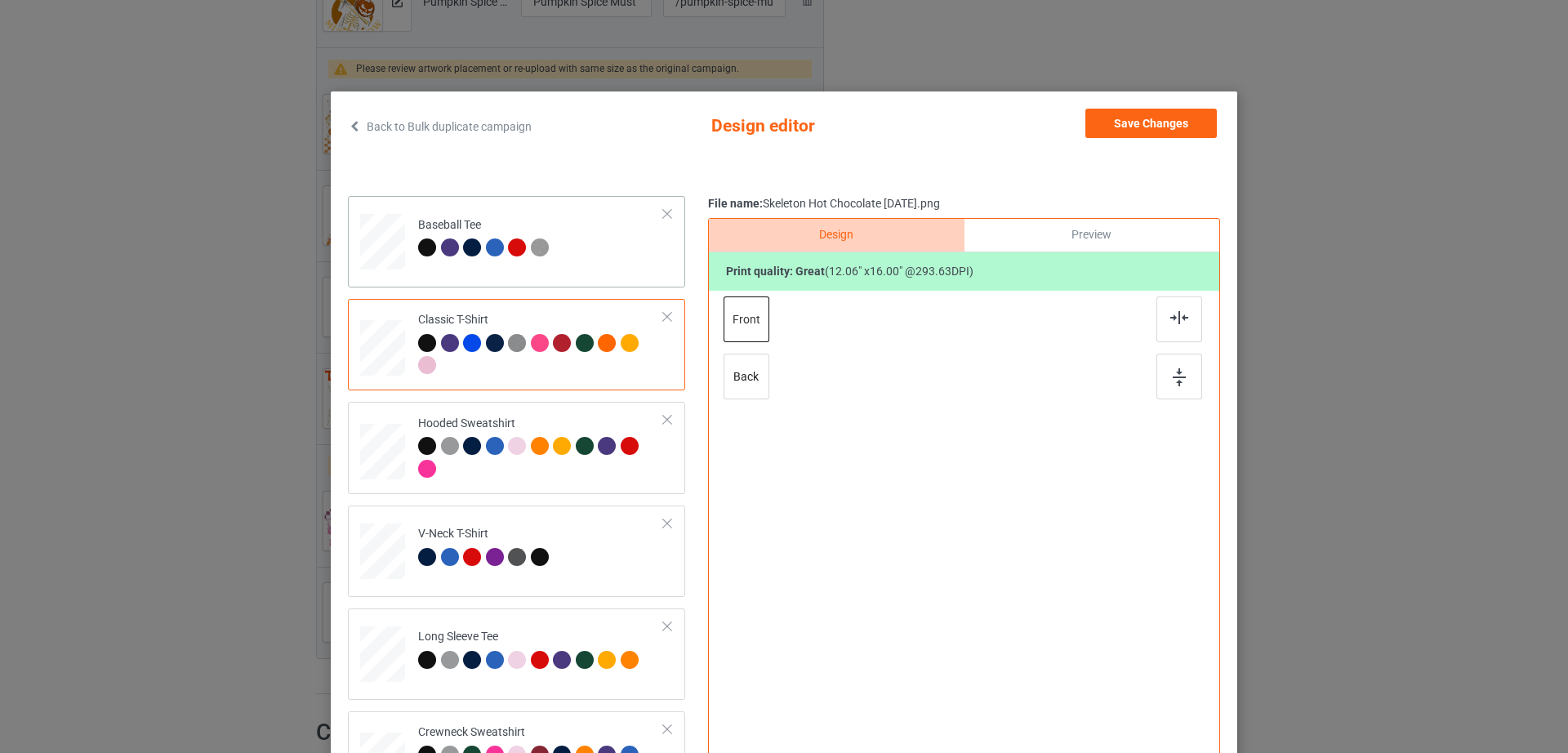
click at [575, 226] on td "Baseball Tee" at bounding box center [540, 239] width 264 height 72
click at [662, 215] on div at bounding box center [668, 214] width 11 height 11
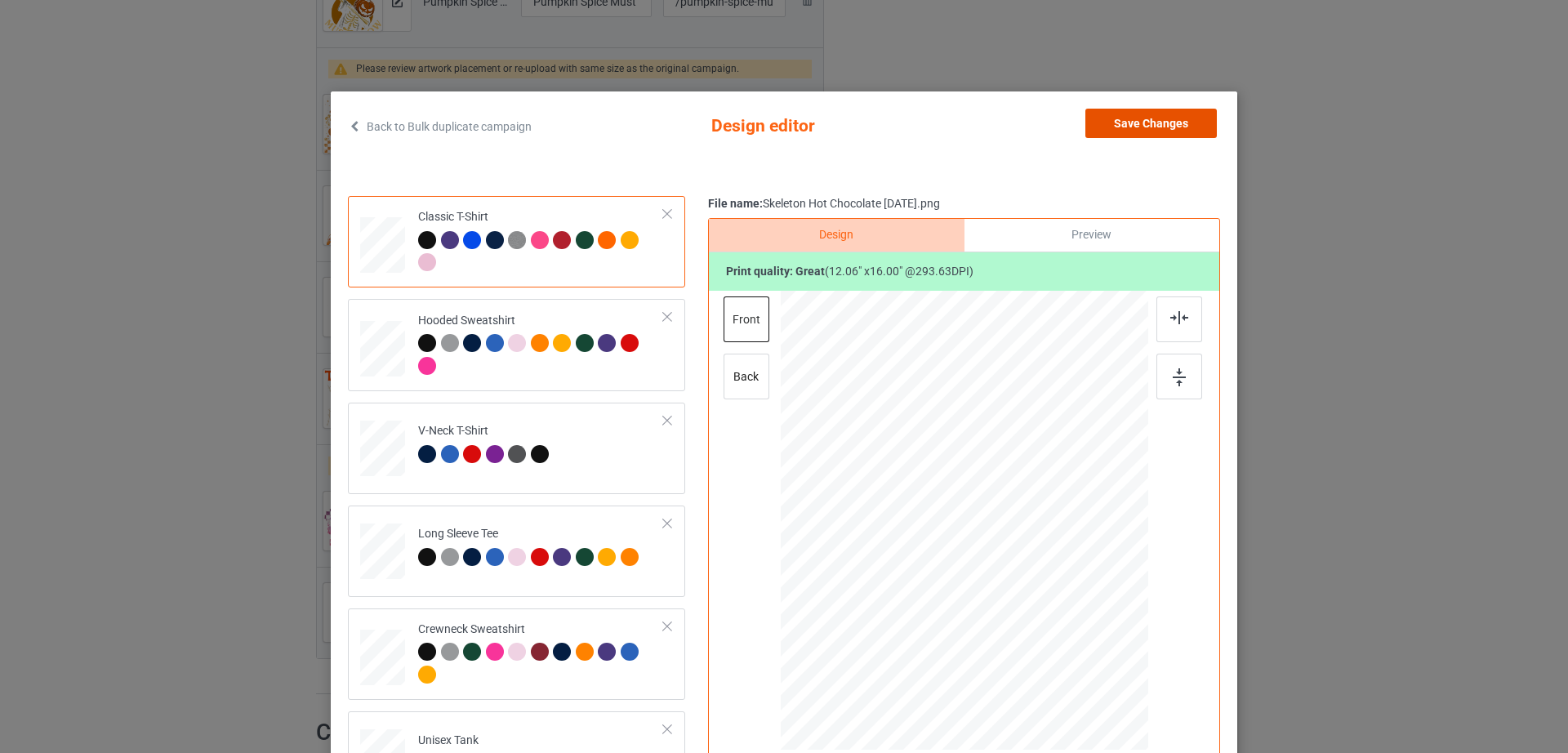
click at [1171, 124] on button "Save Changes" at bounding box center [1152, 123] width 131 height 30
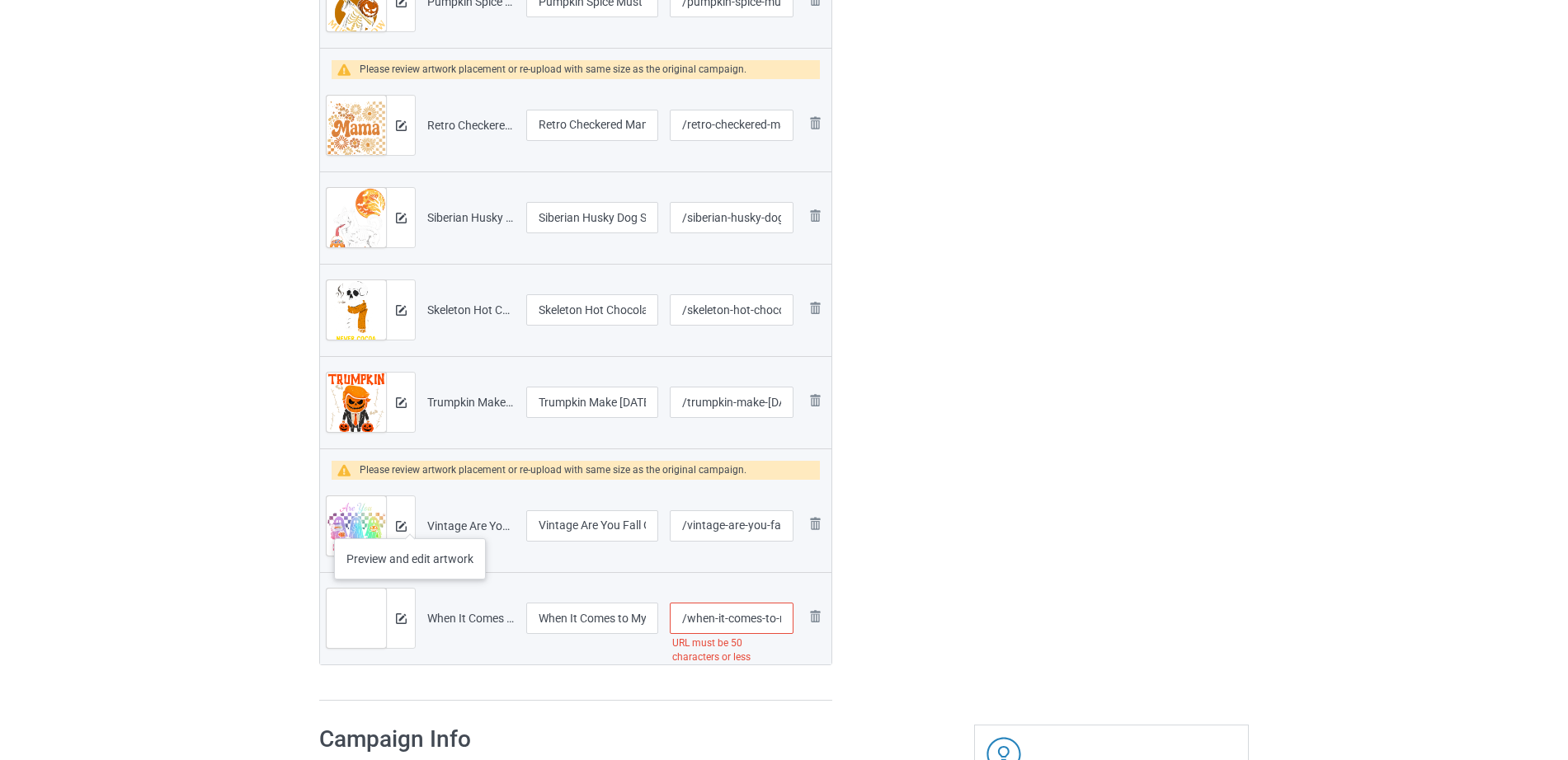
click at [410, 522] on div at bounding box center [400, 526] width 29 height 60
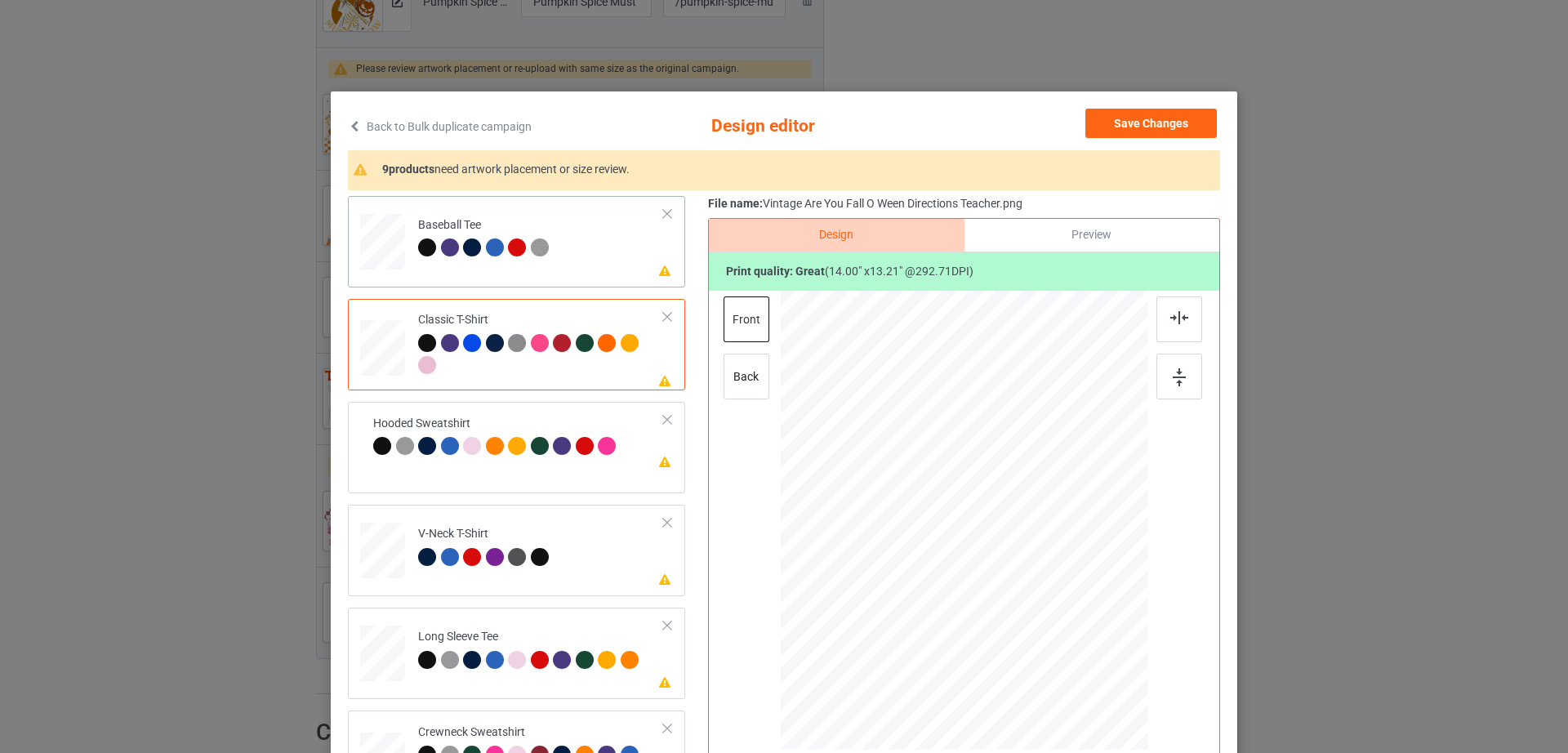
click at [597, 206] on td "Please review artwork placement Baseball Tee" at bounding box center [540, 239] width 264 height 72
click at [636, 214] on td "Please review artwork placement Baseball Tee" at bounding box center [540, 239] width 264 height 72
click at [662, 220] on div at bounding box center [668, 214] width 11 height 11
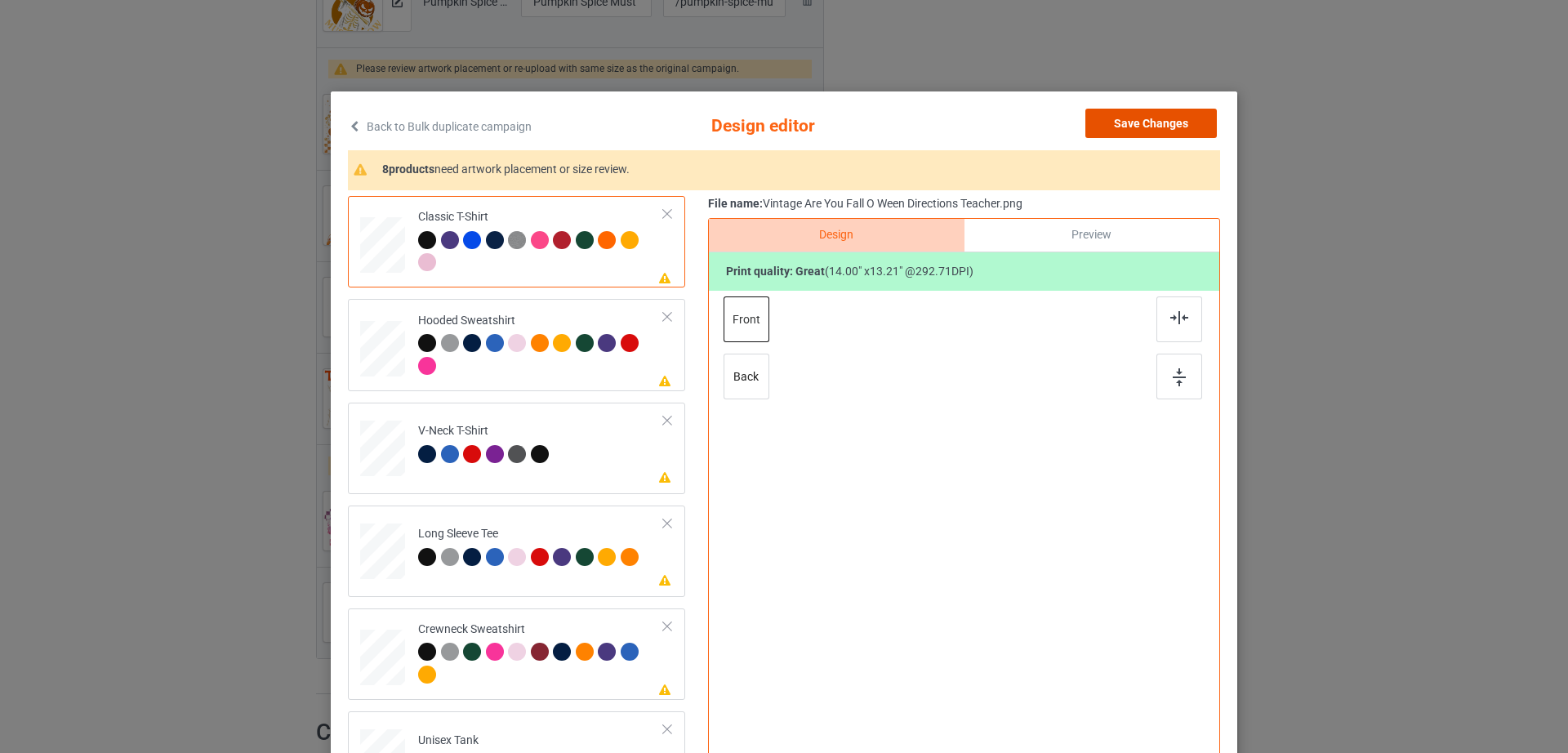
click at [1119, 124] on button "Save Changes" at bounding box center [1152, 123] width 131 height 30
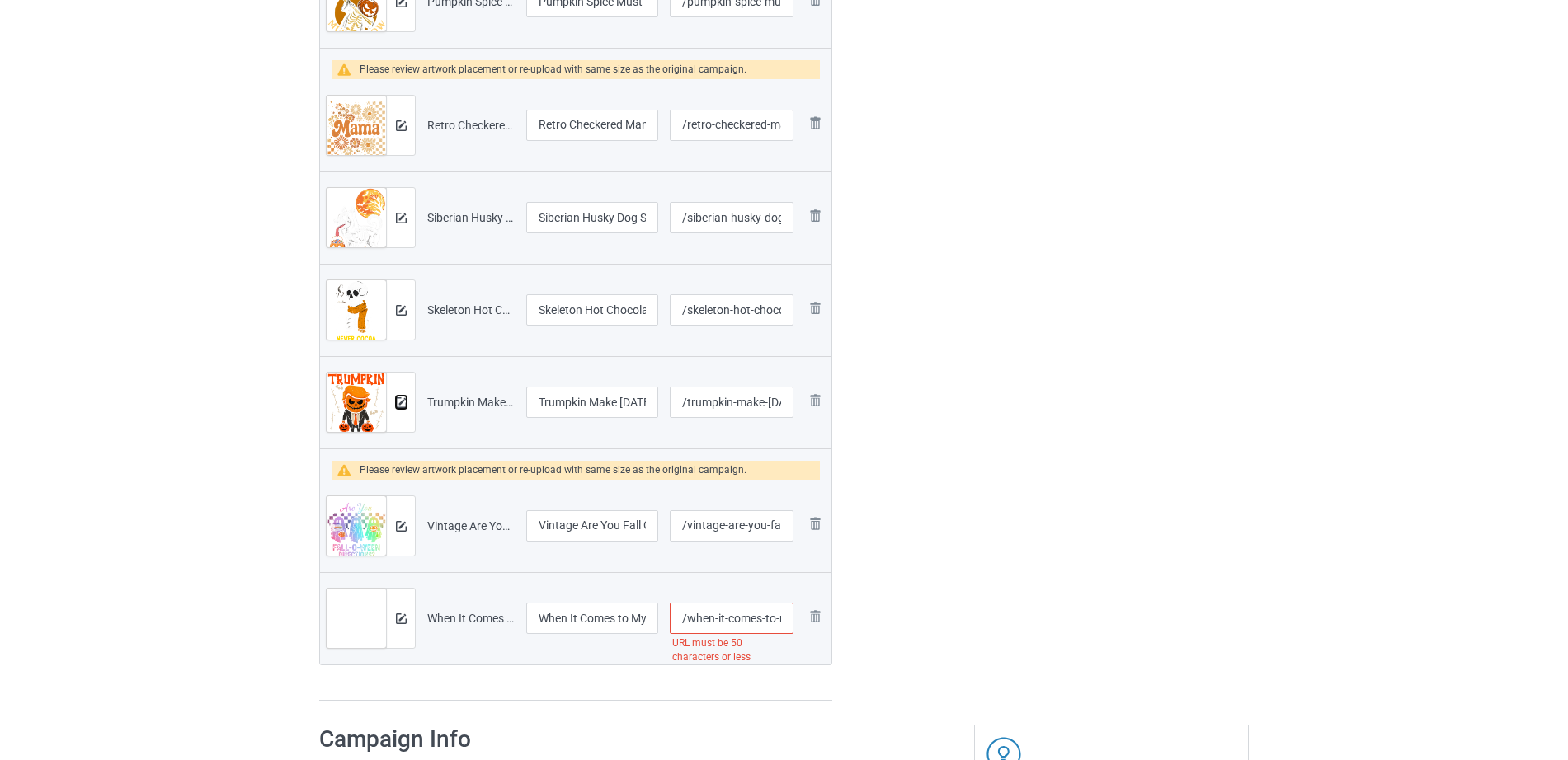
click at [402, 396] on button at bounding box center [400, 402] width 11 height 13
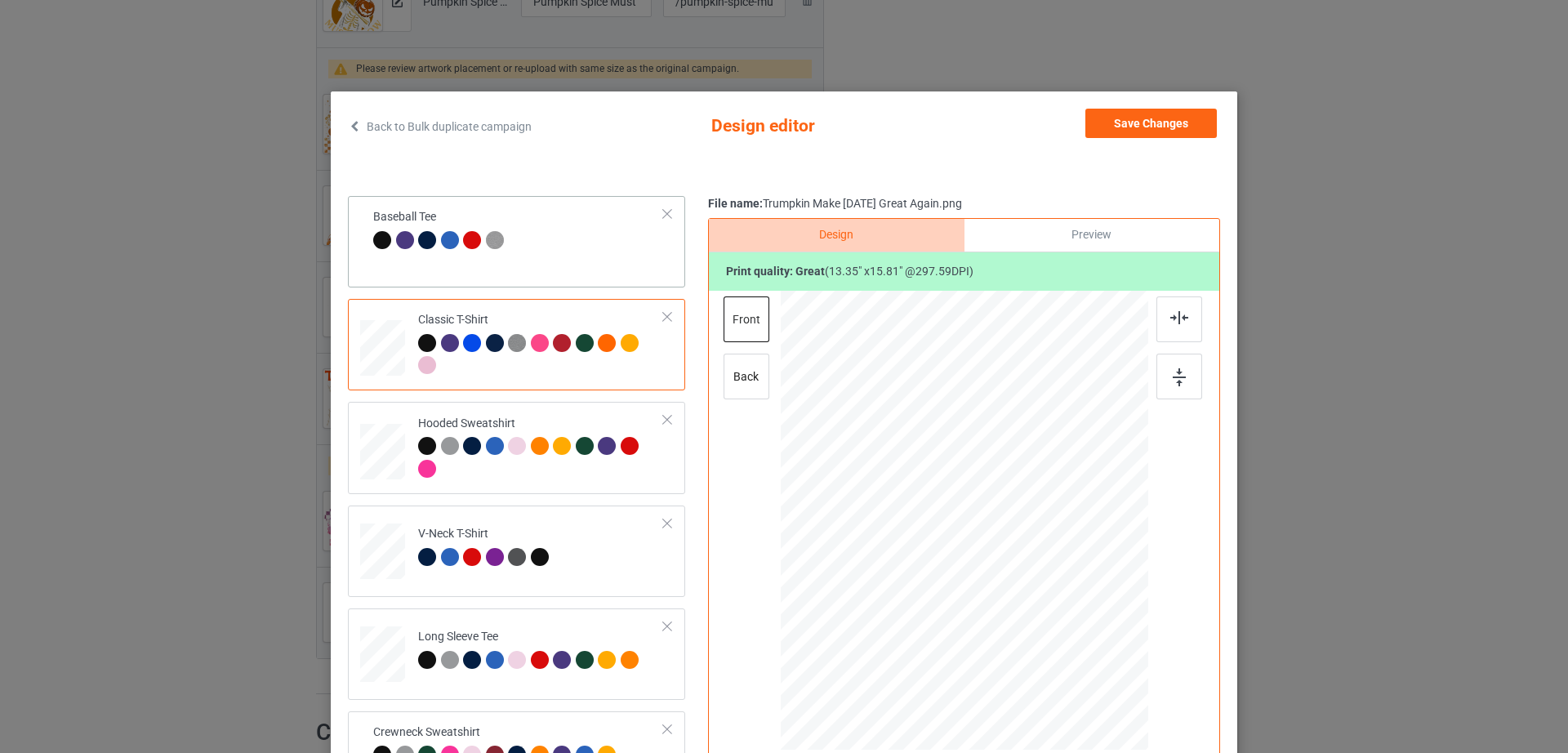
click at [572, 227] on td "Baseball Tee" at bounding box center [519, 231] width 309 height 57
click at [638, 214] on td "Baseball Tee" at bounding box center [540, 239] width 264 height 72
click at [655, 214] on div "Baseball Tee" at bounding box center [517, 241] width 338 height 91
click at [662, 214] on div at bounding box center [668, 214] width 11 height 11
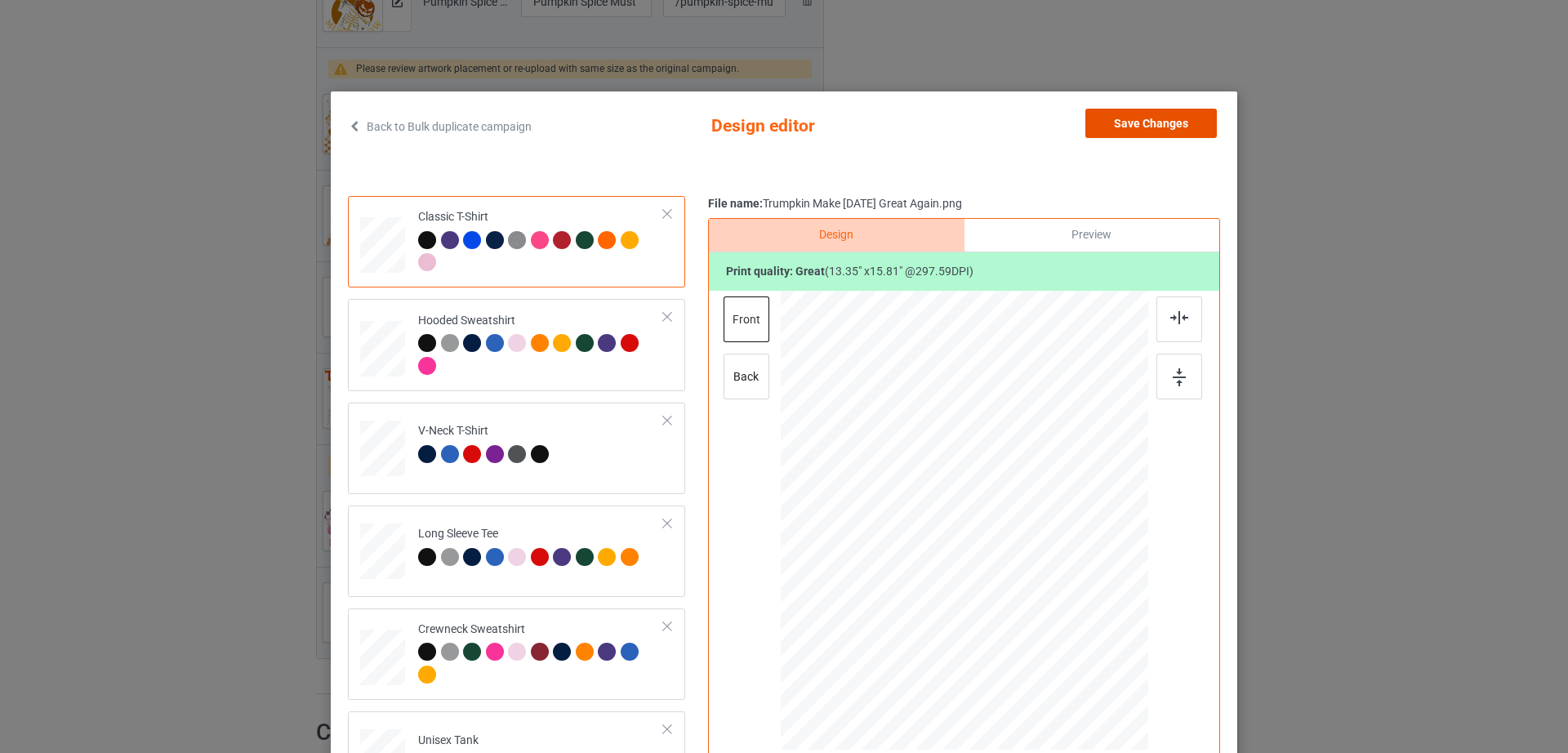
click at [1134, 117] on button "Save Changes" at bounding box center [1152, 123] width 131 height 30
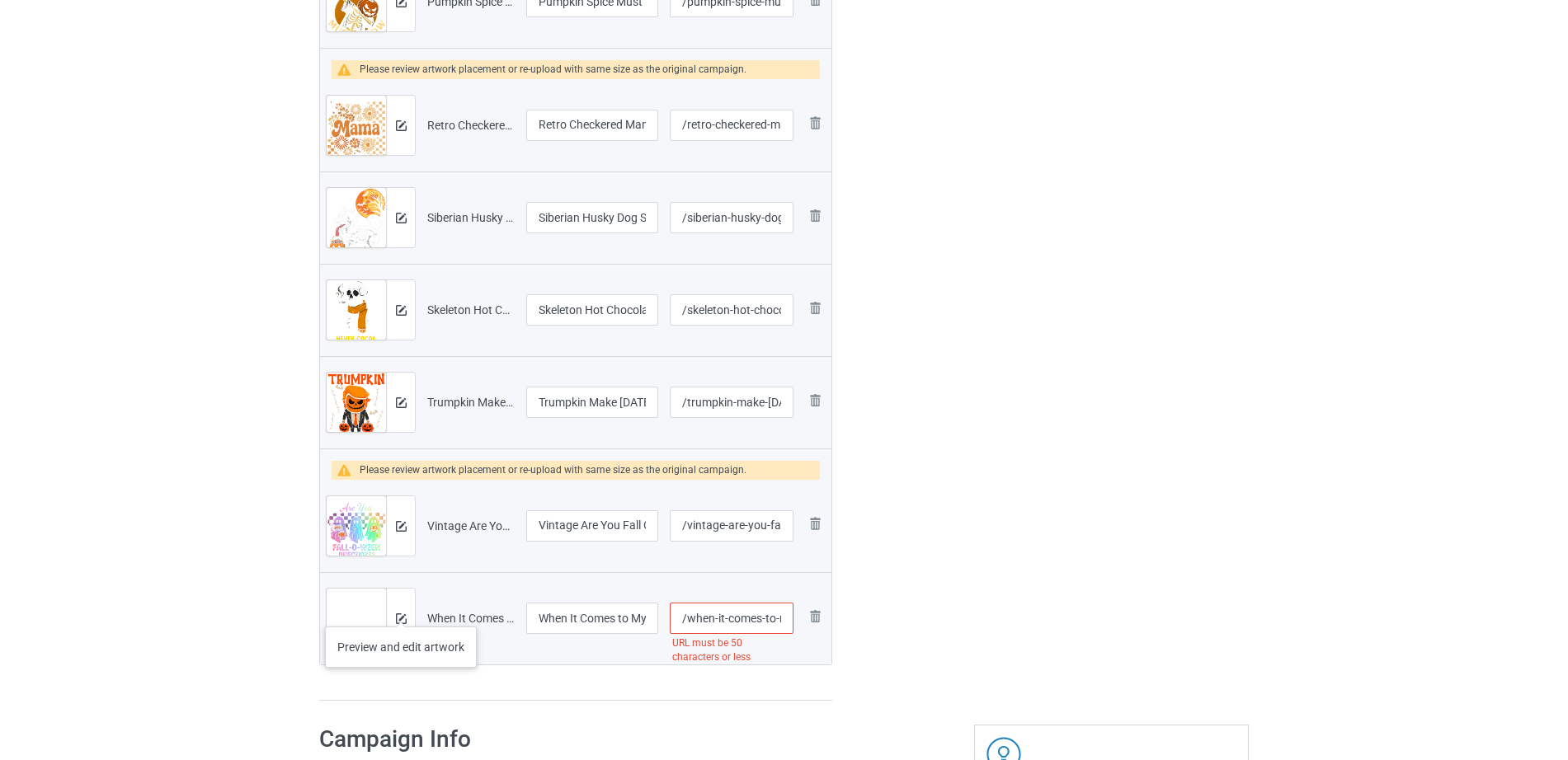
click at [400, 610] on div at bounding box center [400, 618] width 29 height 60
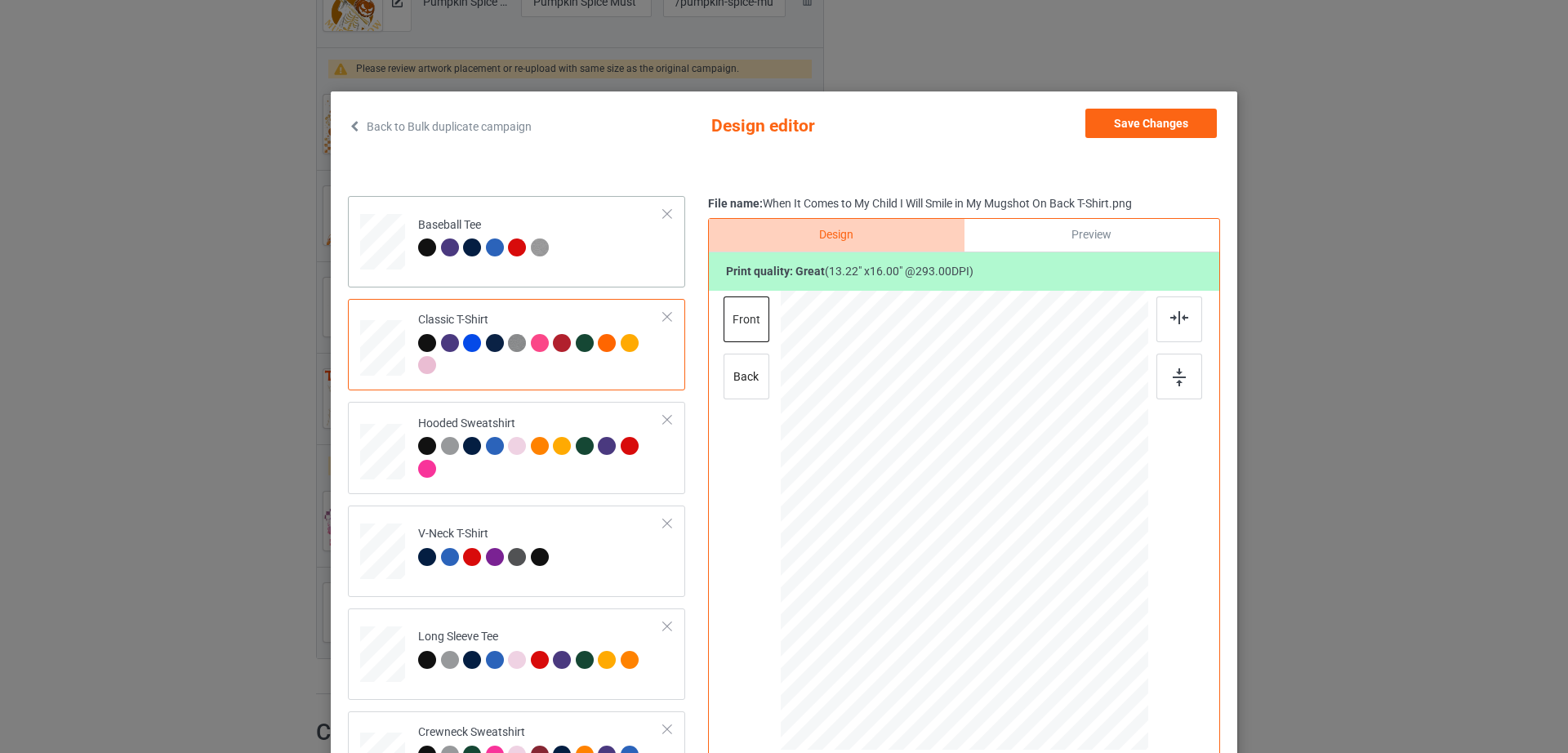
click at [623, 228] on td "Baseball Tee" at bounding box center [540, 239] width 264 height 72
click at [662, 216] on div at bounding box center [668, 214] width 11 height 11
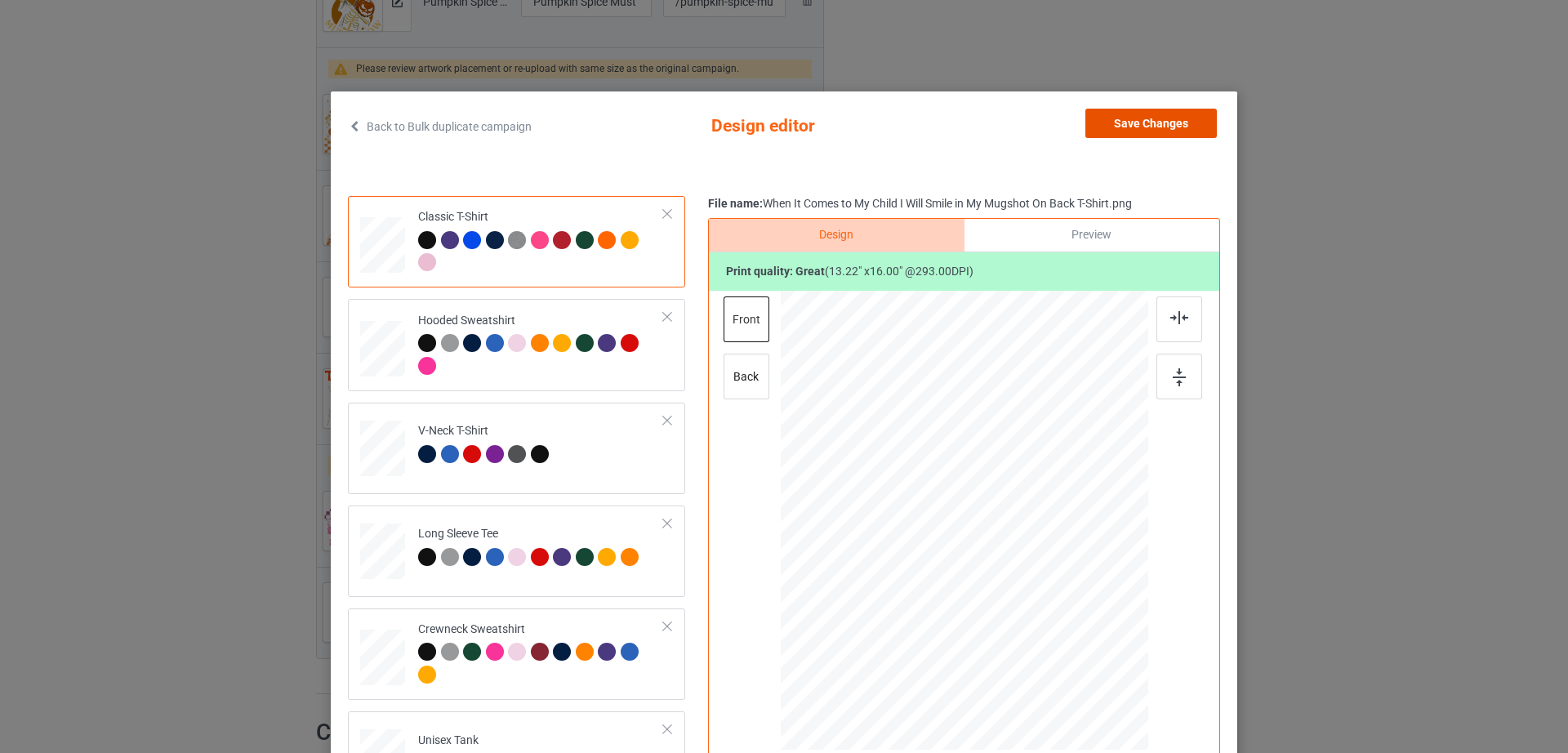
click at [1115, 114] on button "Save Changes" at bounding box center [1152, 123] width 131 height 30
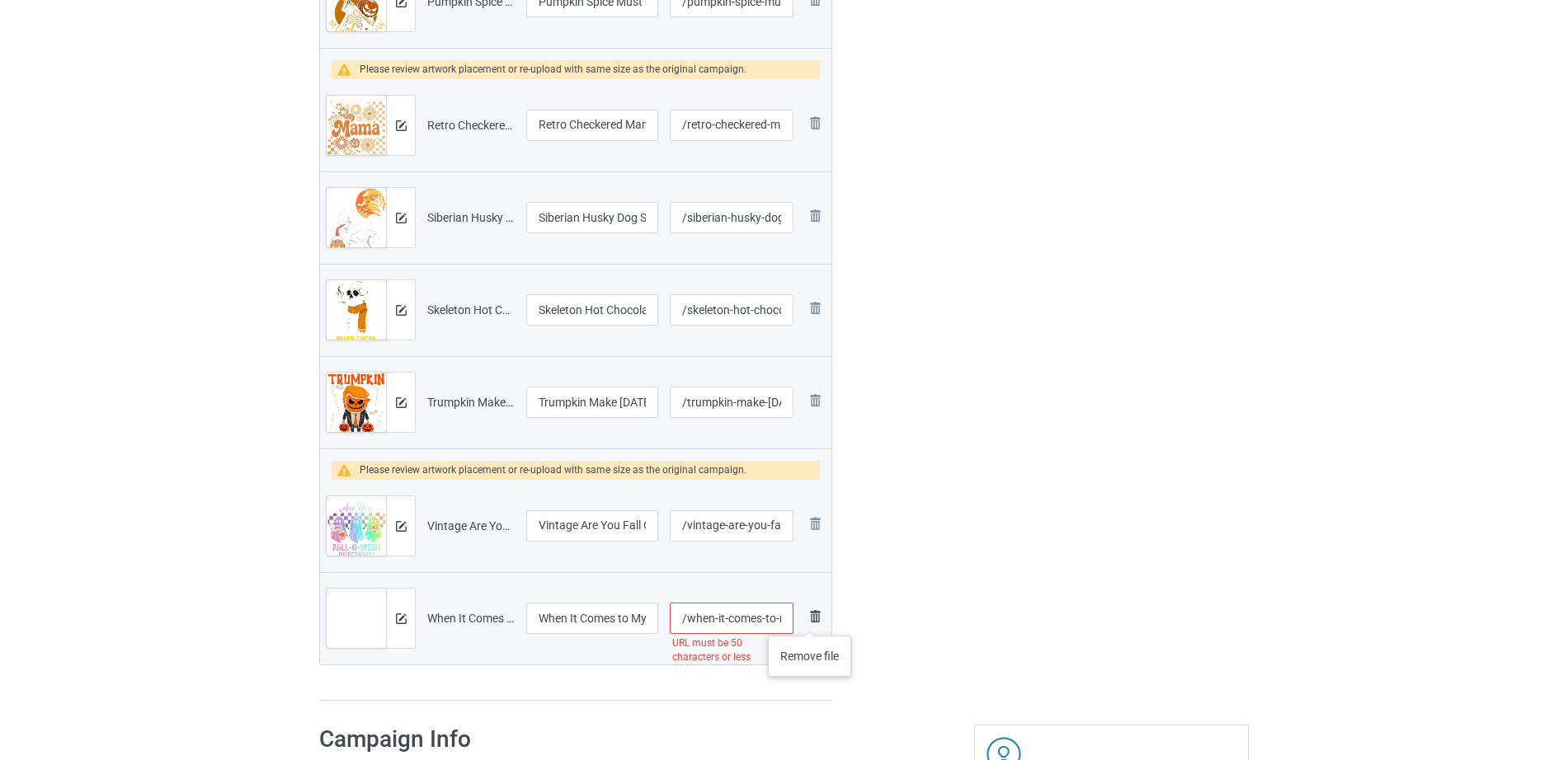
scroll to position [0, 177]
drag, startPoint x: 736, startPoint y: 618, endPoint x: 806, endPoint y: 619, distance: 70.0
click at [820, 617] on tr "Preview and edit artwork When It Comes to My Child I Will Smile in My Mugshot O…" at bounding box center [575, 617] width 512 height 92
click at [744, 627] on input "/when-it-comes-to-my-child-i-will-smile-in-my-mugshot" at bounding box center [731, 618] width 124 height 31
drag, startPoint x: 700, startPoint y: 619, endPoint x: 793, endPoint y: 624, distance: 93.1
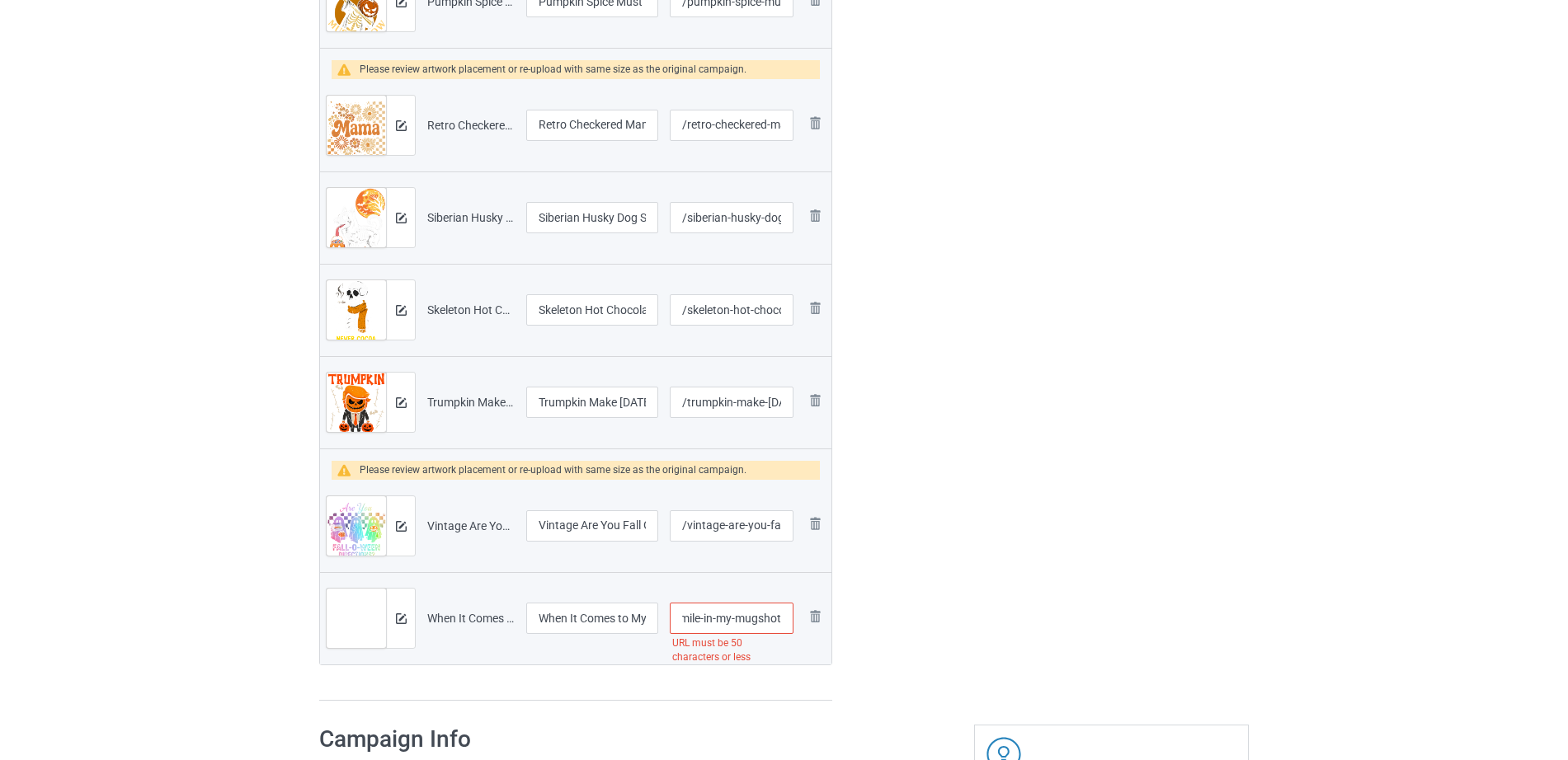
click at [793, 624] on input "/when-it-comes-to-my-child-i-will-smile-in-my-mugshot" at bounding box center [731, 618] width 124 height 31
type input "/when-it-comes-to-my-child-i-will-smile"
drag, startPoint x: 1277, startPoint y: 519, endPoint x: 1235, endPoint y: 530, distance: 43.4
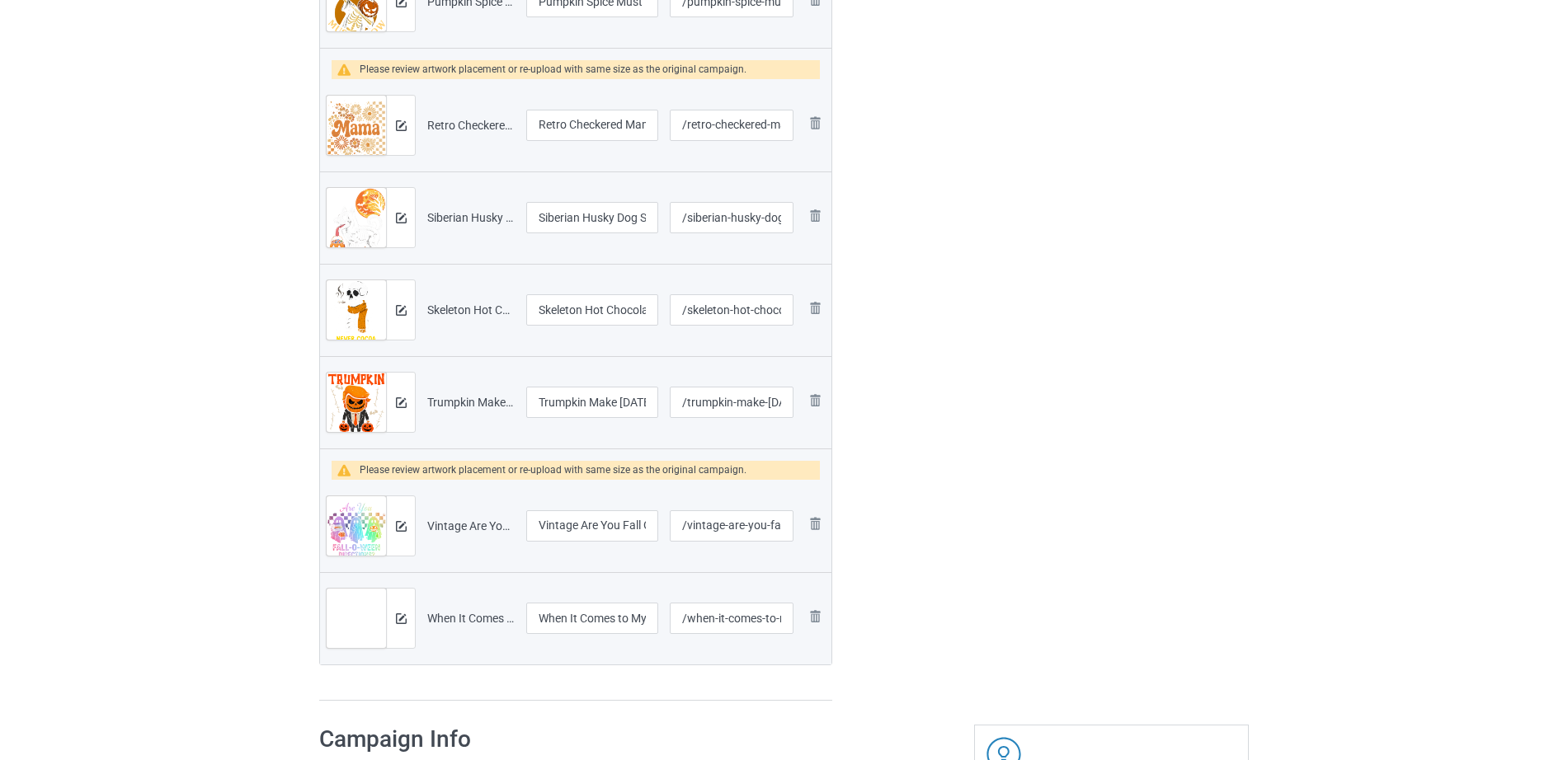
click at [1276, 519] on div "Bulk duplicate campaign Campaign to duplicate Boo Boo Crew Nurse Halloween Ghos…" at bounding box center [784, 598] width 1568 height 3829
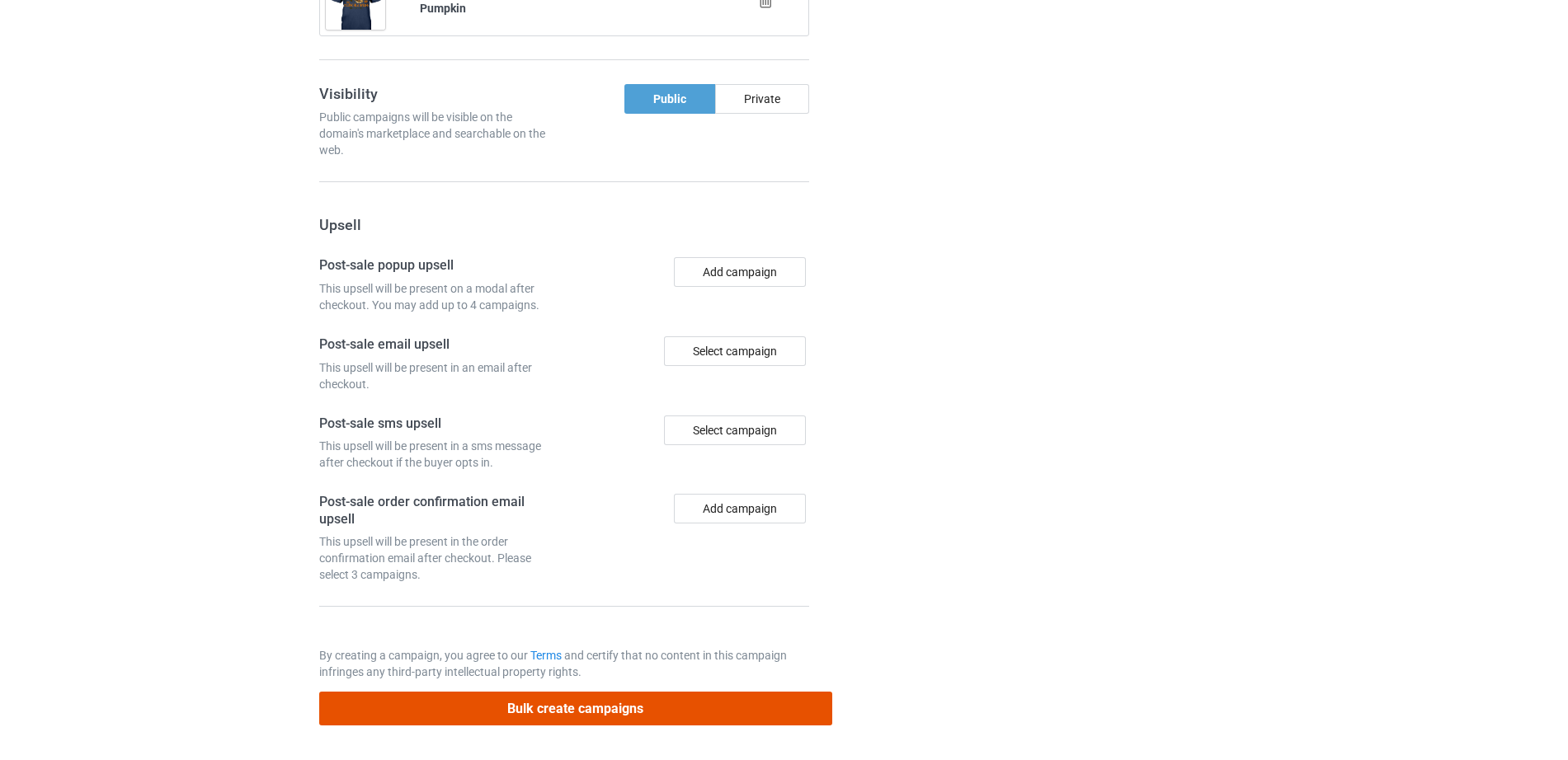
click at [528, 707] on button "Bulk create campaigns" at bounding box center [575, 708] width 513 height 34
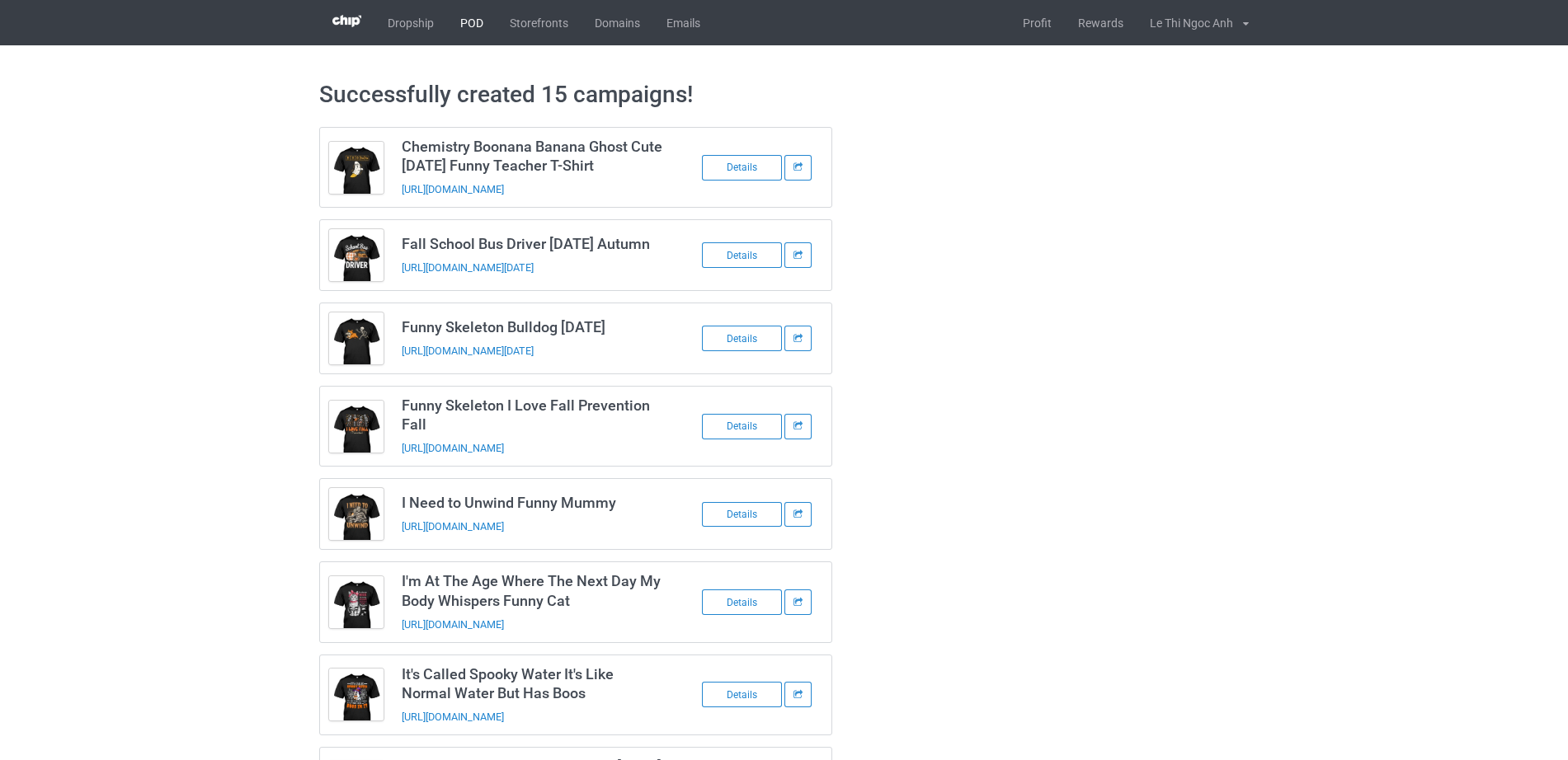
click at [474, 14] on link "POD" at bounding box center [472, 22] width 50 height 46
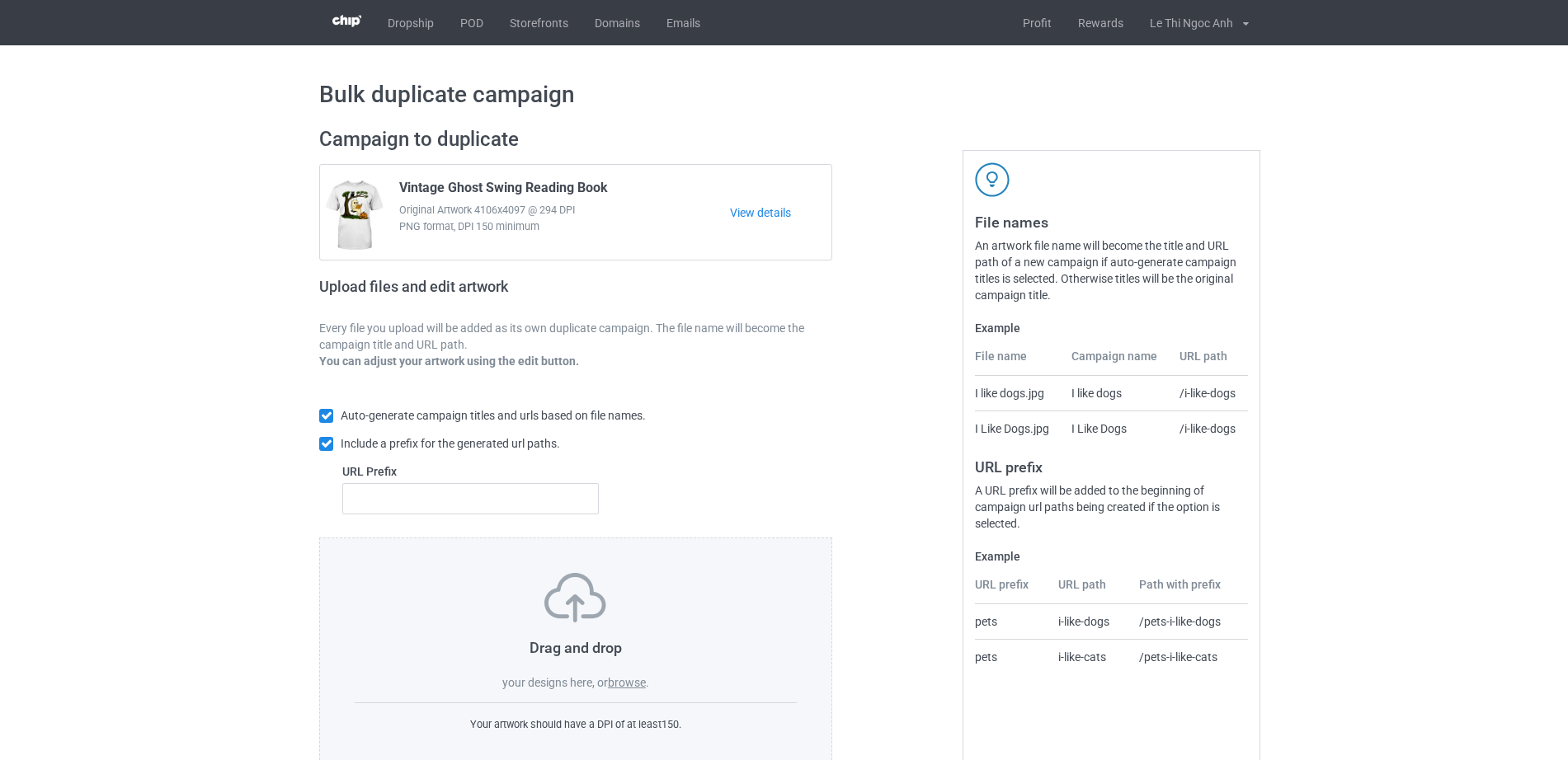
click at [627, 685] on label "browse" at bounding box center [627, 683] width 38 height 13
click at [0, 0] on input "browse" at bounding box center [0, 0] width 0 height 0
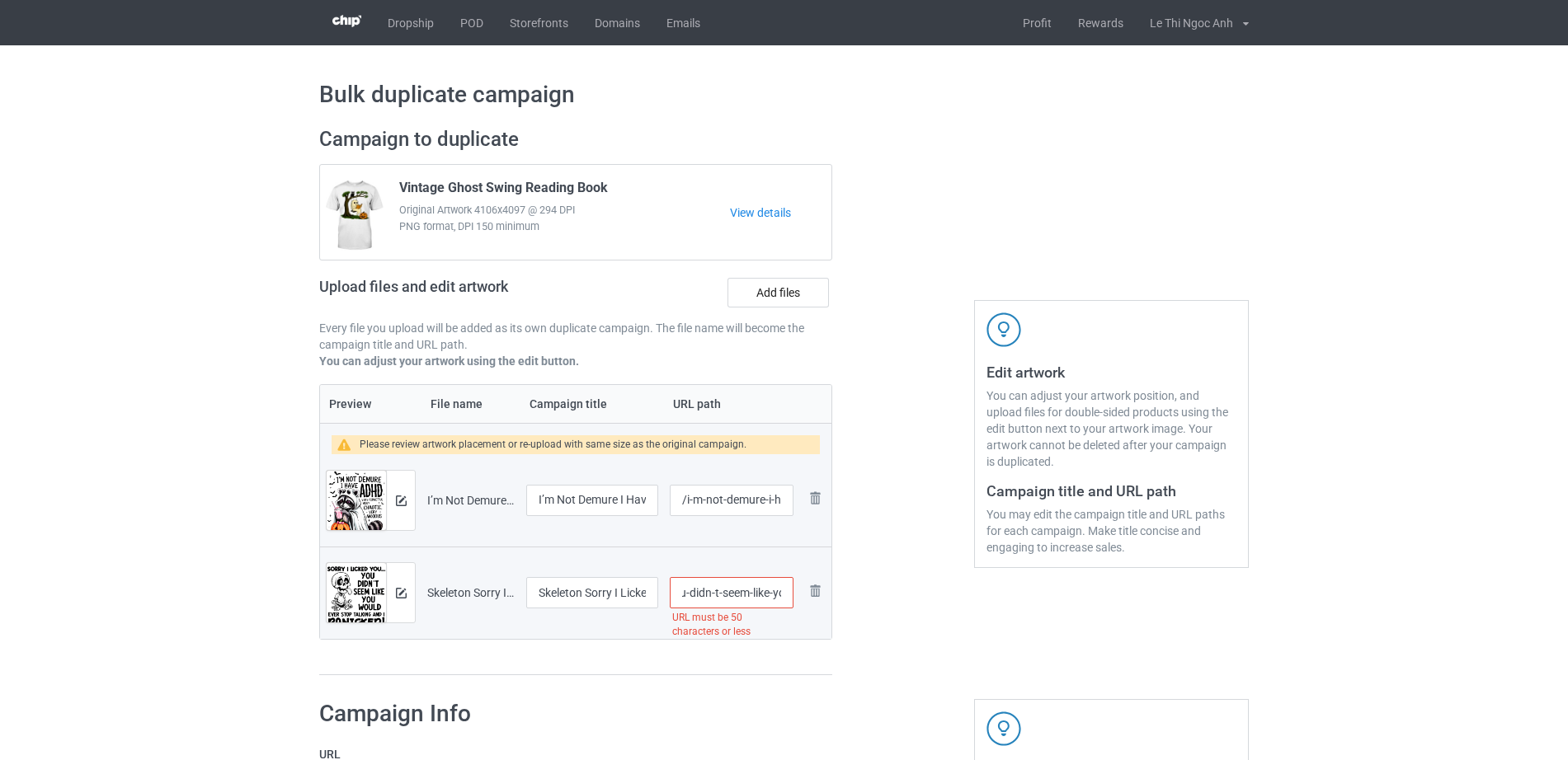
scroll to position [0, 200]
drag, startPoint x: 721, startPoint y: 598, endPoint x: 801, endPoint y: 603, distance: 80.2
click at [803, 603] on tr "Preview and edit artwork Skeleton Sorry I Licked You You Didn't Seem Like You W…" at bounding box center [575, 592] width 512 height 92
click at [732, 579] on input "/skeleton-sorry-i-licked-you-you-didn-t-seem-like-you-would" at bounding box center [731, 593] width 124 height 31
drag, startPoint x: 706, startPoint y: 594, endPoint x: 801, endPoint y: 599, distance: 95.1
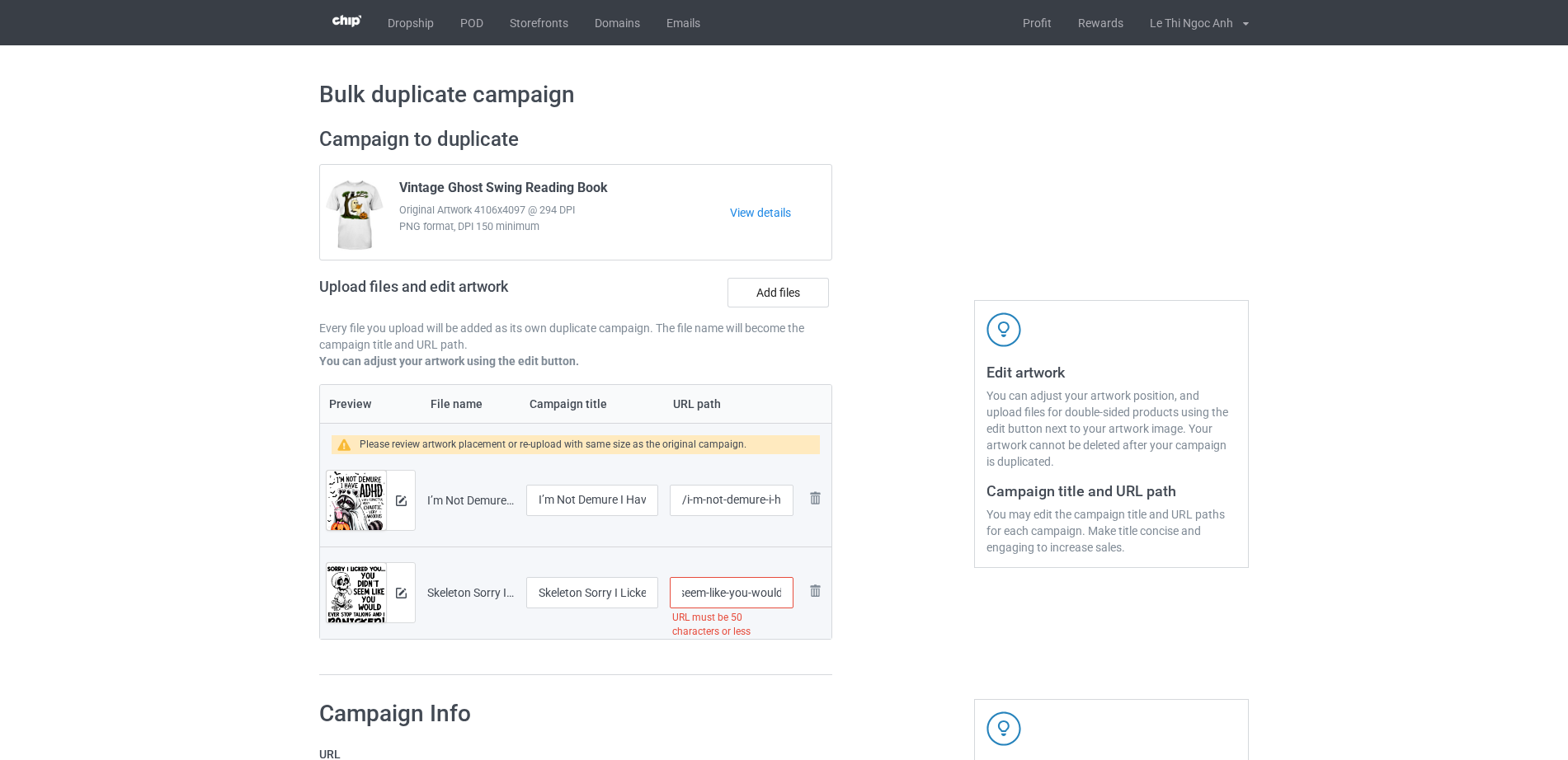
click at [801, 599] on tr "Preview and edit artwork Skeleton Sorry I Licked You You Didn't Seem Like You W…" at bounding box center [575, 592] width 512 height 92
type input "/skeleton-sorry-i-licked-you-you-didn-t"
click at [886, 610] on div at bounding box center [902, 401] width 119 height 572
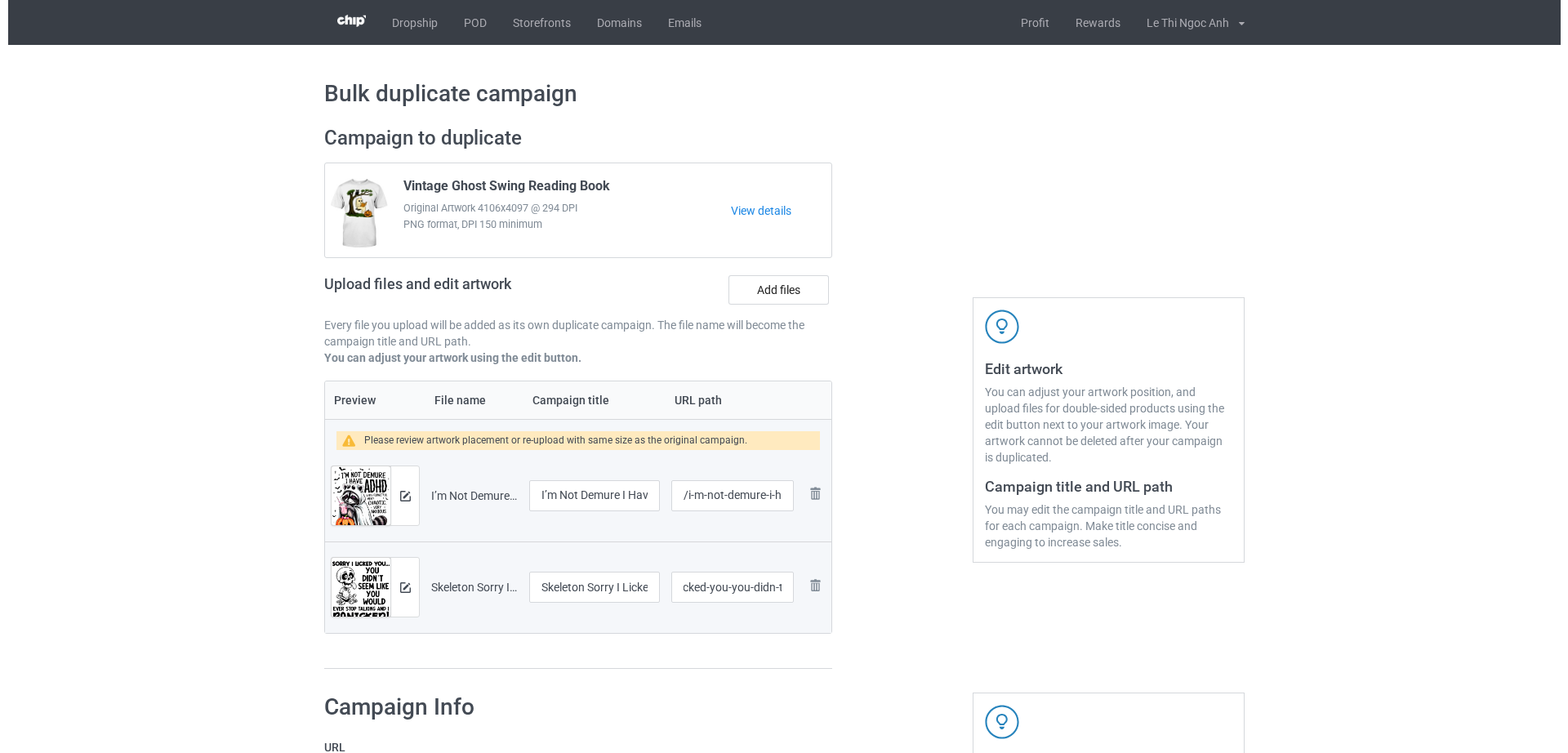
scroll to position [0, 0]
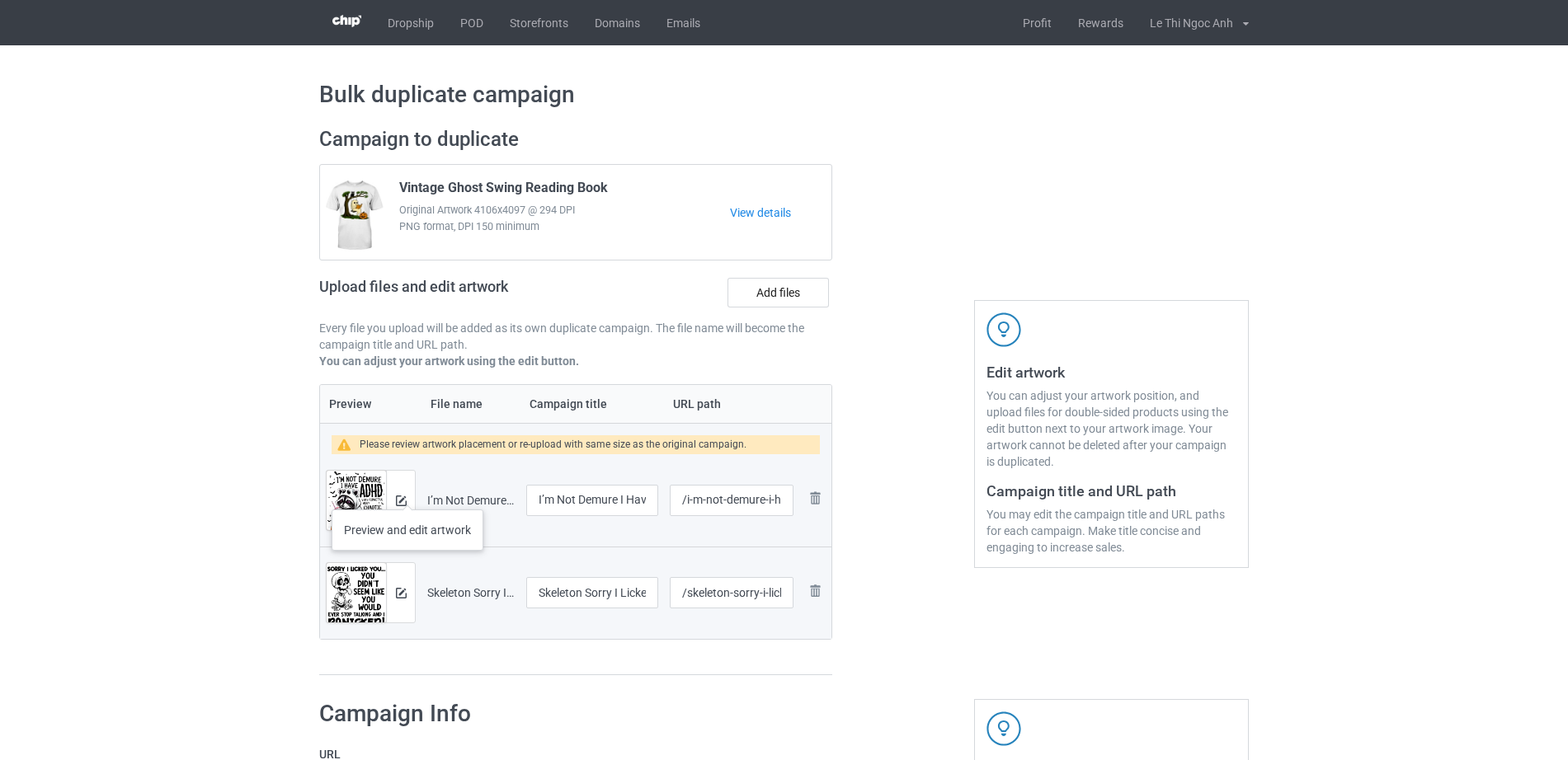
click at [407, 493] on div at bounding box center [400, 501] width 29 height 60
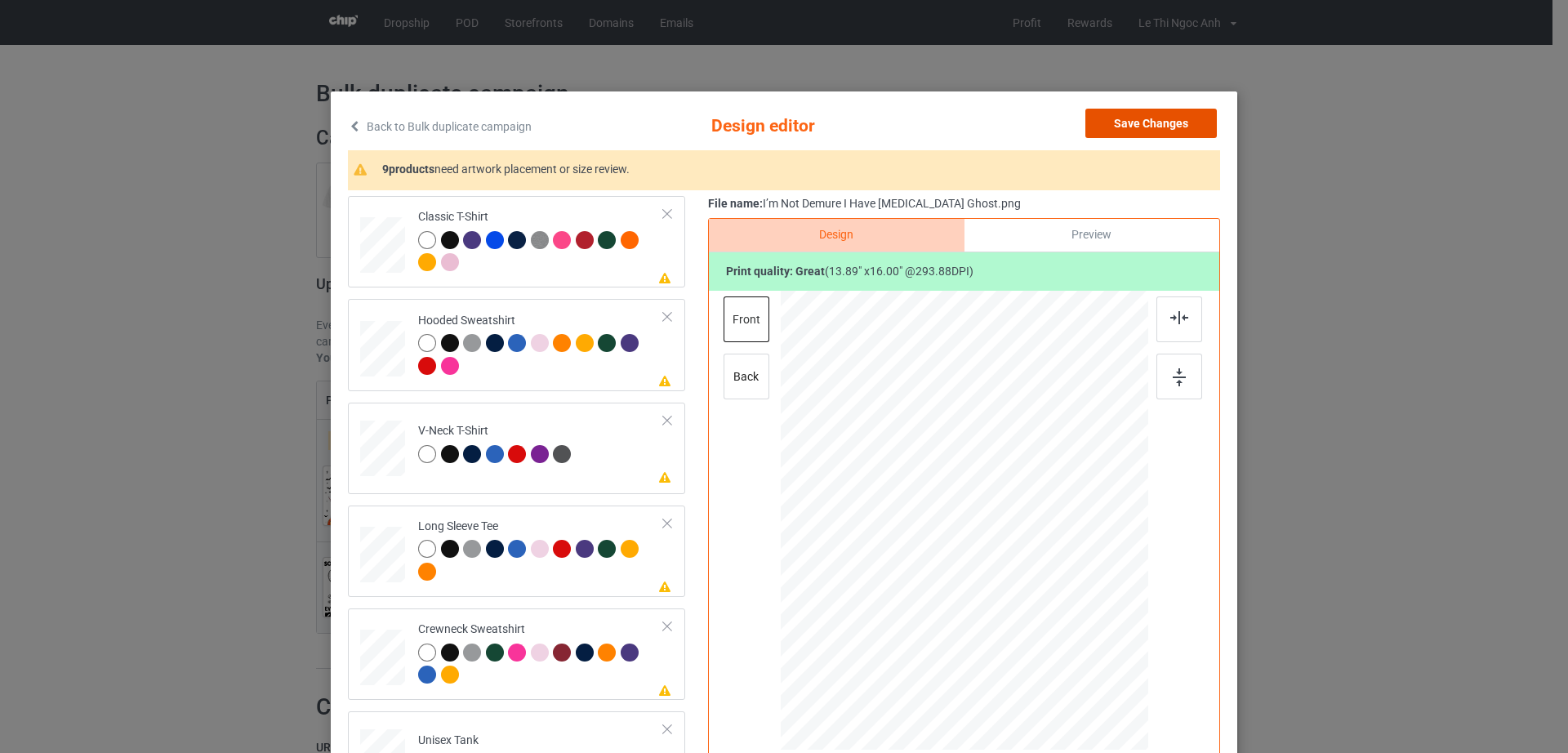
click at [1153, 129] on button "Save Changes" at bounding box center [1152, 123] width 131 height 30
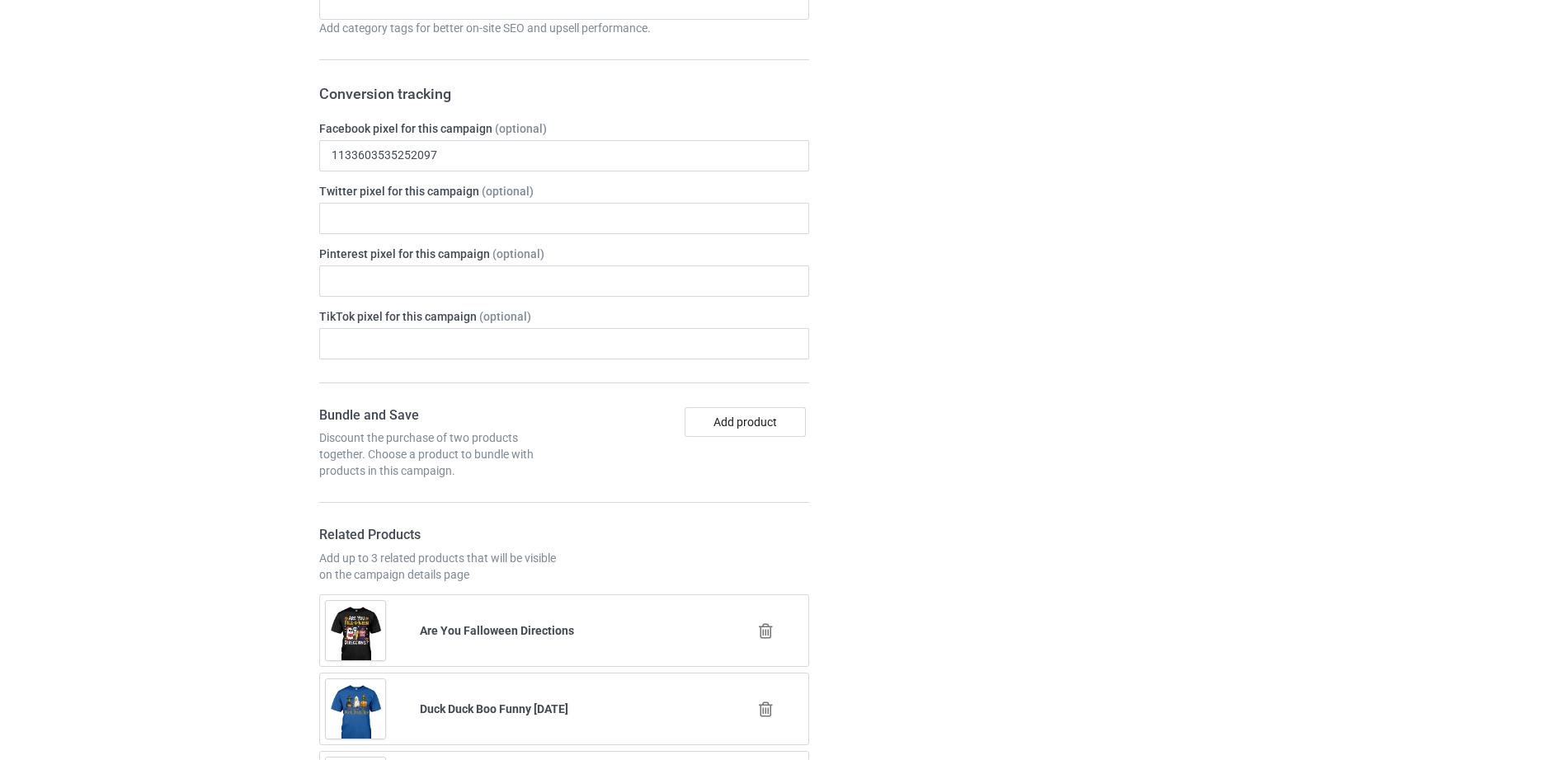
scroll to position [1727, 0]
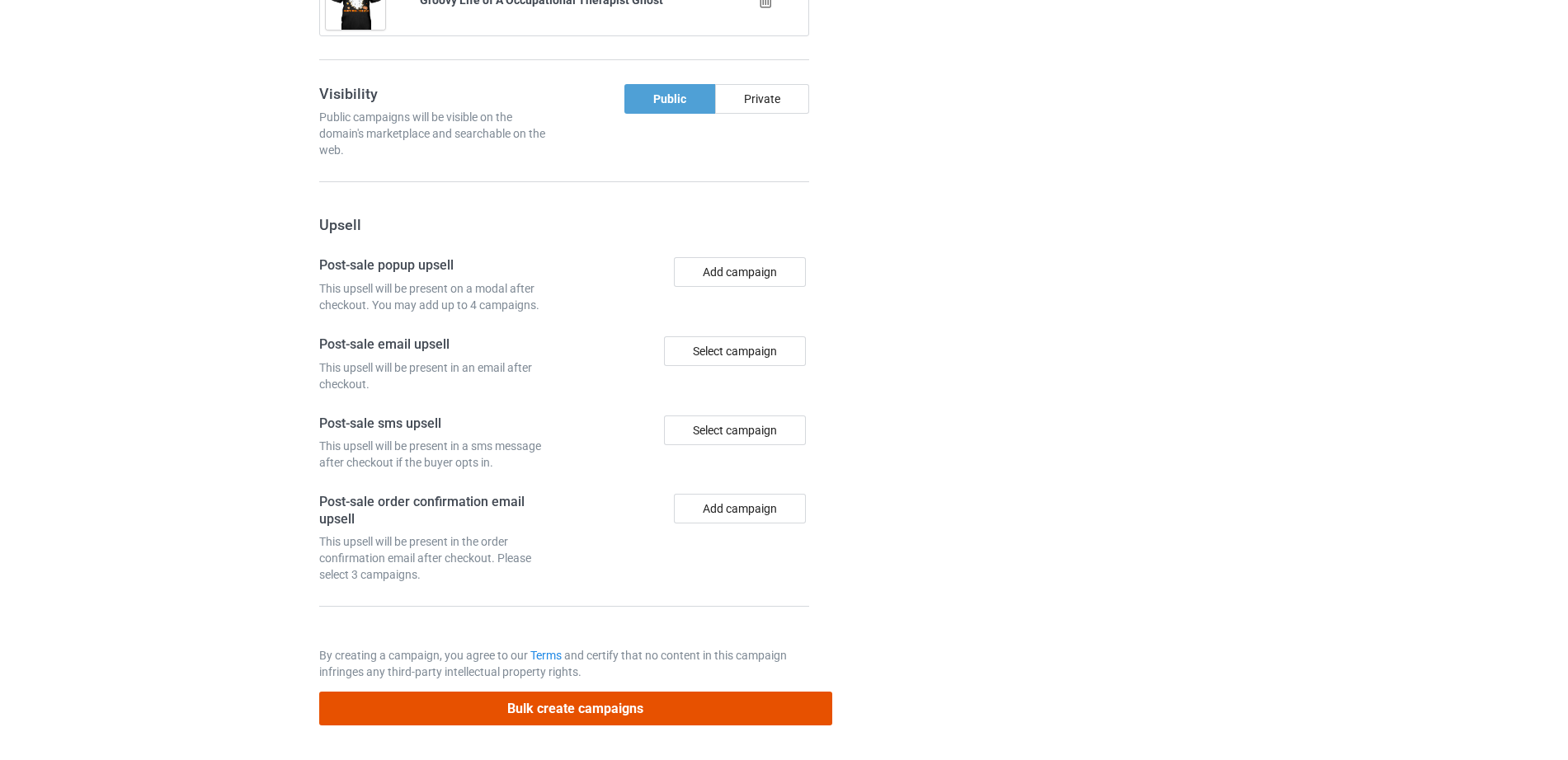
click at [614, 699] on button "Bulk create campaigns" at bounding box center [575, 708] width 513 height 34
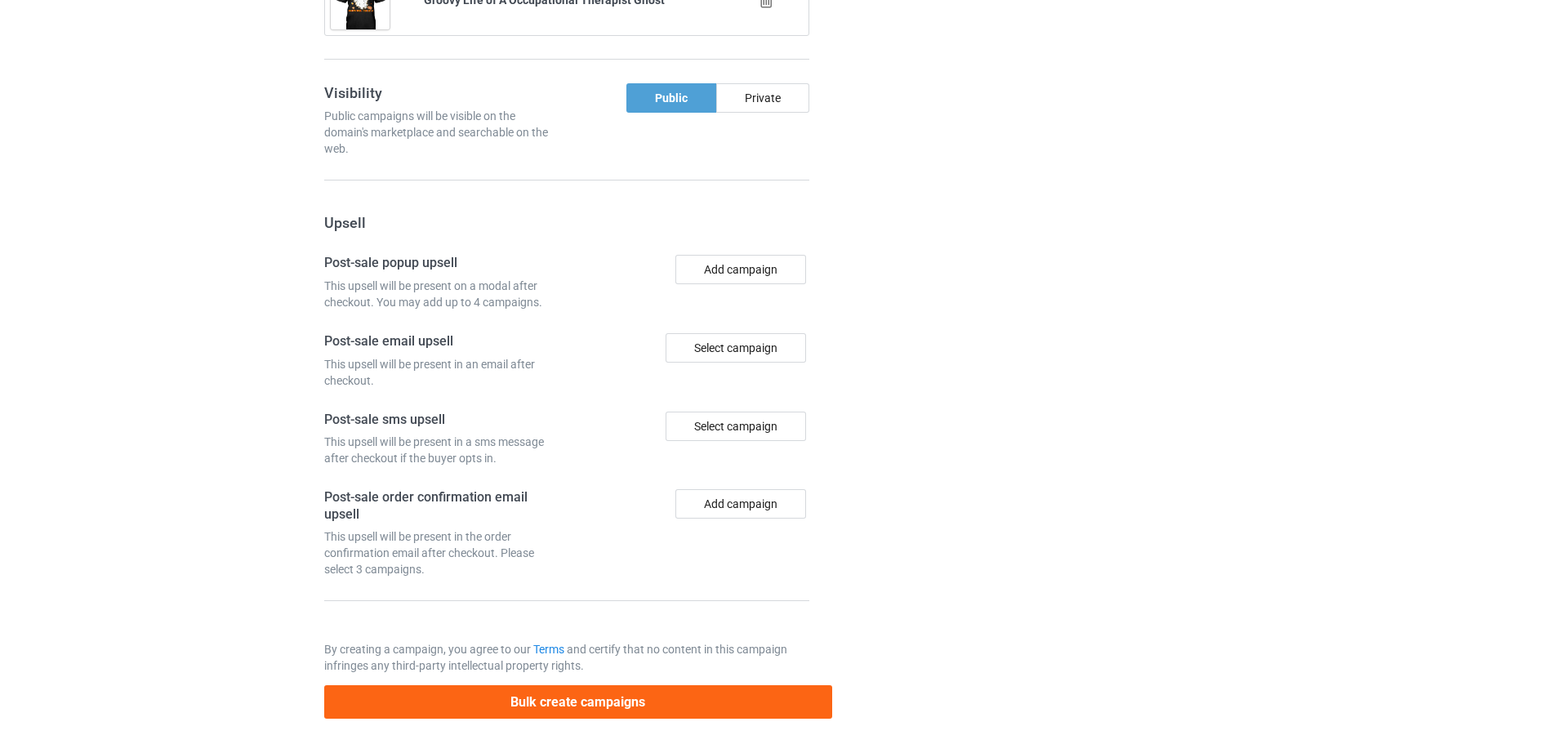
scroll to position [0, 0]
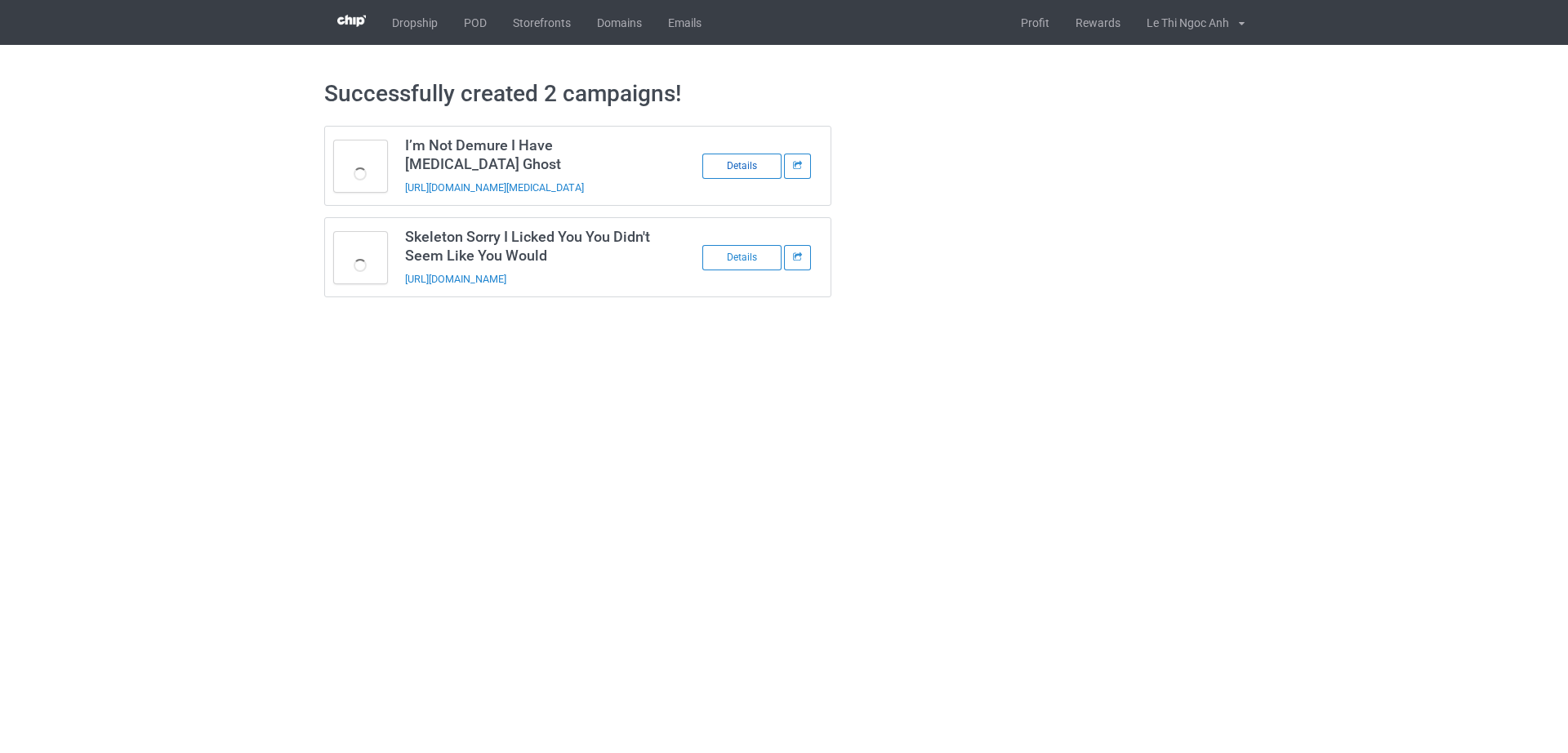
click at [742, 167] on div "Details" at bounding box center [742, 166] width 79 height 25
